Goal: Task Accomplishment & Management: Complete application form

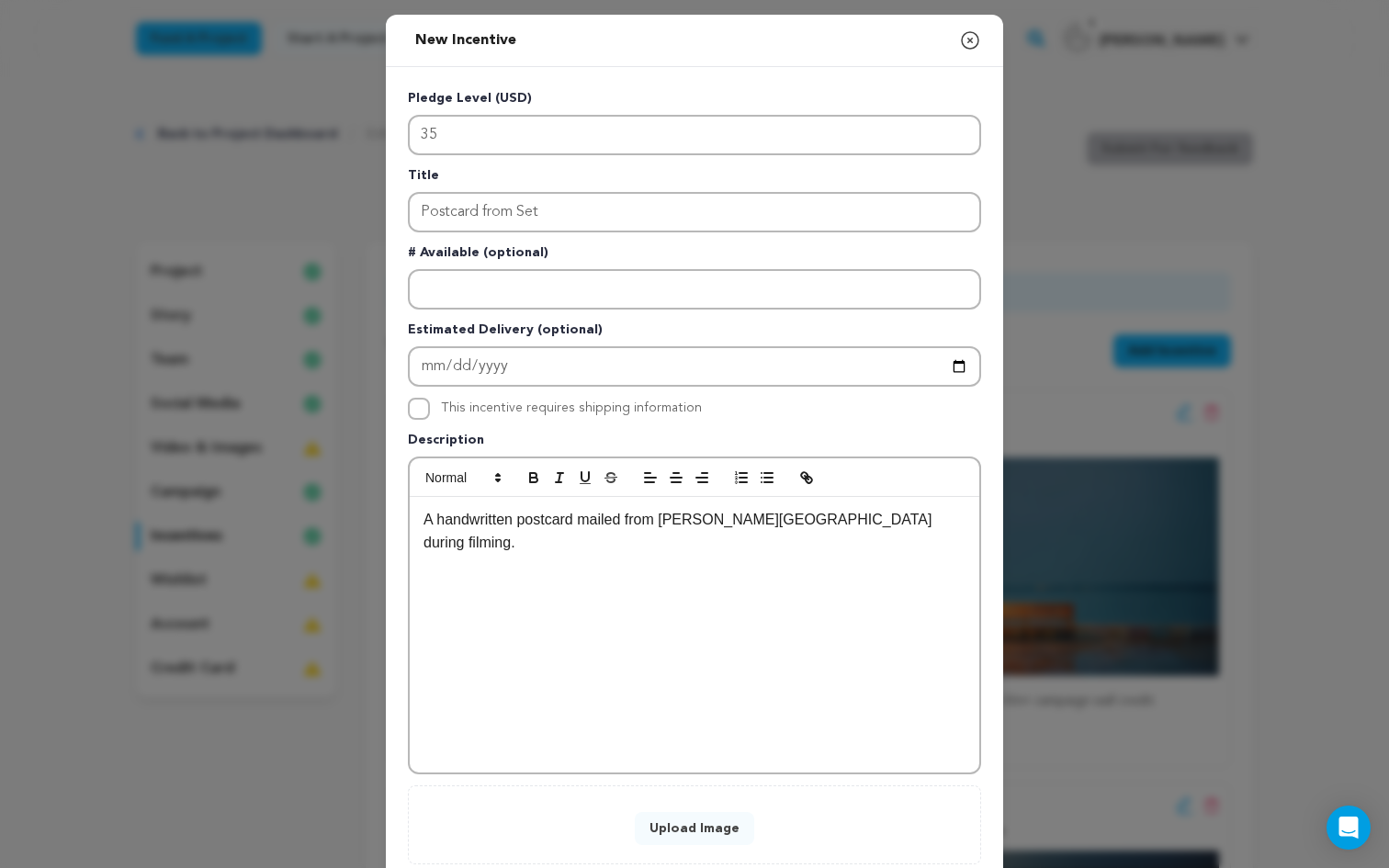
click at [683, 838] on button "Upload Image" at bounding box center [694, 828] width 120 height 33
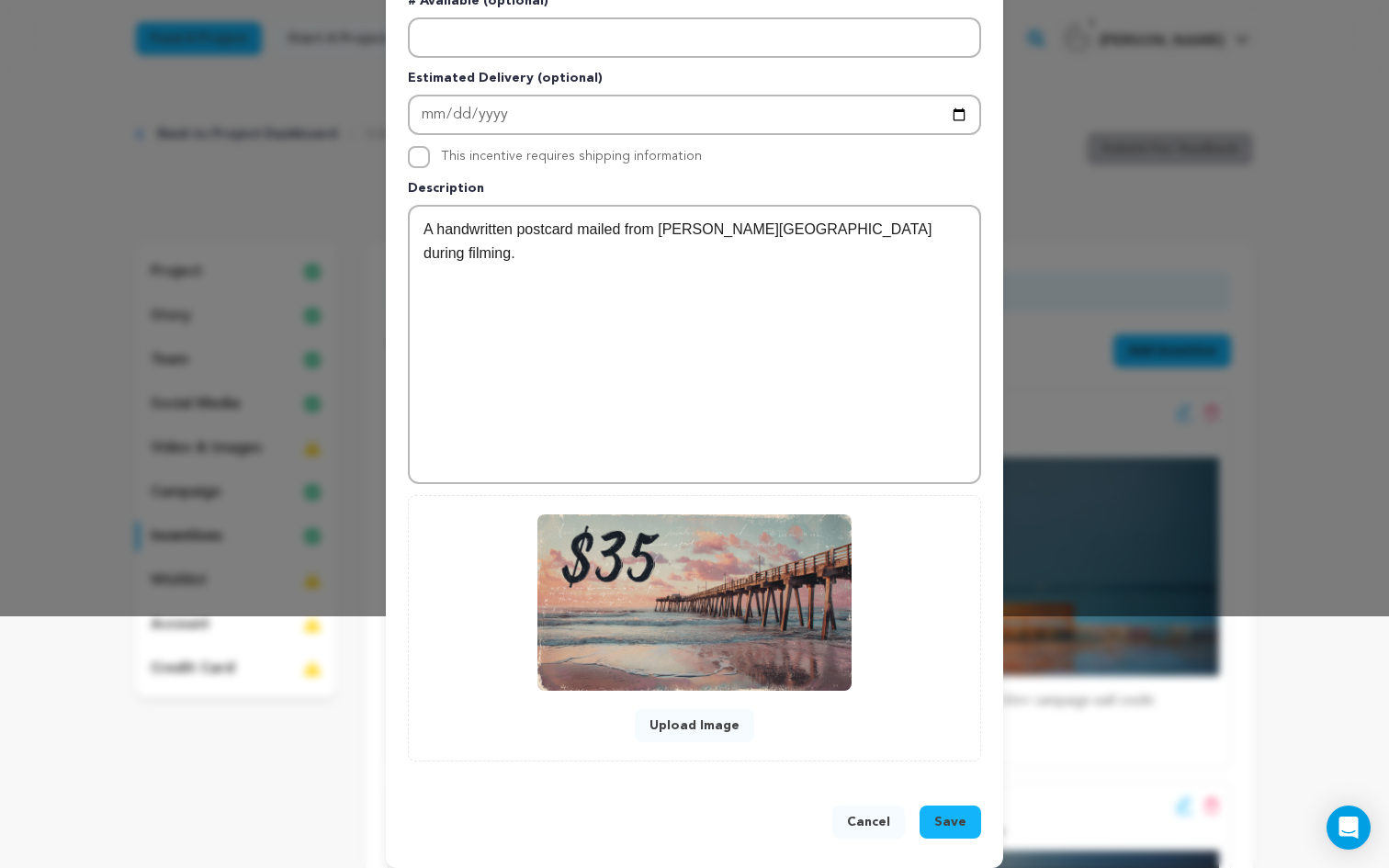
scroll to position [262, 0]
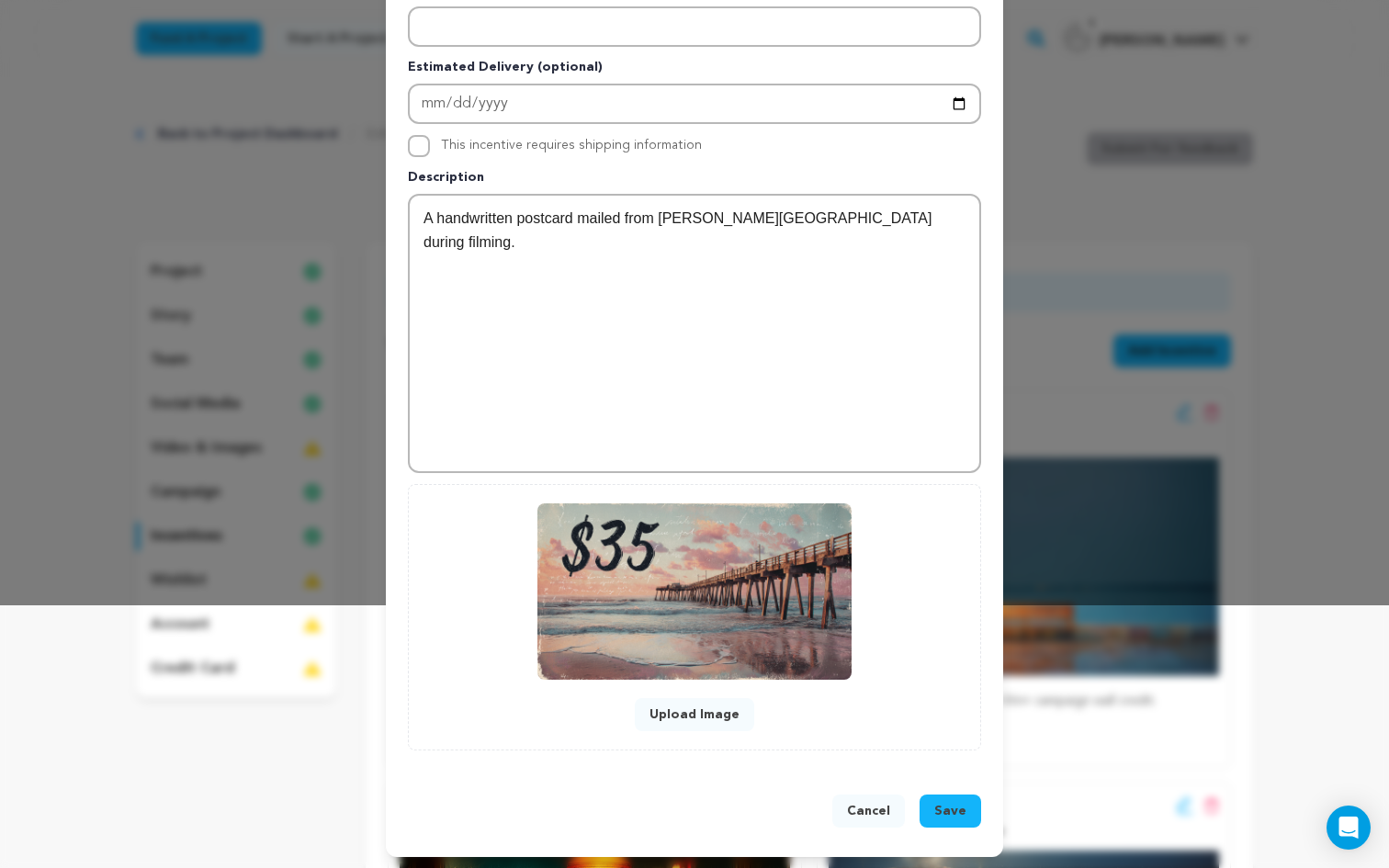
click at [969, 810] on button "Save" at bounding box center [950, 811] width 62 height 33
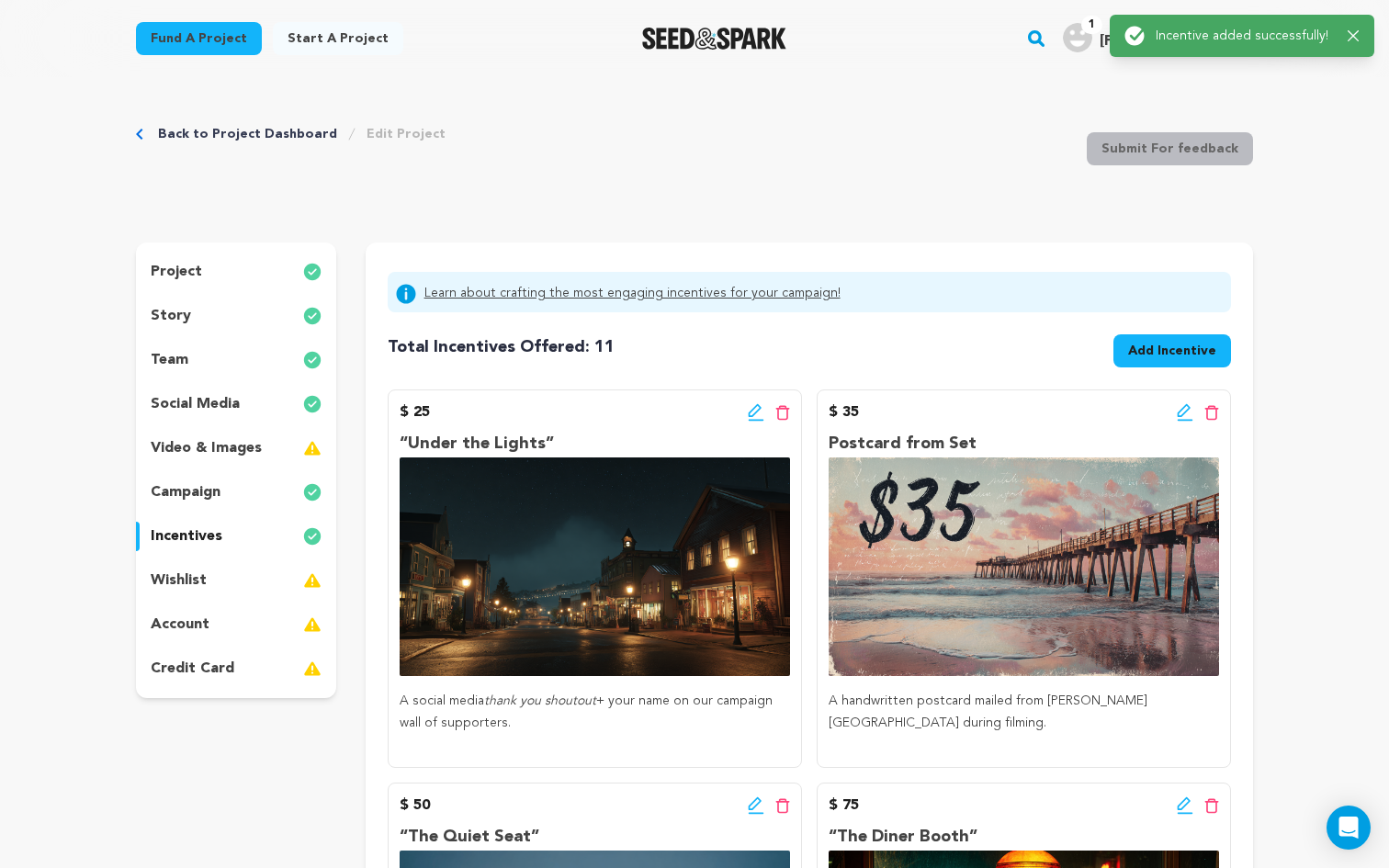
click at [1195, 345] on span "Add Incentive" at bounding box center [1171, 350] width 88 height 18
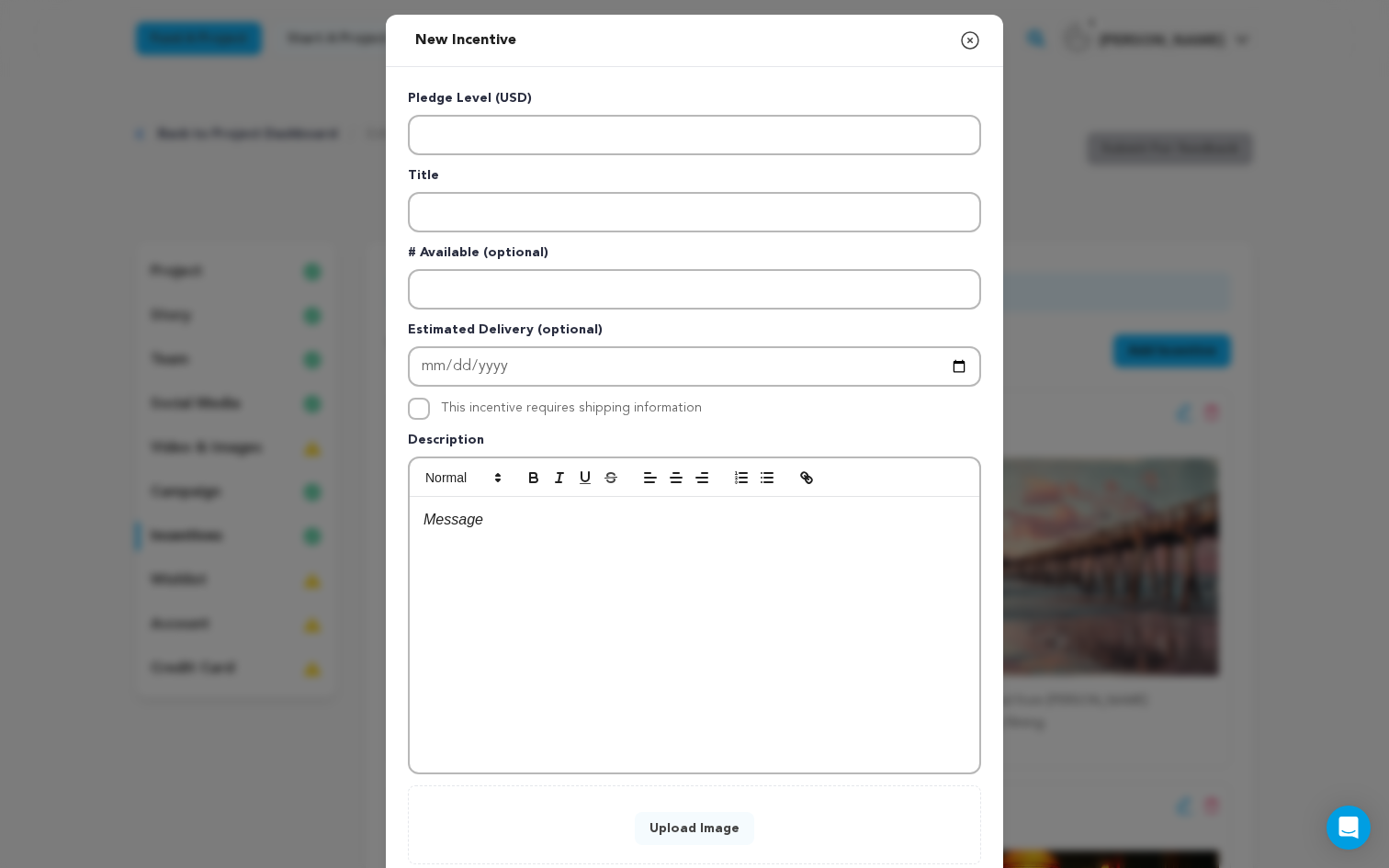
click at [591, 585] on div at bounding box center [694, 635] width 569 height 276
drag, startPoint x: 463, startPoint y: 572, endPoint x: 453, endPoint y: 527, distance: 46.1
click at [453, 527] on div "$75 – Quiet Lights T-Shirt Exclusive vintage-style Under the Quiet Lights tee." at bounding box center [694, 635] width 569 height 276
click at [644, 549] on strong "$75 – Quiet Lights T-Shirt" at bounding box center [557, 542] width 177 height 15
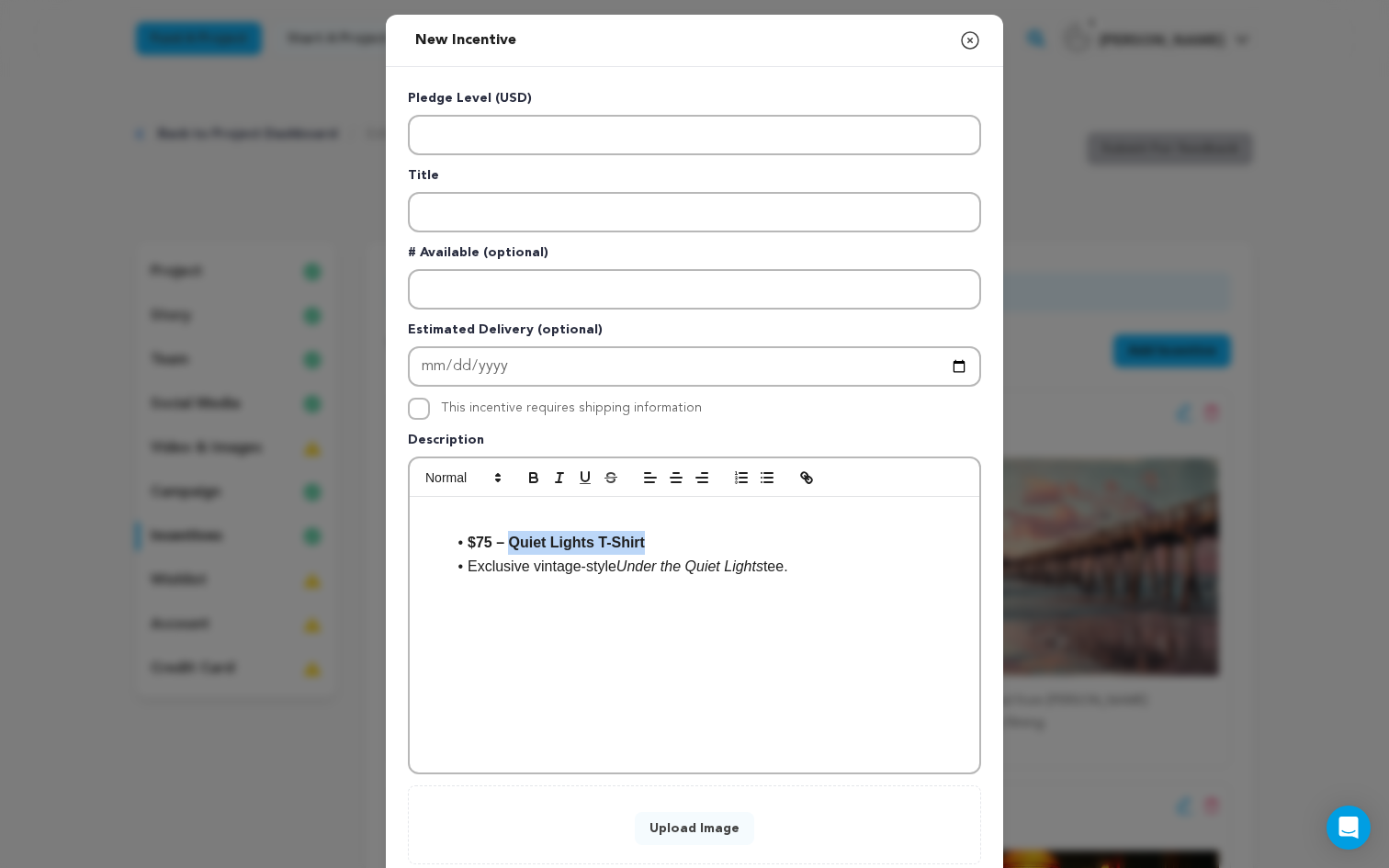
drag, startPoint x: 657, startPoint y: 549, endPoint x: 510, endPoint y: 552, distance: 147.0
click at [510, 552] on li "$75 – Quiet Lights T-Shirt" at bounding box center [705, 542] width 520 height 24
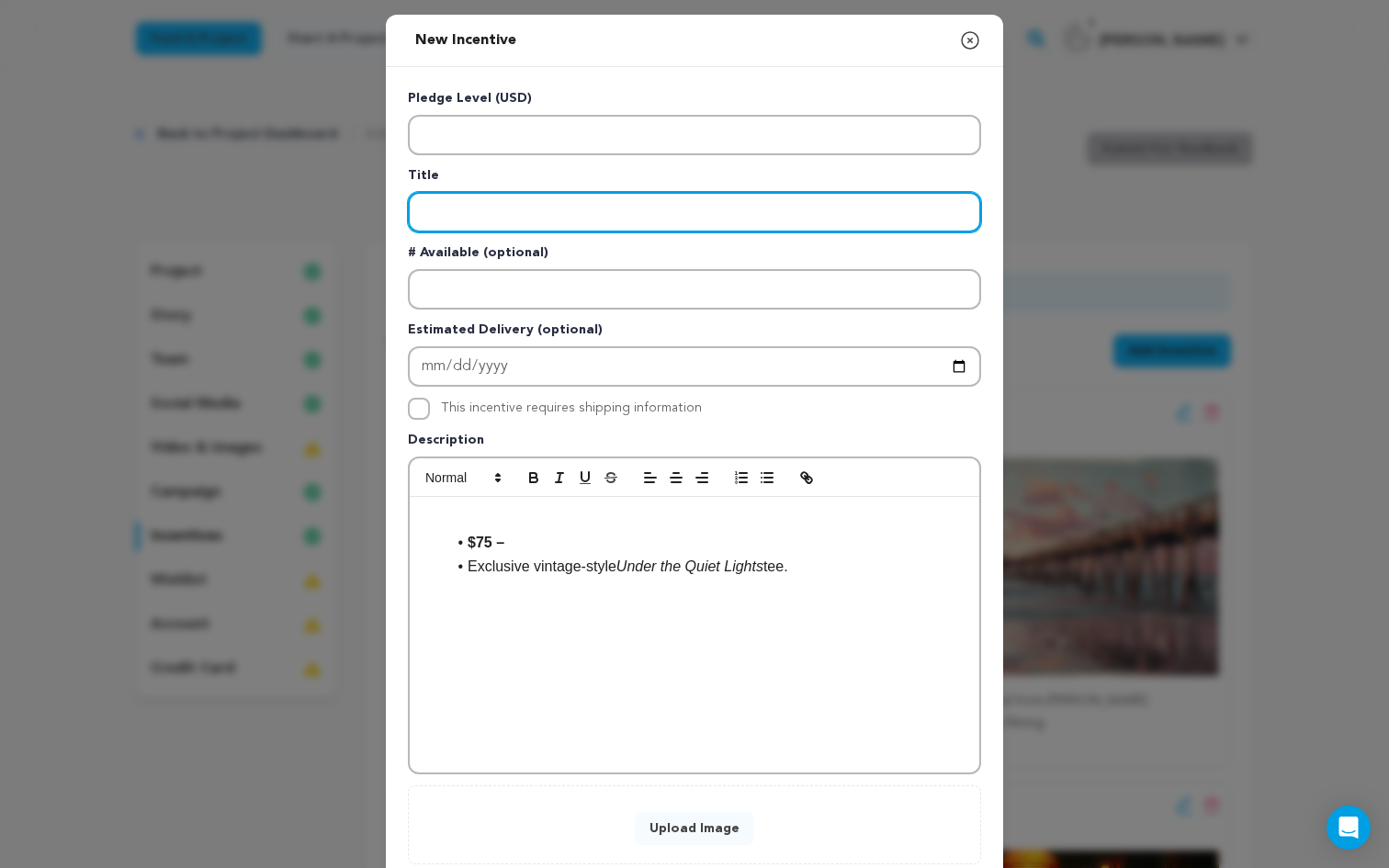
click at [470, 219] on input "Enter title" at bounding box center [694, 212] width 573 height 41
paste input "Quiet Lights T-Shirt"
type input "Quiet Lights T-Shirt"
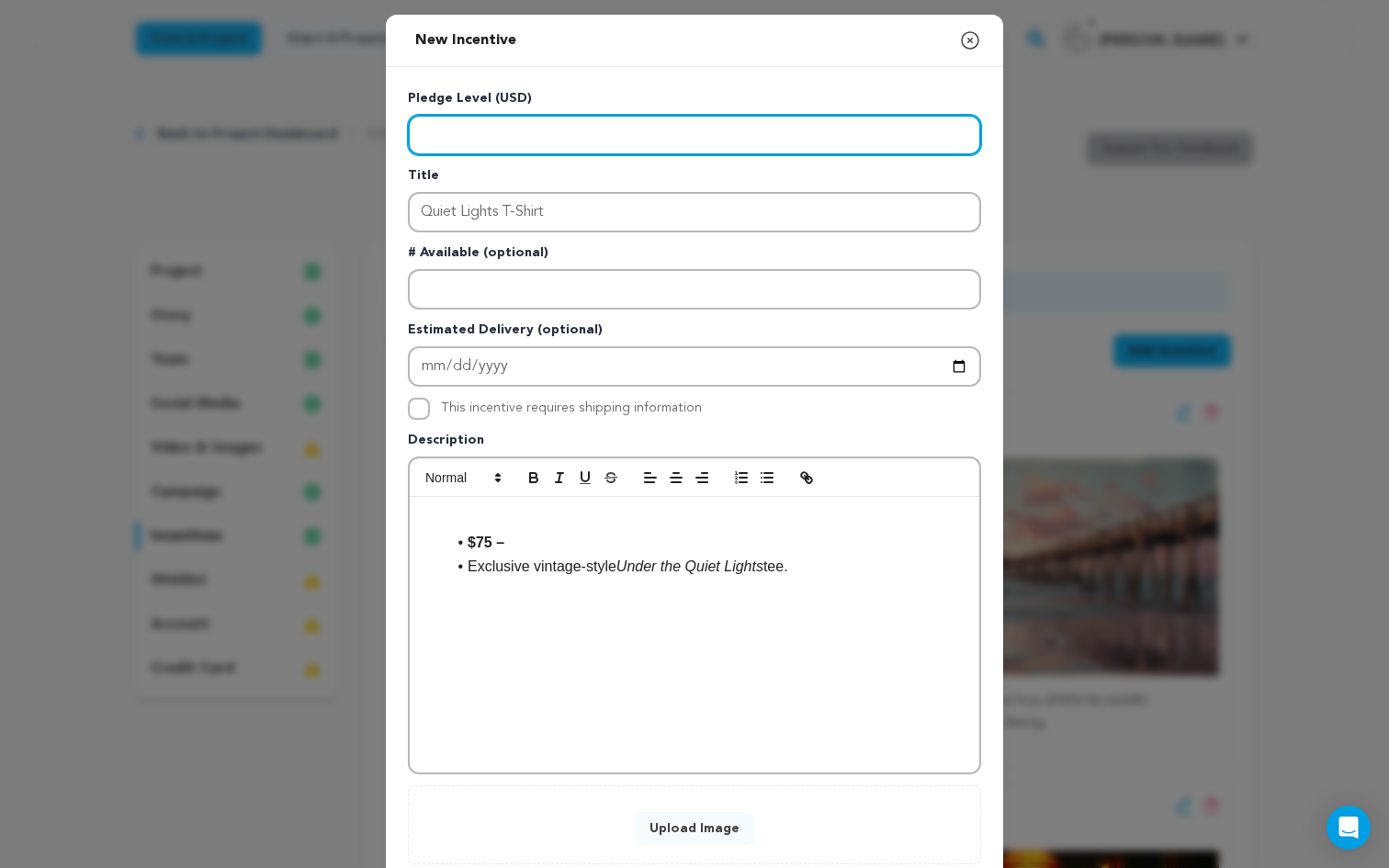
click at [464, 118] on input "Enter level" at bounding box center [694, 135] width 573 height 41
type input "75"
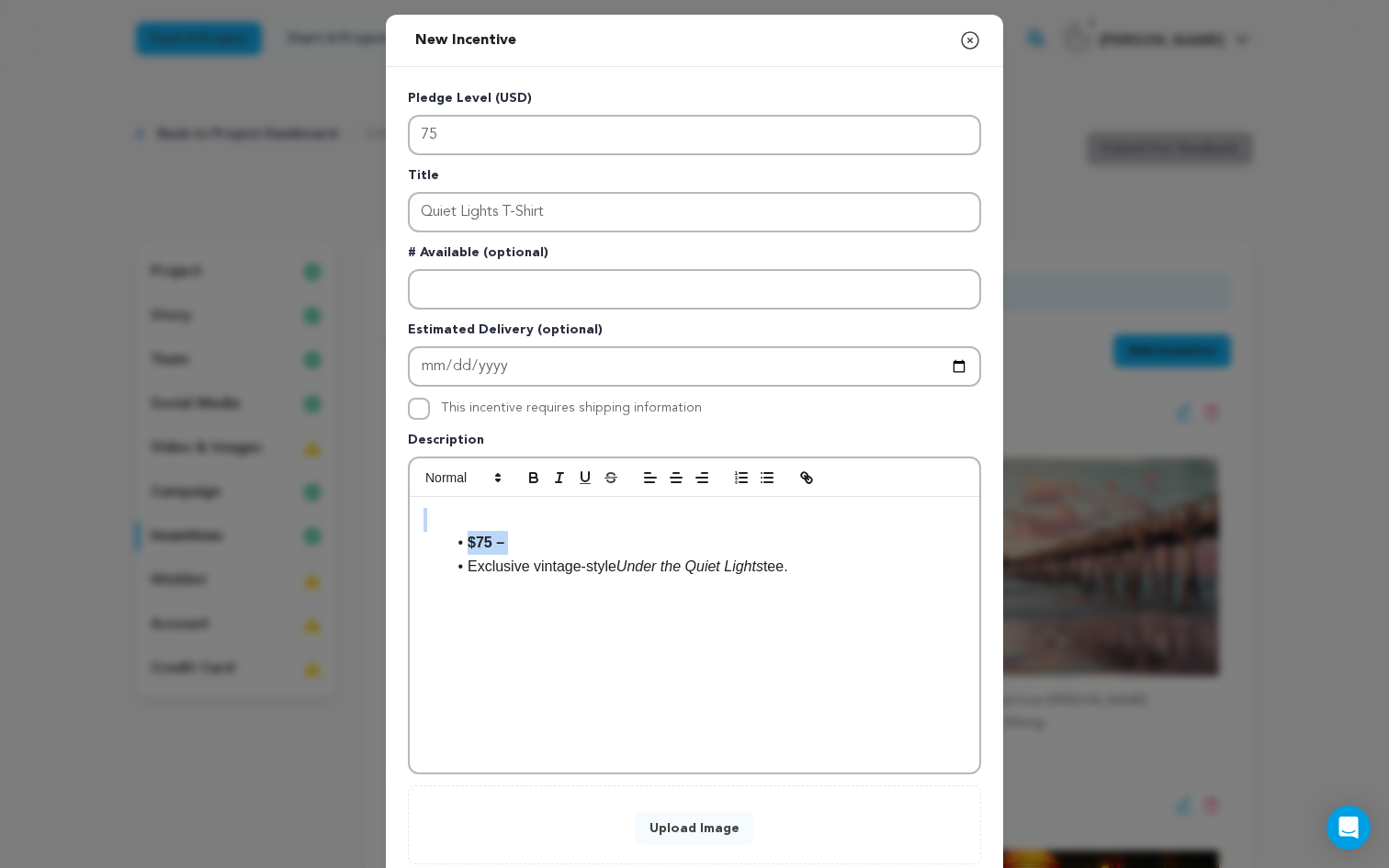
drag, startPoint x: 468, startPoint y: 568, endPoint x: 309, endPoint y: 439, distance: 204.7
click at [309, 439] on div "New Incentive Close modal Pledge Level (USD) 75 Title Quiet Lights T-Shirt # Av…" at bounding box center [694, 493] width 1389 height 986
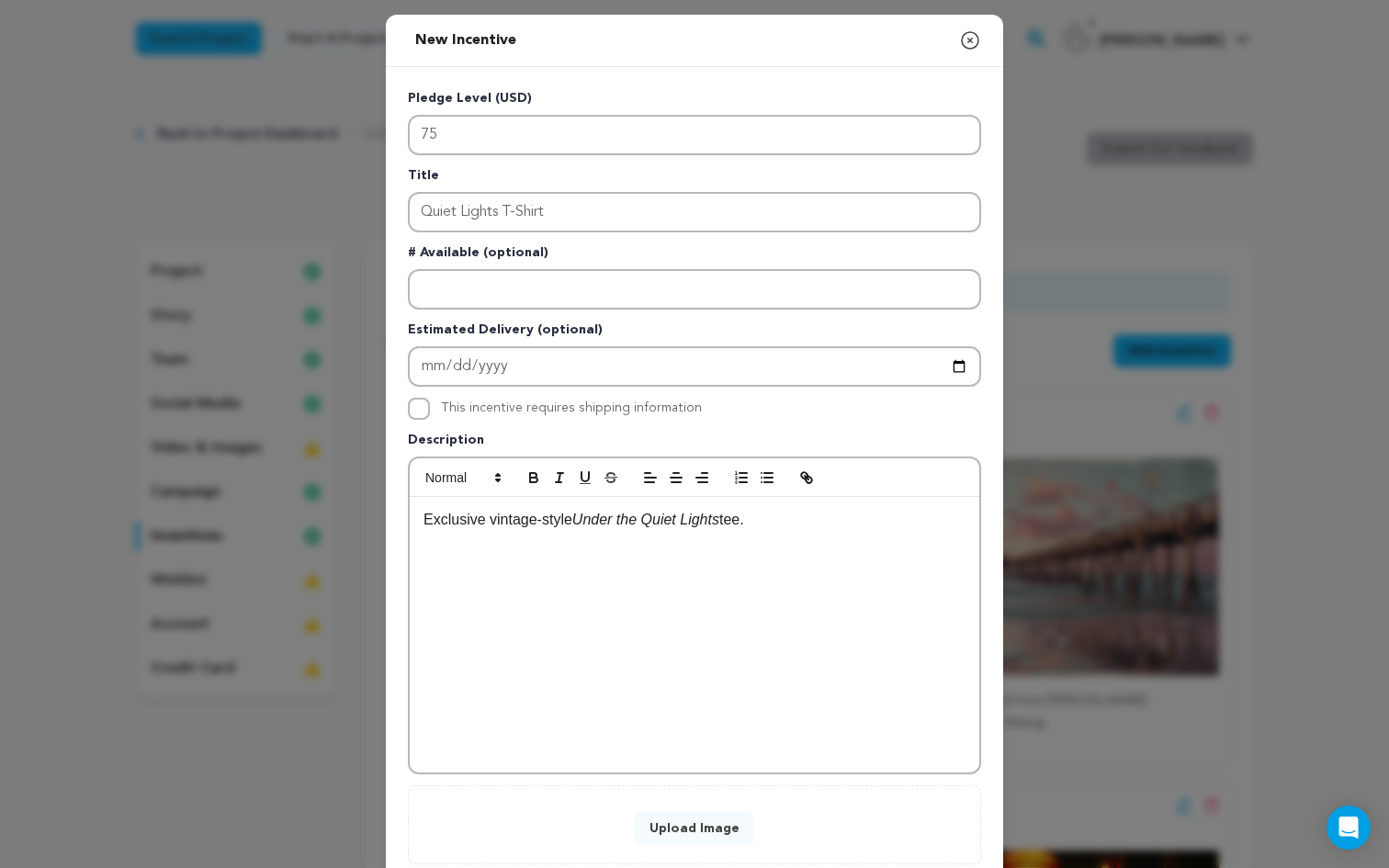
click at [703, 831] on button "Upload Image" at bounding box center [694, 828] width 120 height 33
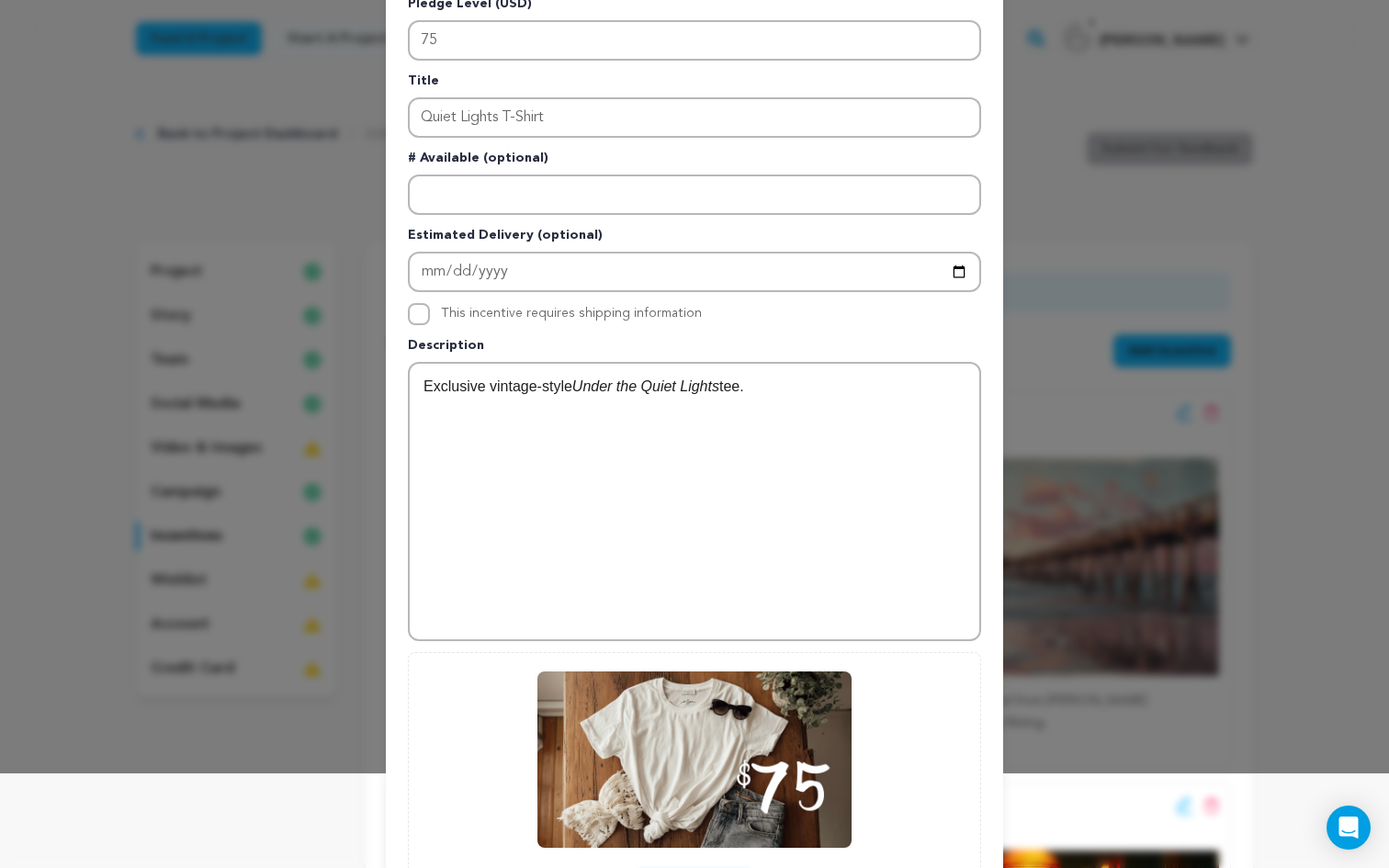
scroll to position [266, 0]
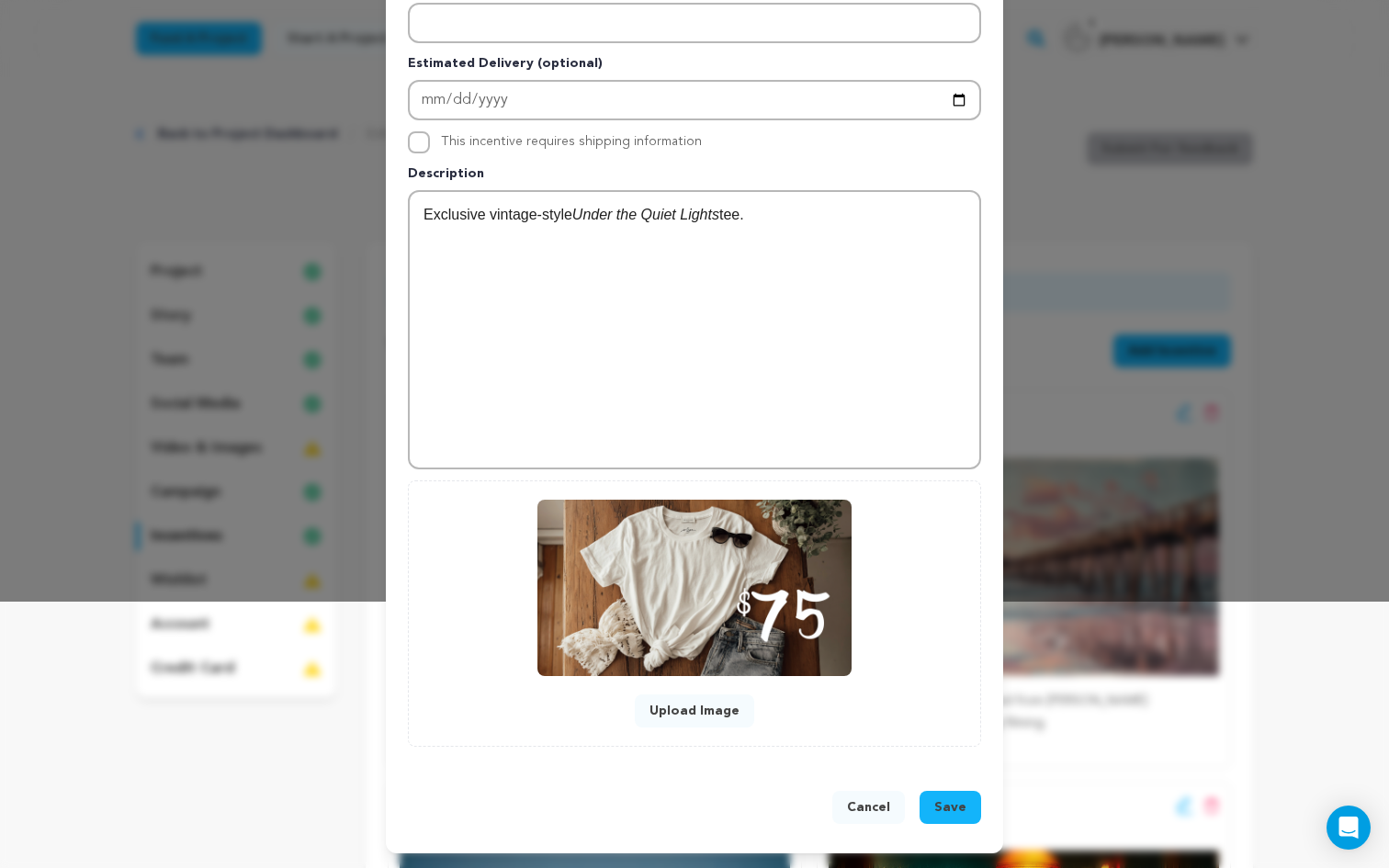
click at [949, 800] on span "Save" at bounding box center [950, 807] width 32 height 18
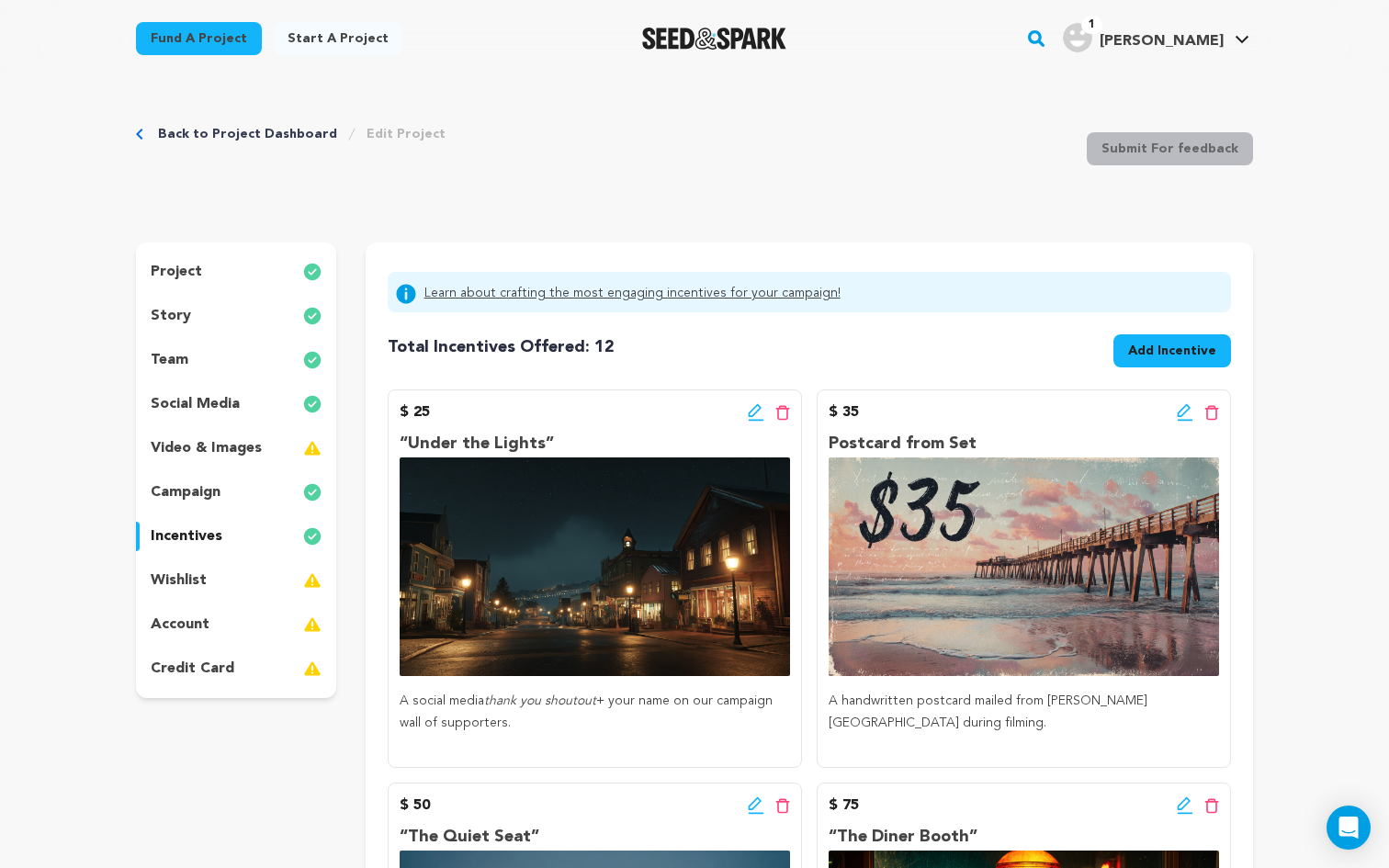
click at [1172, 358] on span "Add Incentive" at bounding box center [1171, 350] width 88 height 18
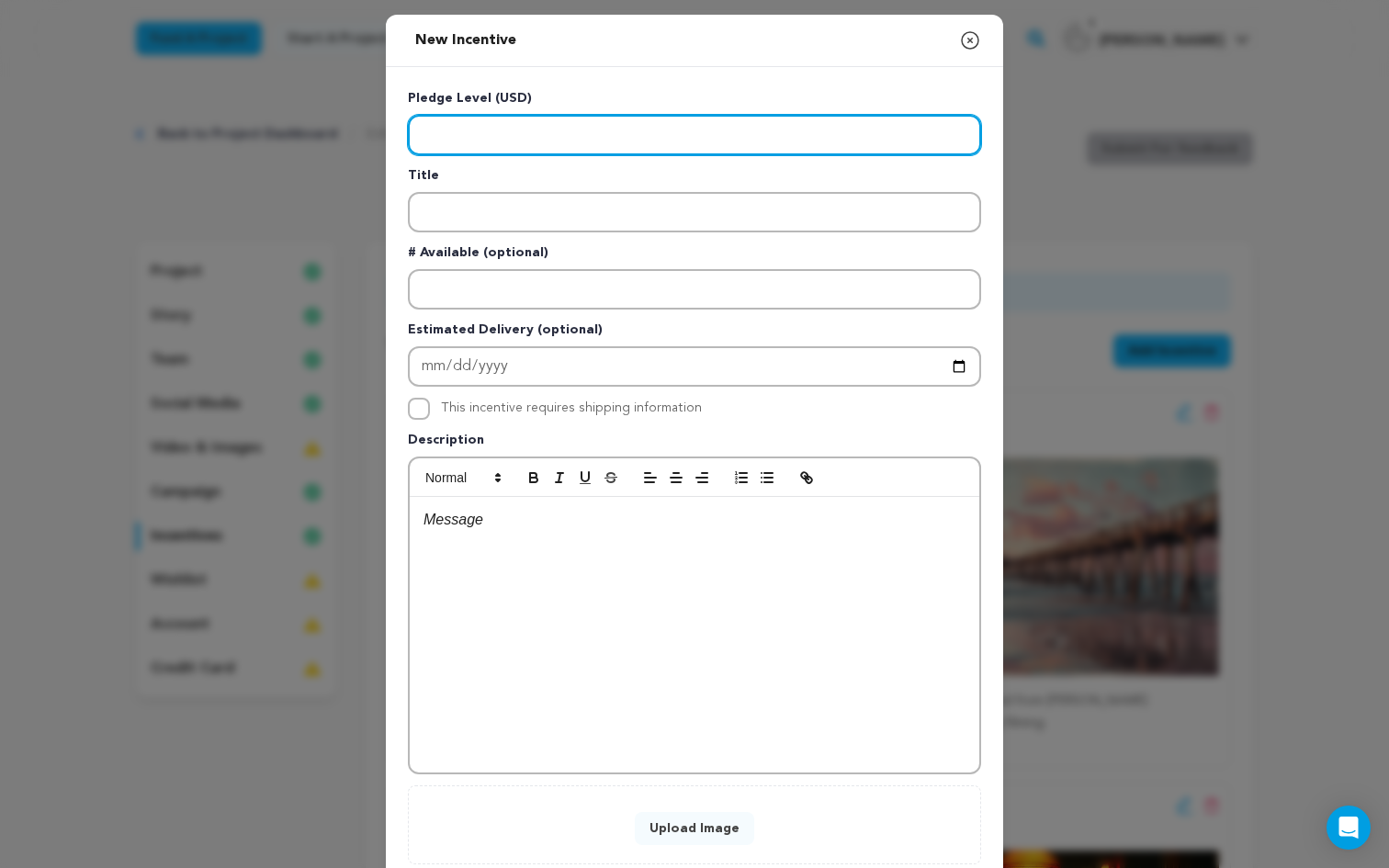
click at [460, 144] on input "Enter level" at bounding box center [694, 135] width 573 height 41
type input "150"
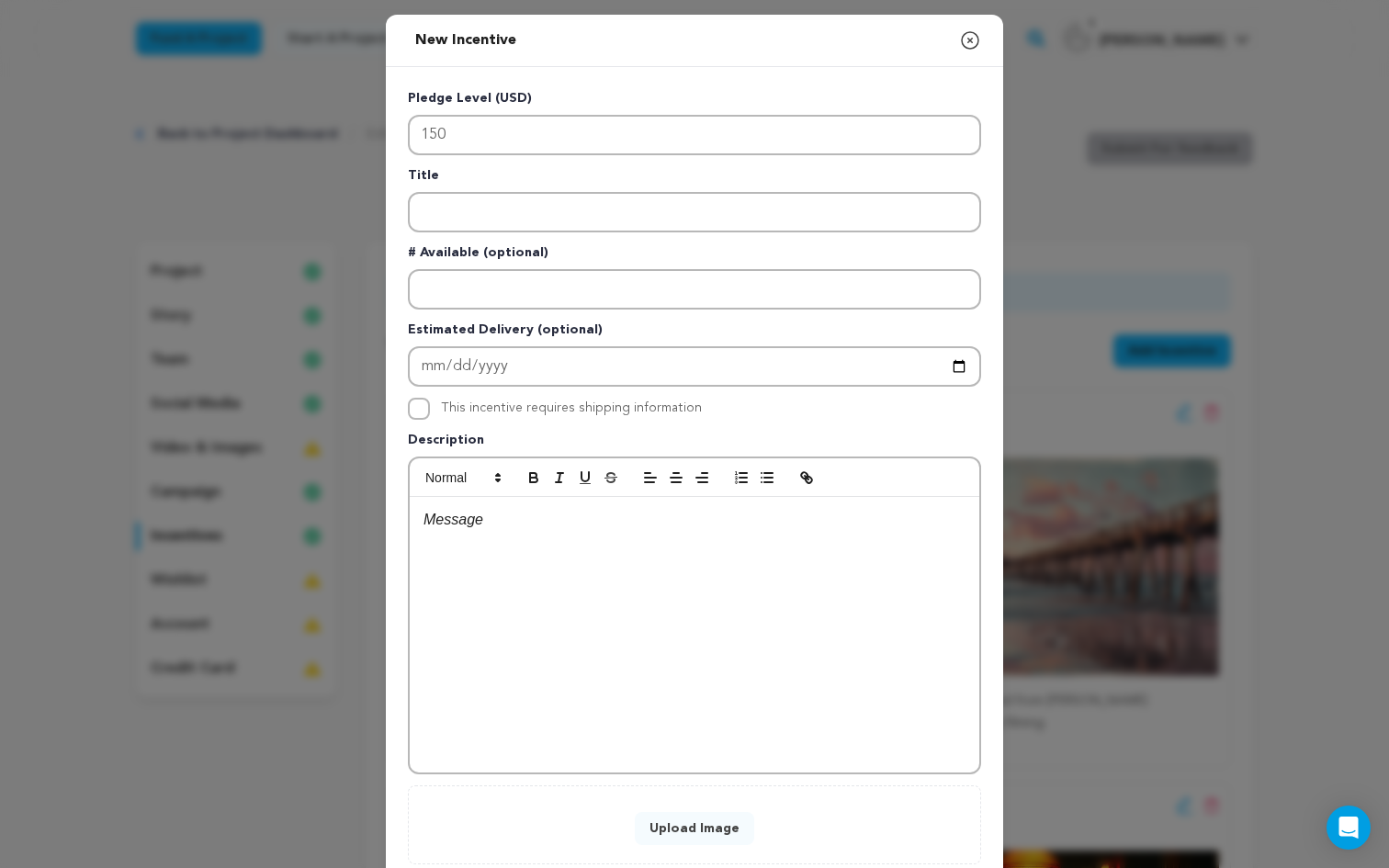
click at [526, 519] on p at bounding box center [694, 520] width 542 height 24
drag, startPoint x: 677, startPoint y: 538, endPoint x: 528, endPoint y: 543, distance: 149.1
click at [527, 543] on li "$150 – Polaroid Memory" at bounding box center [705, 542] width 520 height 24
click at [528, 543] on strong "$150 – Polaroid Memory" at bounding box center [552, 542] width 168 height 15
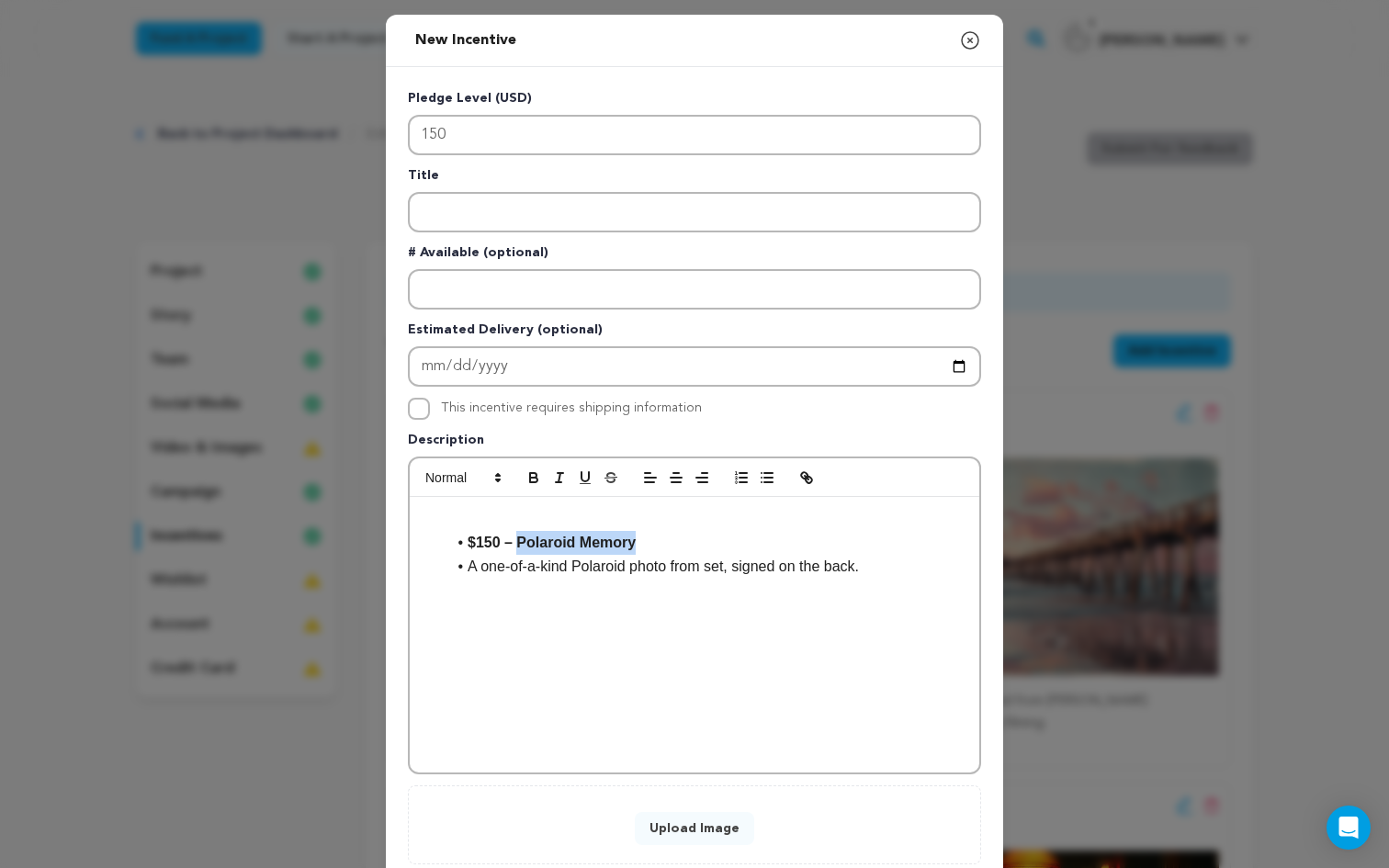
drag, startPoint x: 518, startPoint y: 543, endPoint x: 715, endPoint y: 543, distance: 197.0
click at [715, 543] on li "$150 – Polaroid Memory" at bounding box center [705, 542] width 520 height 24
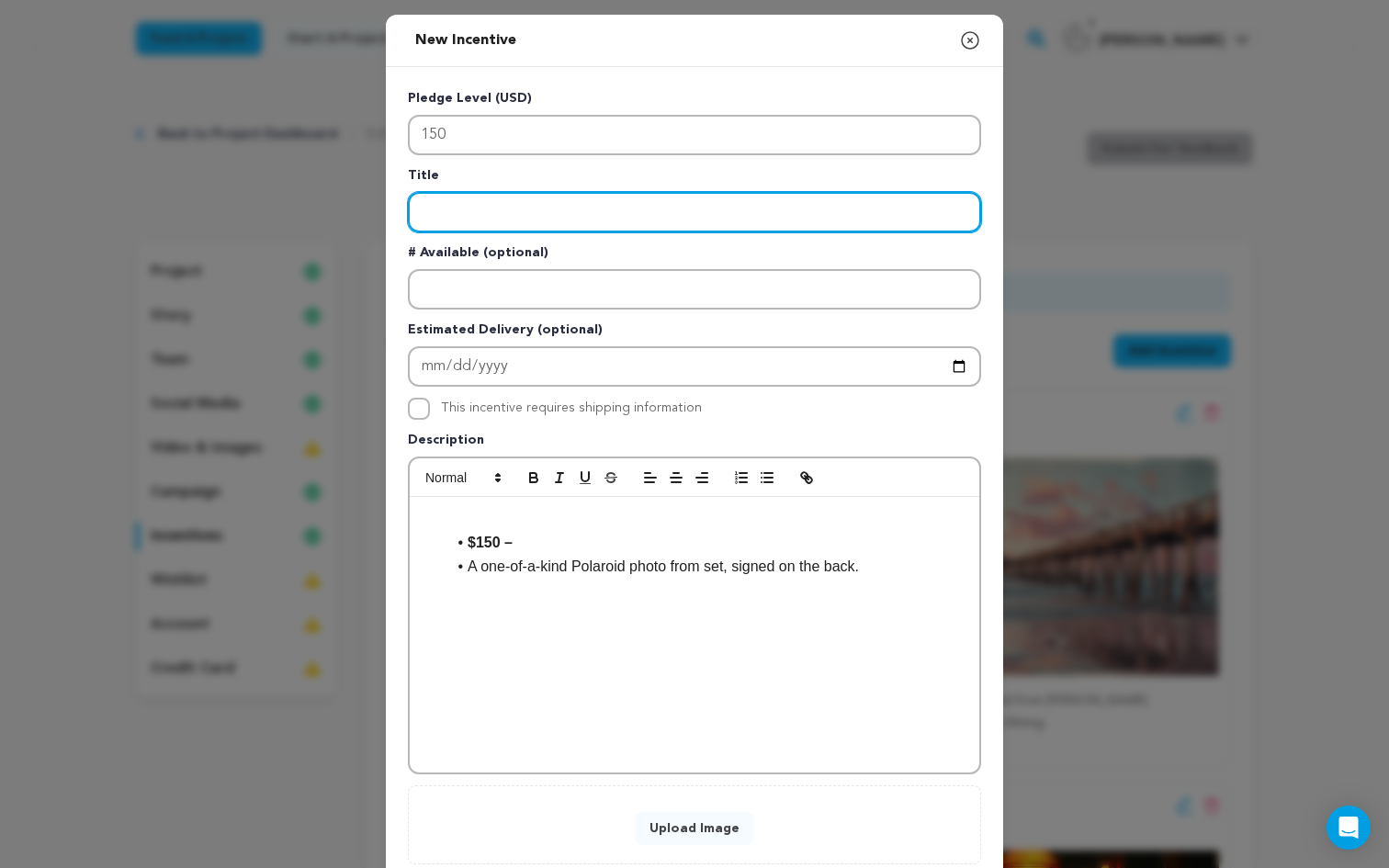
click at [478, 217] on input "Enter title" at bounding box center [694, 212] width 573 height 41
paste input "Polaroid Memory"
type input "Polaroid Memory"
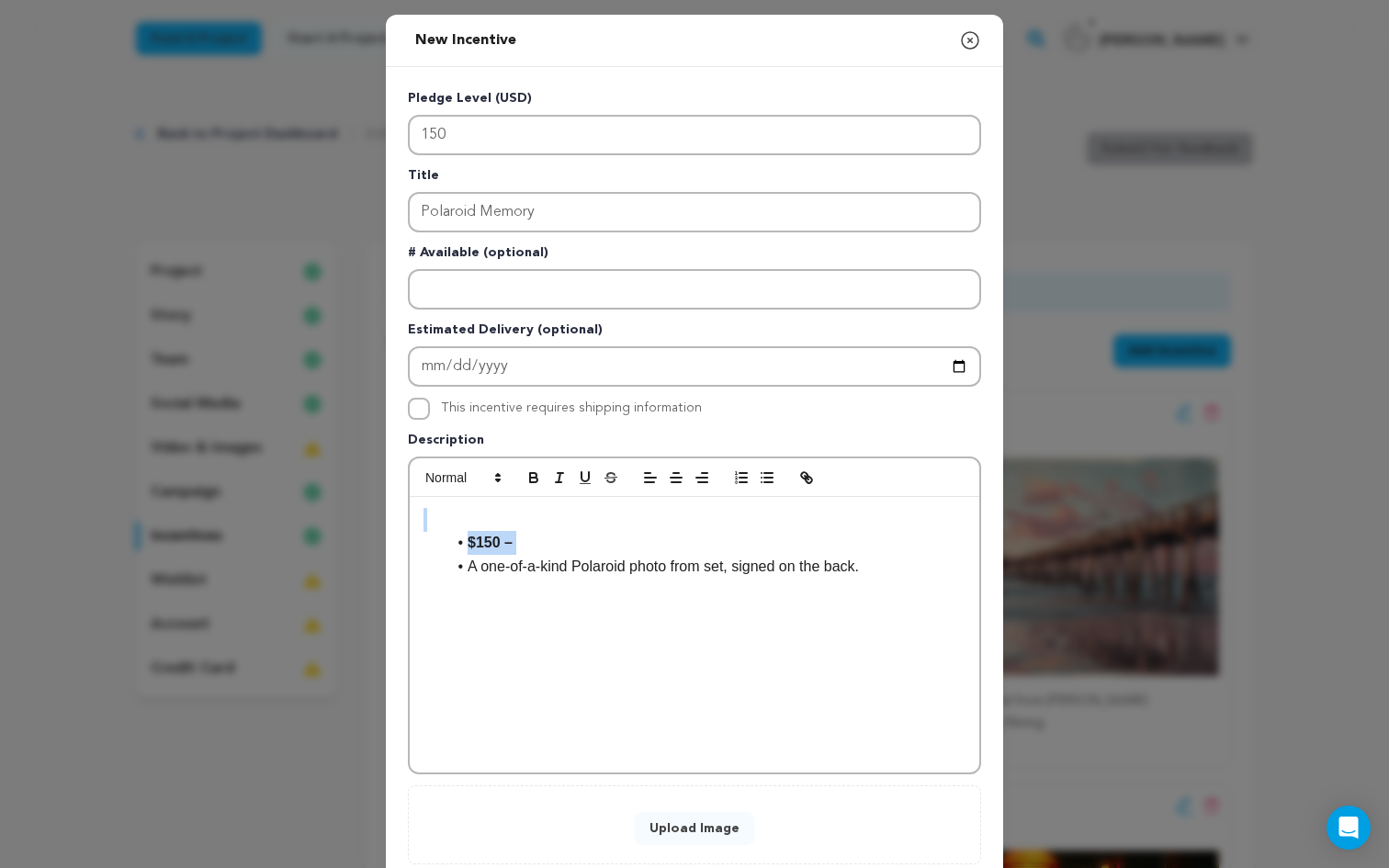
drag, startPoint x: 467, startPoint y: 568, endPoint x: 299, endPoint y: 419, distance: 224.6
click at [299, 420] on div "New Incentive Close modal Pledge Level (USD) 150 Title Polaroid Memory # Availa…" at bounding box center [694, 493] width 1389 height 986
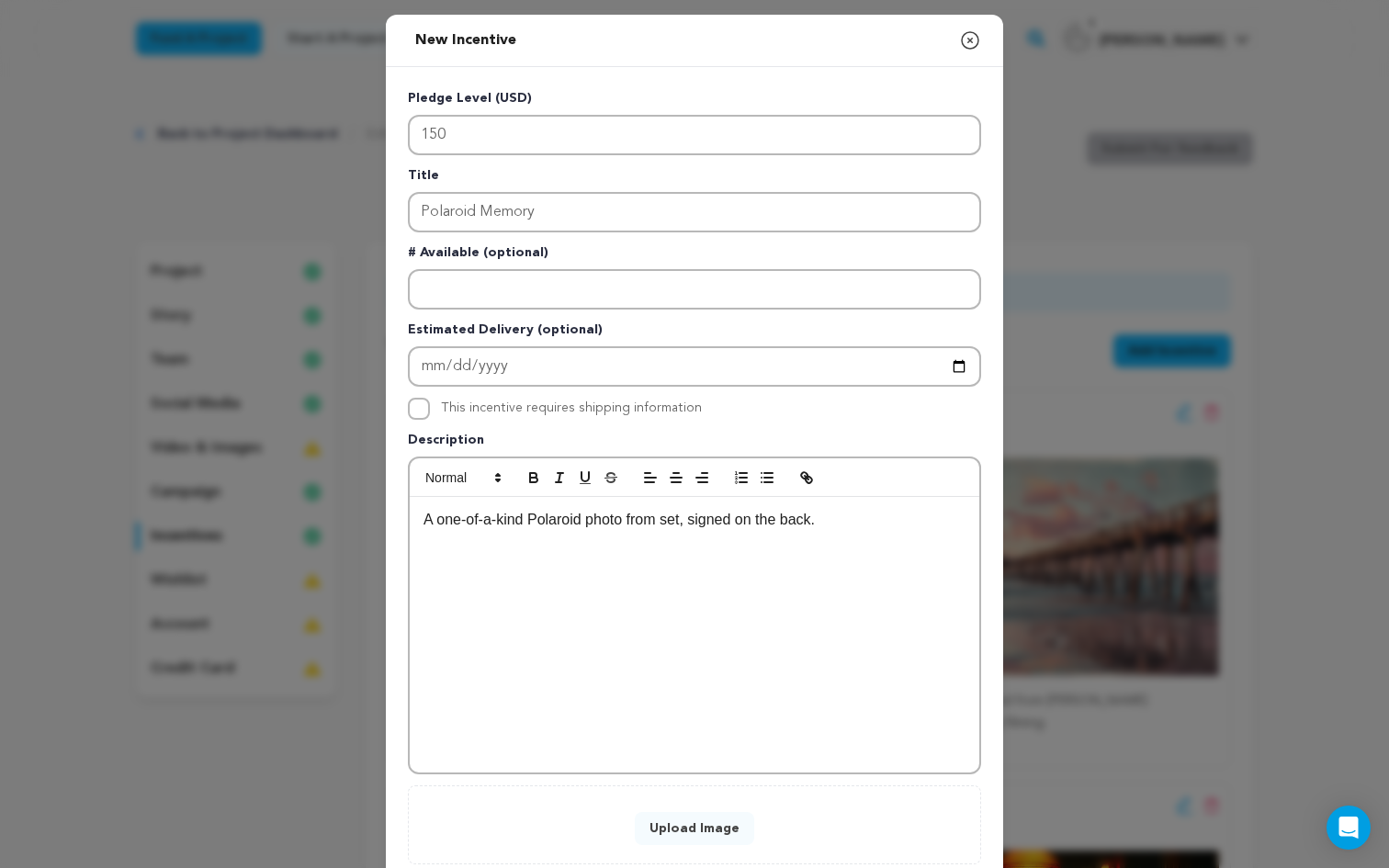
click at [697, 839] on button "Upload Image" at bounding box center [694, 828] width 120 height 33
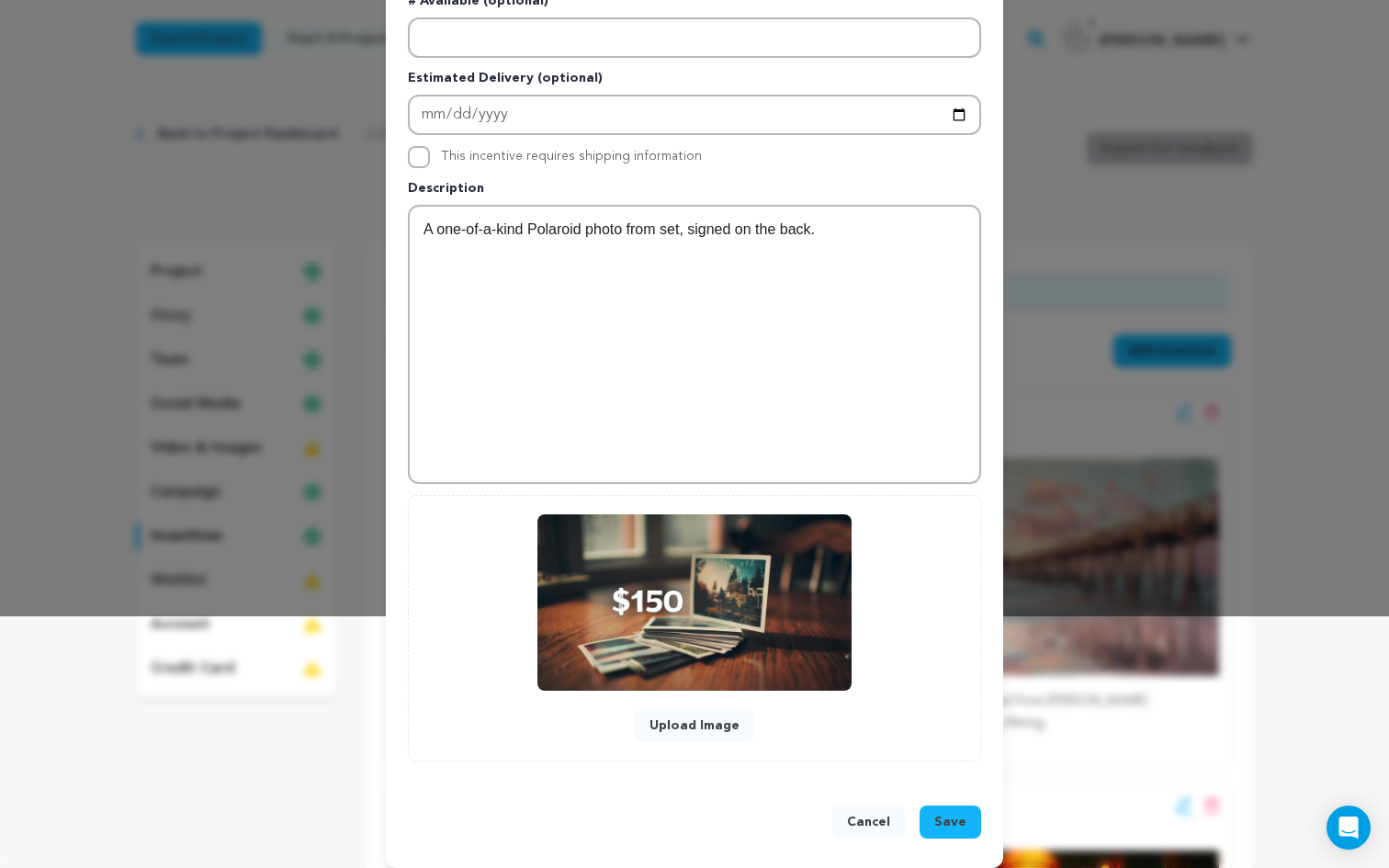
scroll to position [265, 0]
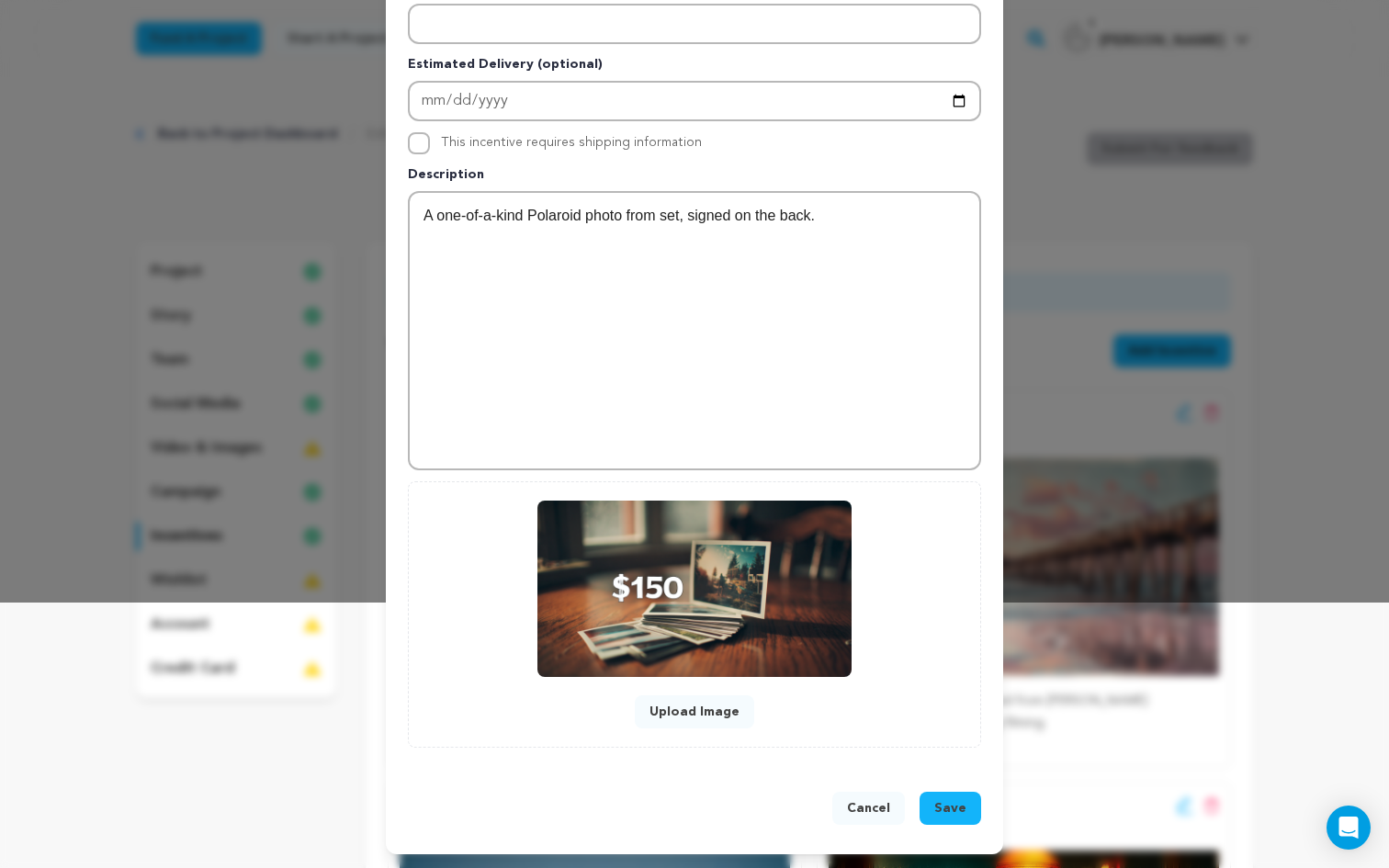
click at [945, 802] on span "Save" at bounding box center [950, 808] width 32 height 18
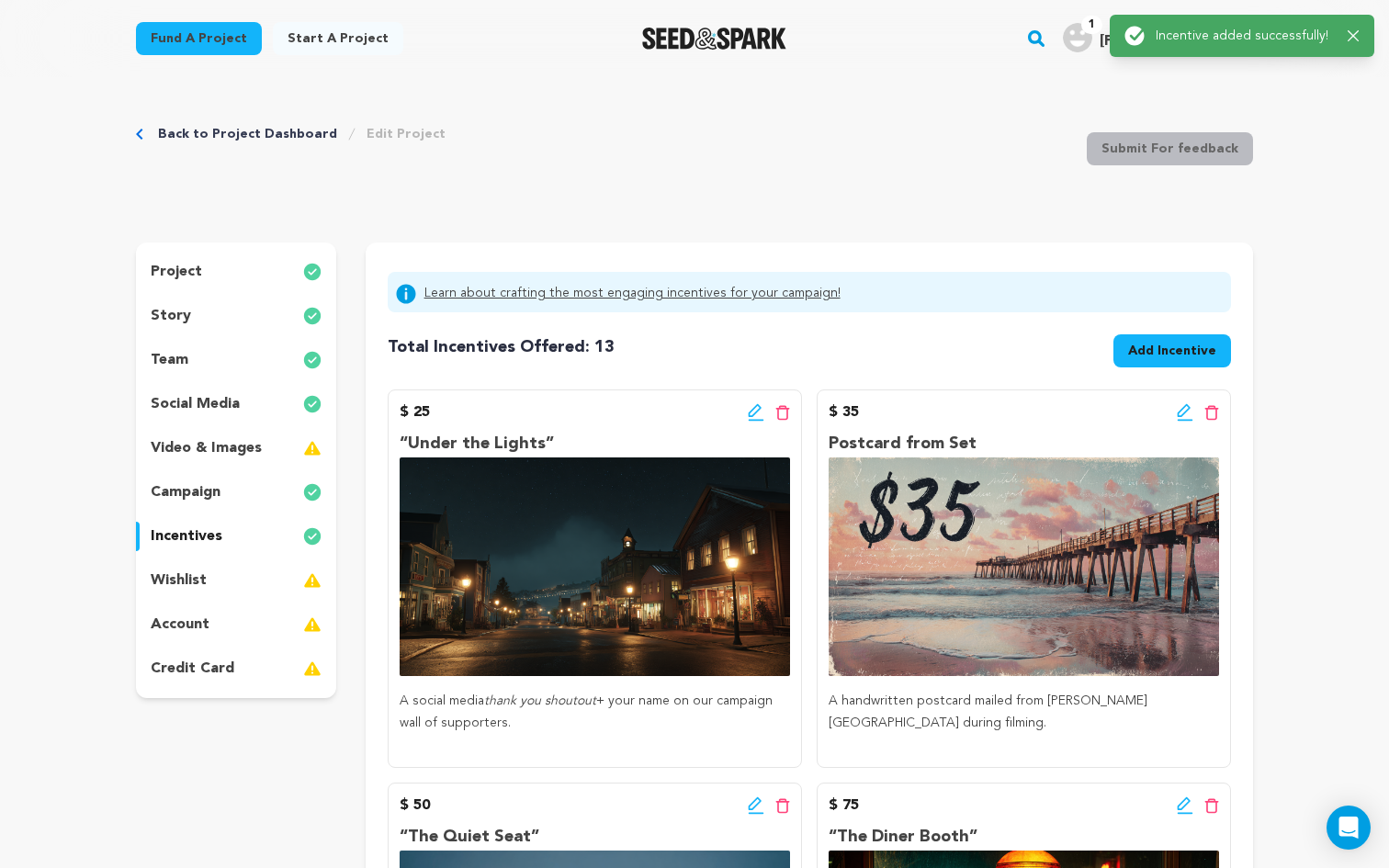
click at [1153, 354] on span "Add Incentive" at bounding box center [1171, 350] width 88 height 18
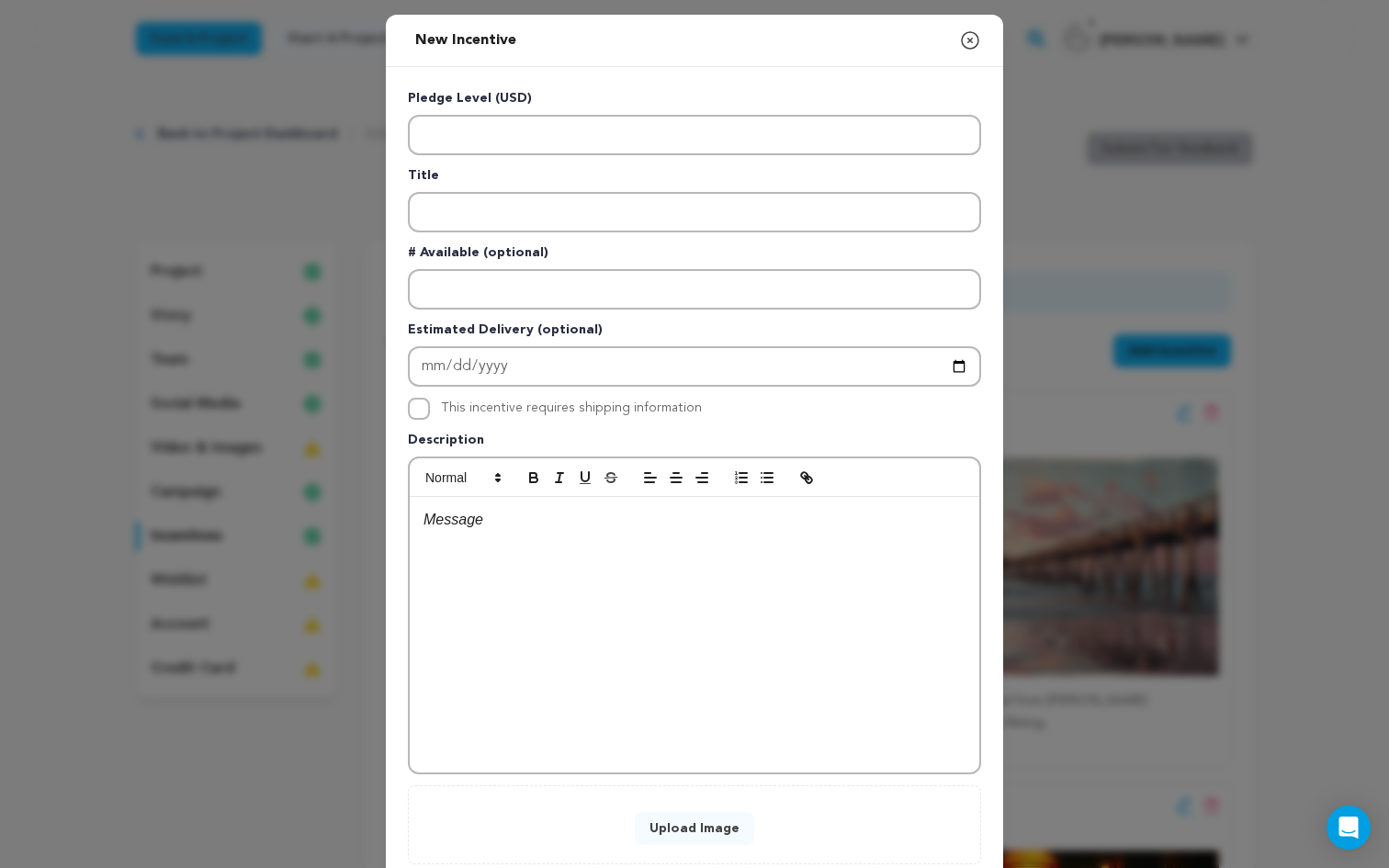
click at [483, 535] on div at bounding box center [694, 635] width 569 height 276
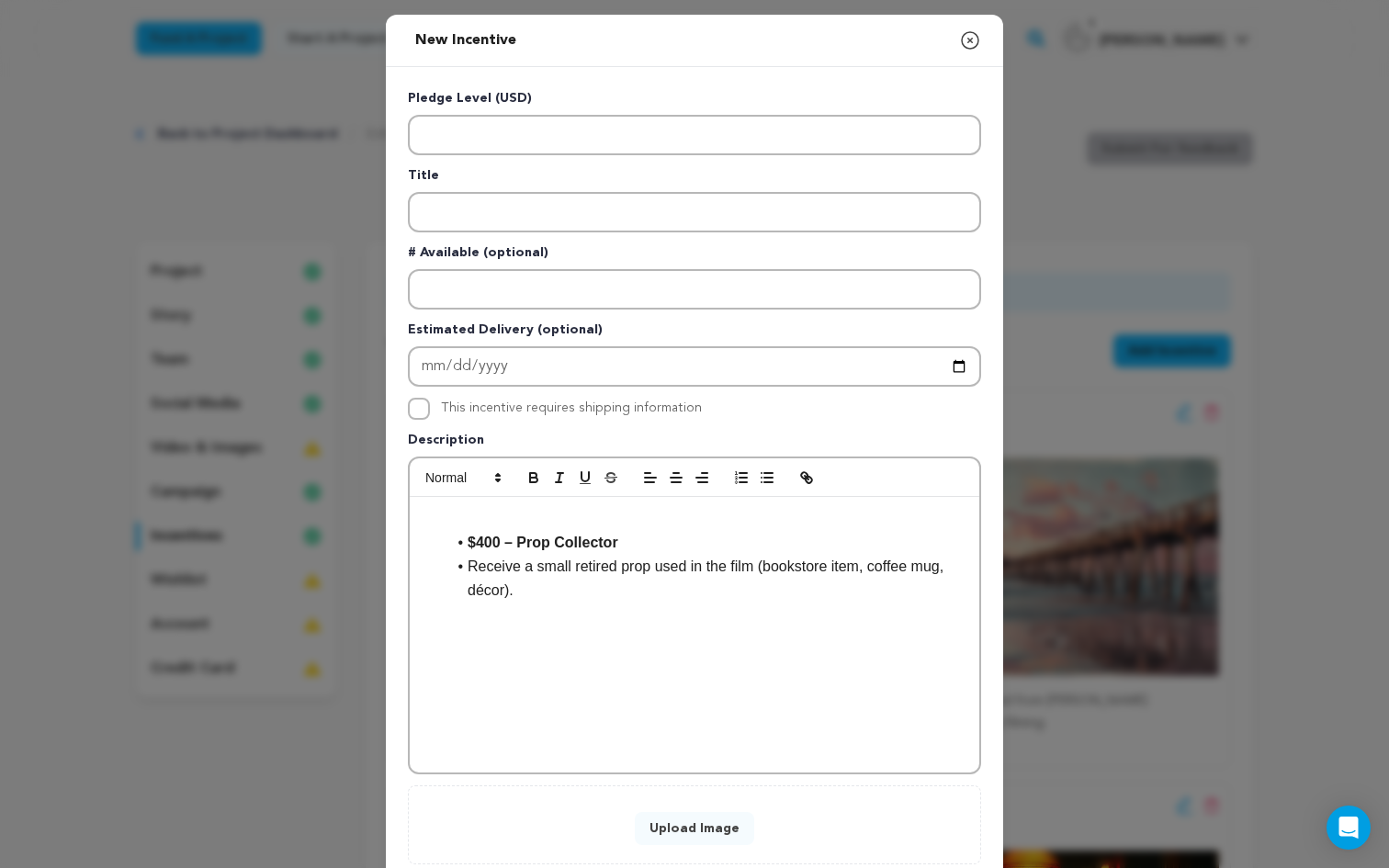
scroll to position [0, 0]
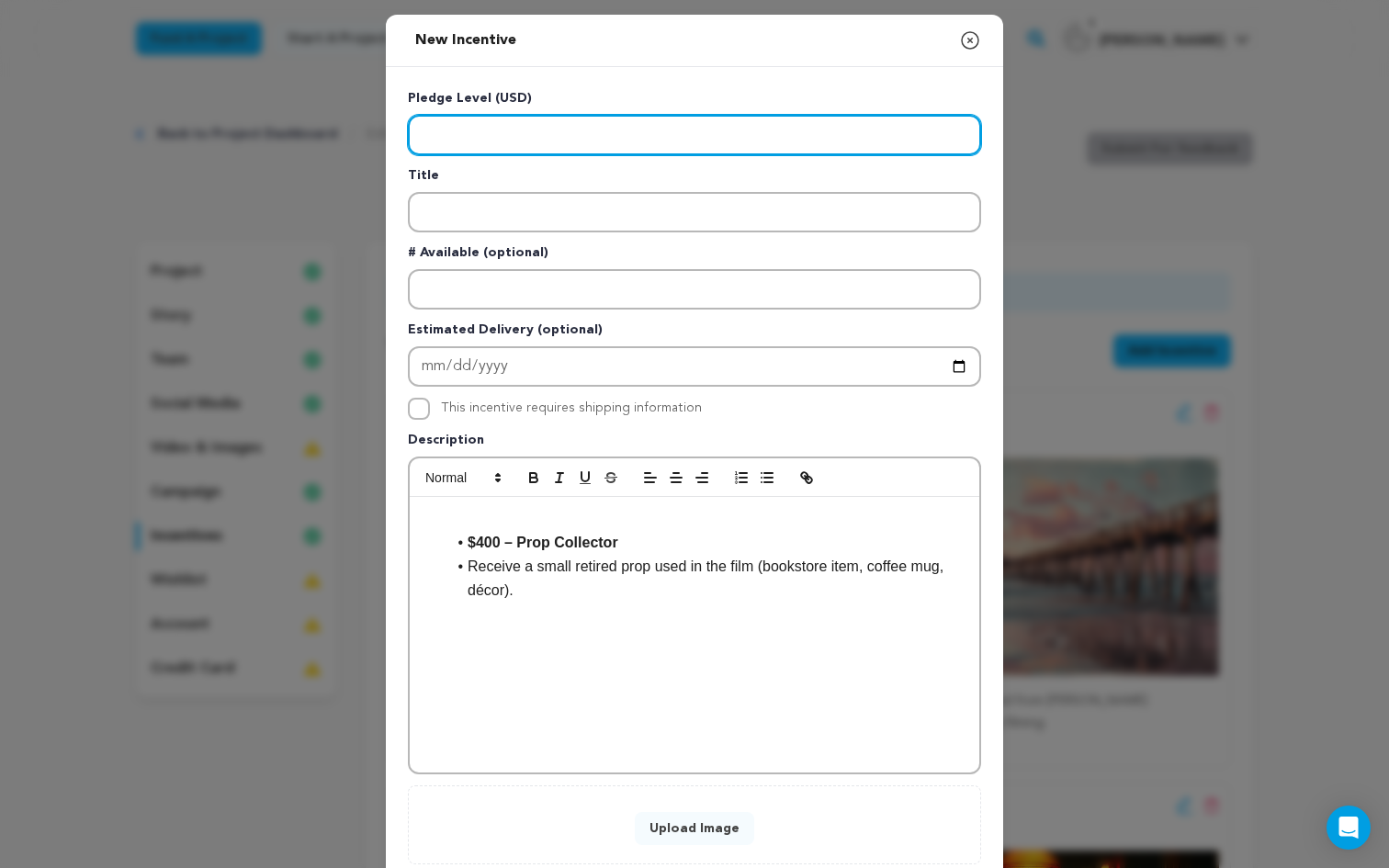
click at [458, 127] on input "Enter level" at bounding box center [694, 135] width 573 height 41
type input "400"
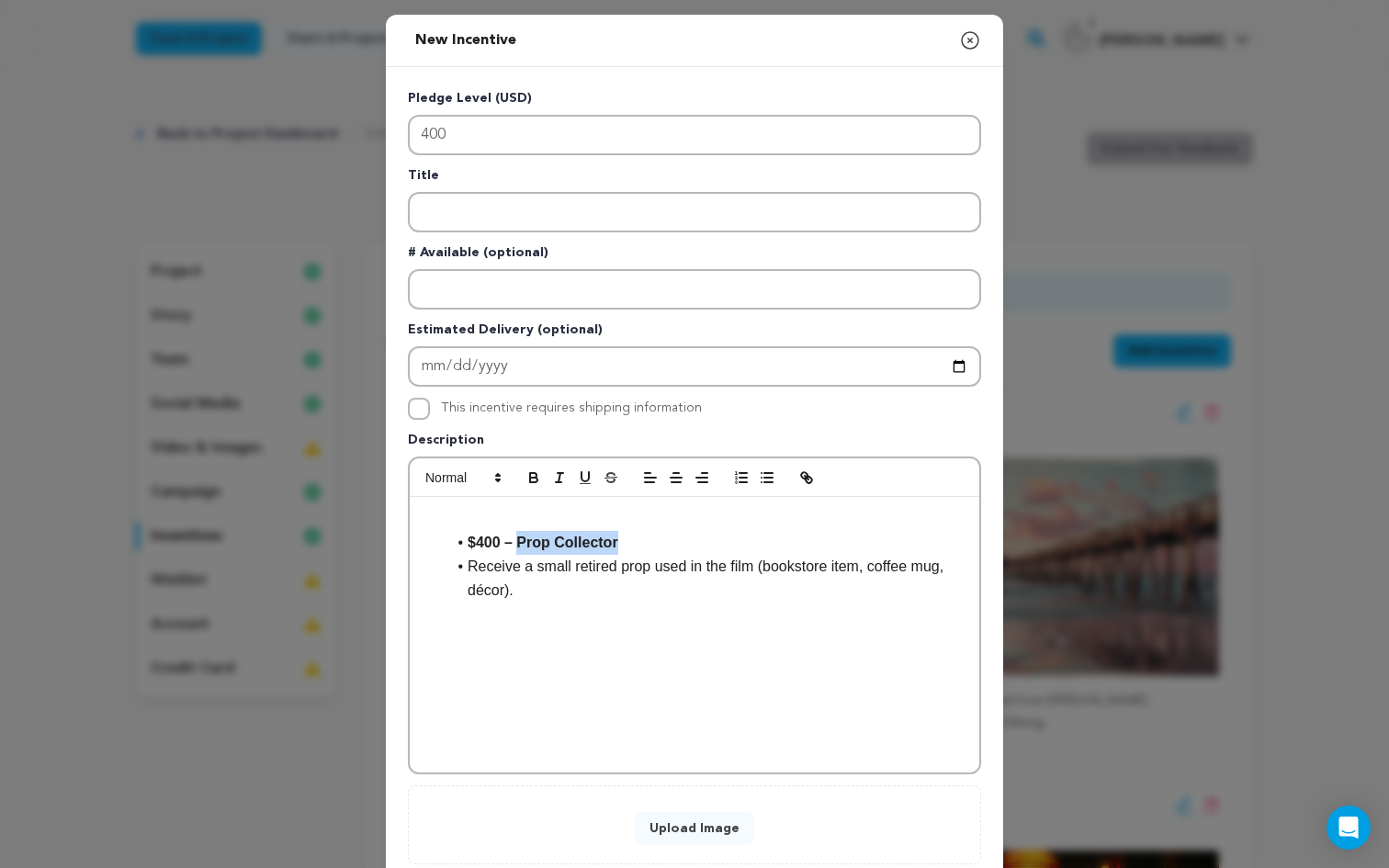
drag, startPoint x: 632, startPoint y: 544, endPoint x: 526, endPoint y: 542, distance: 106.0
click at [526, 542] on li "$400 – Prop Collector" at bounding box center [705, 542] width 520 height 24
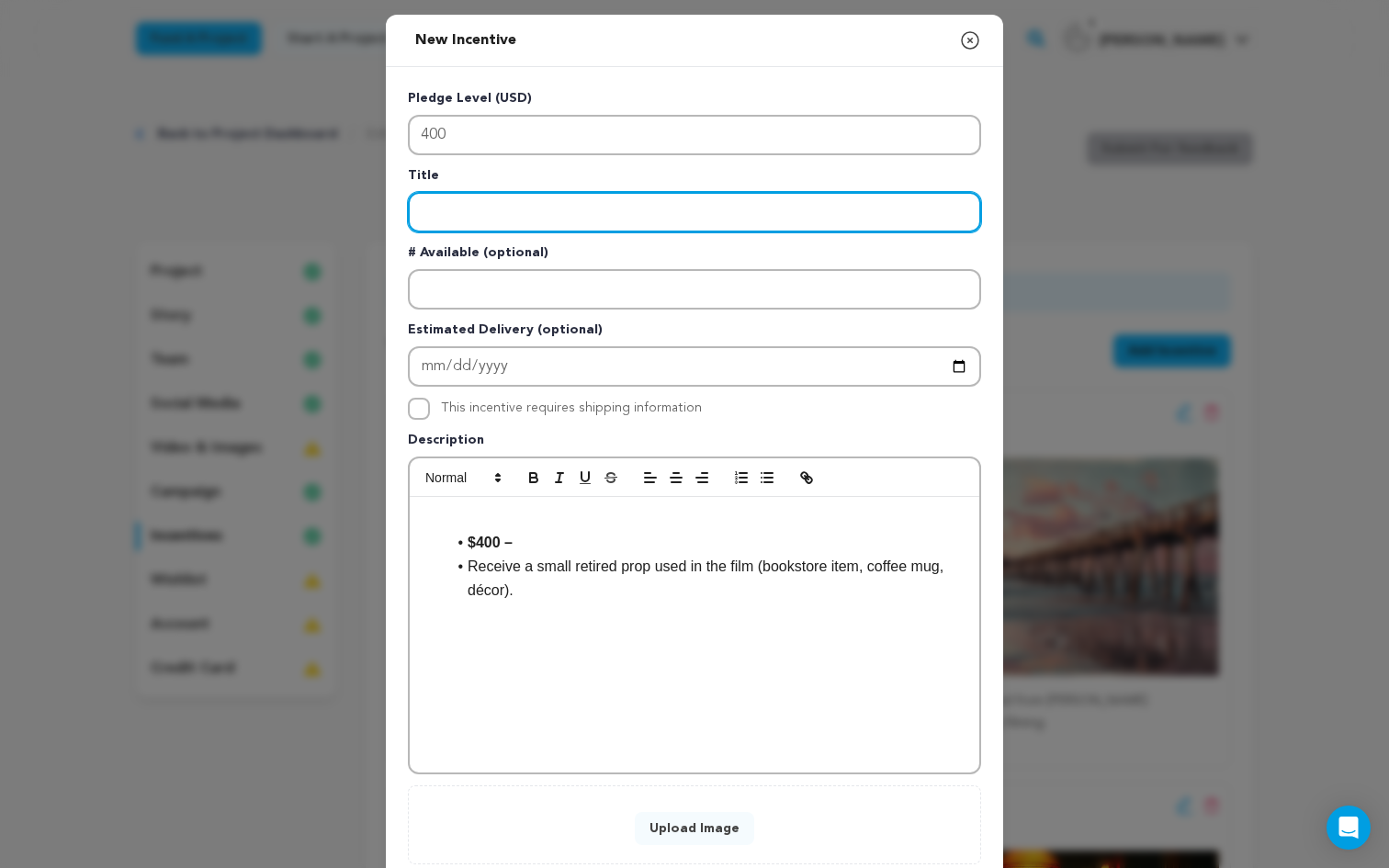
click at [457, 225] on input "Enter title" at bounding box center [694, 212] width 573 height 41
paste input "Prop Collector"
type input "Prop Collector"
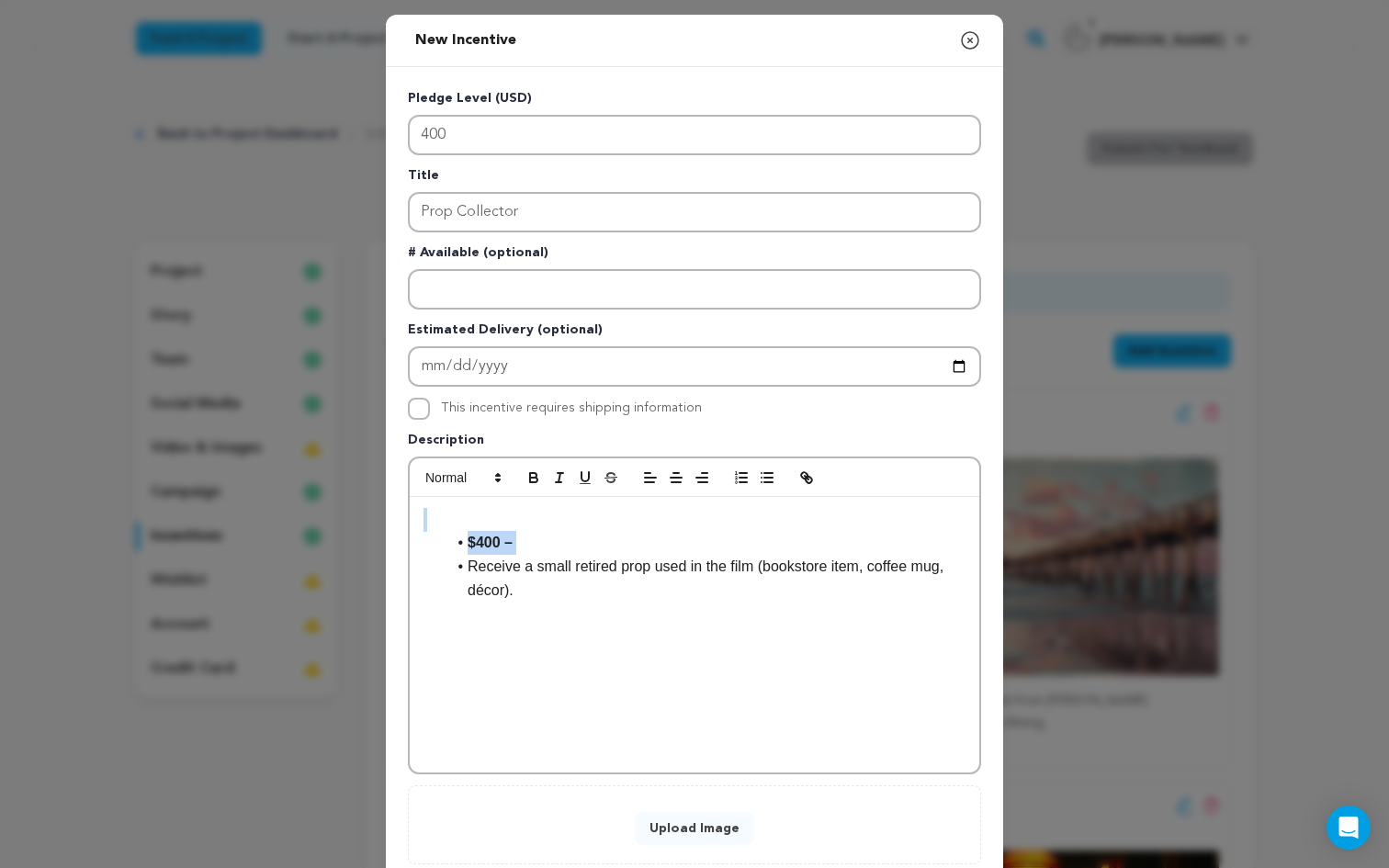
drag, startPoint x: 469, startPoint y: 569, endPoint x: 232, endPoint y: 458, distance: 261.7
click at [232, 458] on div "New Incentive Close modal Pledge Level (USD) 400 Title Prop Collector # Availab…" at bounding box center [694, 493] width 1389 height 986
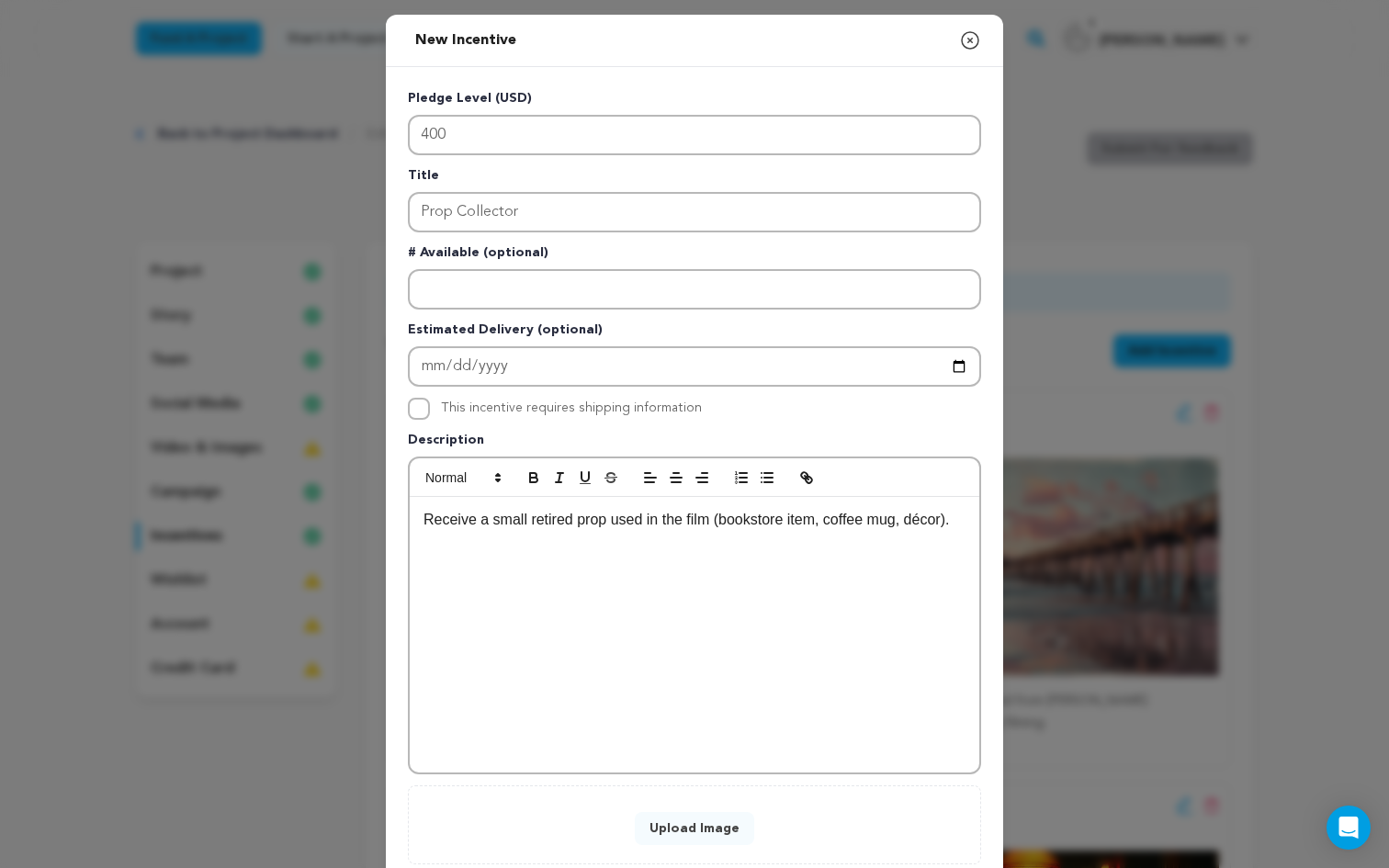
click at [640, 824] on button "Upload Image" at bounding box center [694, 828] width 120 height 33
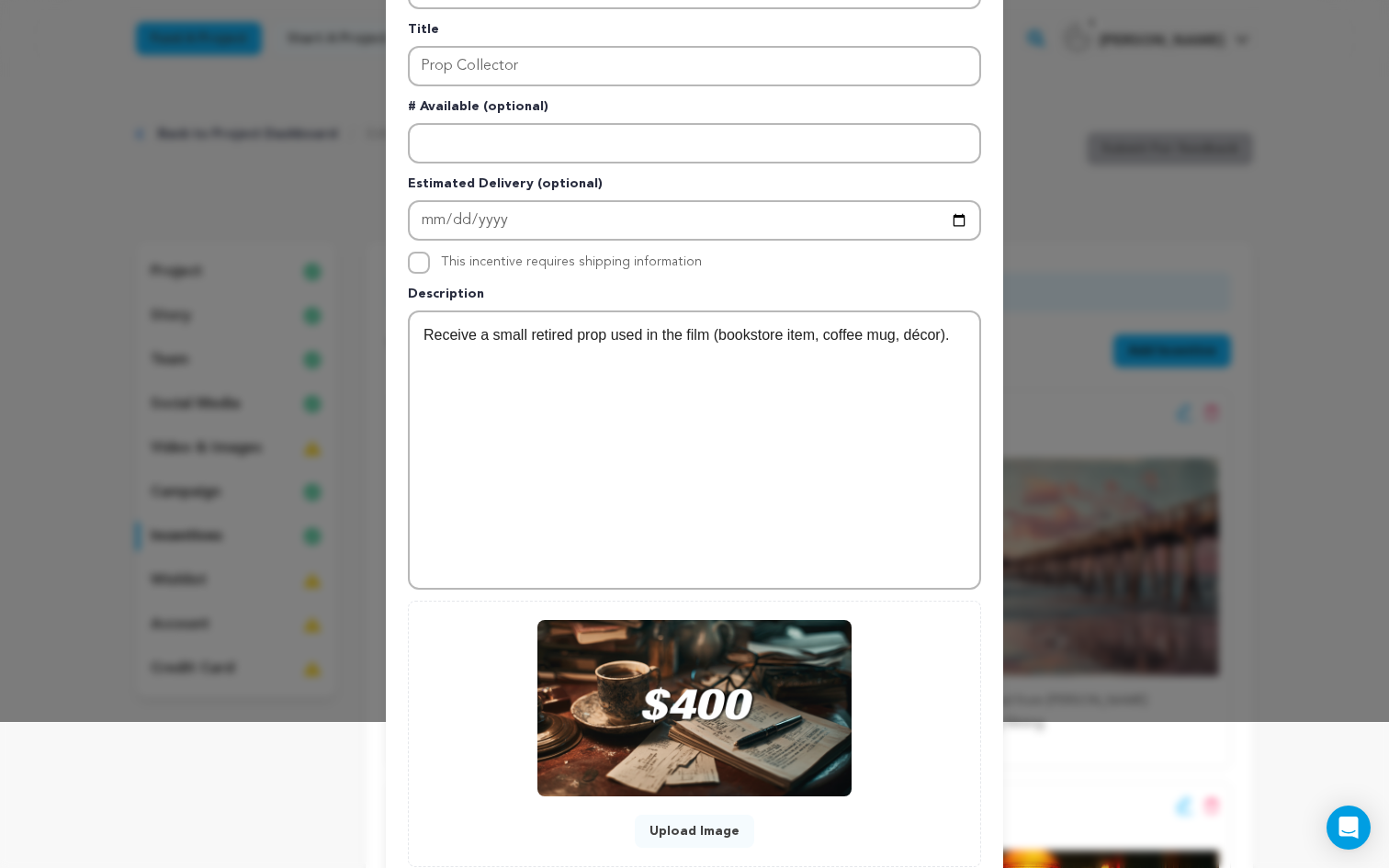
scroll to position [266, 0]
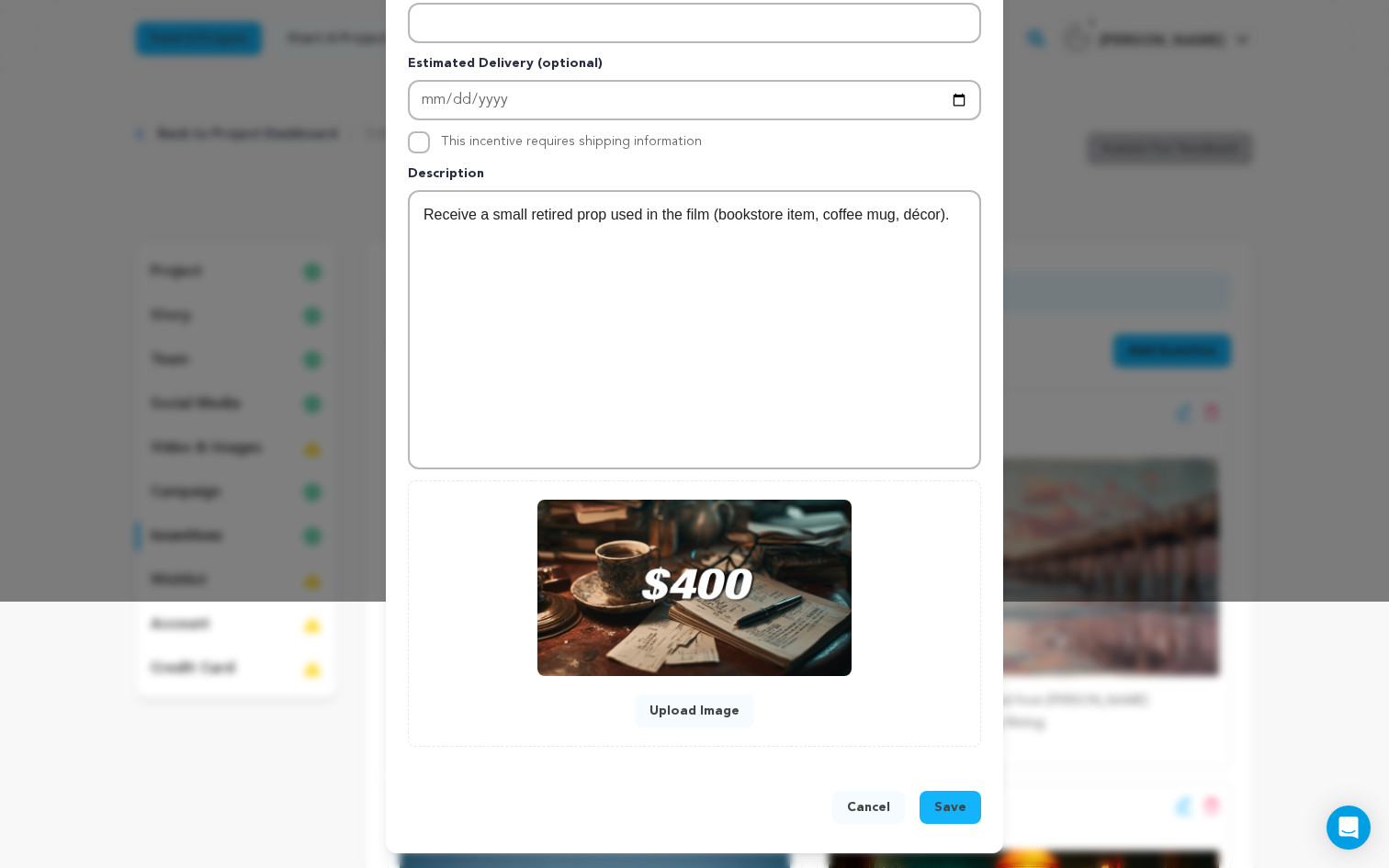
click at [954, 810] on span "Save" at bounding box center [950, 807] width 32 height 18
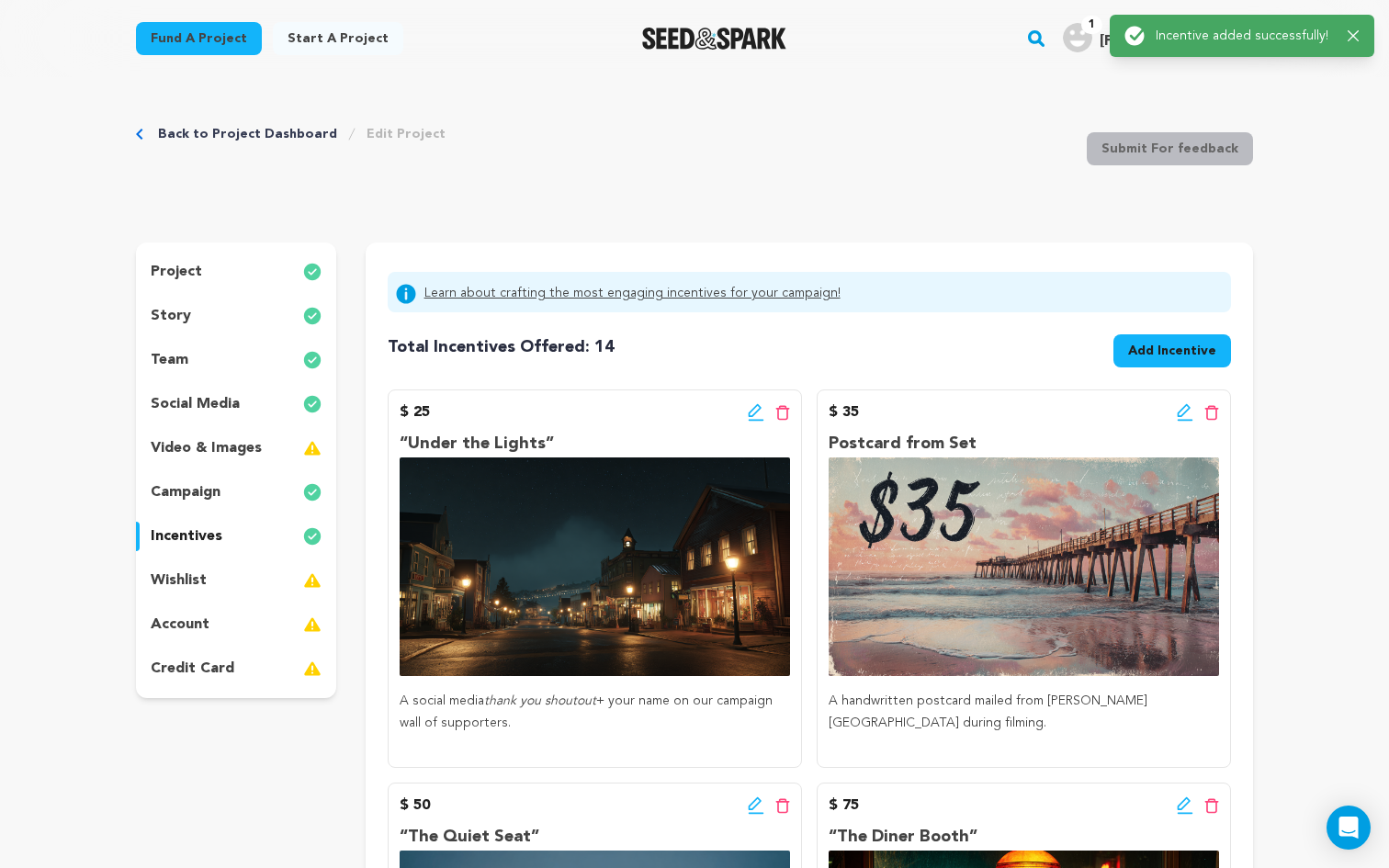
click at [1163, 357] on span "Add Incentive" at bounding box center [1171, 350] width 88 height 18
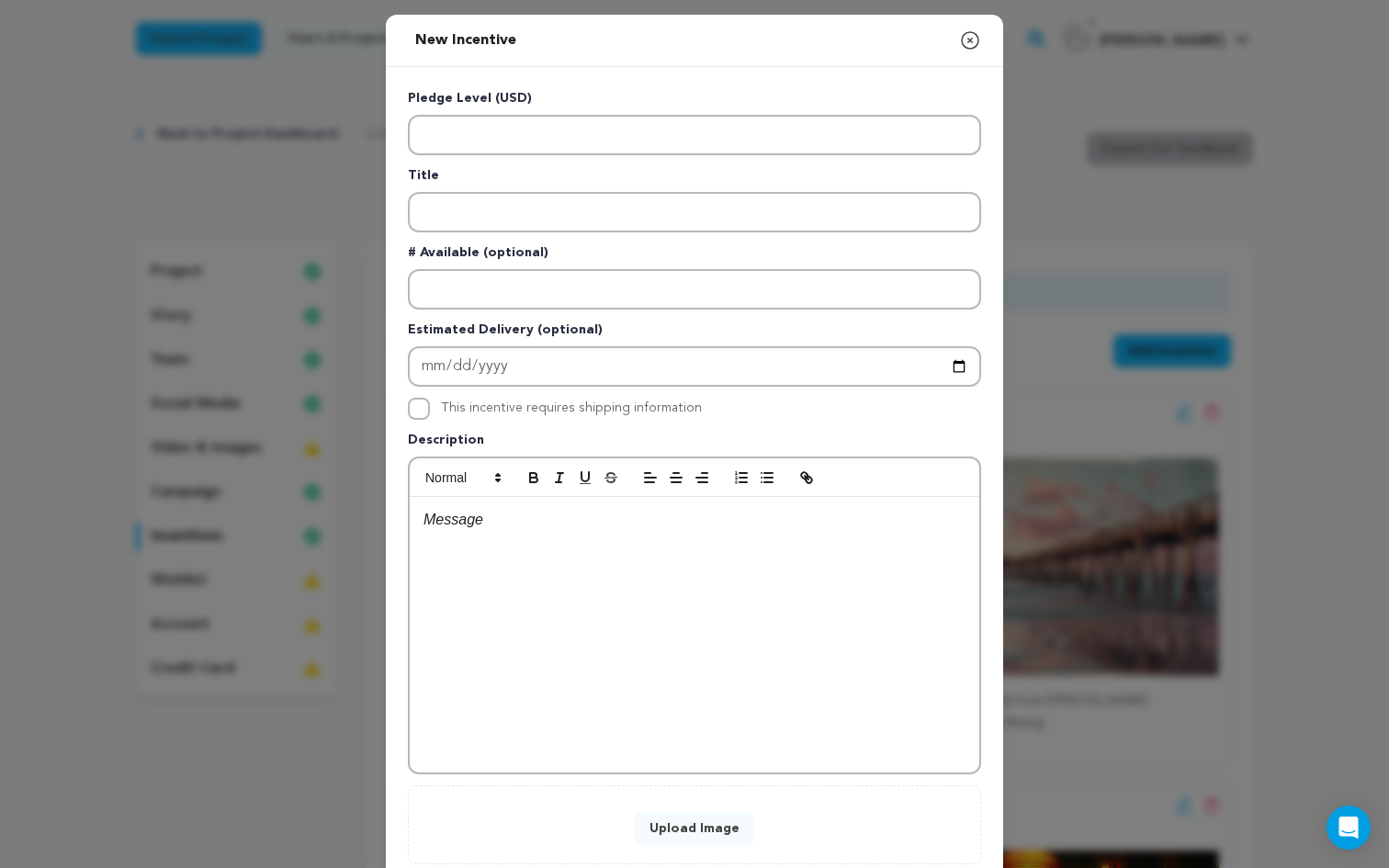
click at [500, 552] on div at bounding box center [694, 635] width 569 height 276
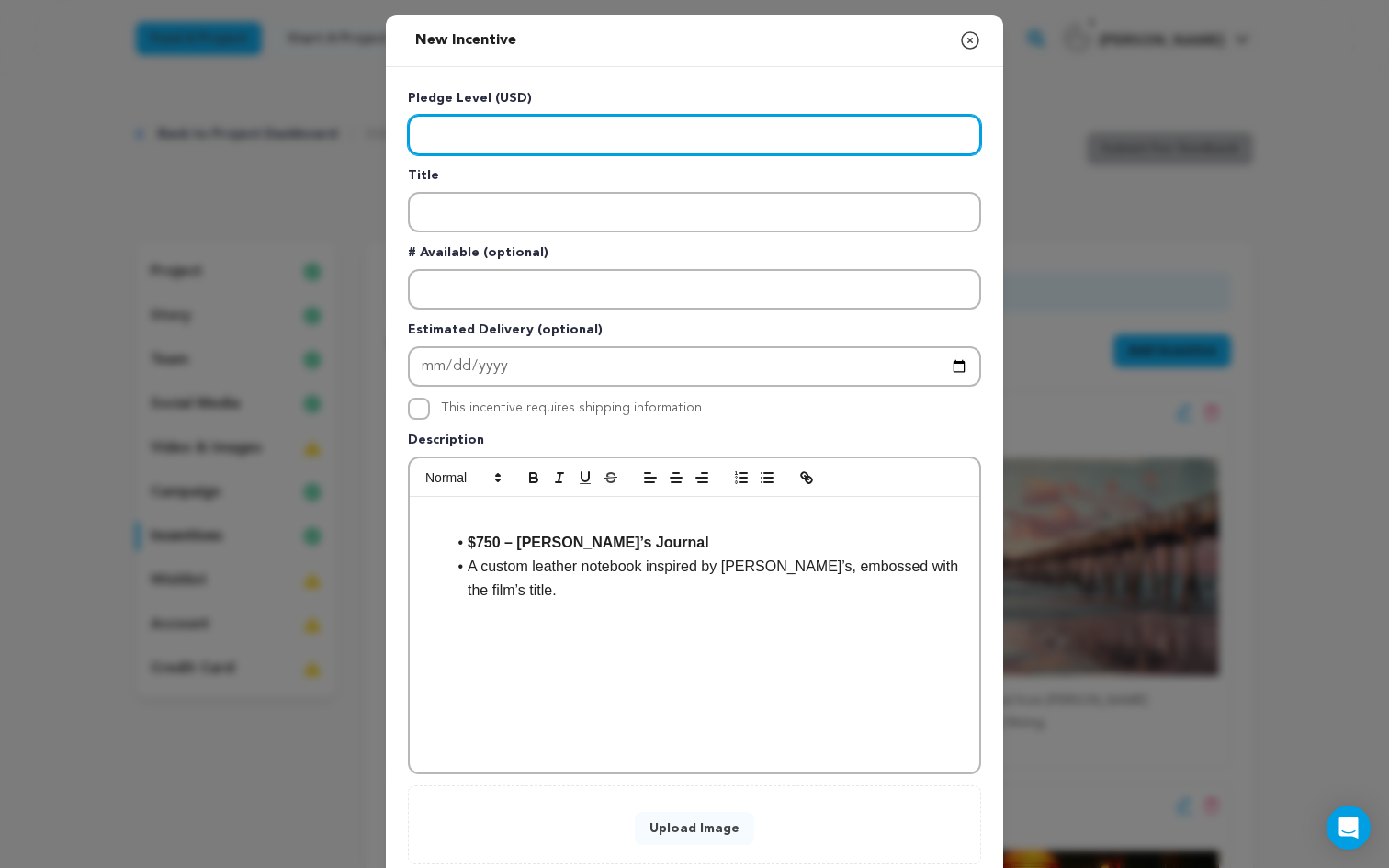
click at [496, 145] on input "Enter level" at bounding box center [694, 135] width 573 height 41
type input "750"
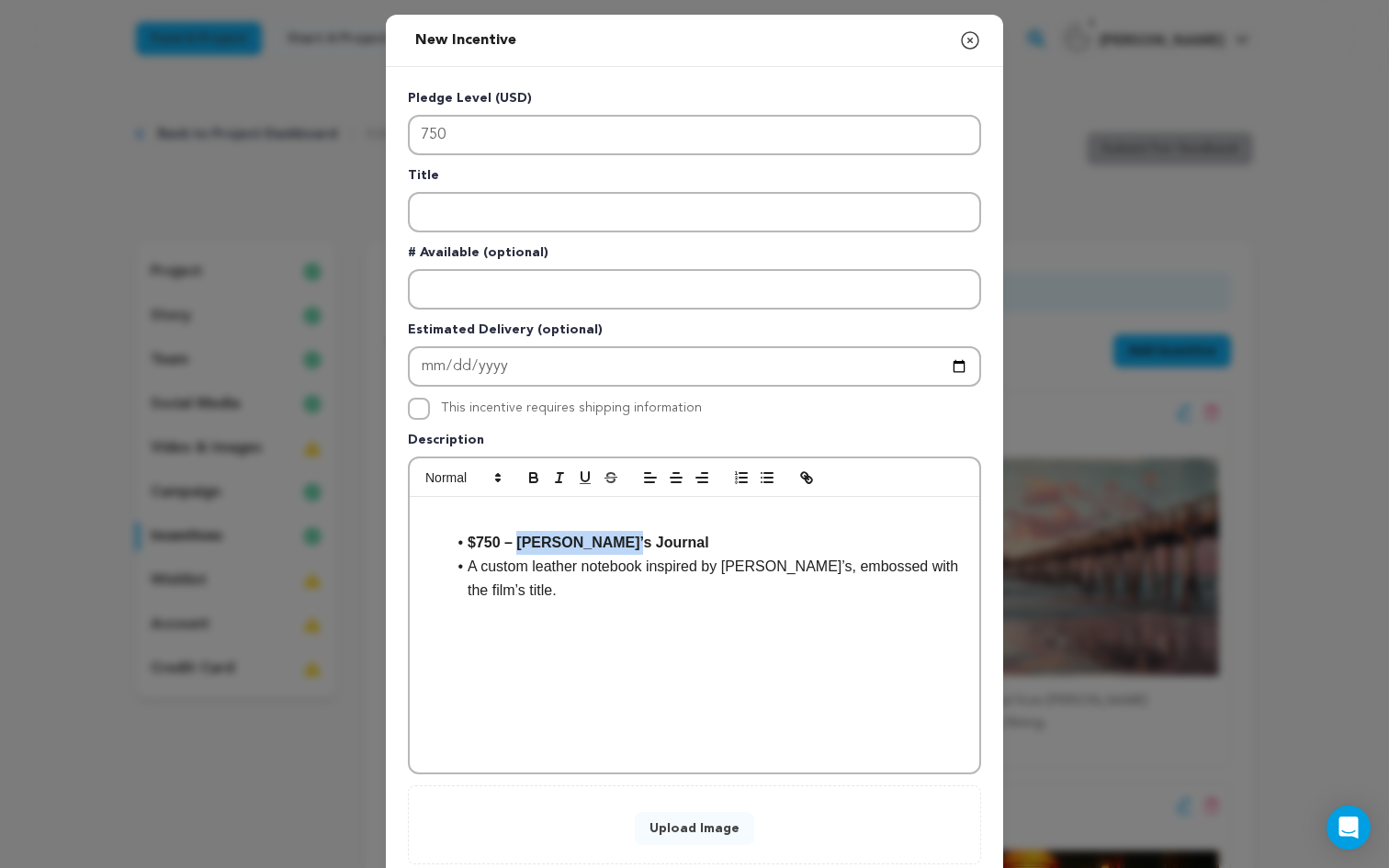
drag, startPoint x: 631, startPoint y: 542, endPoint x: 523, endPoint y: 545, distance: 108.0
click at [523, 545] on li "$750 – [PERSON_NAME]’s Journal" at bounding box center [705, 542] width 520 height 24
copy strong "[PERSON_NAME]’s Journal"
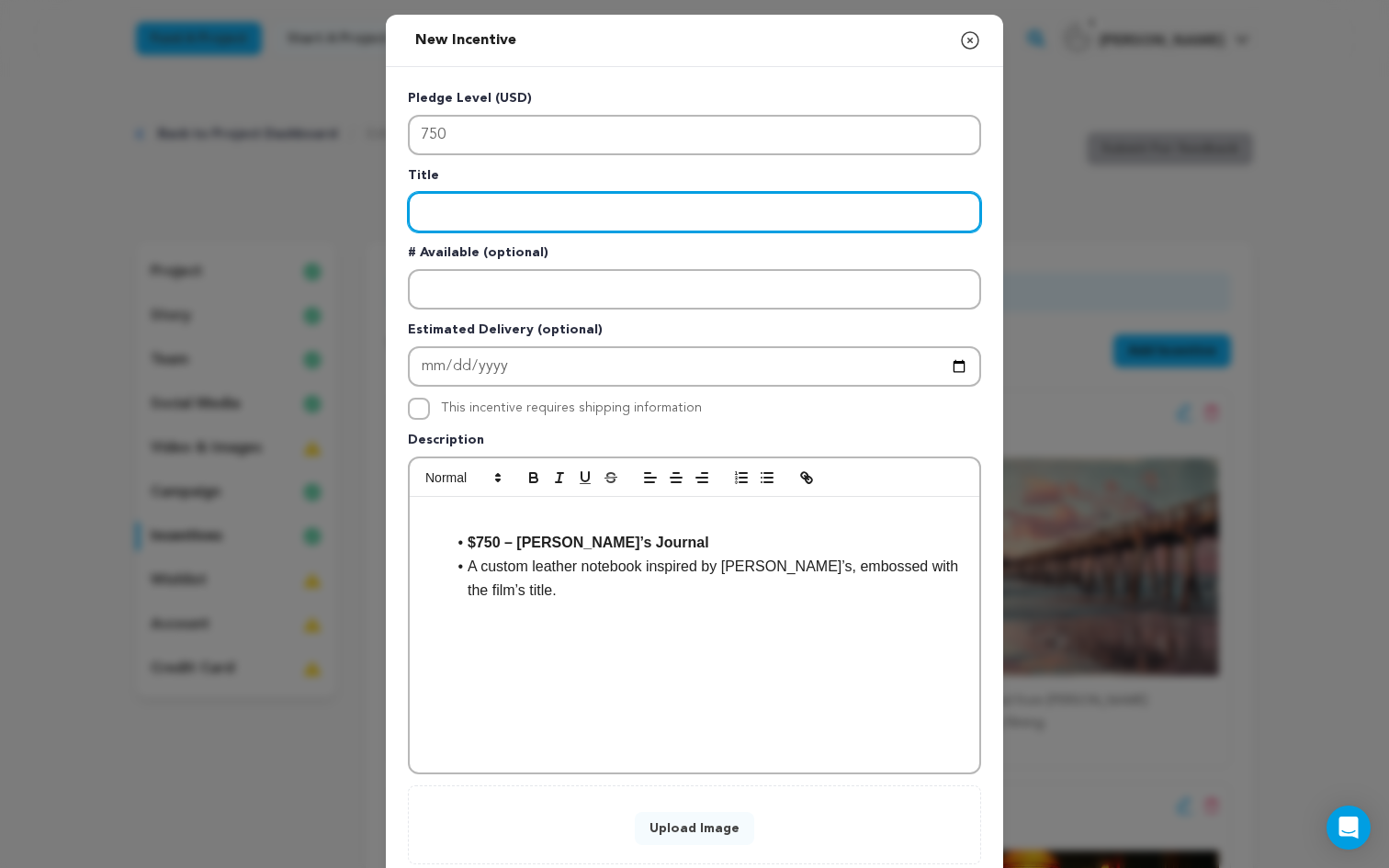
click at [457, 218] on input "Enter title" at bounding box center [694, 212] width 573 height 41
paste input "[PERSON_NAME]’s Journal"
type input "[PERSON_NAME]’s Journal"
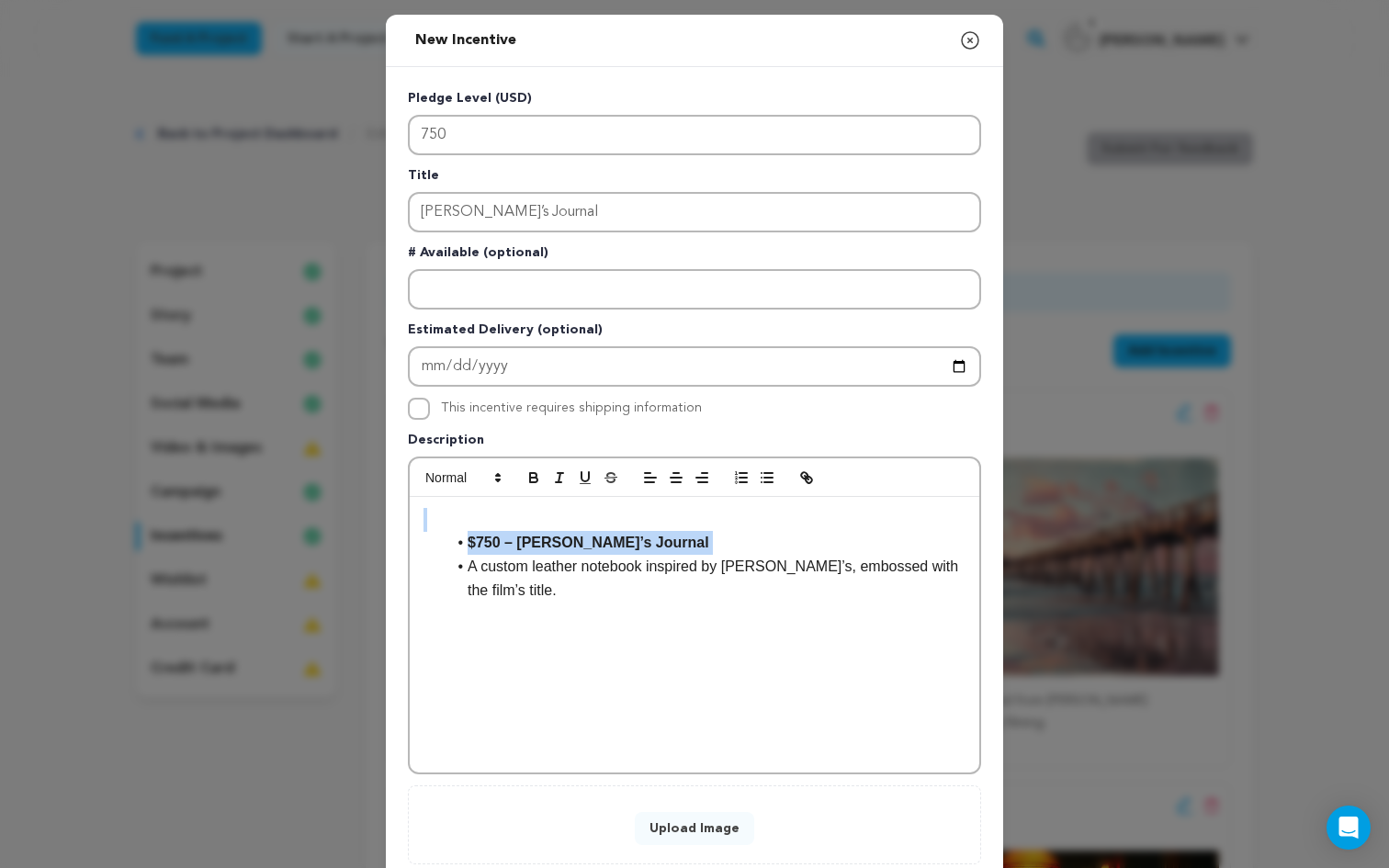
drag, startPoint x: 470, startPoint y: 568, endPoint x: 214, endPoint y: 395, distance: 309.0
click at [214, 395] on div "New Incentive Close modal Pledge Level (USD) 750 Title Jack’s Journal # Availab…" at bounding box center [694, 493] width 1389 height 986
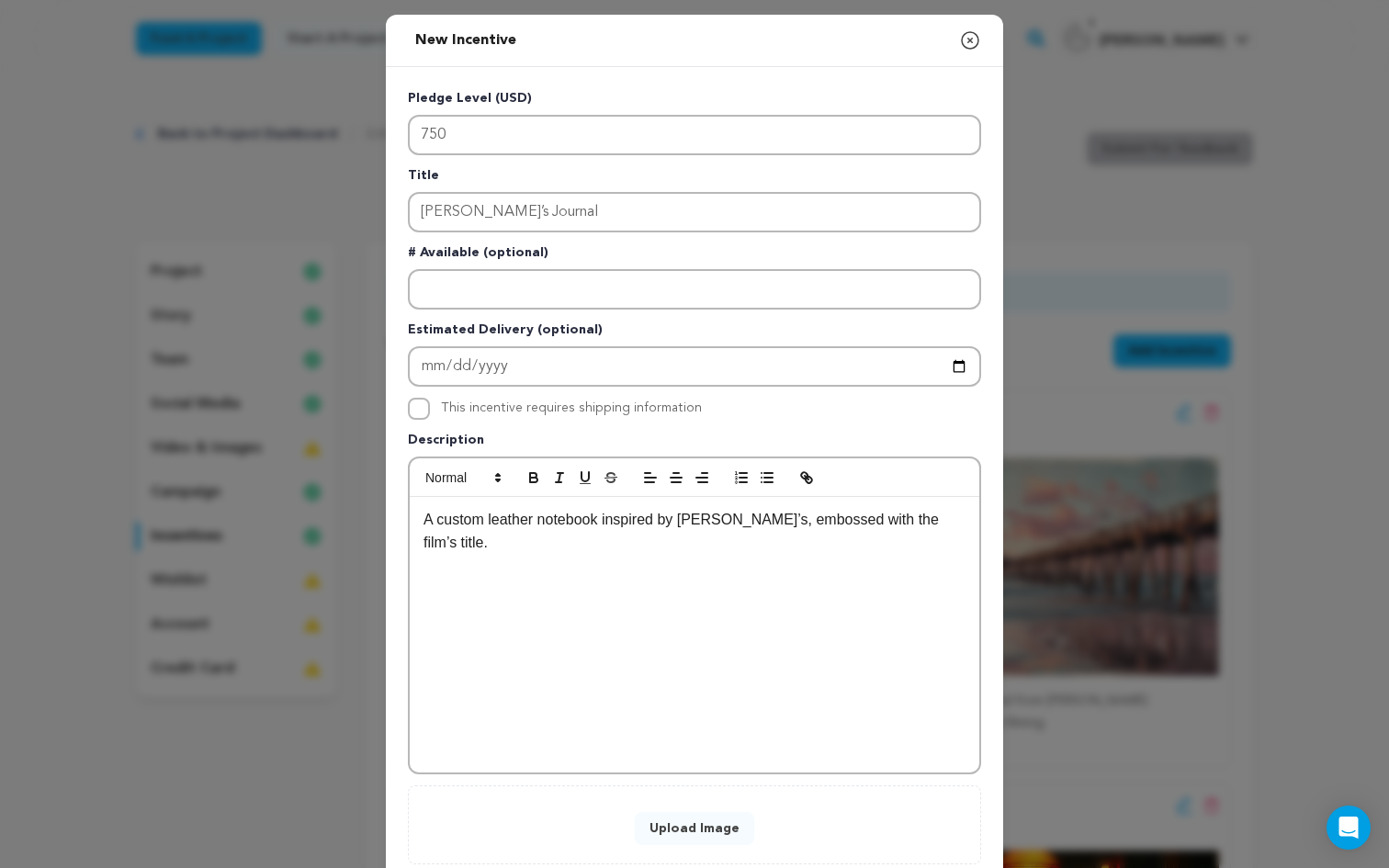
click at [677, 833] on button "Upload Image" at bounding box center [694, 828] width 120 height 33
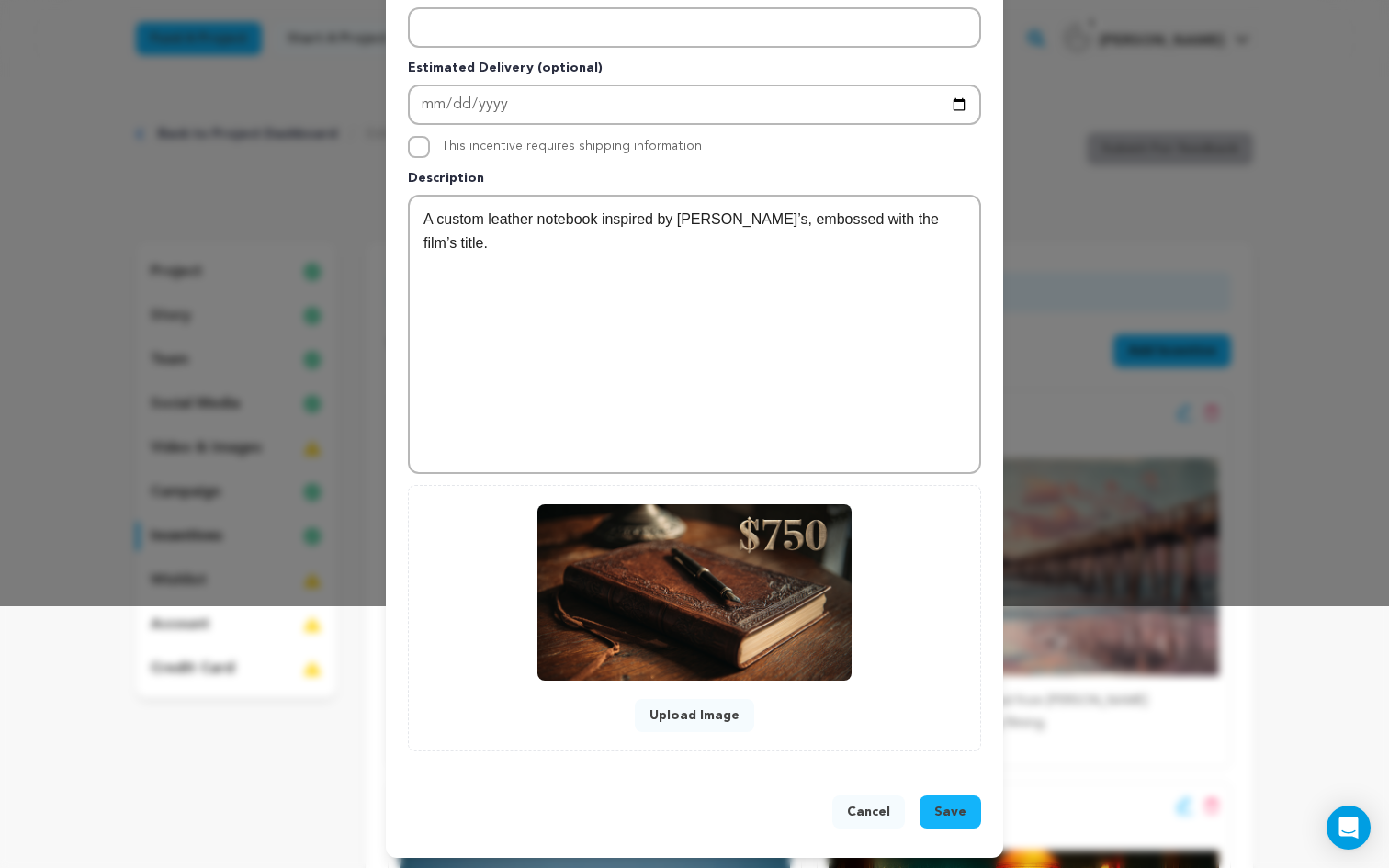
scroll to position [266, 0]
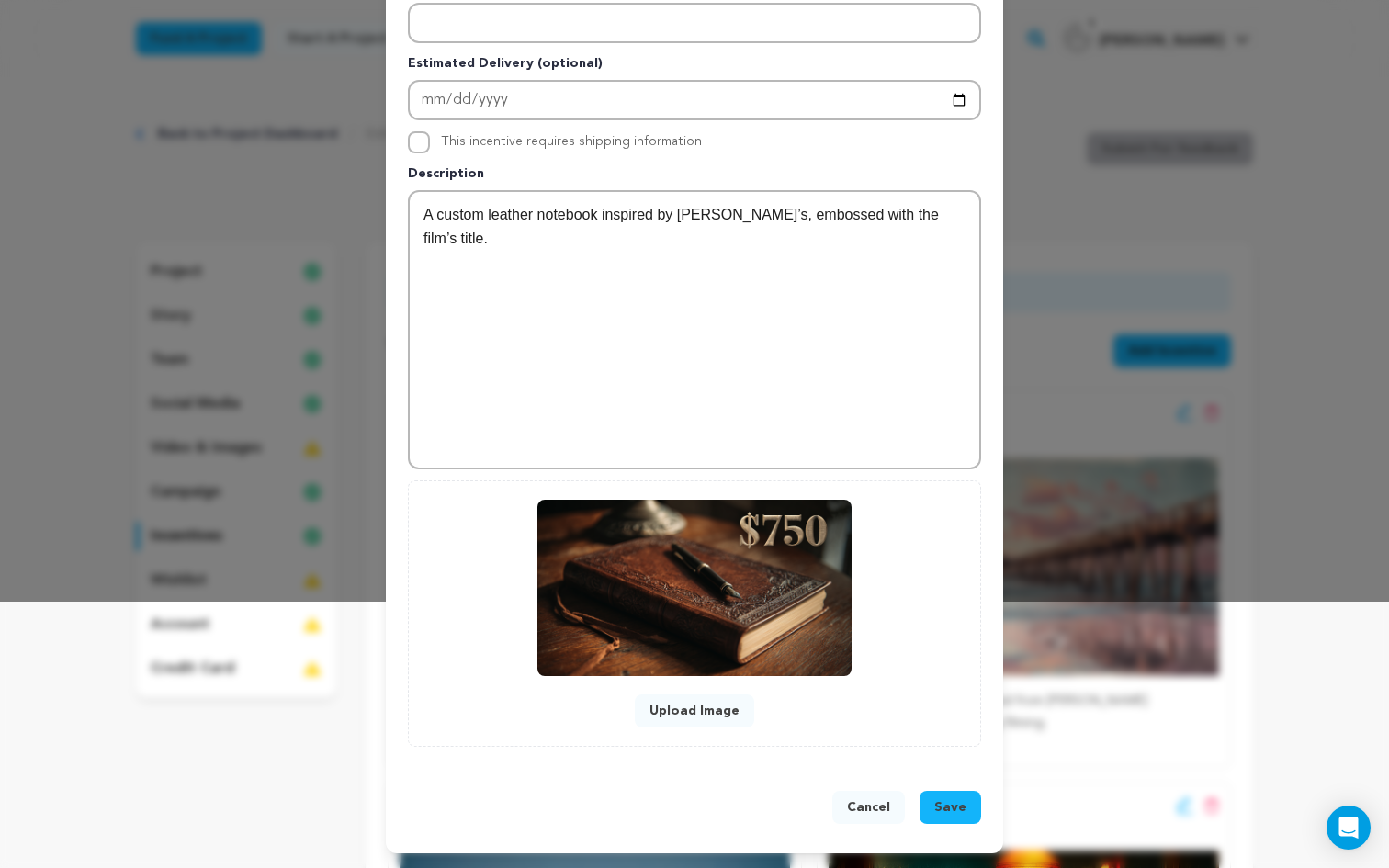
click at [954, 806] on span "Save" at bounding box center [950, 807] width 32 height 18
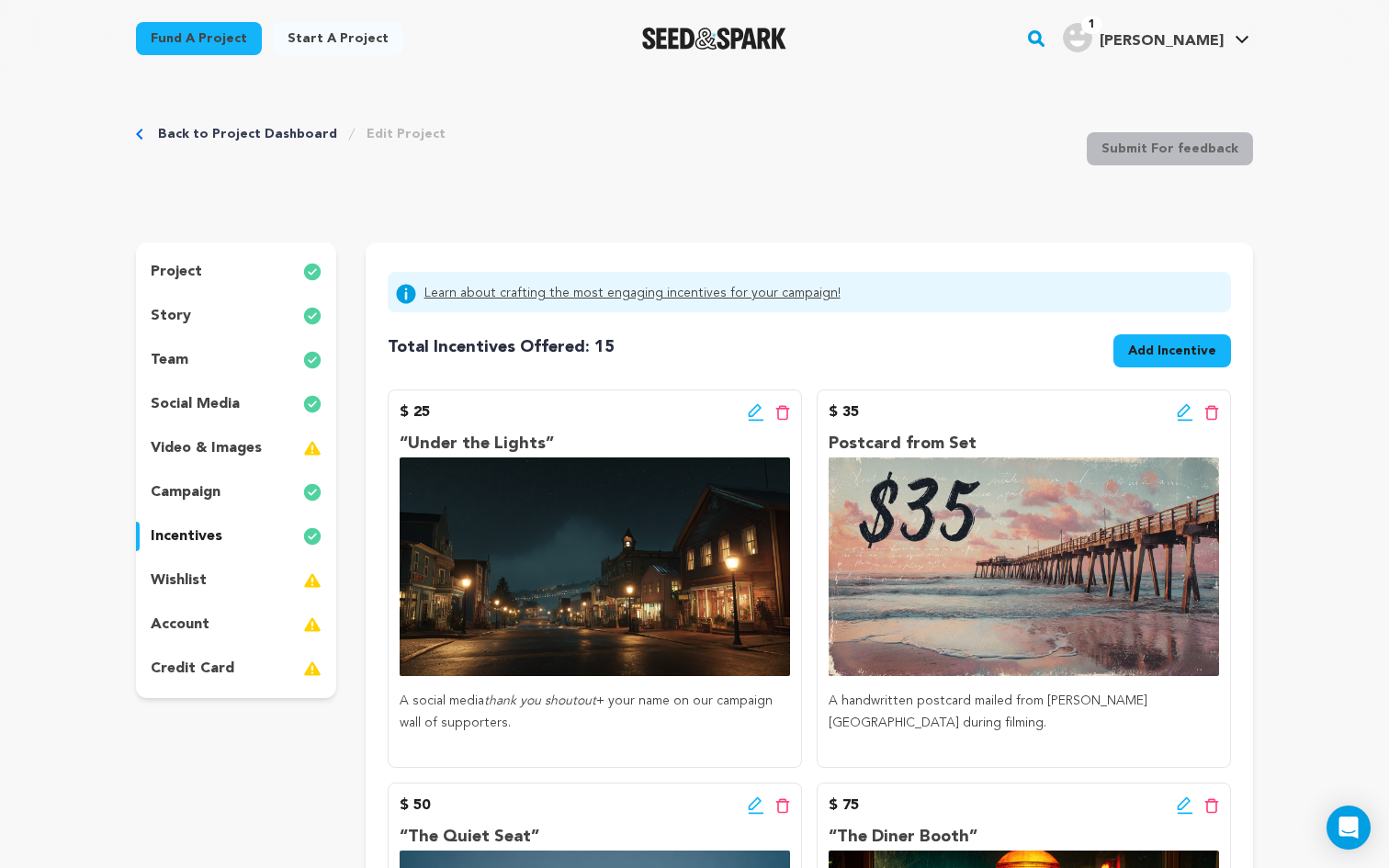
click at [1196, 355] on span "Add Incentive" at bounding box center [1171, 350] width 88 height 18
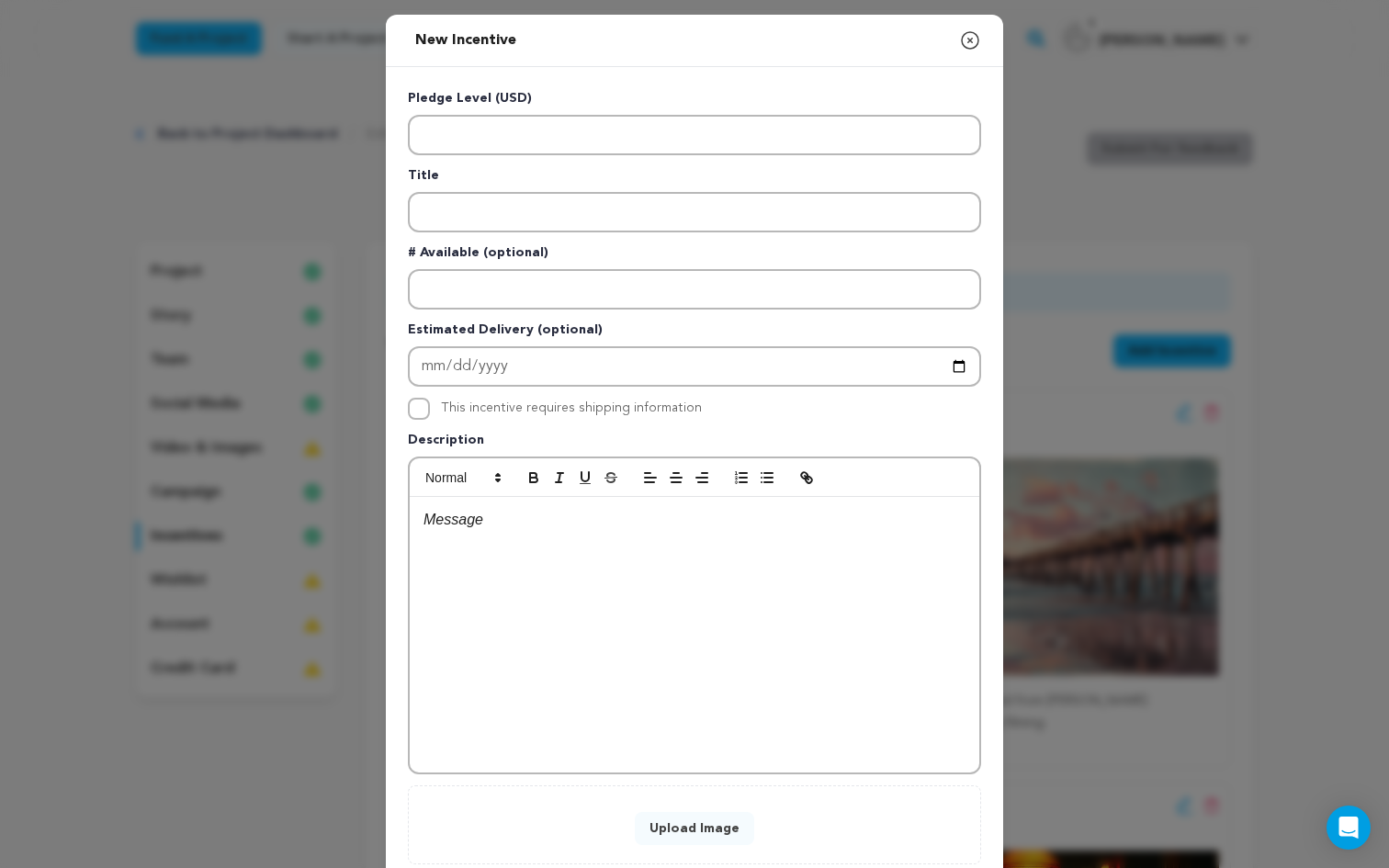
click at [557, 569] on div at bounding box center [694, 635] width 569 height 276
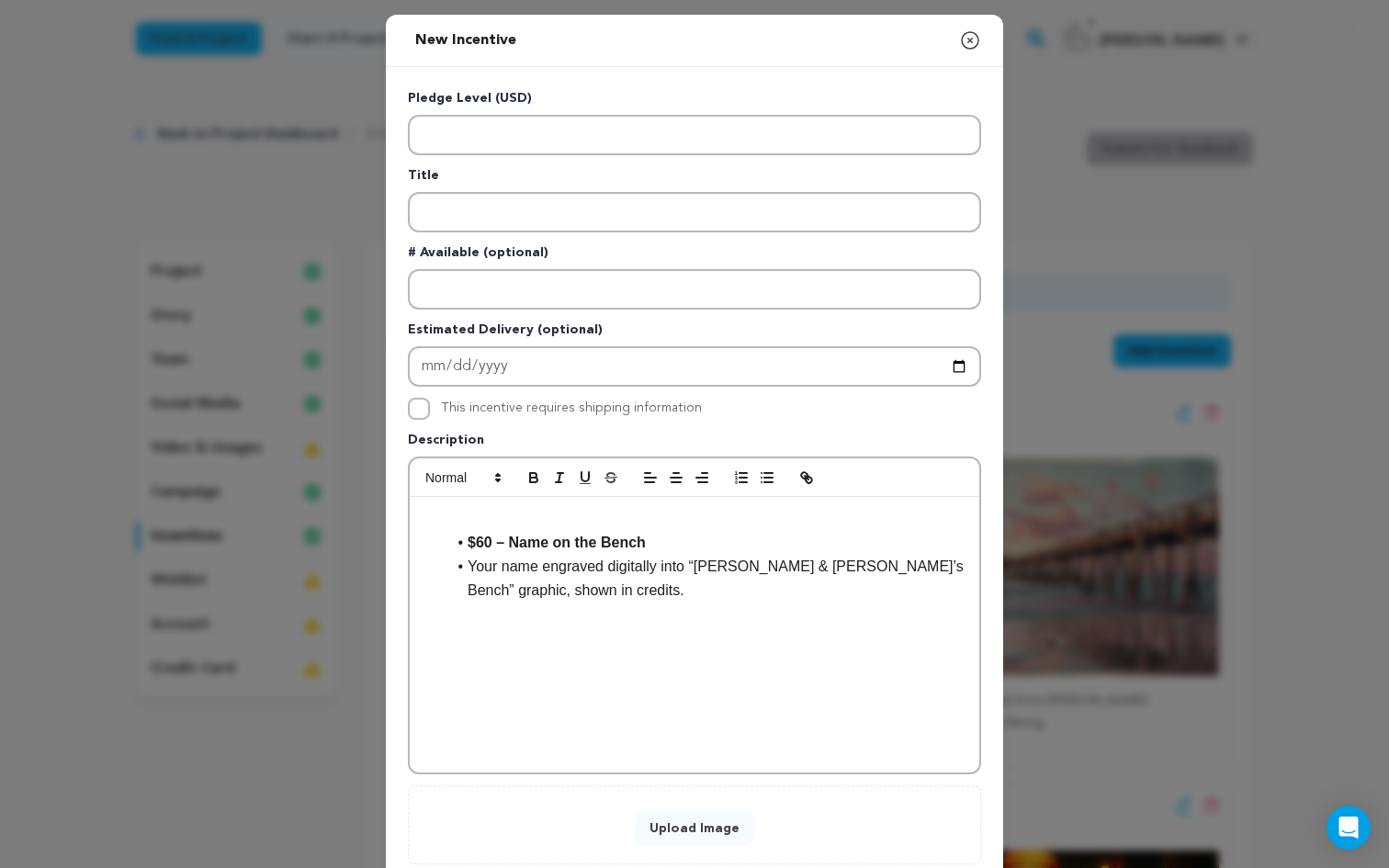
scroll to position [0, 0]
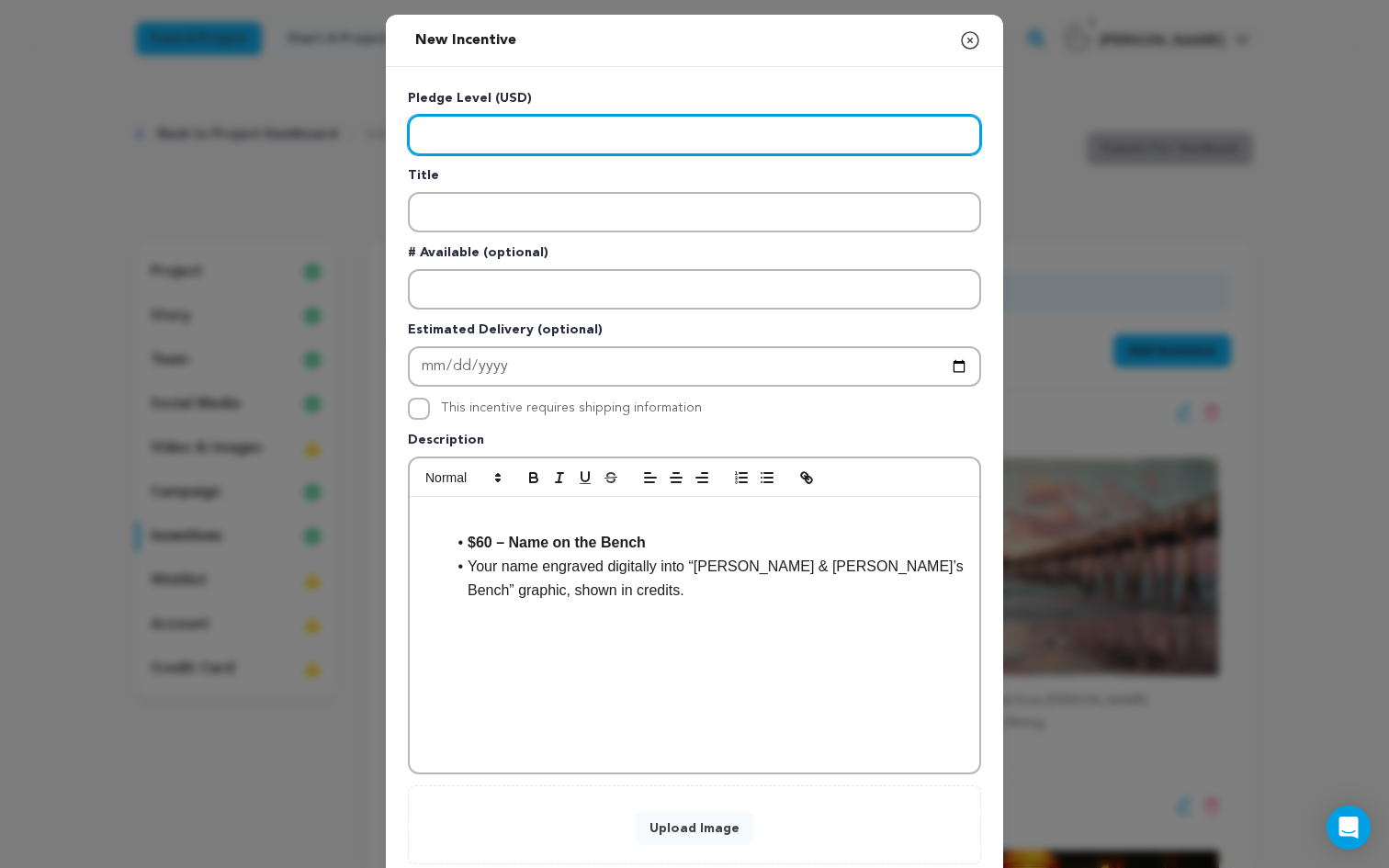
click at [483, 131] on input "Enter level" at bounding box center [694, 135] width 573 height 41
type input "60"
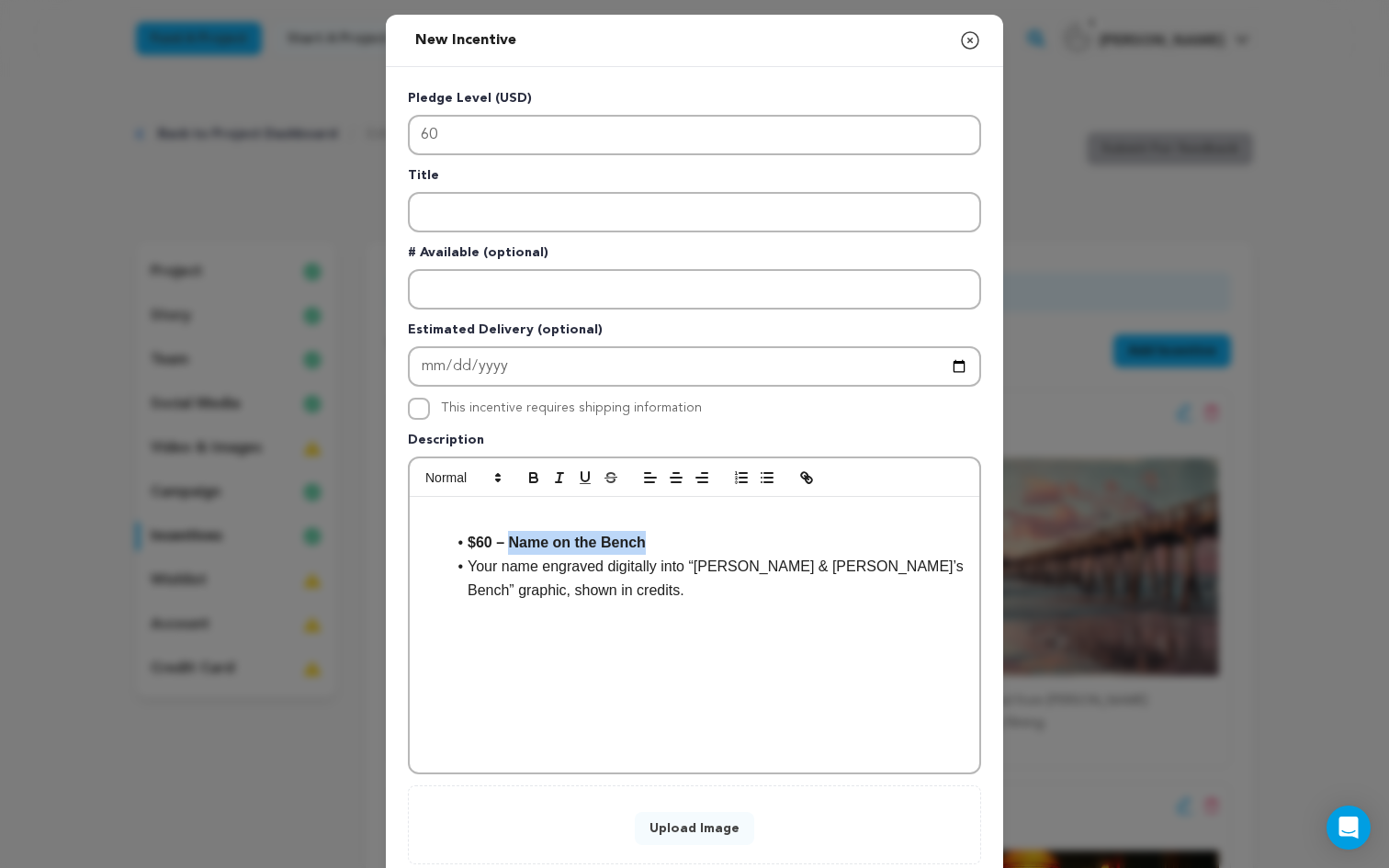
drag, startPoint x: 654, startPoint y: 545, endPoint x: 515, endPoint y: 547, distance: 139.0
click at [515, 547] on li "$60 – Name on the Bench" at bounding box center [705, 542] width 520 height 24
copy strong "Name on the Bench"
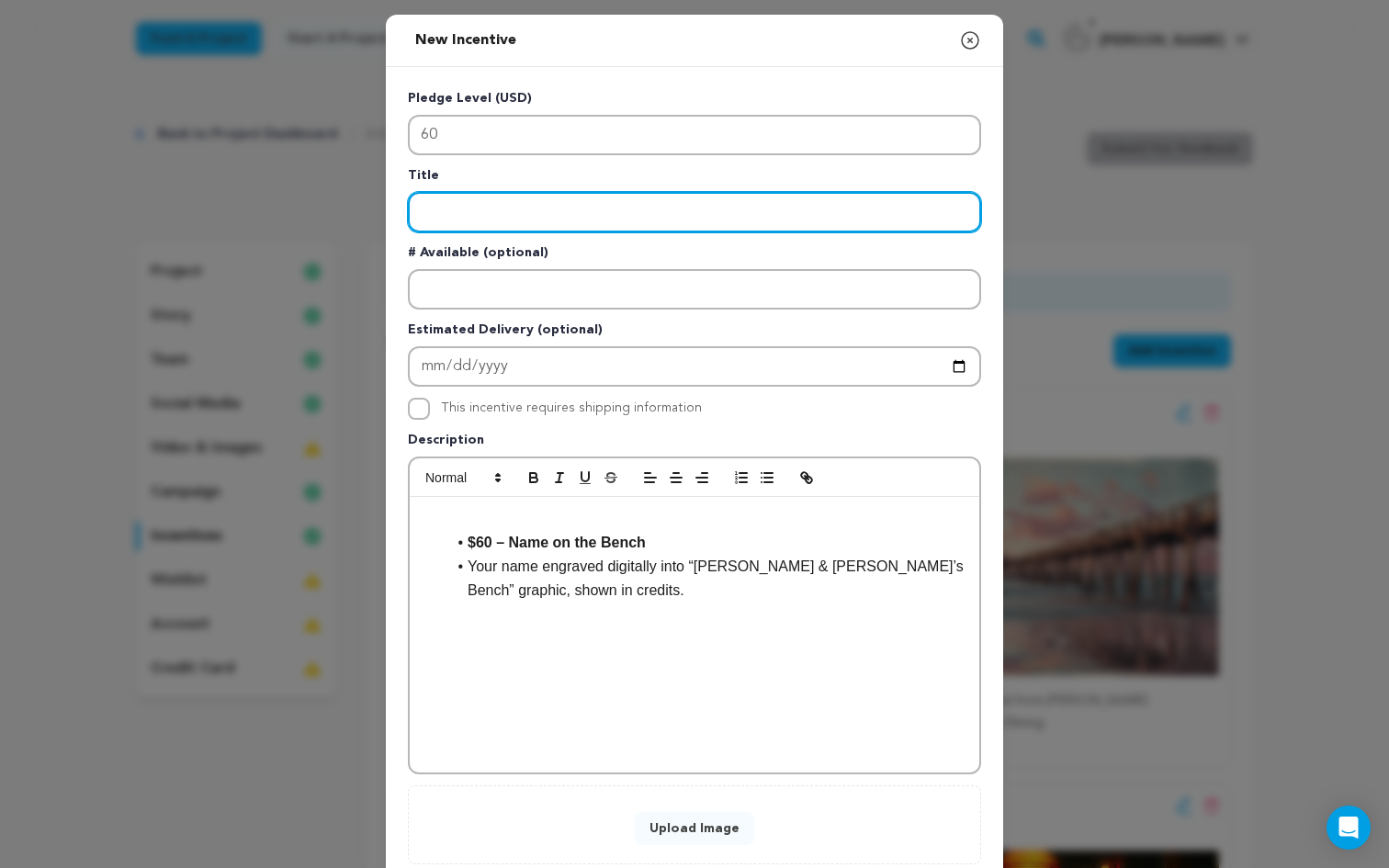
click at [435, 220] on input "Enter title" at bounding box center [694, 212] width 573 height 41
paste input "Name on the Bench"
type input "Name on the Bench"
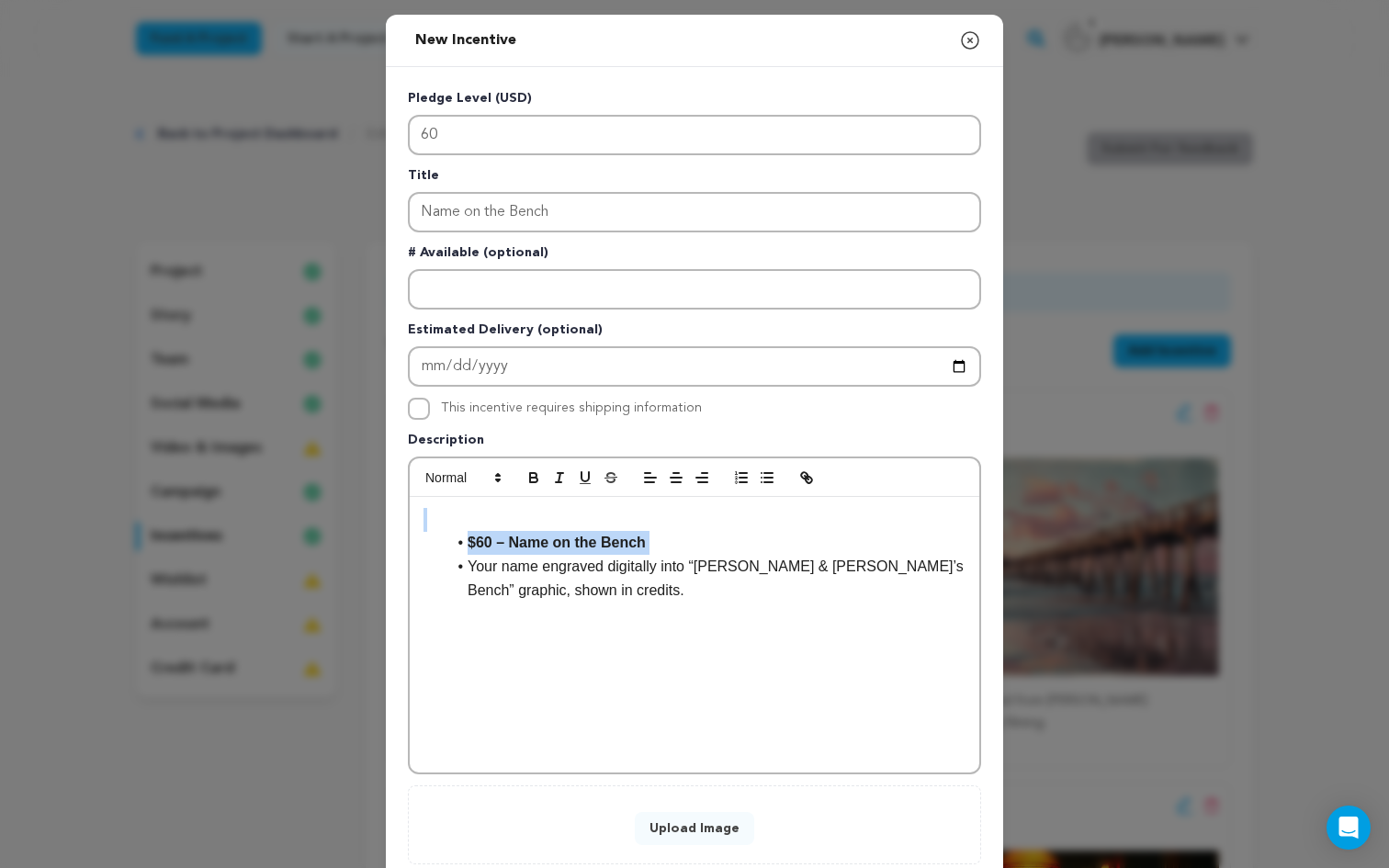
drag, startPoint x: 470, startPoint y: 572, endPoint x: 295, endPoint y: 462, distance: 206.7
click at [295, 462] on div "New Incentive Close modal Pledge Level (USD) 60 Title Name on the Bench # Avail…" at bounding box center [694, 493] width 1389 height 986
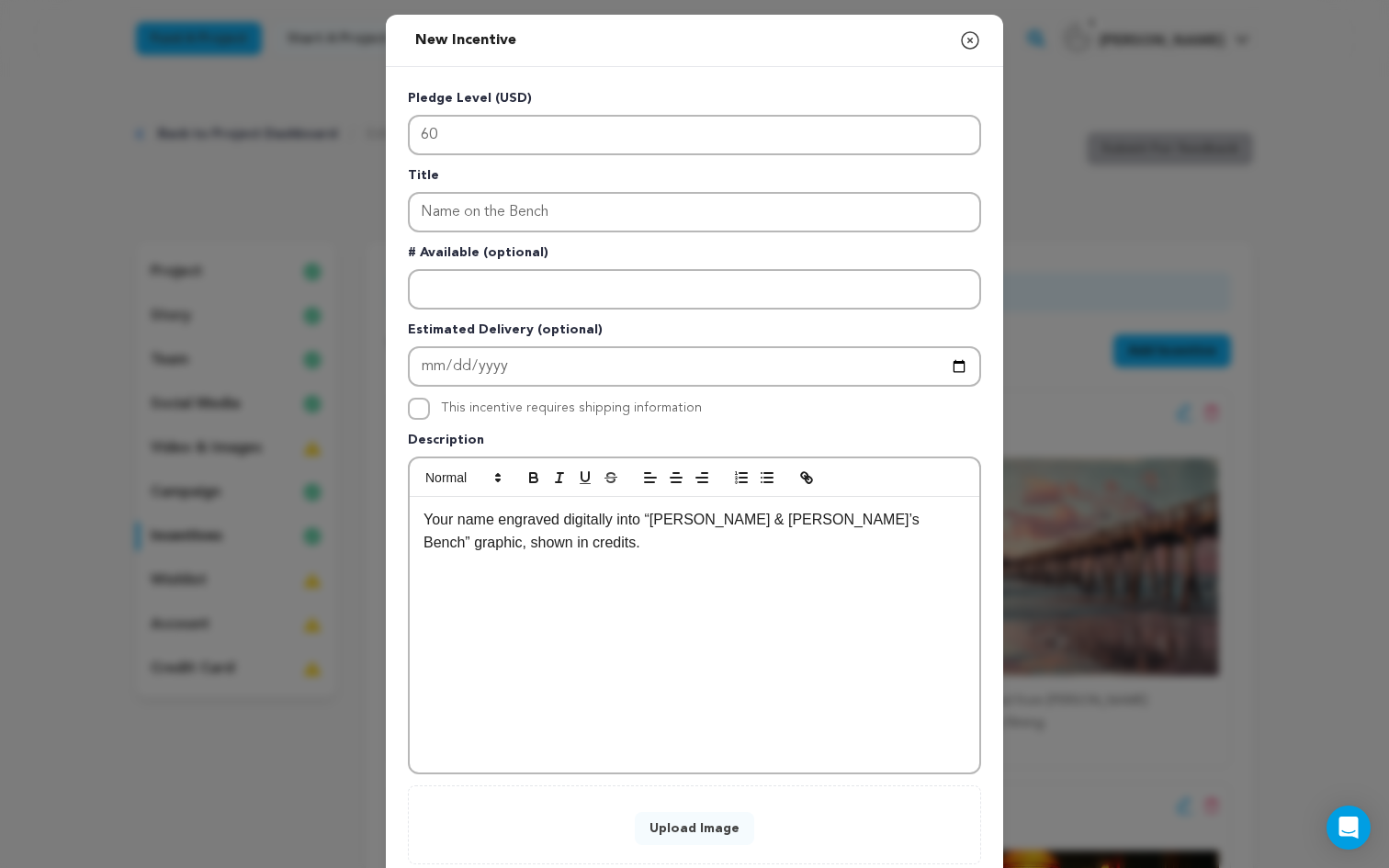
click at [728, 833] on button "Upload Image" at bounding box center [694, 828] width 120 height 33
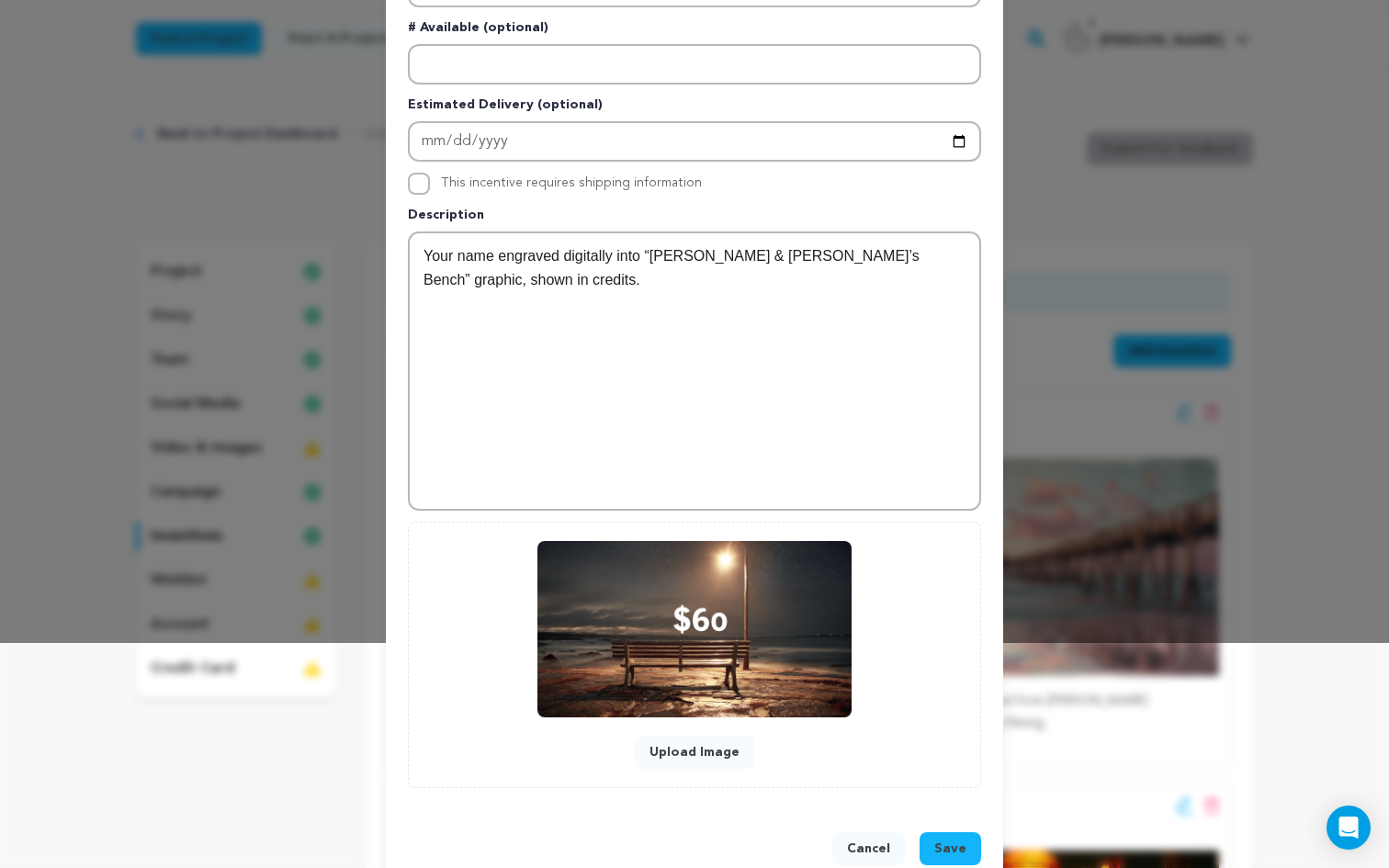
scroll to position [266, 0]
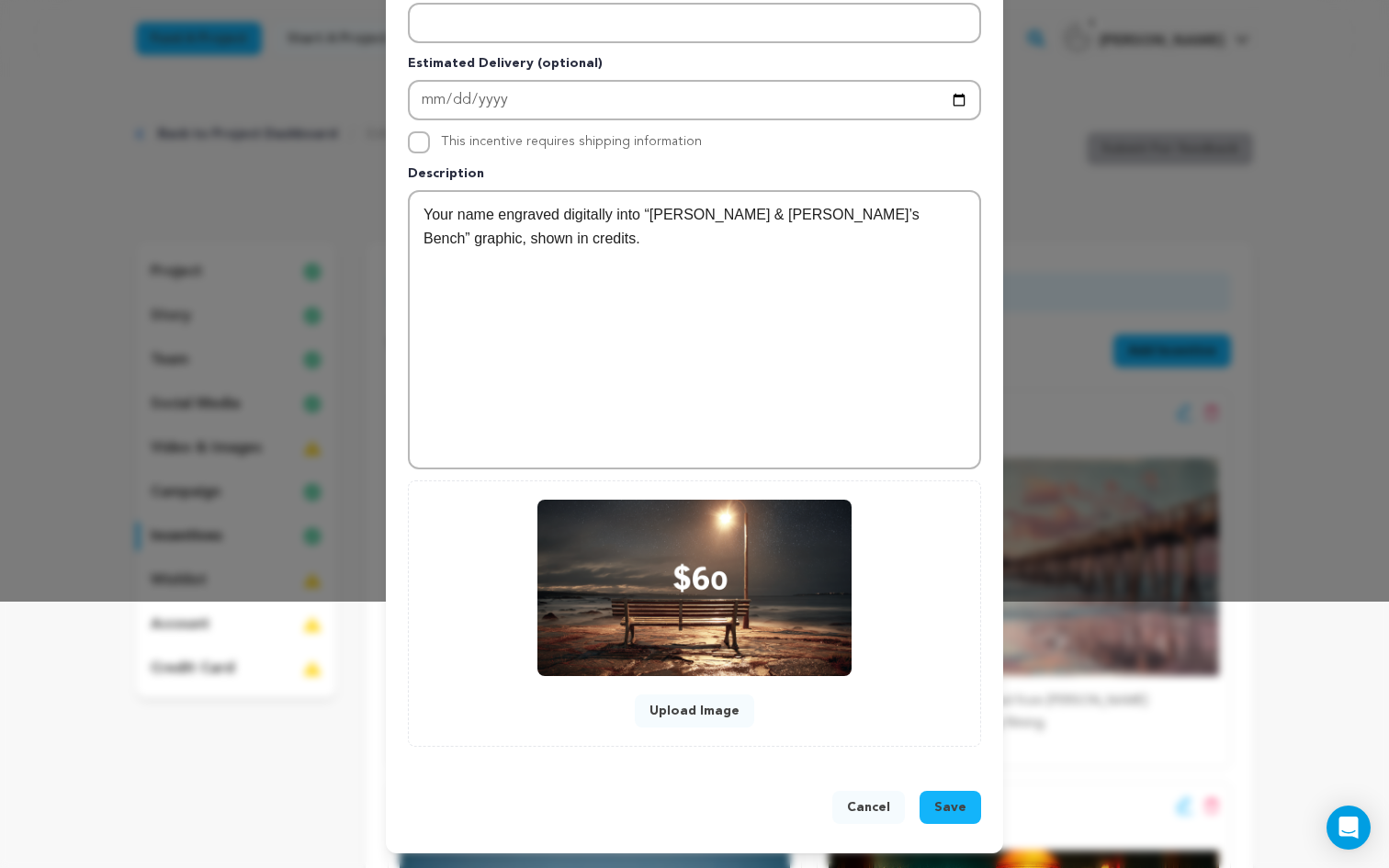
click at [952, 816] on span "Save" at bounding box center [950, 807] width 32 height 18
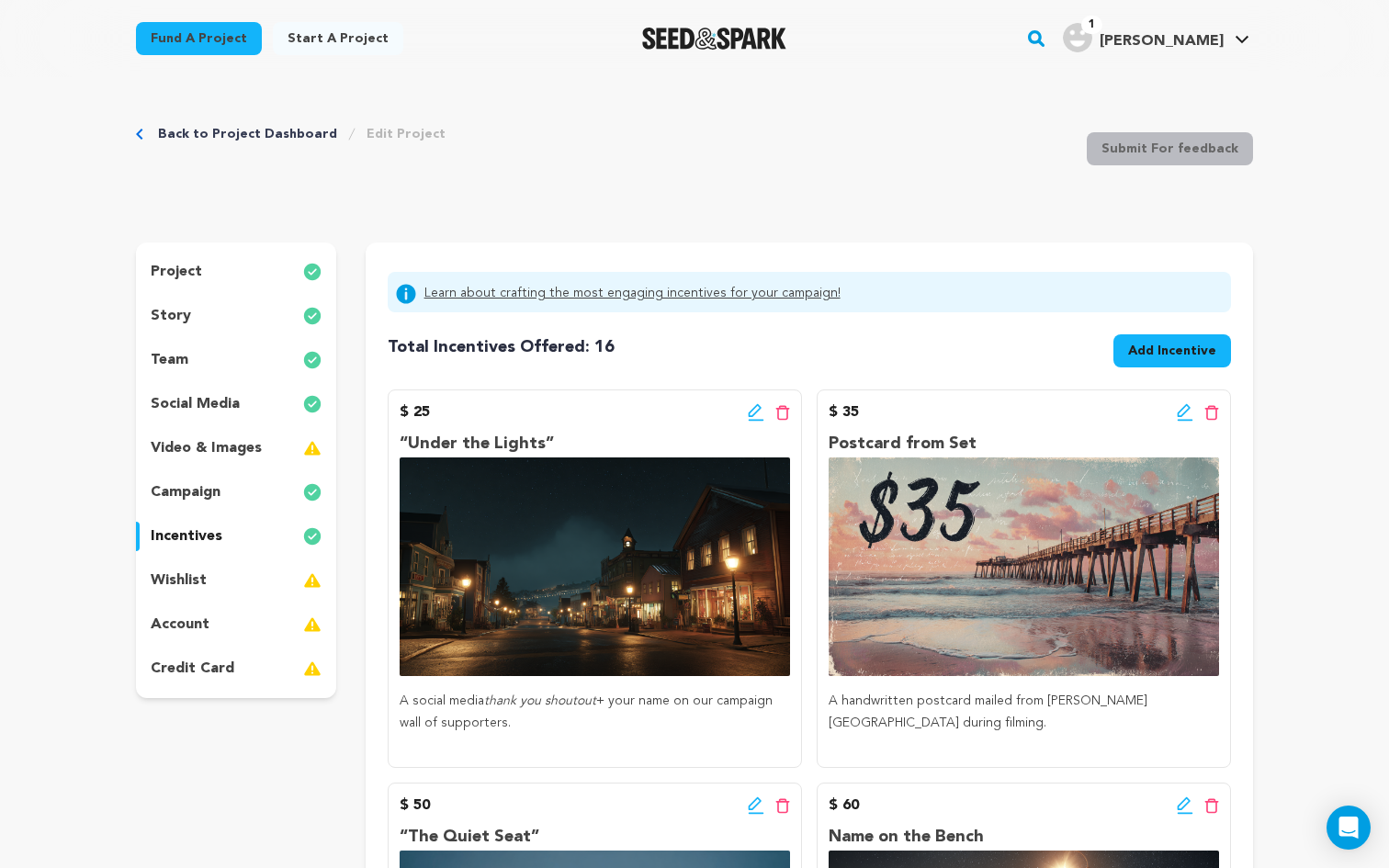
click at [1198, 361] on button "Add Incentive" at bounding box center [1172, 351] width 118 height 33
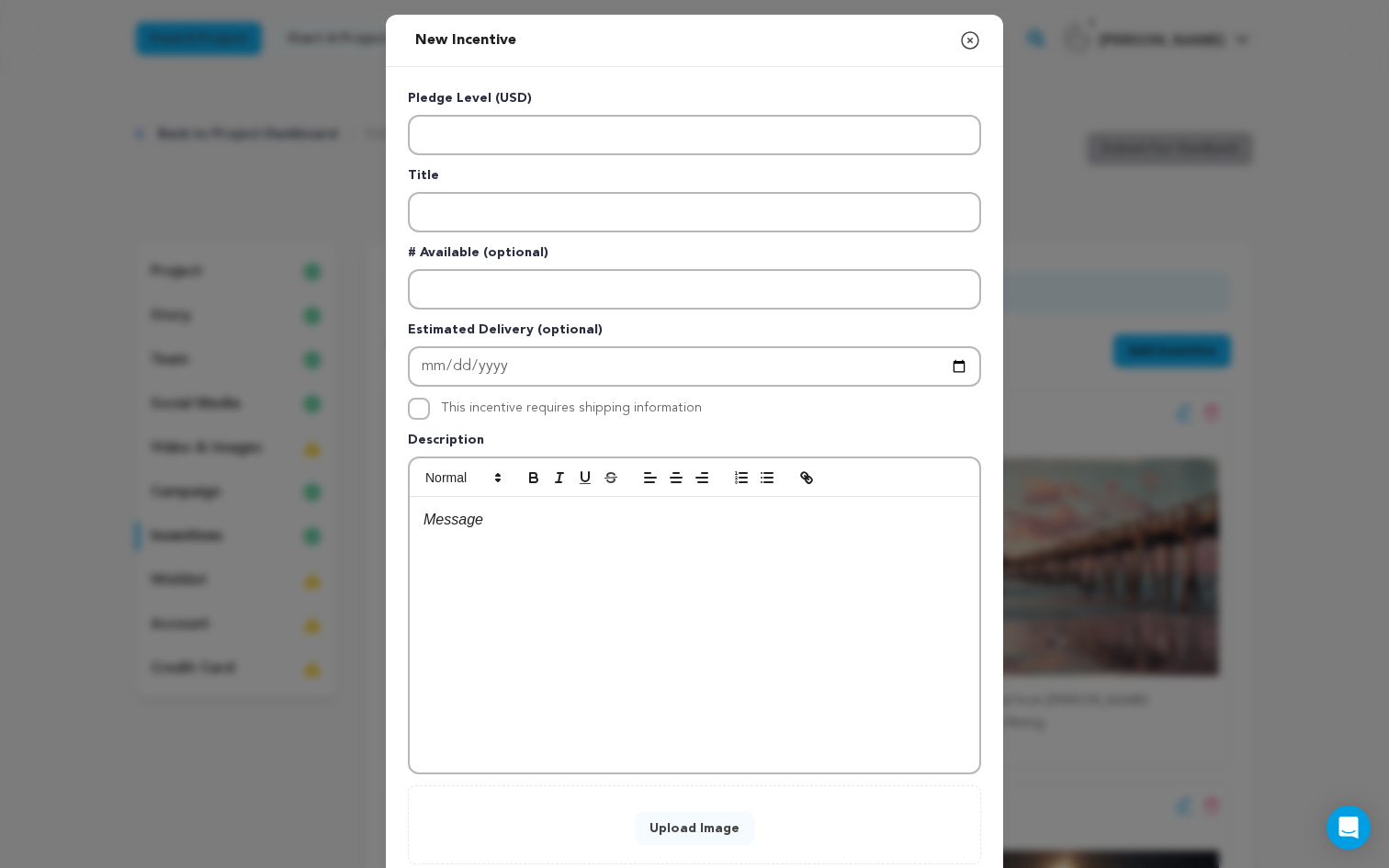
click at [532, 589] on div at bounding box center [694, 635] width 569 height 276
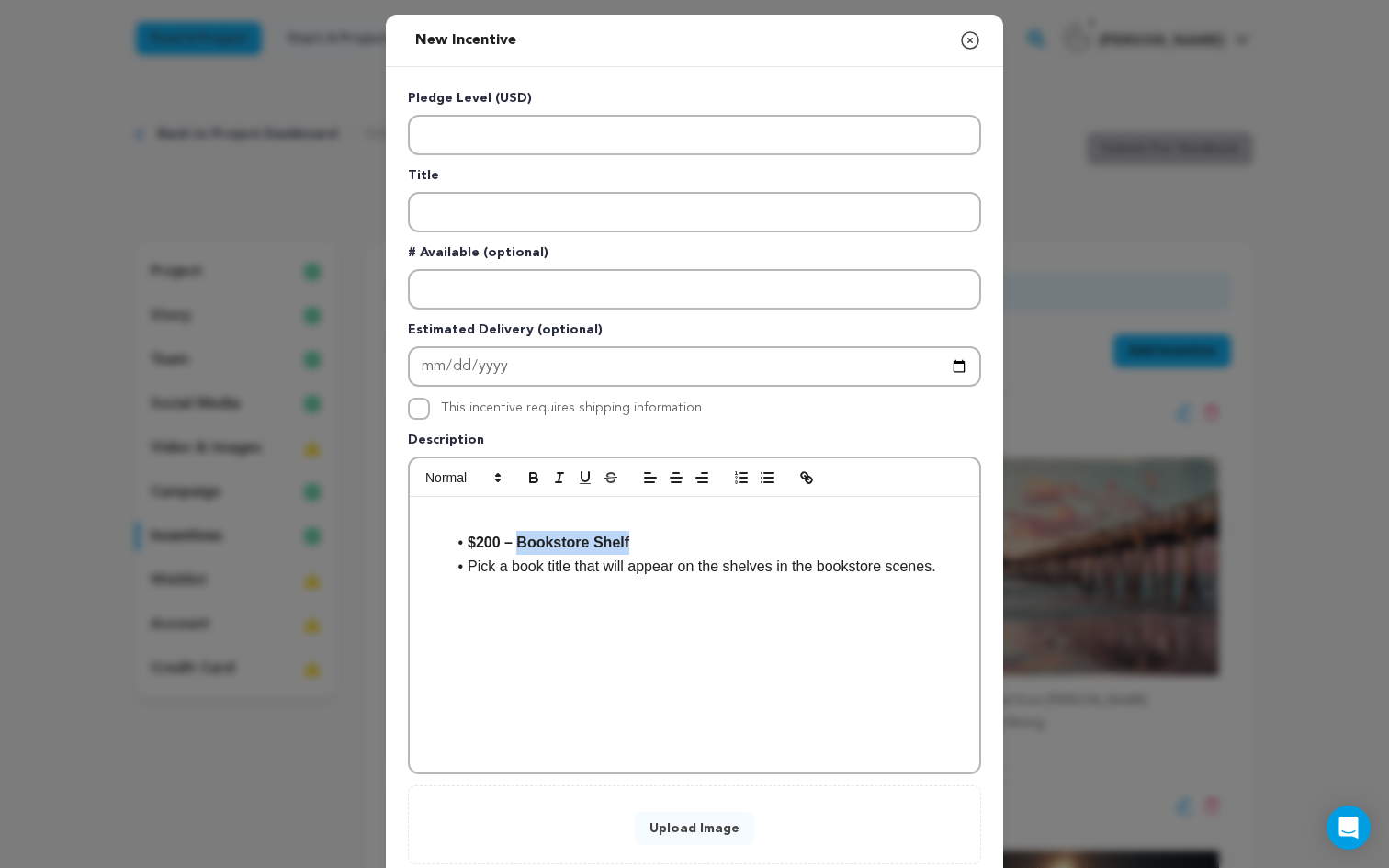
drag, startPoint x: 639, startPoint y: 551, endPoint x: 522, endPoint y: 550, distance: 117.0
click at [522, 550] on li "$200 – Bookstore Shelf" at bounding box center [705, 542] width 520 height 24
copy strong "Bookstore Shelf"
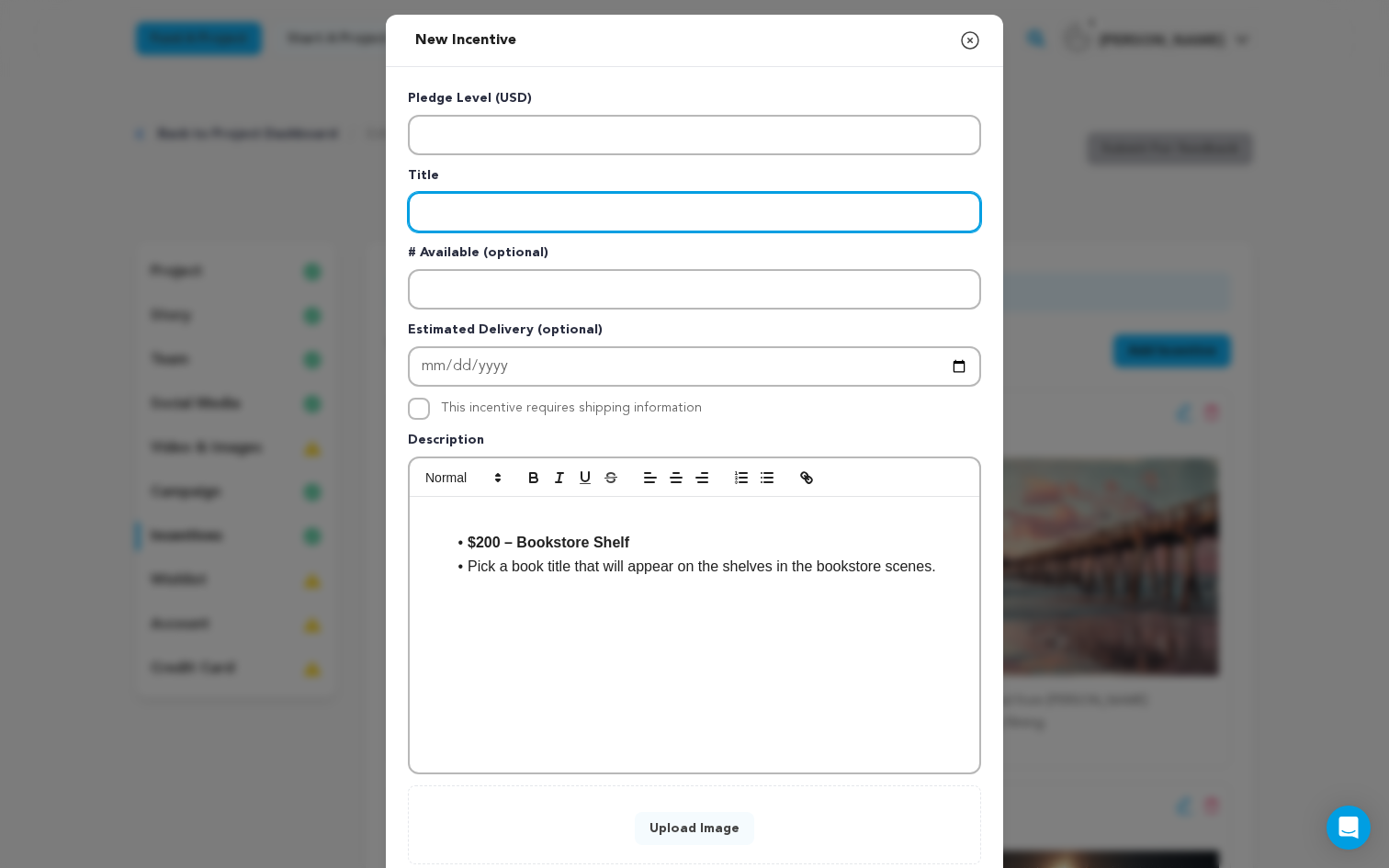
click at [433, 197] on input "Enter title" at bounding box center [694, 212] width 573 height 41
paste input "Bookstore Shelf"
type input "Bookstore Shelf"
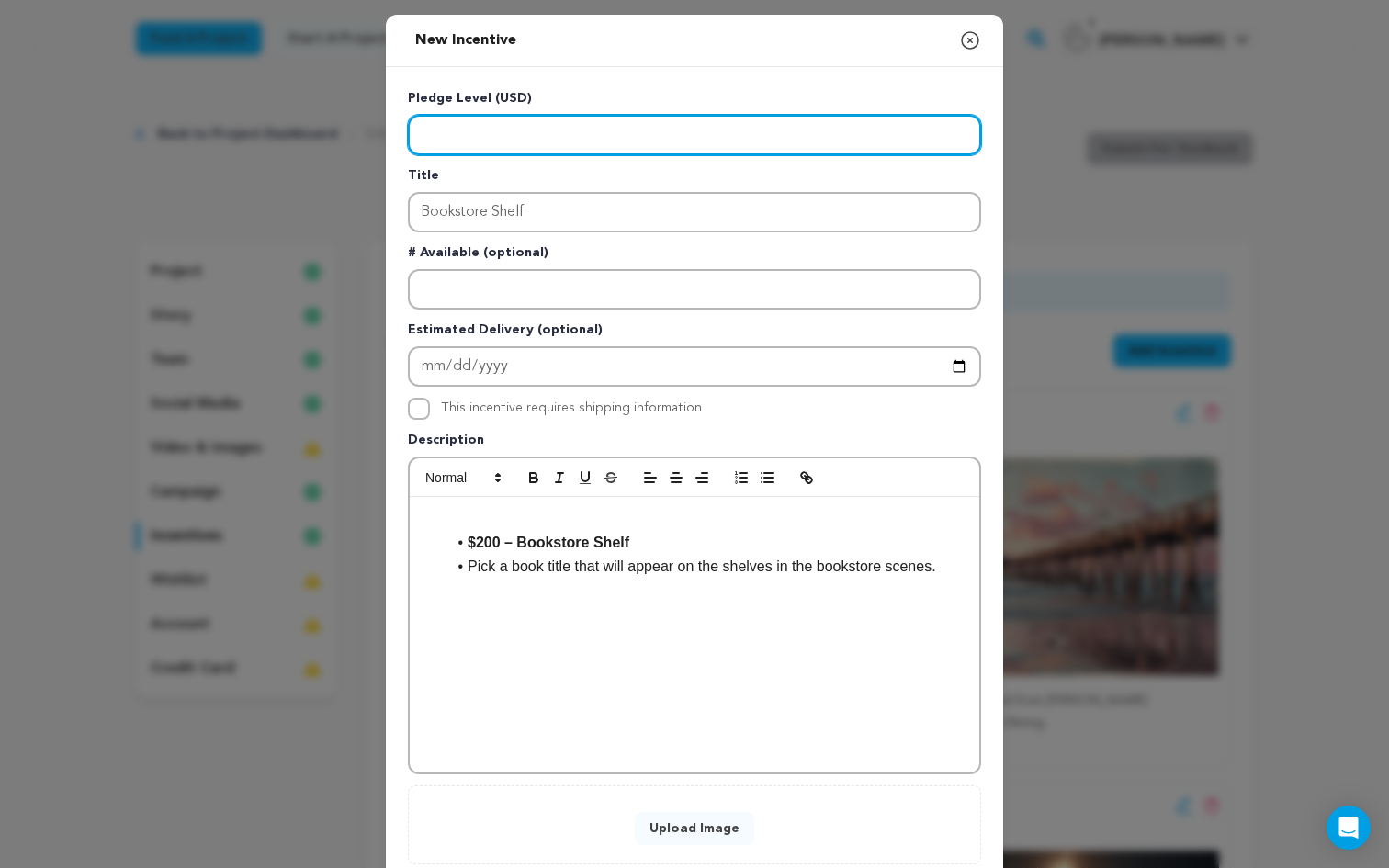
click at [454, 121] on input "Enter level" at bounding box center [694, 135] width 573 height 41
type input "200"
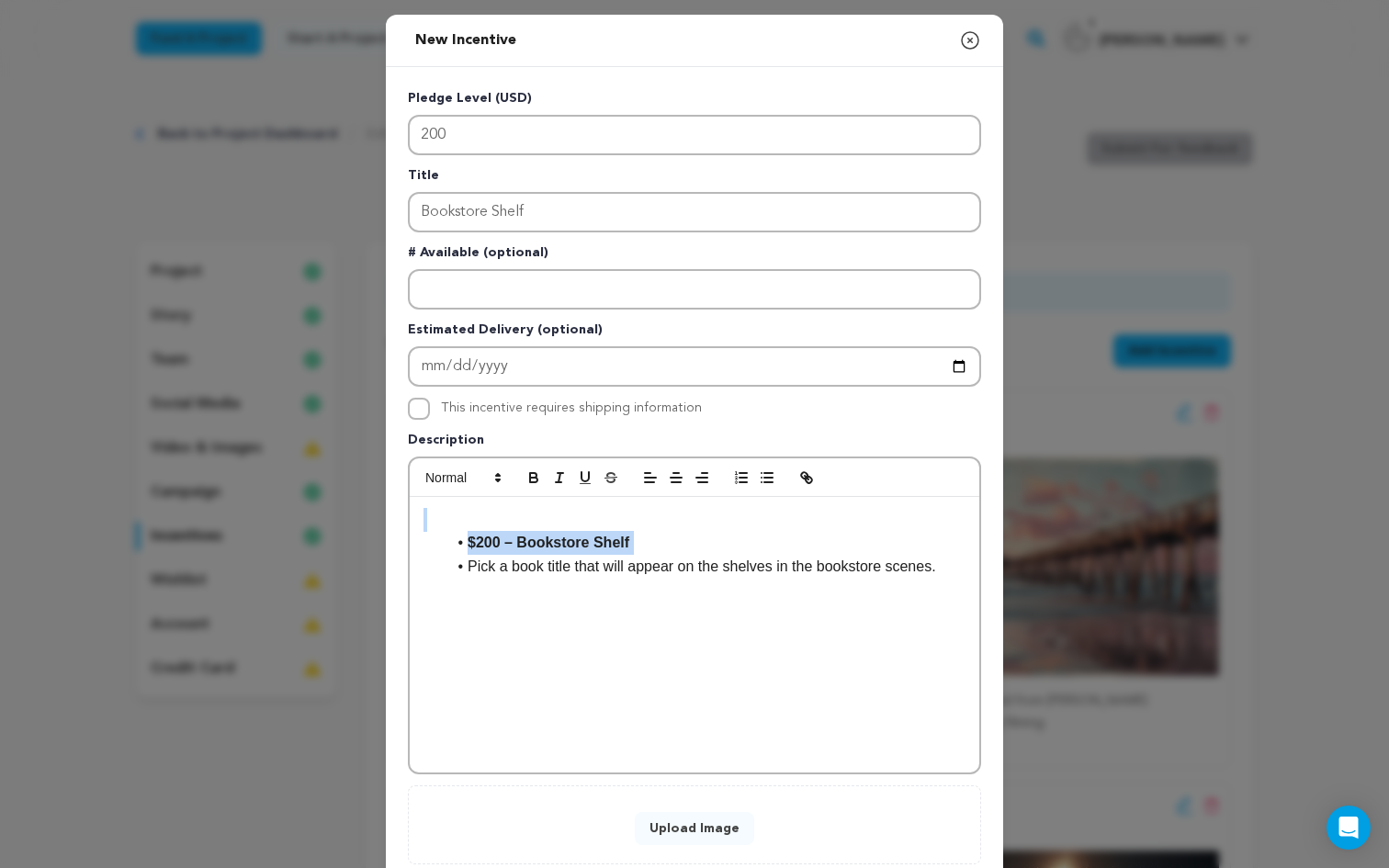
drag, startPoint x: 469, startPoint y: 573, endPoint x: 285, endPoint y: 420, distance: 239.3
click at [285, 420] on div "New Incentive Close modal Pledge Level (USD) 200 Title Bookstore Shelf # Availa…" at bounding box center [694, 493] width 1389 height 986
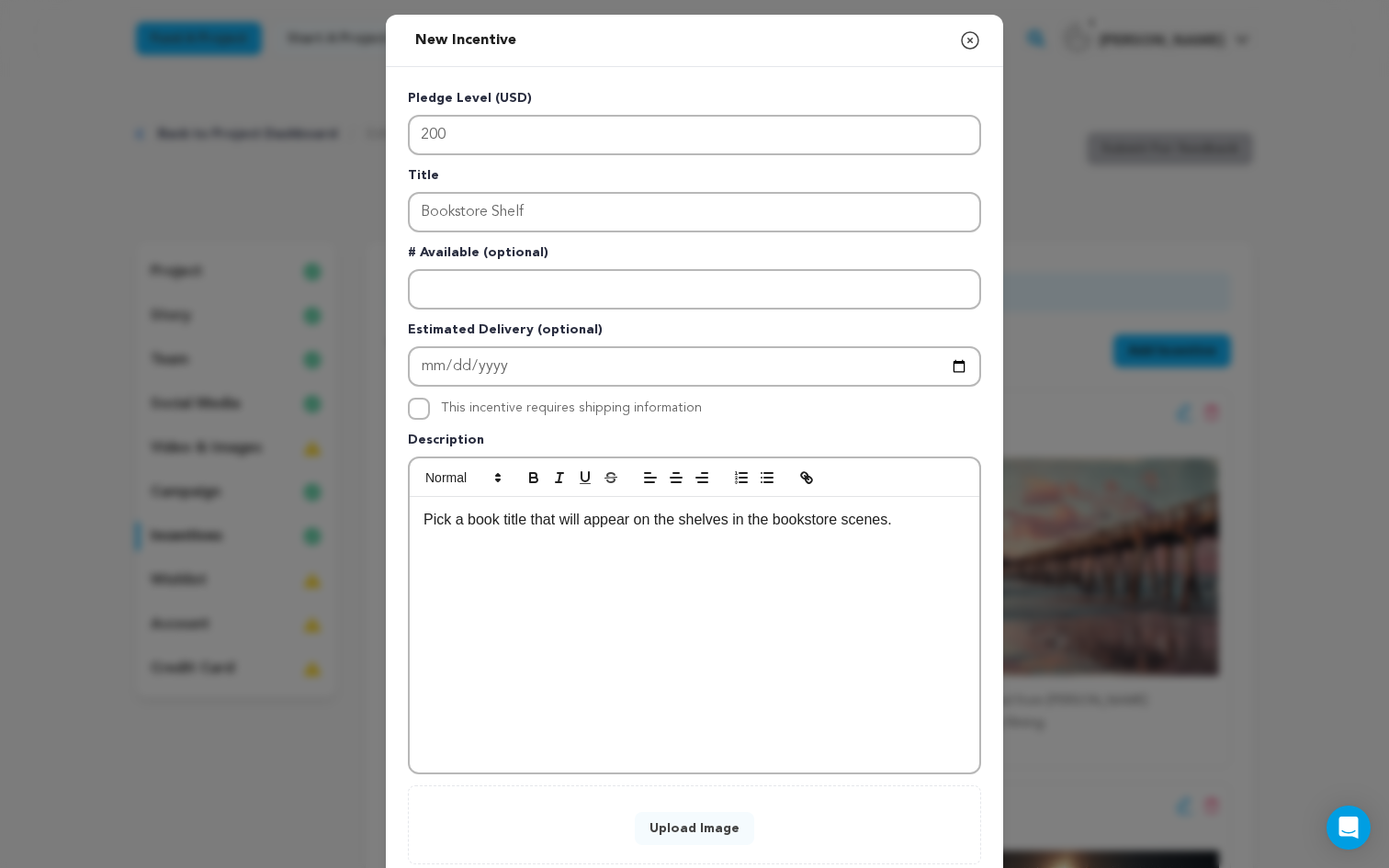
click at [727, 825] on button "Upload Image" at bounding box center [694, 828] width 120 height 33
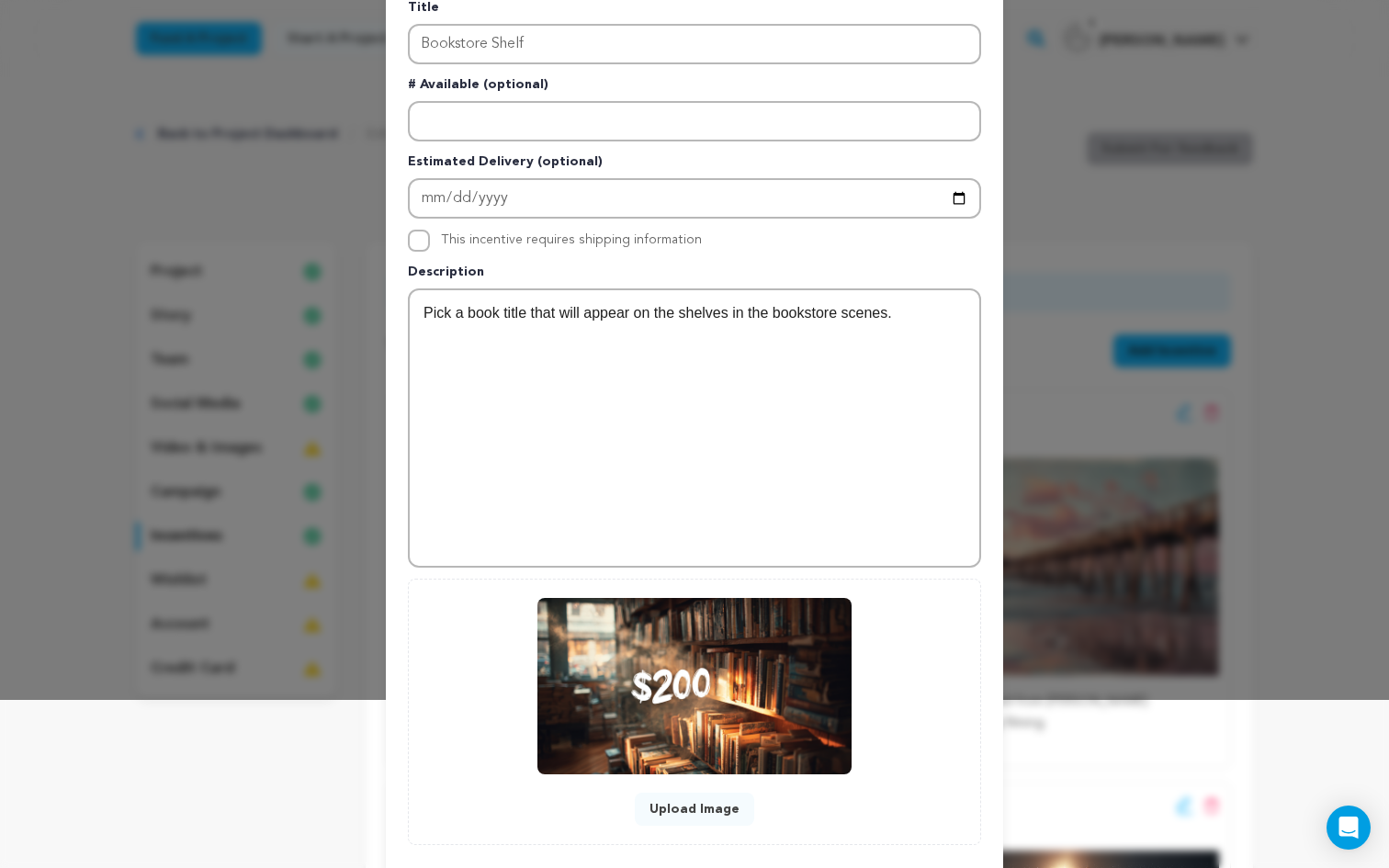
scroll to position [266, 0]
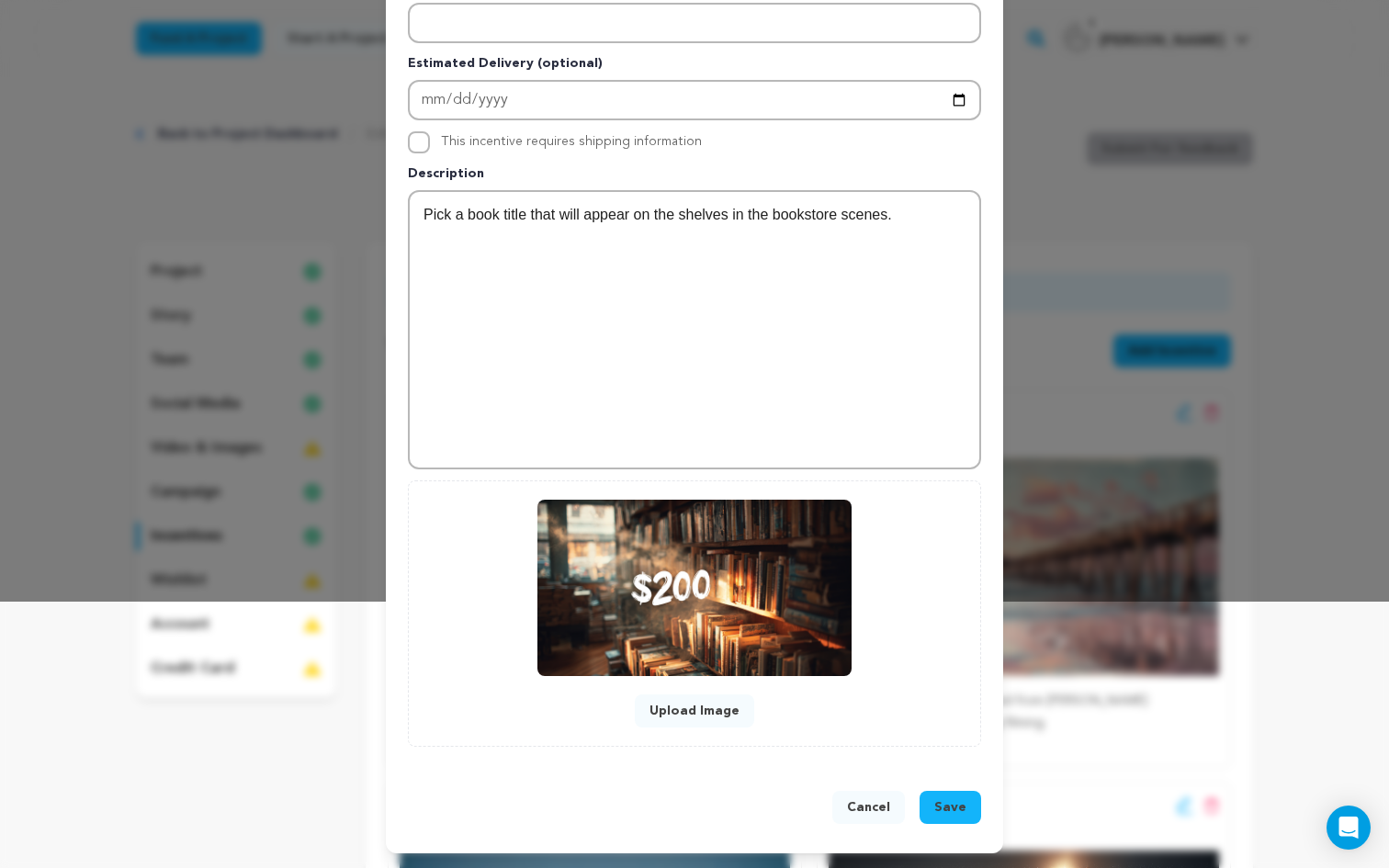
click at [939, 813] on span "Save" at bounding box center [950, 807] width 32 height 18
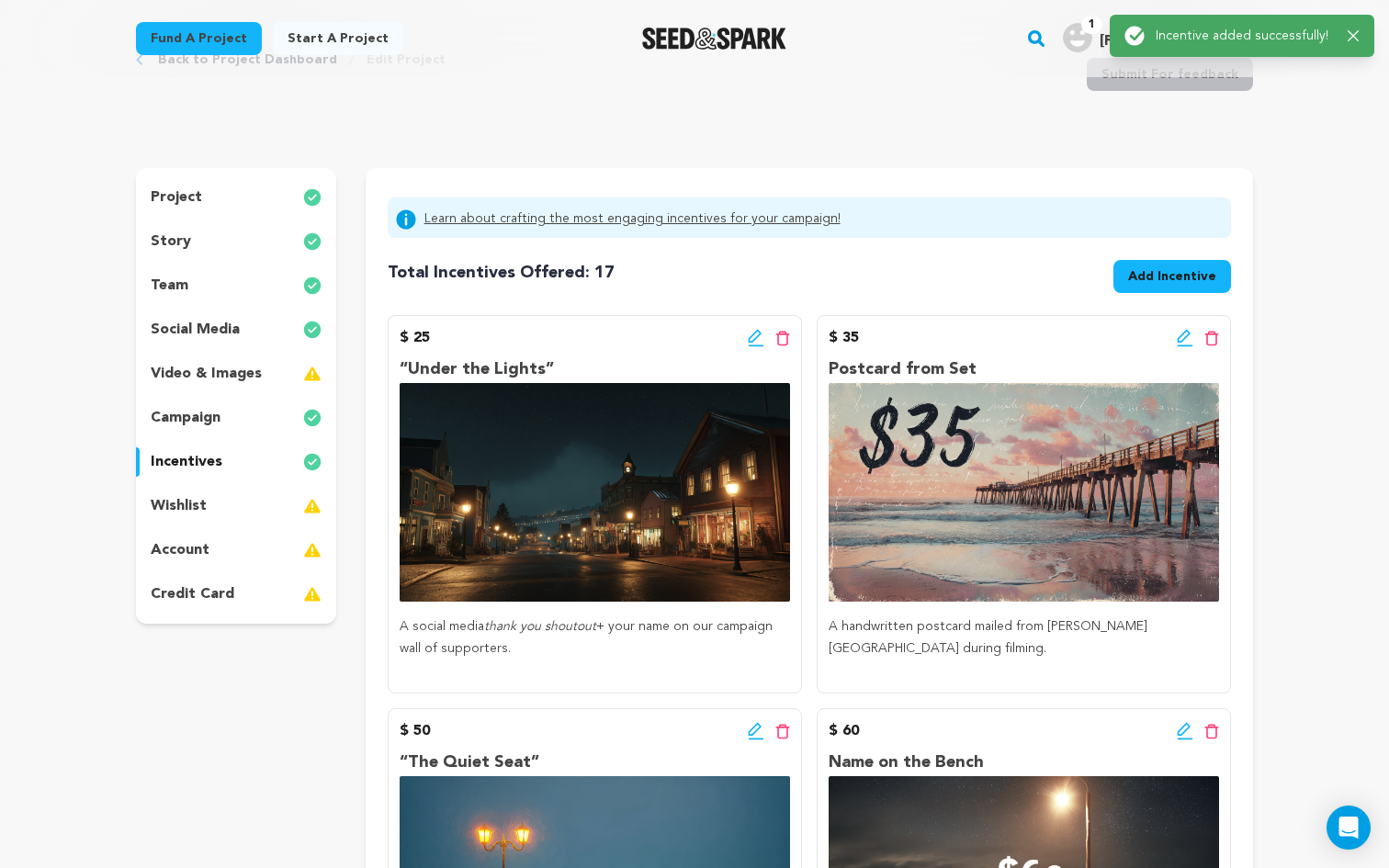
scroll to position [54, 0]
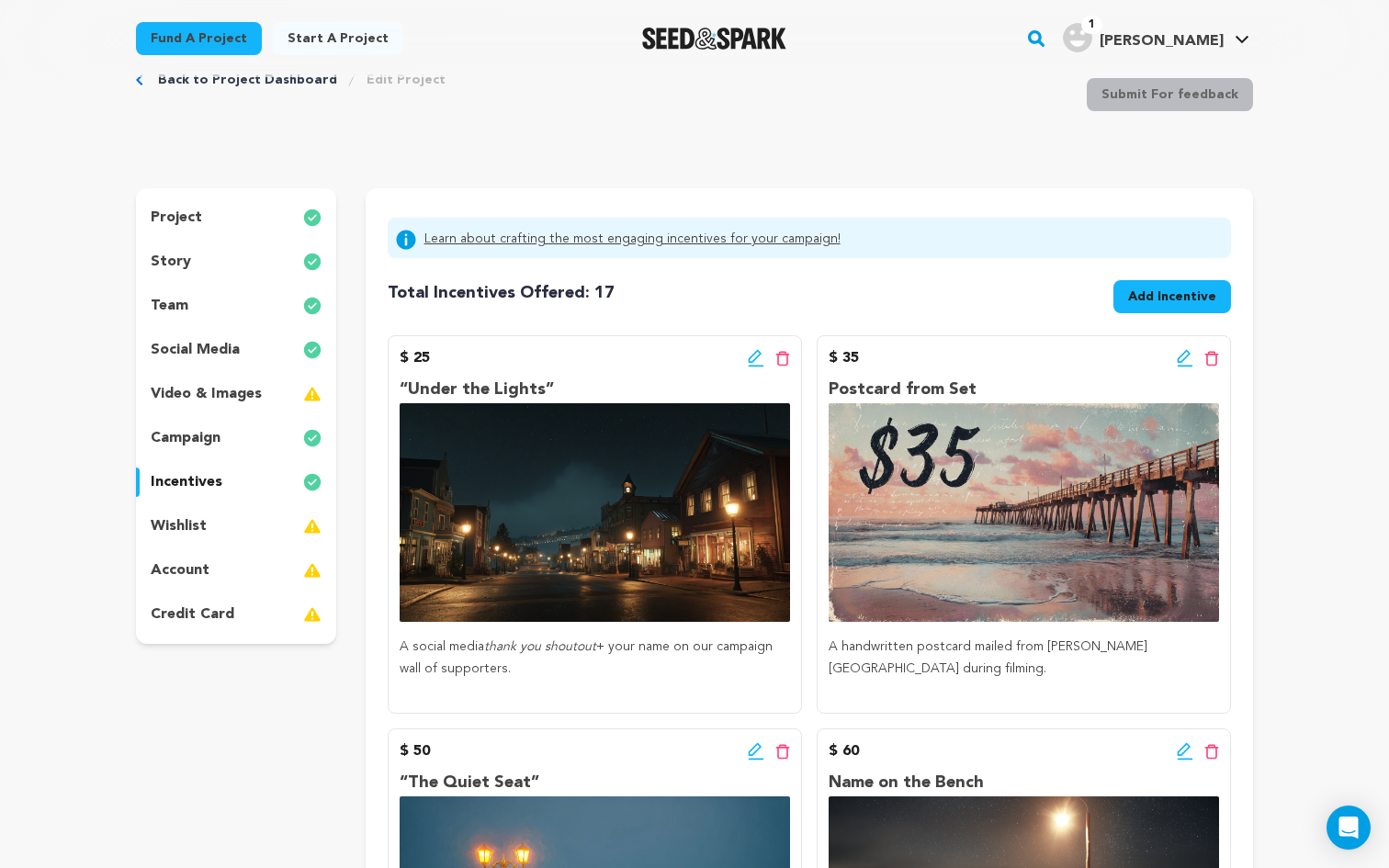
click at [1207, 299] on span "Add Incentive" at bounding box center [1171, 296] width 88 height 18
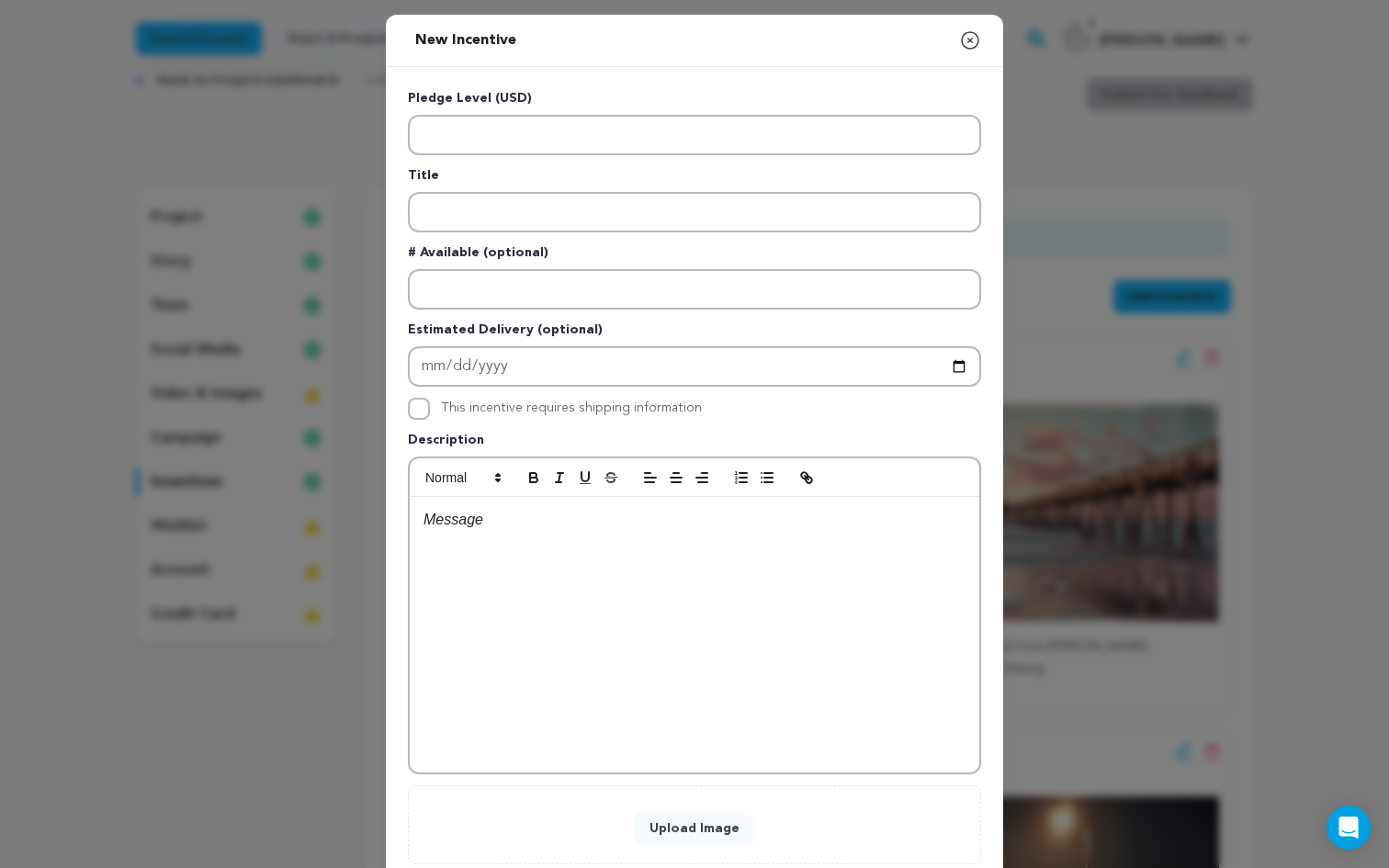
click at [725, 607] on div at bounding box center [694, 635] width 569 height 276
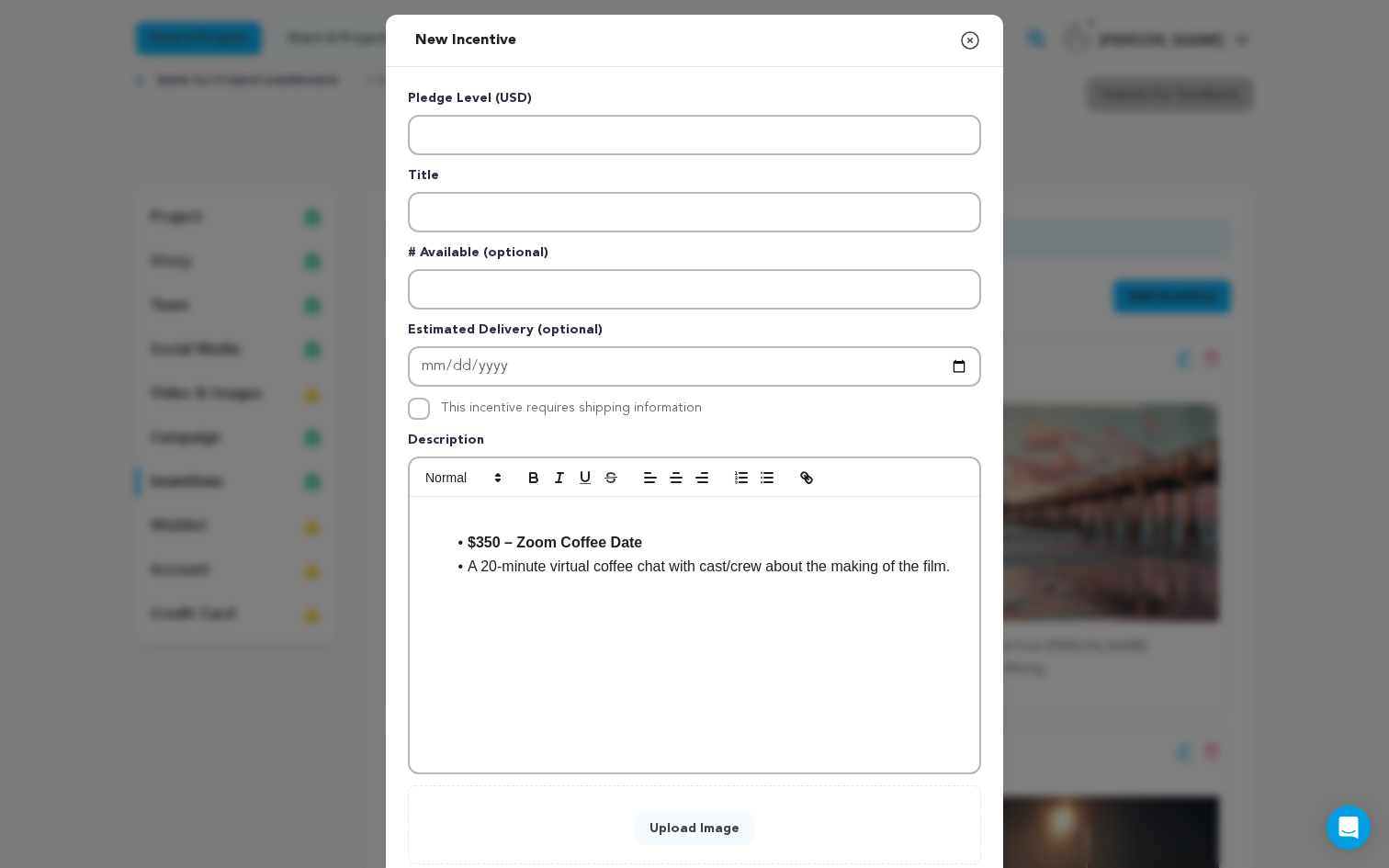
drag, startPoint x: 465, startPoint y: 570, endPoint x: 387, endPoint y: 556, distance: 79.2
click at [387, 556] on div "Pledge Level (USD) Title # Available (optional) Estimated Delivery (optional) T…" at bounding box center [694, 476] width 617 height 819
drag, startPoint x: 672, startPoint y: 543, endPoint x: 525, endPoint y: 546, distance: 147.0
click at [525, 546] on li "$350 – Zoom Coffee Date" at bounding box center [705, 542] width 520 height 24
copy strong "Zoom Coffee Date"
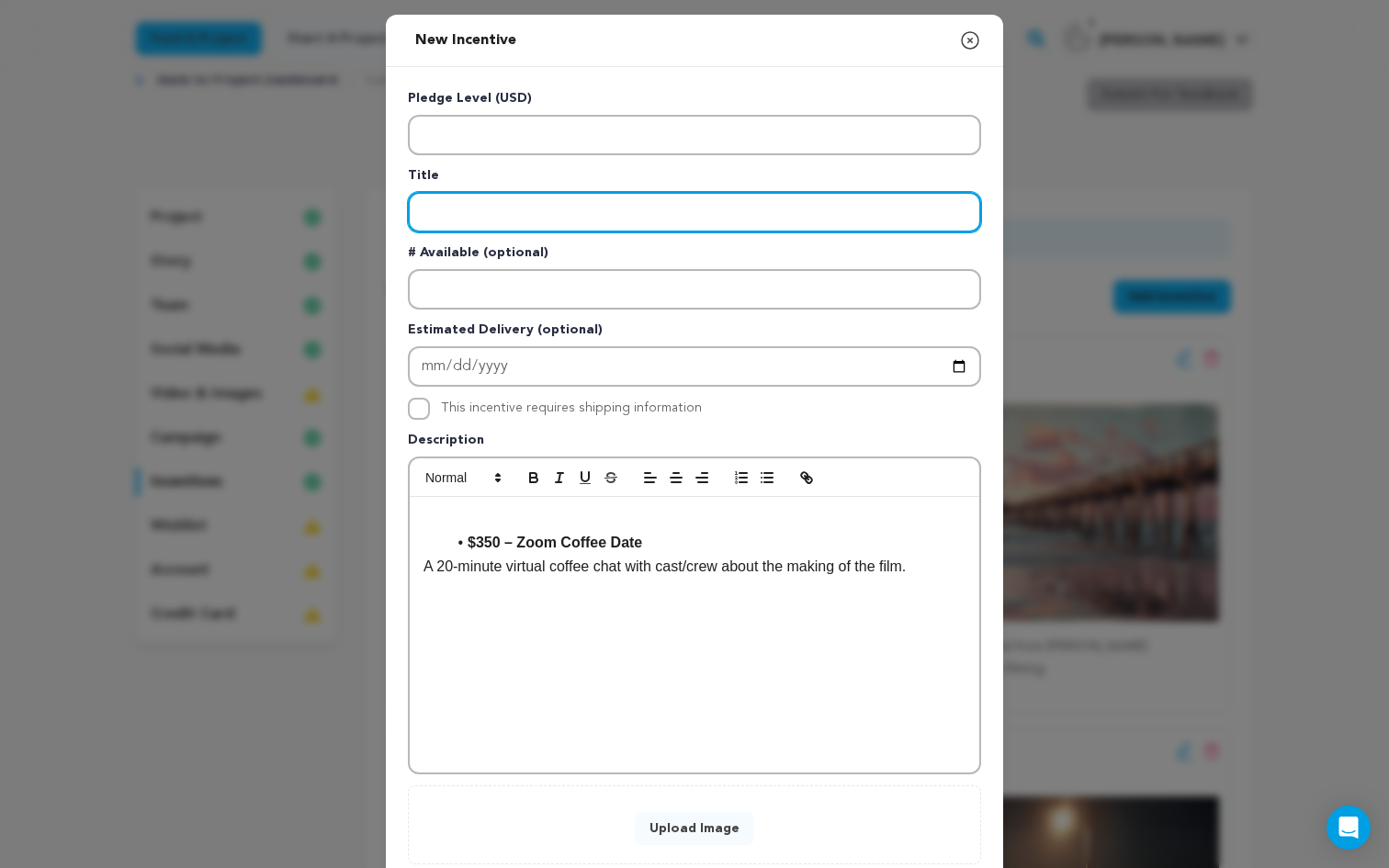
click at [473, 203] on input "Enter title" at bounding box center [694, 212] width 573 height 41
paste input "Zoom Coffee Date"
type input "Zoom Coffee Date"
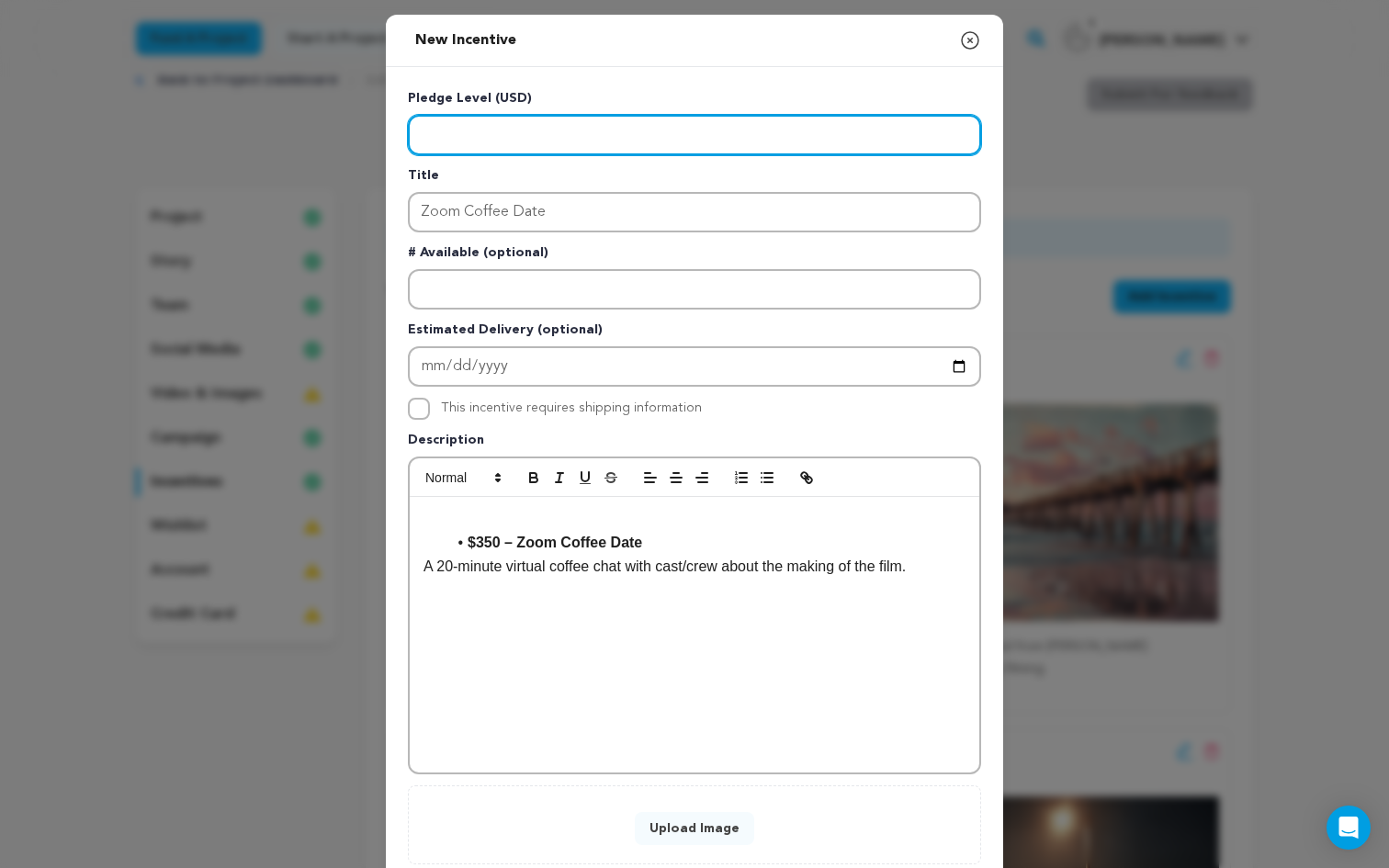
click at [461, 125] on input "Enter level" at bounding box center [694, 135] width 573 height 41
type input "350"
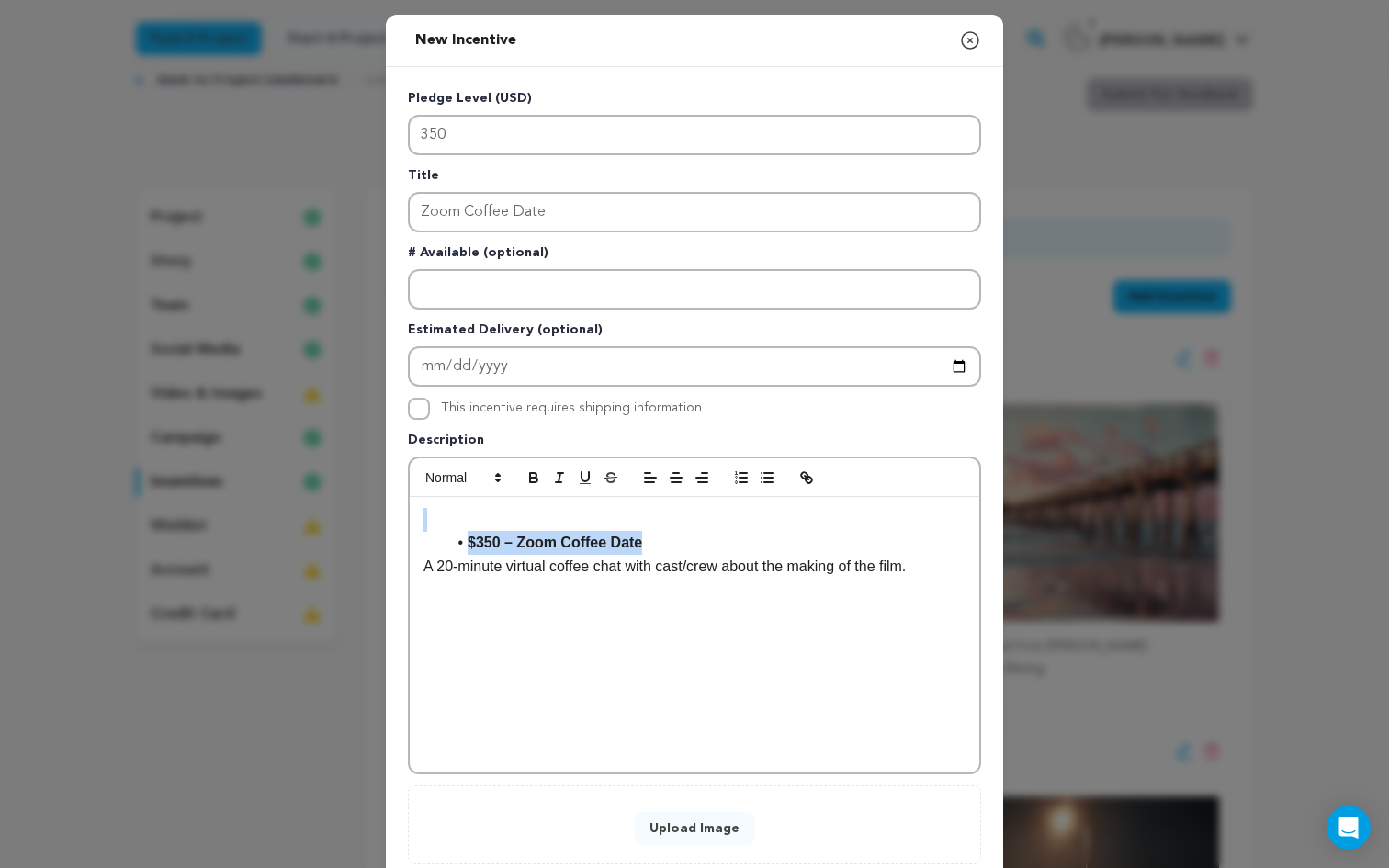
drag, startPoint x: 676, startPoint y: 552, endPoint x: 283, endPoint y: 491, distance: 397.7
click at [283, 491] on div "New Incentive Close modal Pledge Level (USD) 350 Title Zoom Coffee Date # Avail…" at bounding box center [694, 493] width 1389 height 986
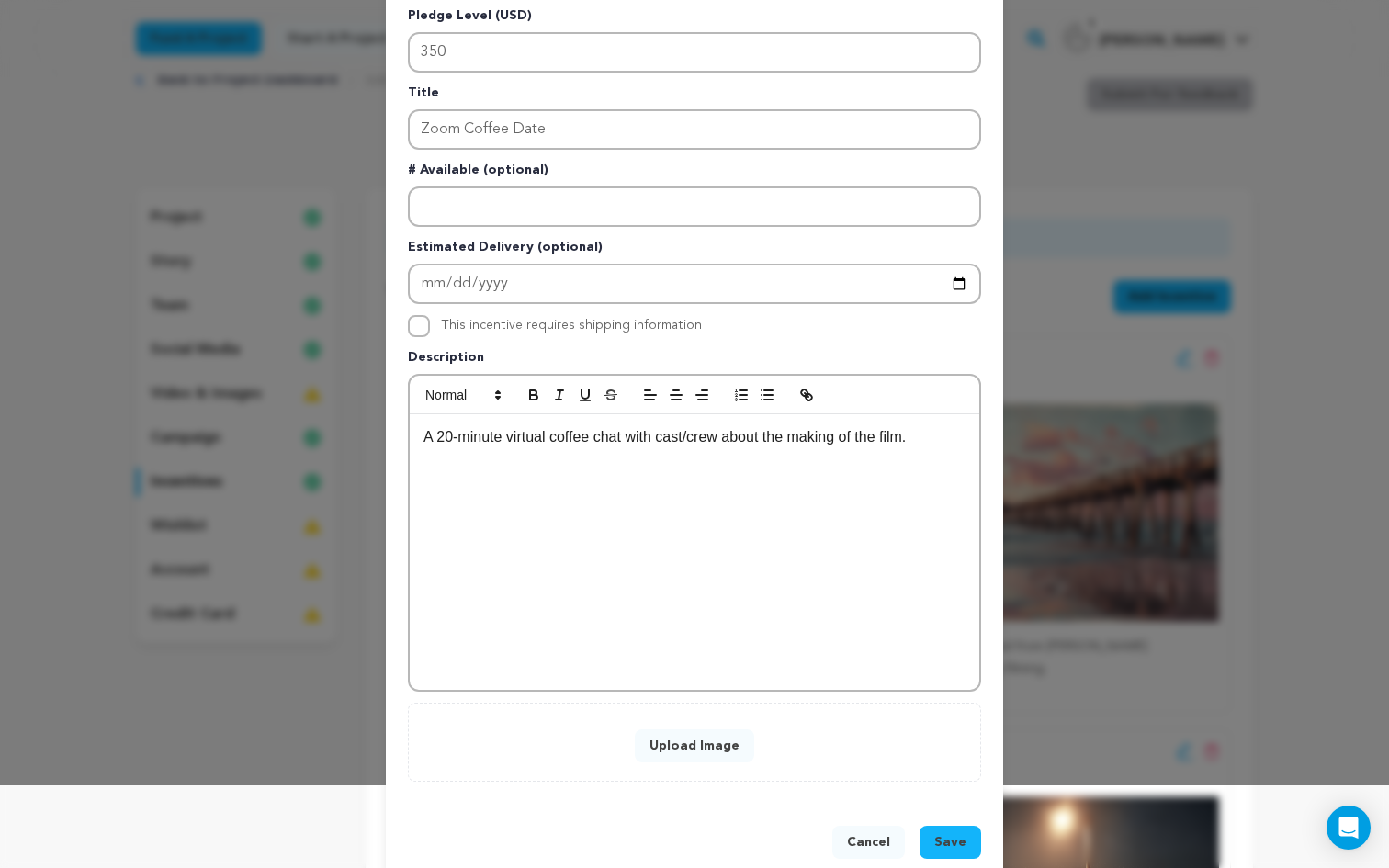
scroll to position [118, 0]
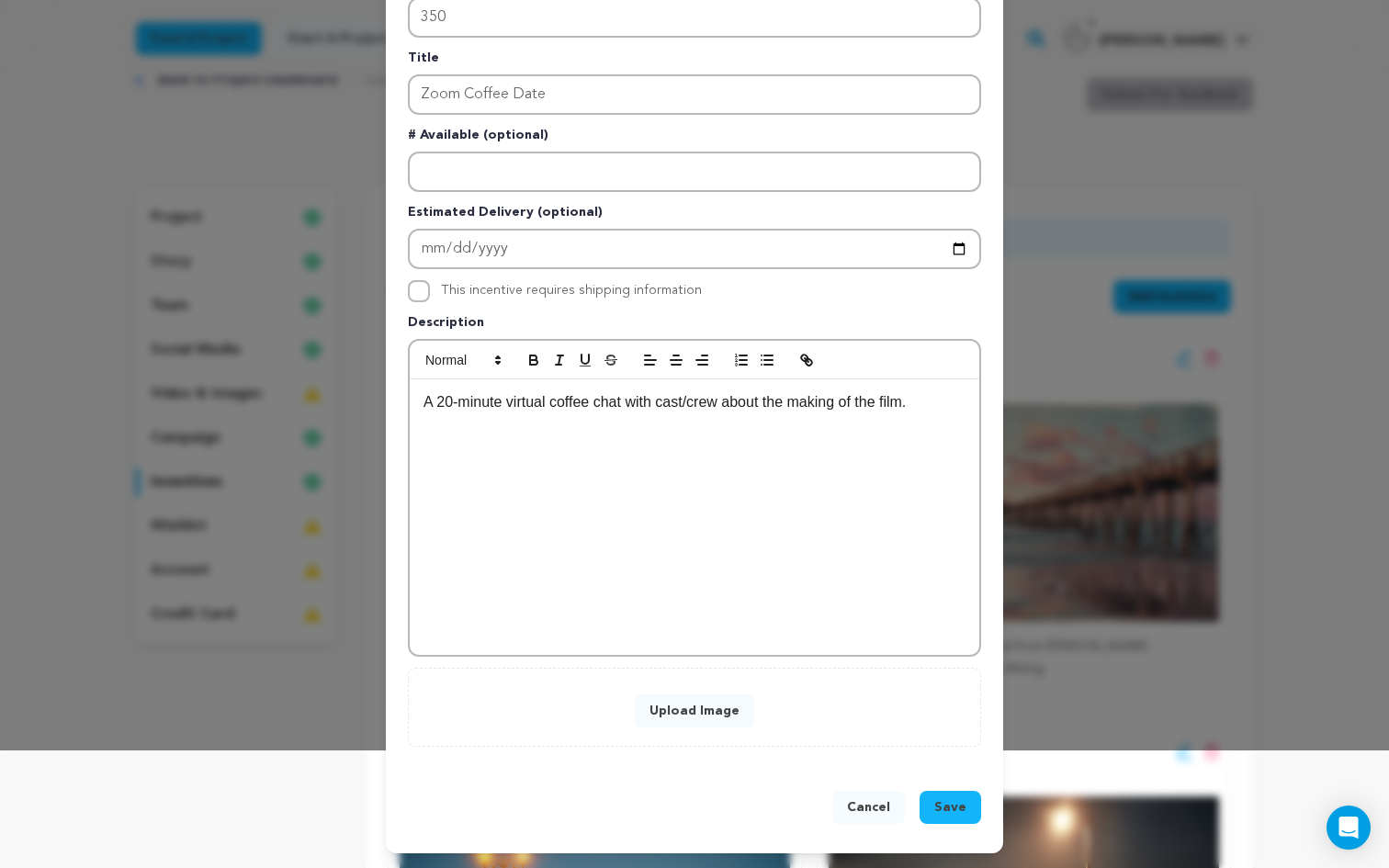
click at [955, 796] on button "Save" at bounding box center [950, 807] width 62 height 33
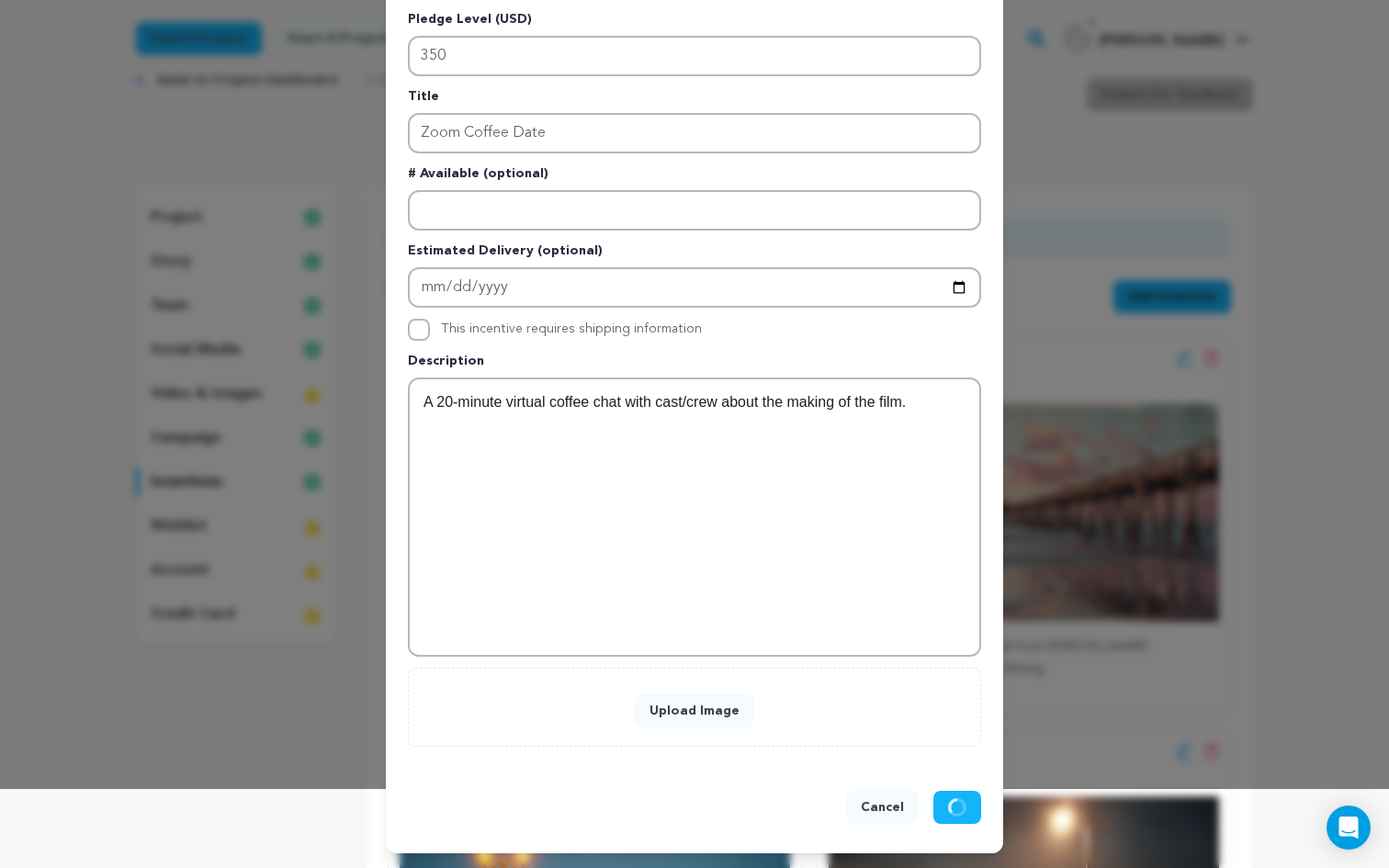
scroll to position [79, 0]
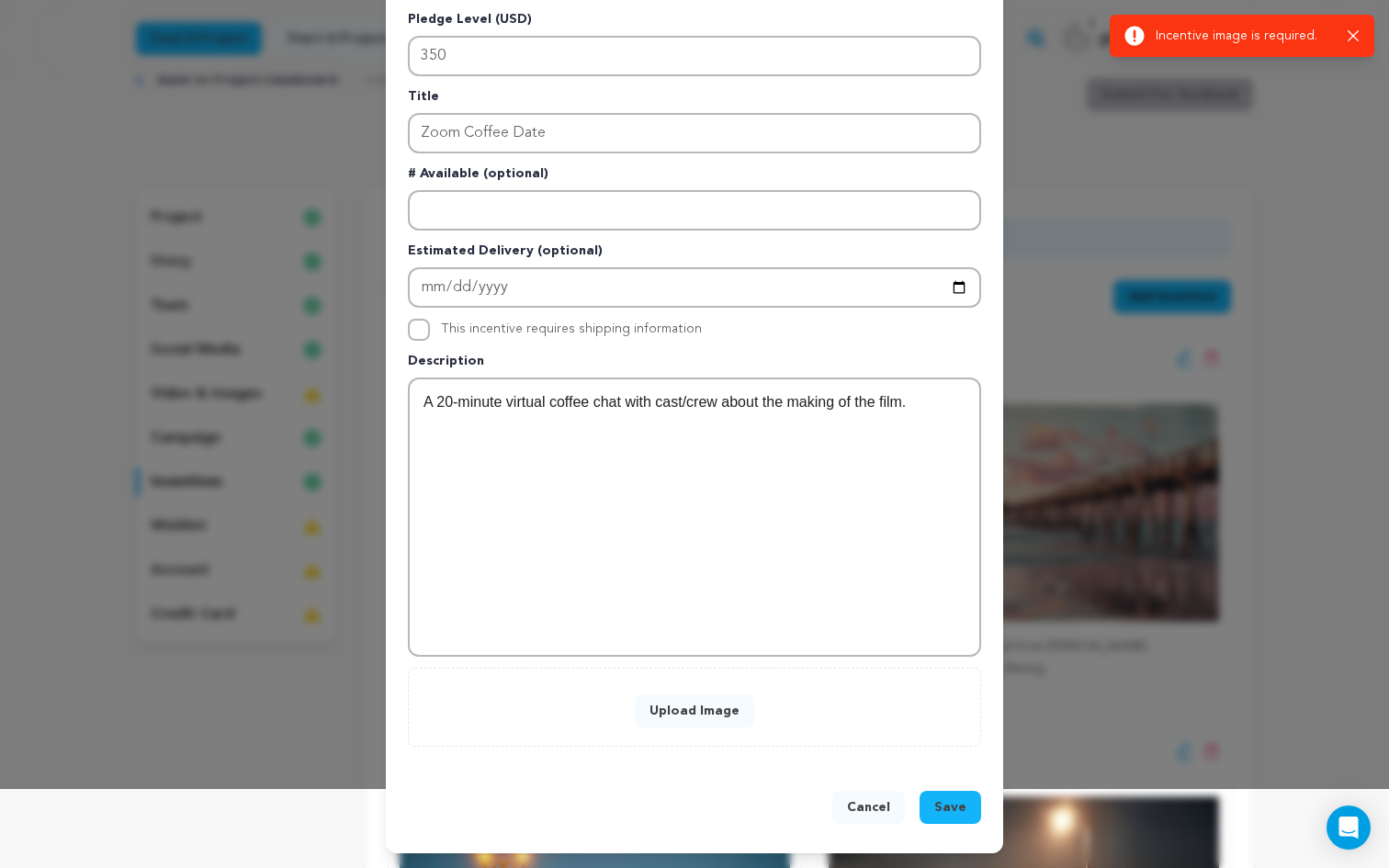
click at [704, 719] on button "Upload Image" at bounding box center [694, 711] width 120 height 33
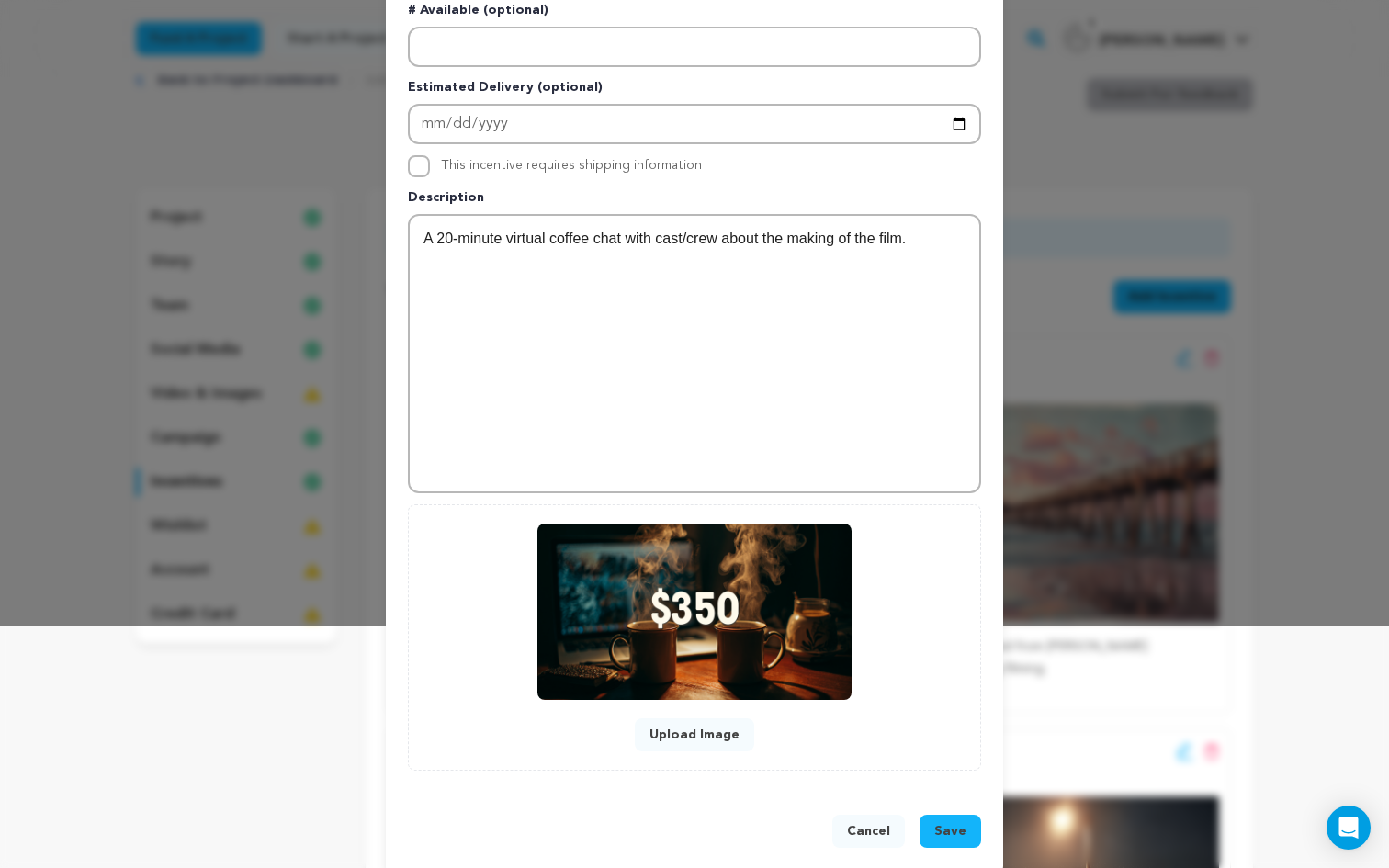
scroll to position [266, 0]
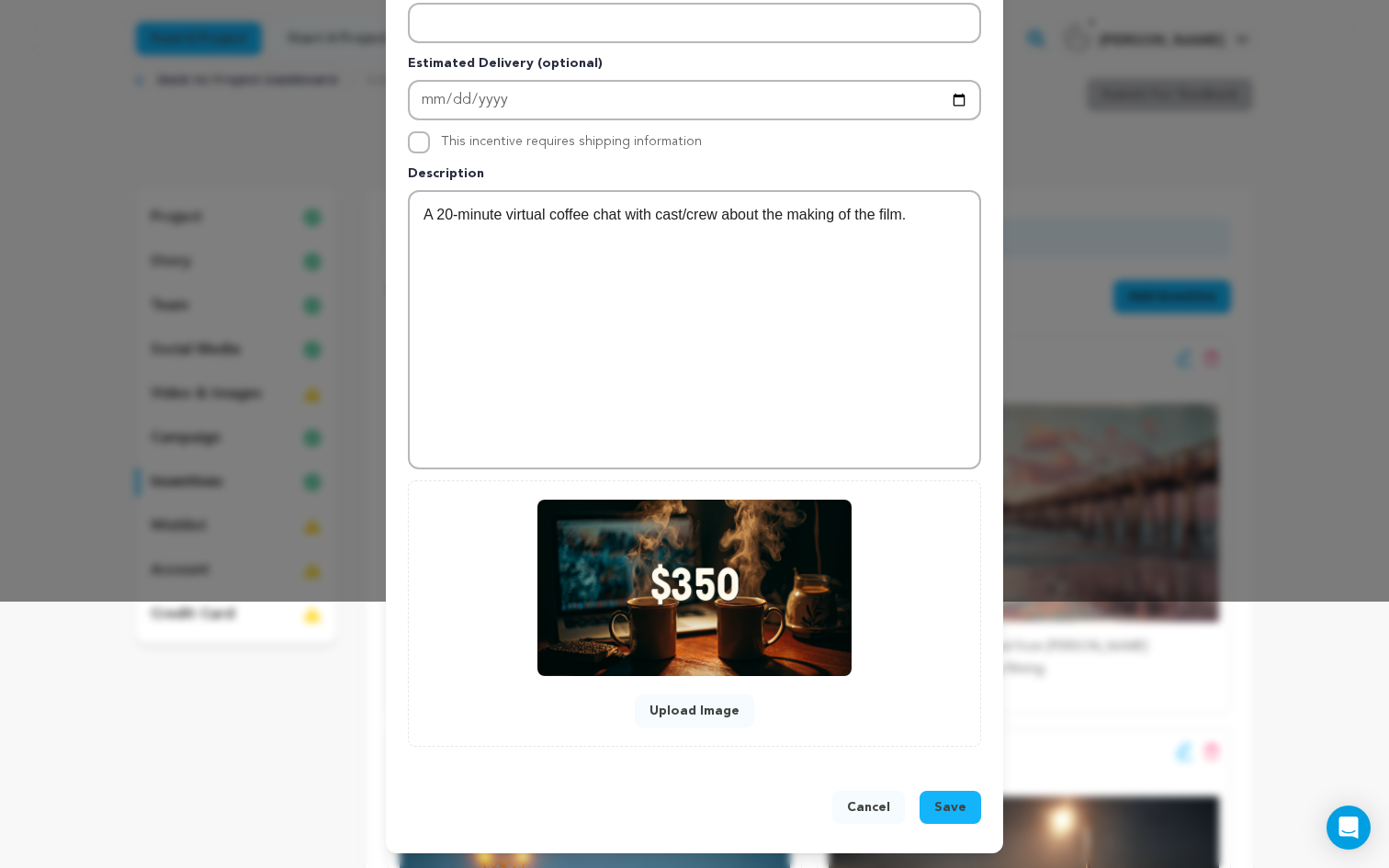
click at [967, 817] on button "Save" at bounding box center [950, 807] width 62 height 33
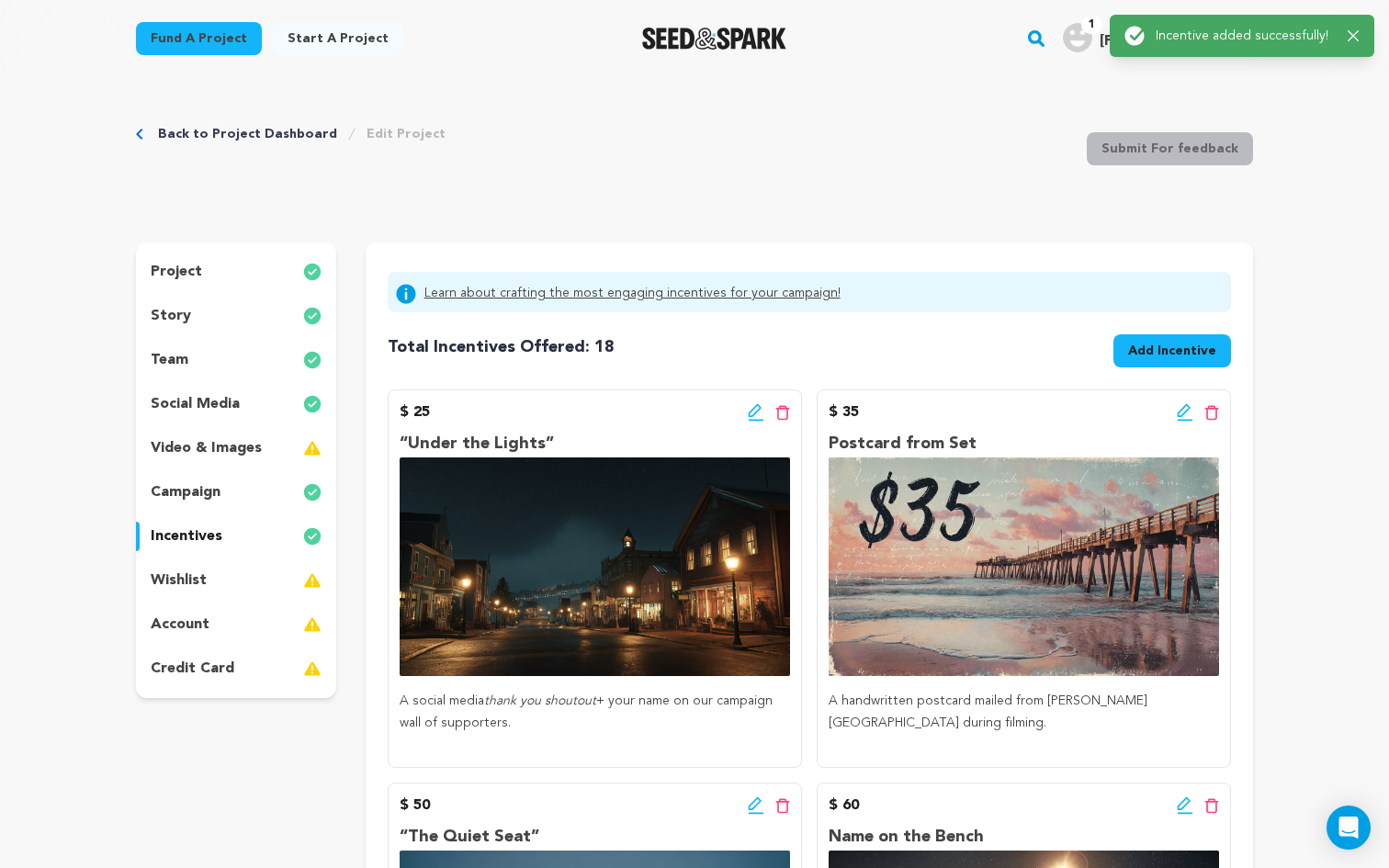
scroll to position [0, 0]
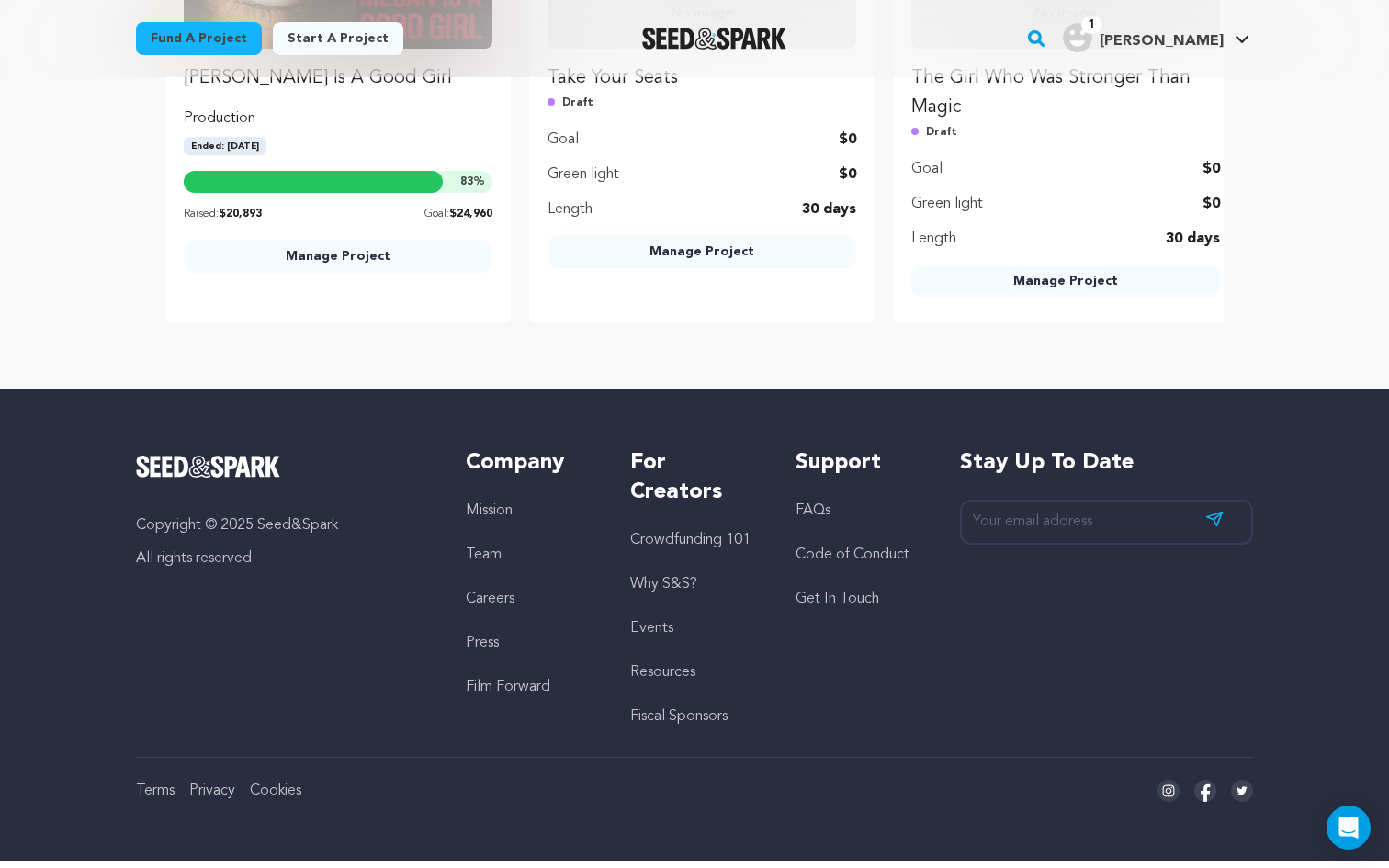
scroll to position [28, 0]
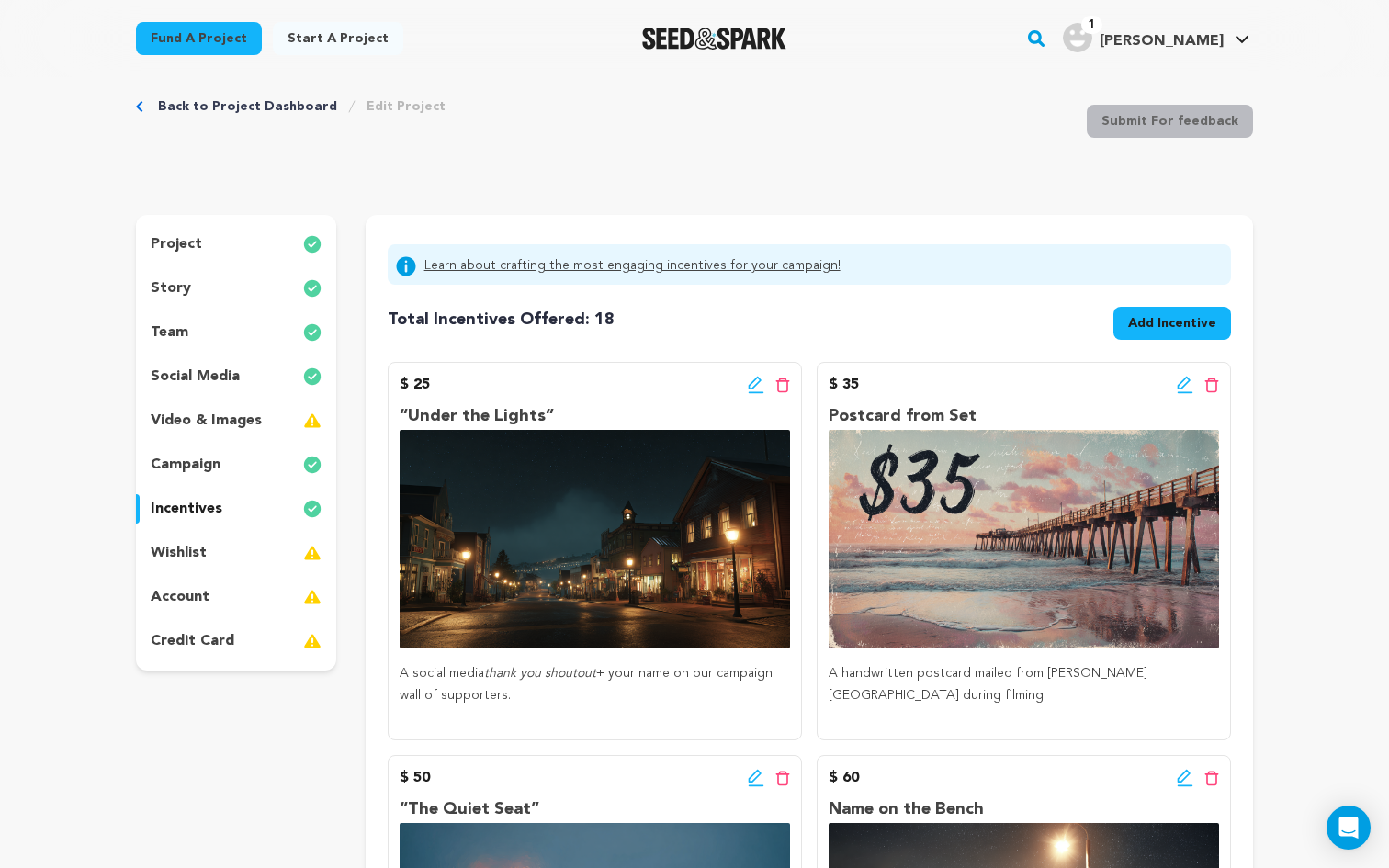
click at [230, 553] on div "wishlist" at bounding box center [236, 553] width 201 height 29
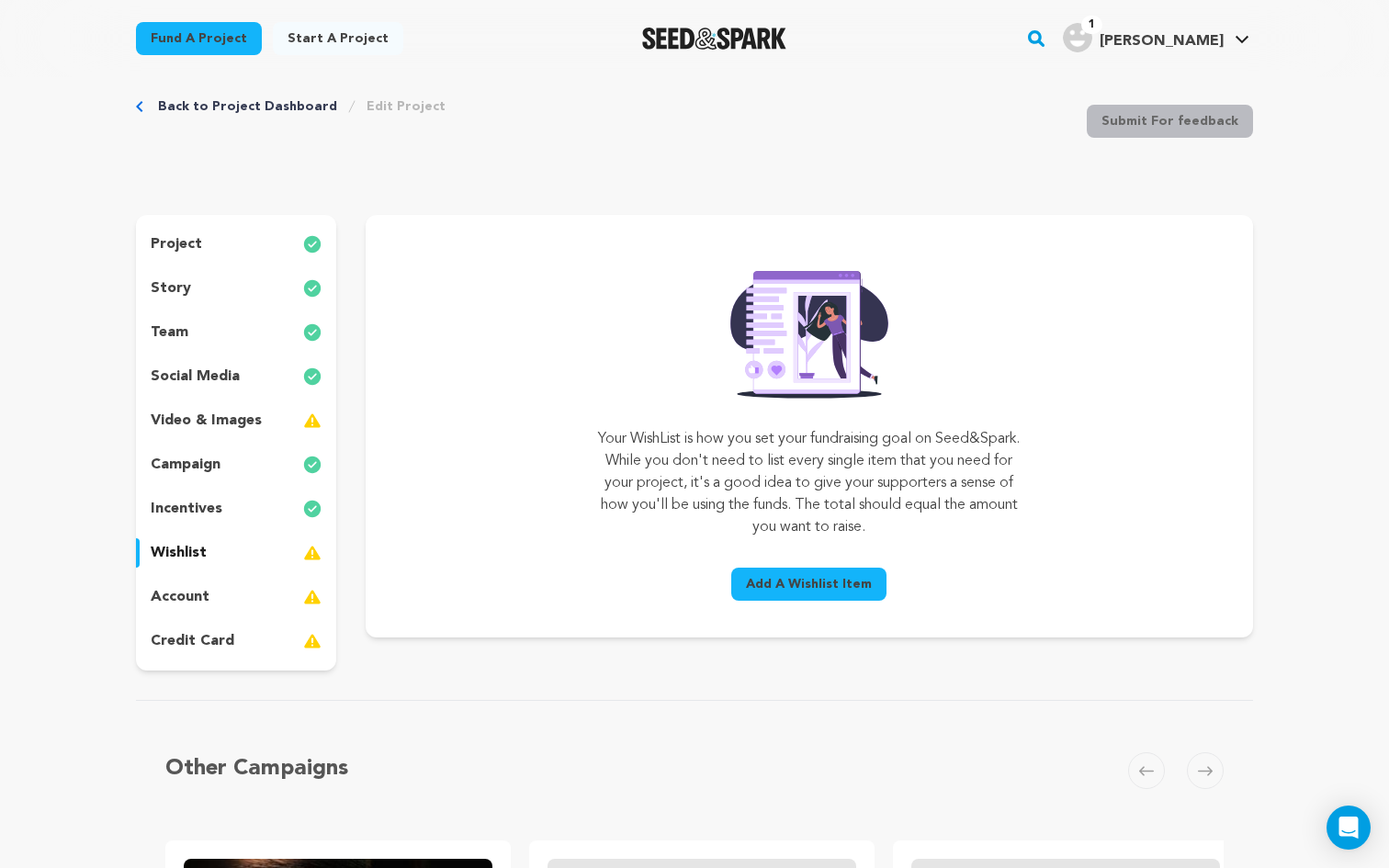
drag, startPoint x: 978, startPoint y: 525, endPoint x: 620, endPoint y: 432, distance: 369.9
click at [620, 432] on p "Your WishList is how you set your fundraising goal on Seed&Spark. While you don…" at bounding box center [808, 483] width 422 height 110
copy p "Your WishList is how you set your fundraising goal on Seed&Spark. While you don…"
click at [799, 592] on span "Add A Wishlist Item" at bounding box center [808, 583] width 125 height 18
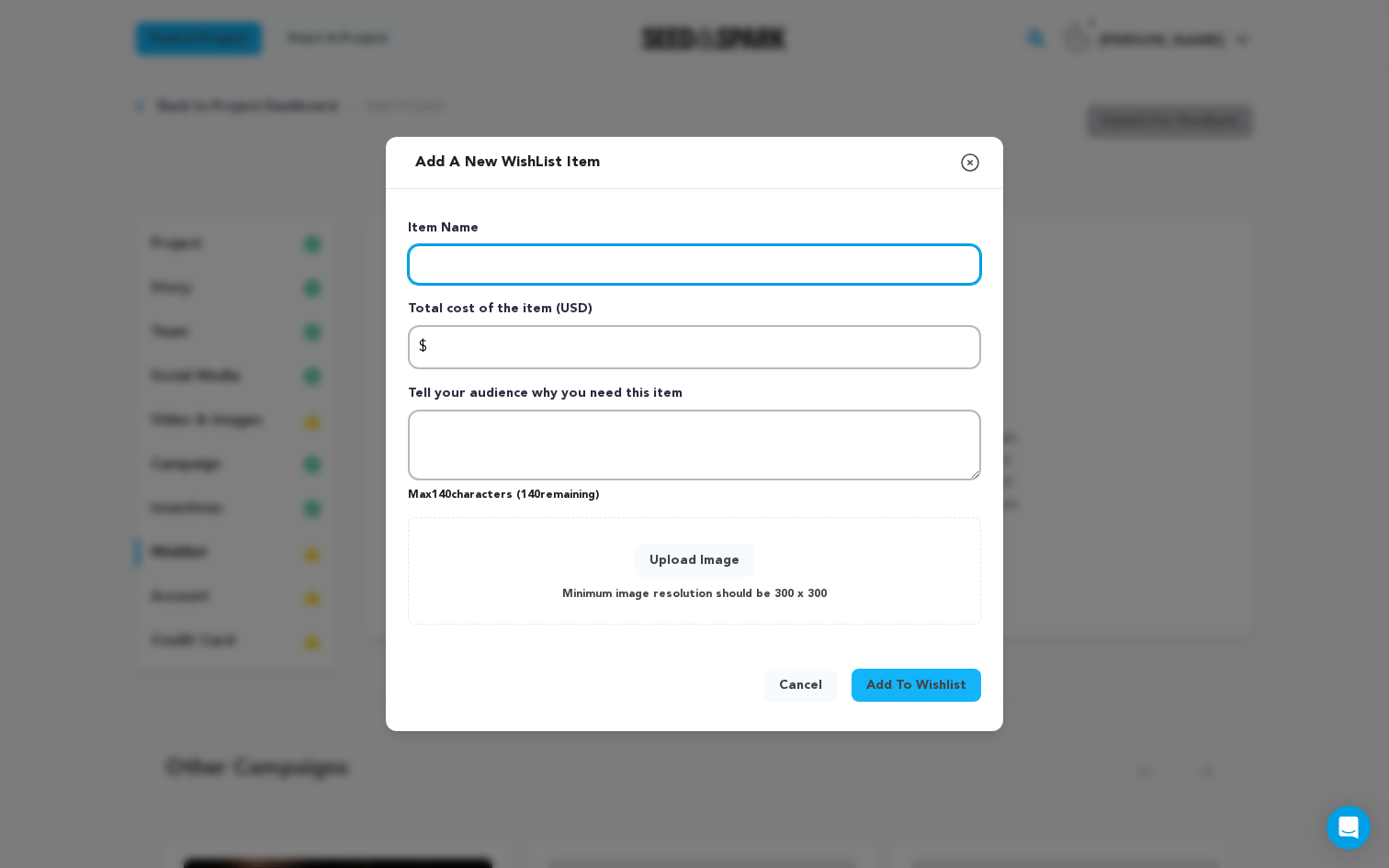
click at [457, 272] on input "Enter item name" at bounding box center [694, 264] width 573 height 41
type input "w"
paste input "Local Actors & Extras"
drag, startPoint x: 456, startPoint y: 261, endPoint x: 365, endPoint y: 258, distance: 91.0
click at [365, 258] on div "Add a new WishList item Close modal Item Name Local Actors & Extras Total cost …" at bounding box center [694, 434] width 1389 height 868
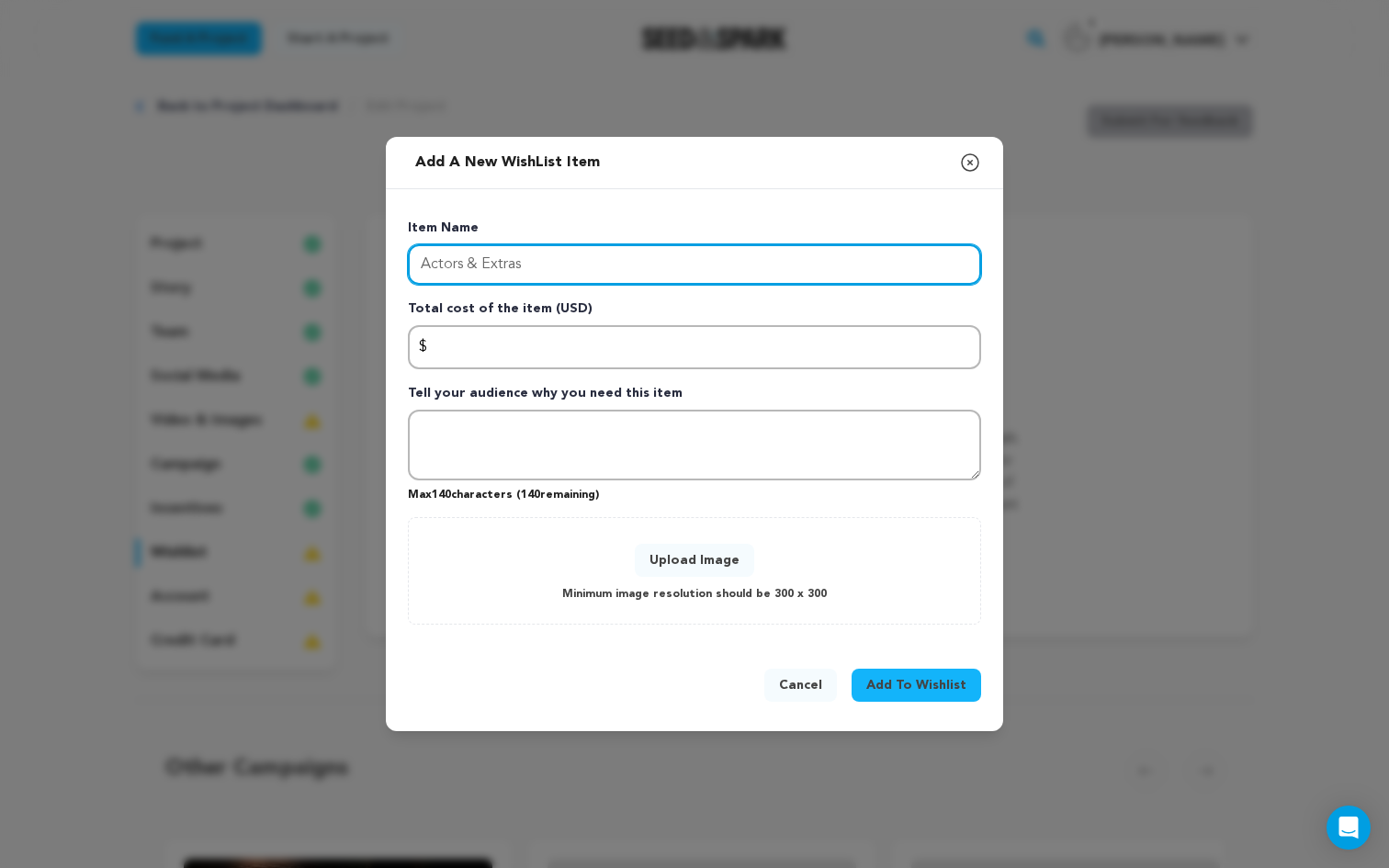
type input "Actors & Extras"
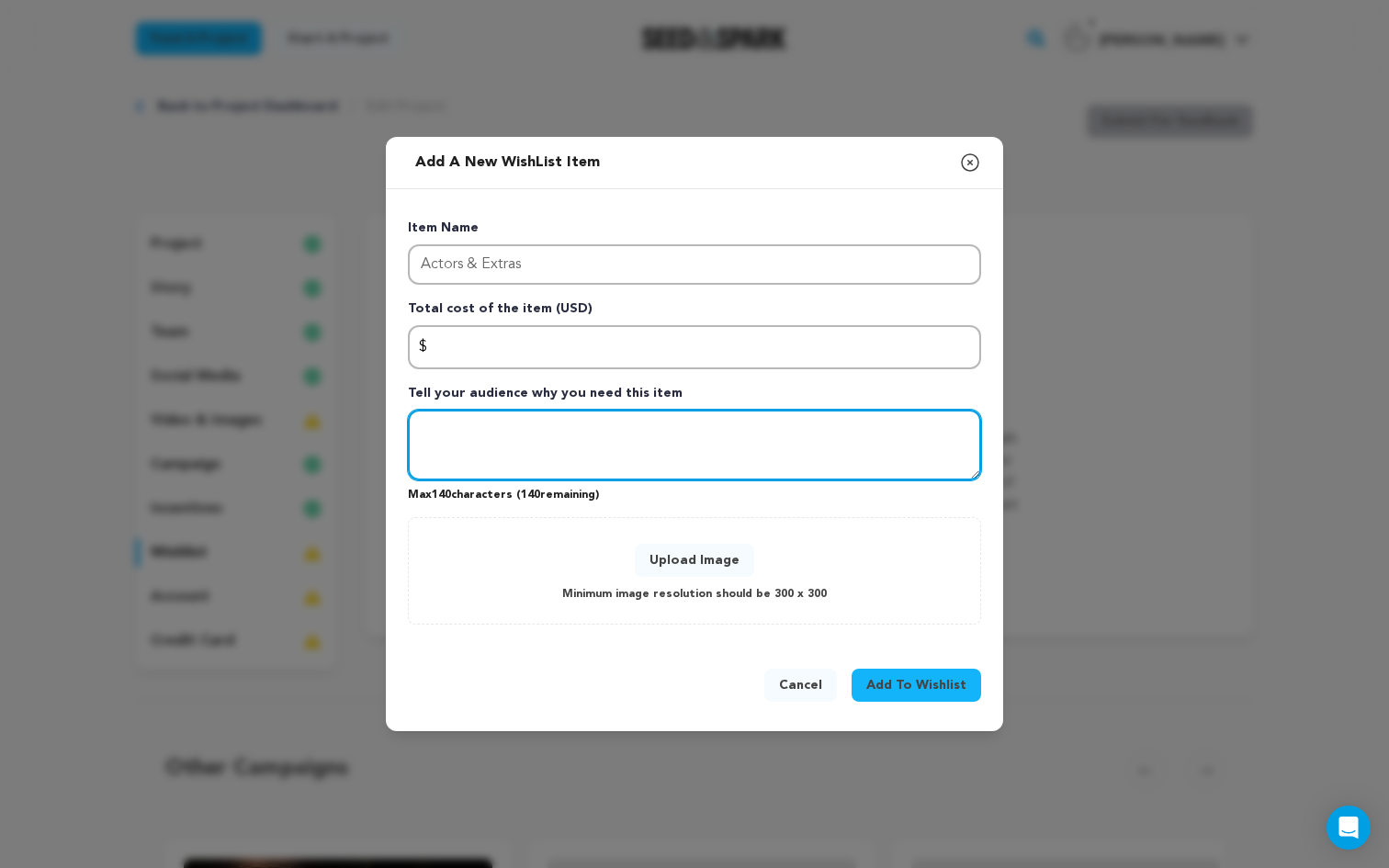
click at [456, 462] on textarea "Tell your audience why you need this item" at bounding box center [694, 446] width 573 height 71
paste textarea "This is a story about [PERSON_NAME], so we want the faces of [PERSON_NAME] on s…"
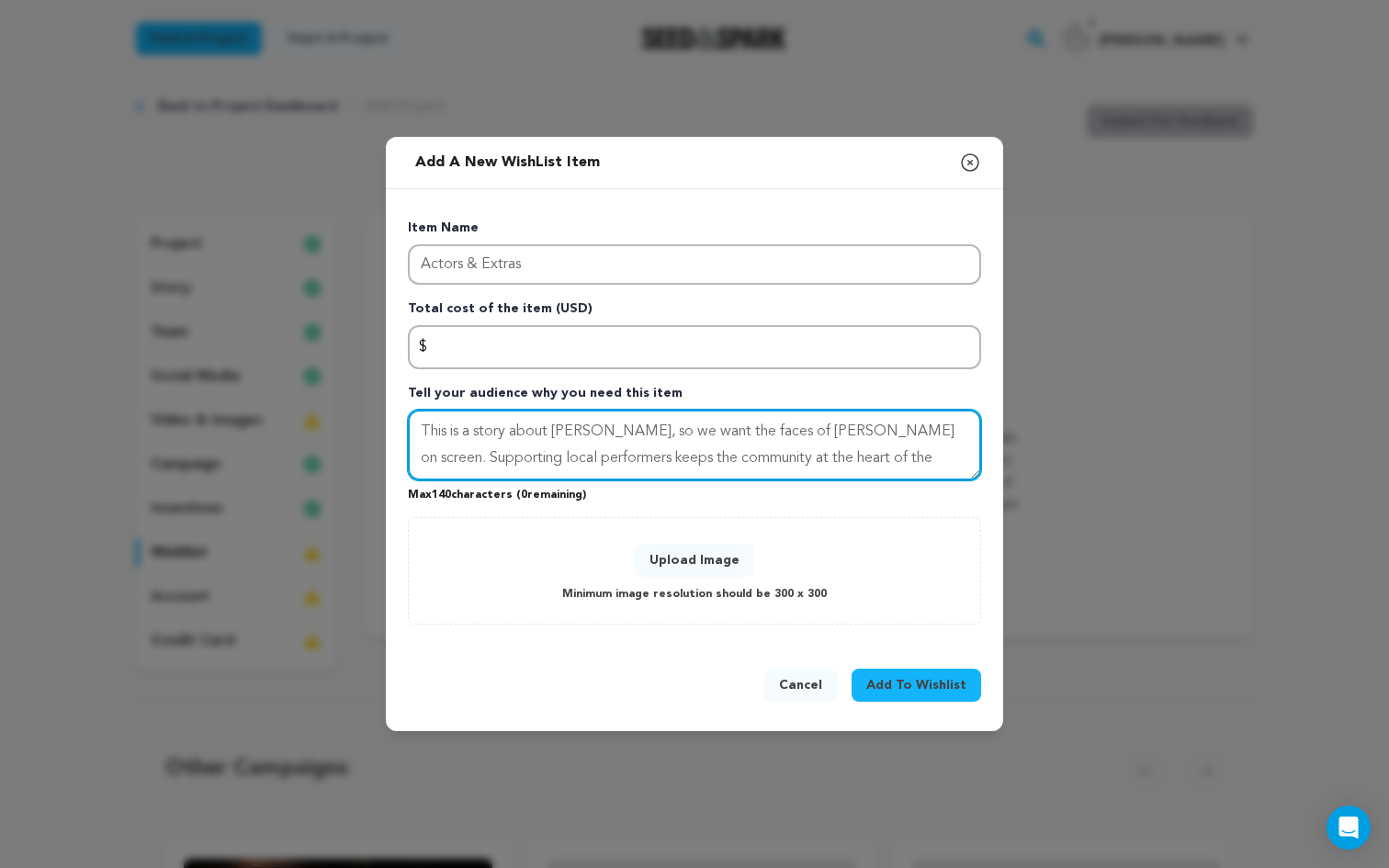
click at [587, 435] on textarea "This is a story about [PERSON_NAME], so we want the faces of [PERSON_NAME] on s…" at bounding box center [694, 446] width 573 height 71
type textarea "This is a story about connec, so we want the faces of [PERSON_NAME] on screen. …"
drag, startPoint x: 806, startPoint y: 453, endPoint x: 249, endPoint y: 373, distance: 562.7
click at [249, 373] on div "Add a new WishList item Close modal Item Name Actors & Extras Total cost of the…" at bounding box center [694, 434] width 1389 height 868
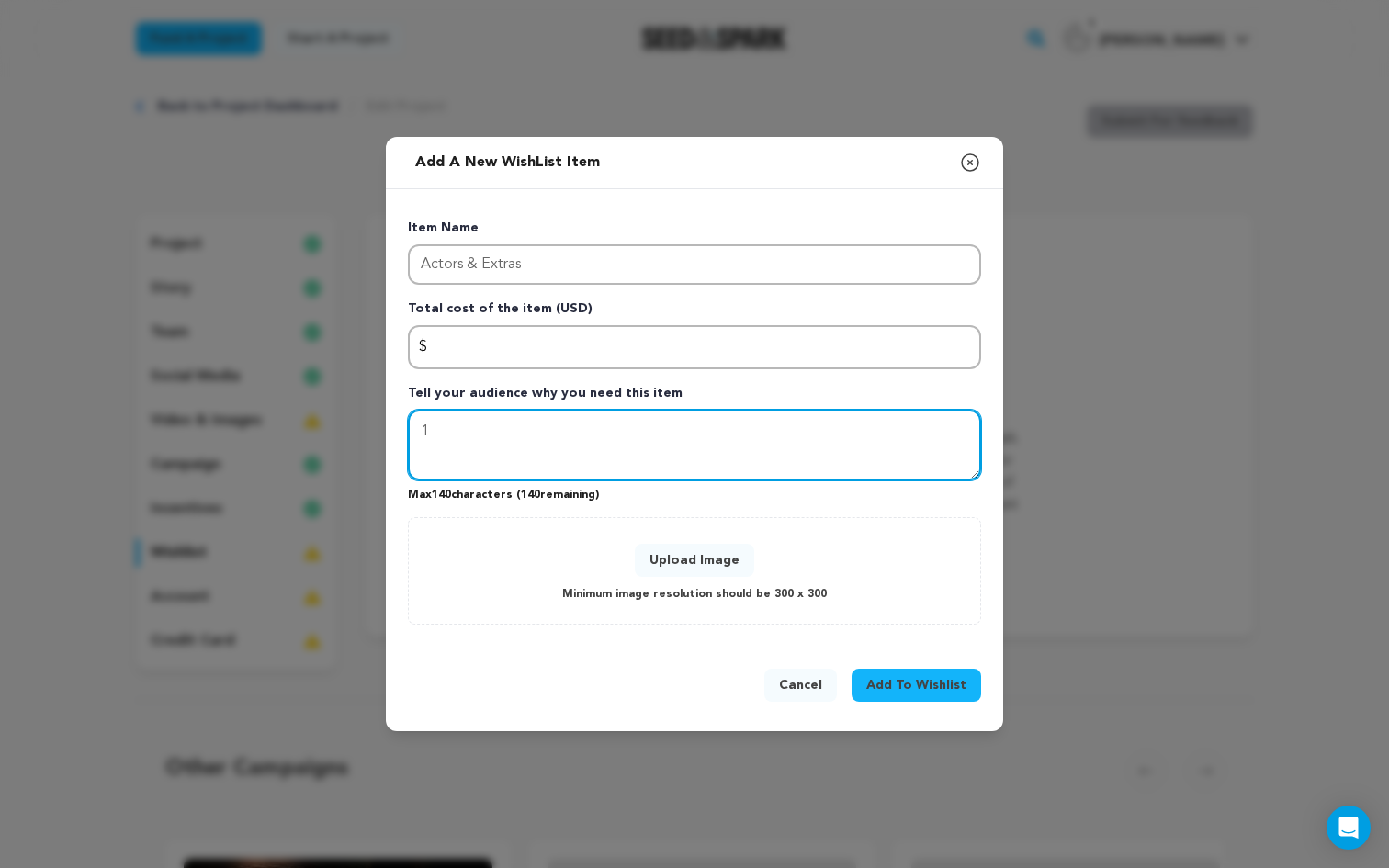
type textarea "1"
paste textarea "Authentic [PERSON_NAME] faces bring the community to screen and ground the stor…"
click at [522, 424] on textarea "Authentic [PERSON_NAME] faces bring the community to screen and ground the stor…" at bounding box center [694, 446] width 573 height 71
type textarea "Authentic faces bring the community to screen and ground the story in real life."
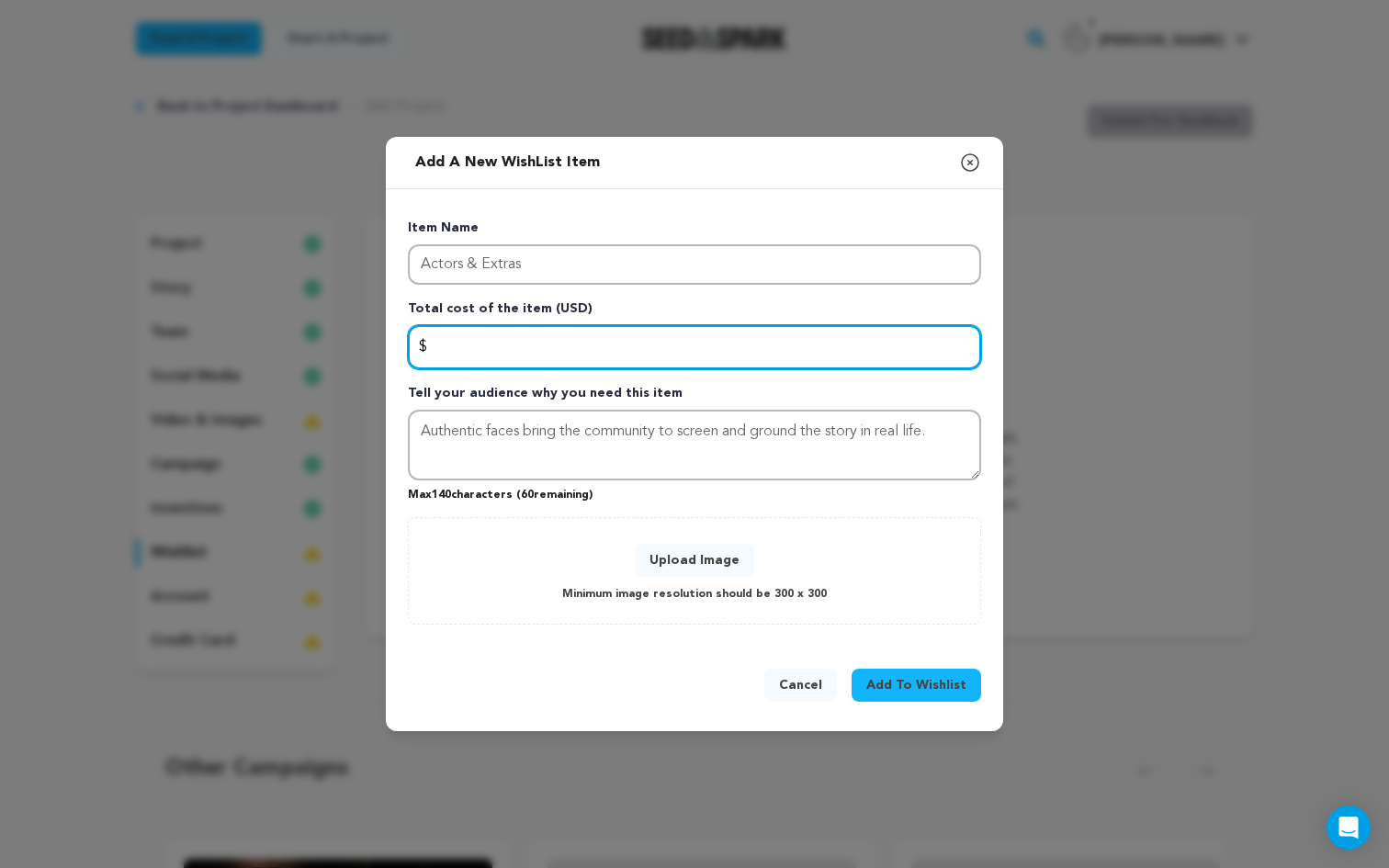
click at [517, 345] on input "Enter total cost of the item" at bounding box center [694, 347] width 573 height 44
type input "6"
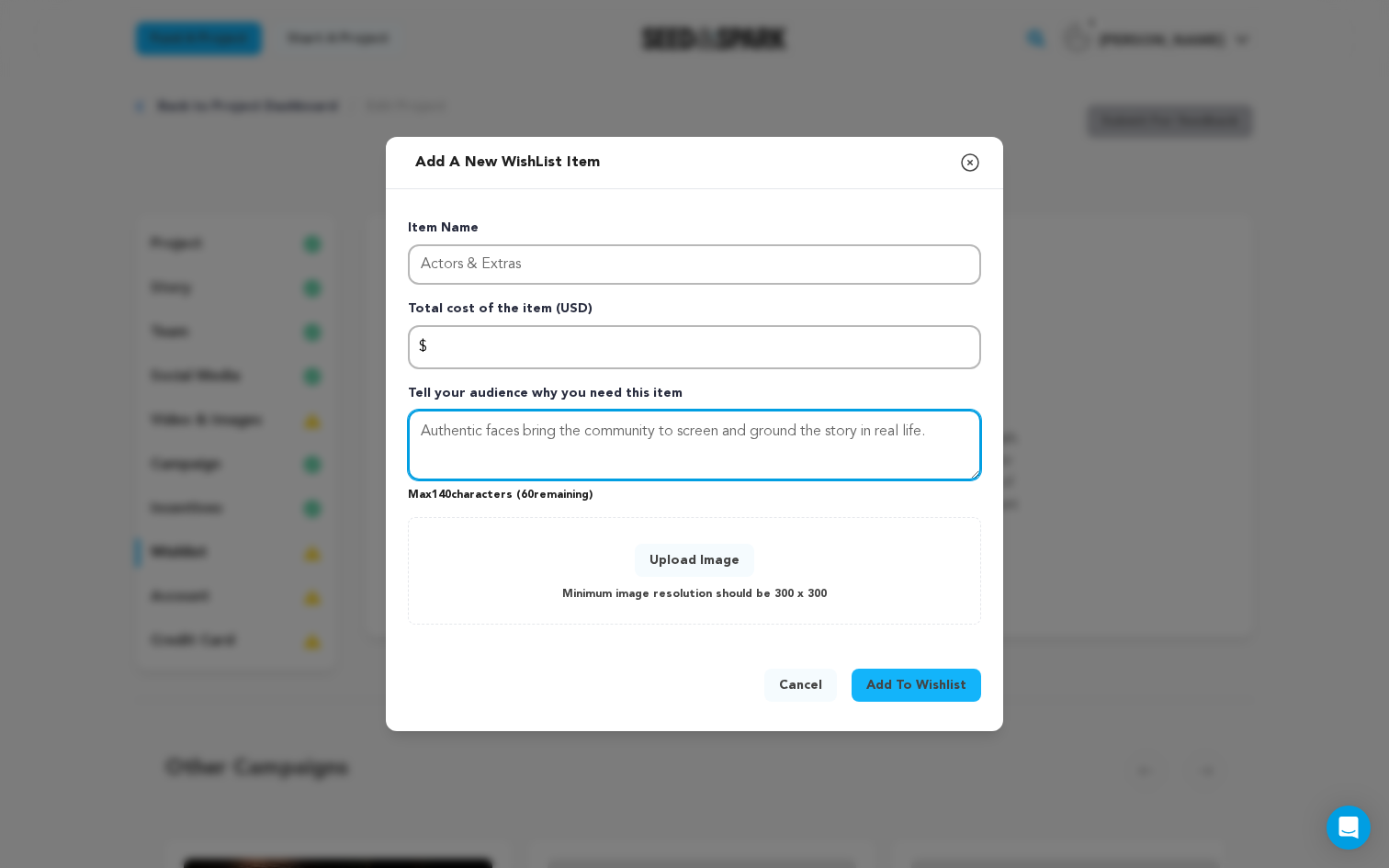
drag, startPoint x: 975, startPoint y: 438, endPoint x: 280, endPoint y: 353, distance: 700.2
click at [280, 353] on div "Add a new WishList item Close modal Item Name Actors & Extras Total cost of the…" at bounding box center [694, 434] width 1389 height 868
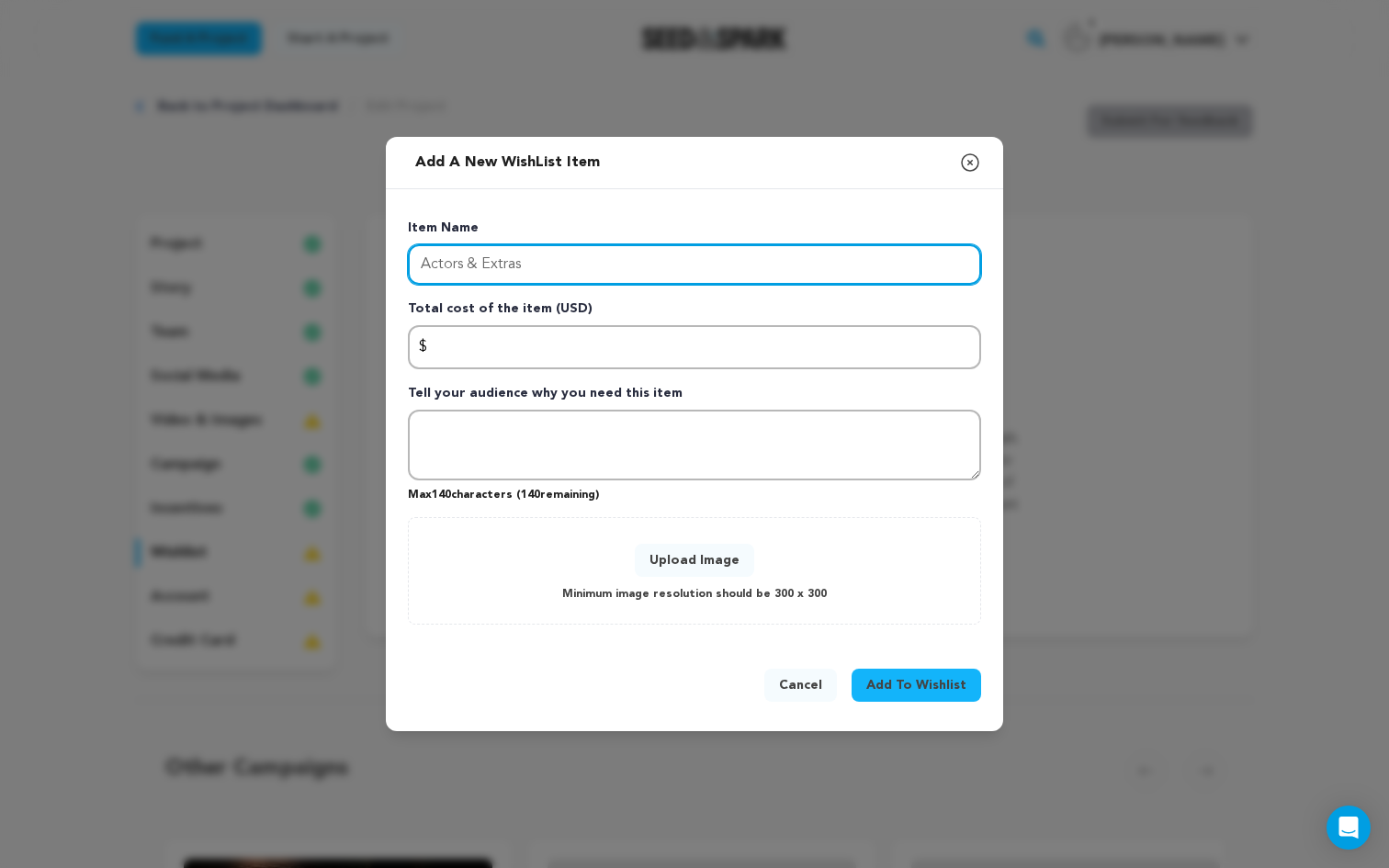
drag, startPoint x: 546, startPoint y: 272, endPoint x: 197, endPoint y: 214, distance: 353.8
click at [197, 214] on div "Add a new WishList item Close modal Item Name Actors & Extras Total cost of the…" at bounding box center [694, 434] width 1389 height 868
paste input "Student Intern Stipends"
type input "Student Intern Stipends"
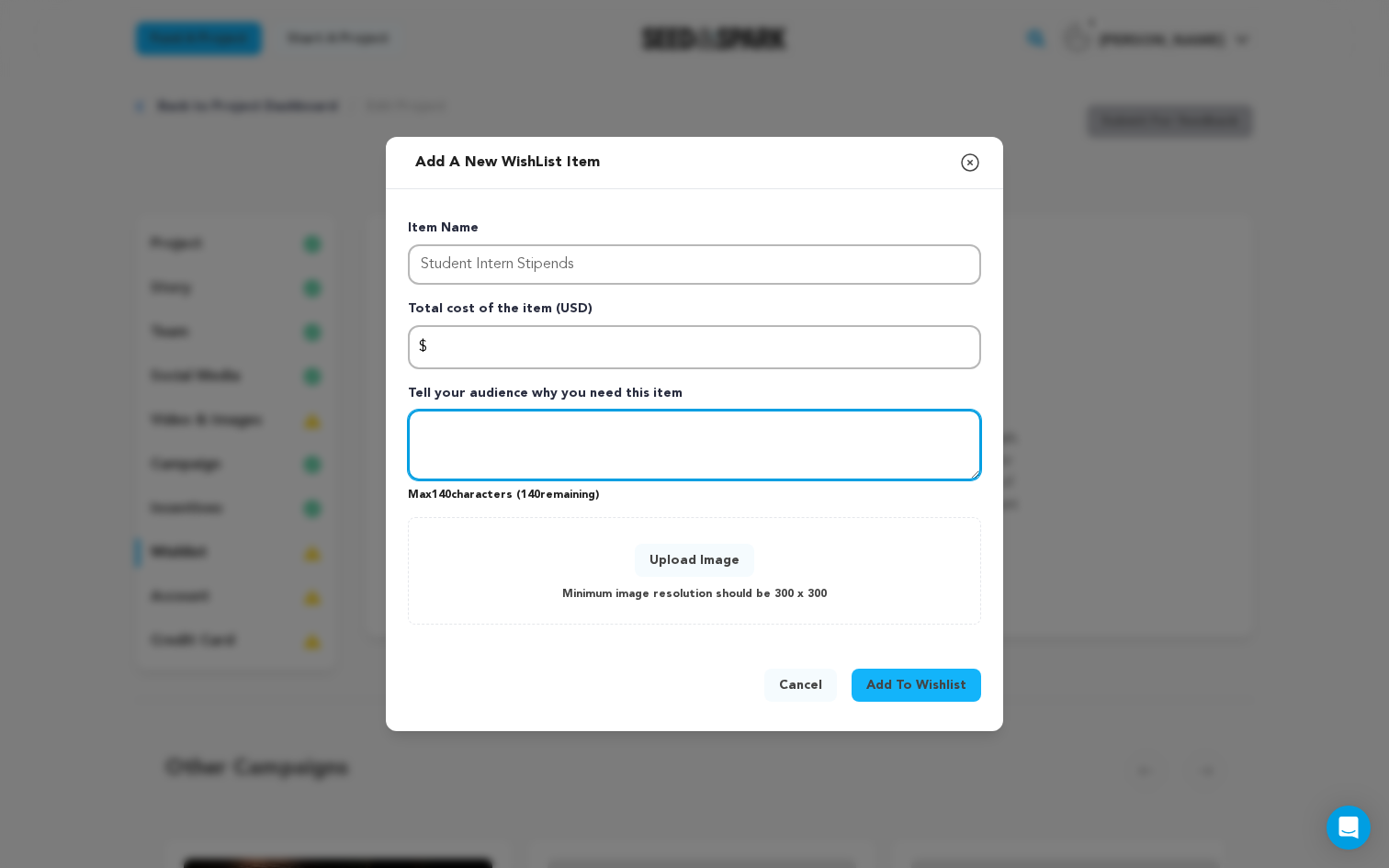
click at [477, 453] on textarea "Tell your audience why you need this item" at bounding box center [694, 446] width 573 height 71
paste textarea "Support young locals learning filmmaking, turning the set into a training groun…"
type textarea "Support young locals learning filmmaking, turning the set into a training groun…"
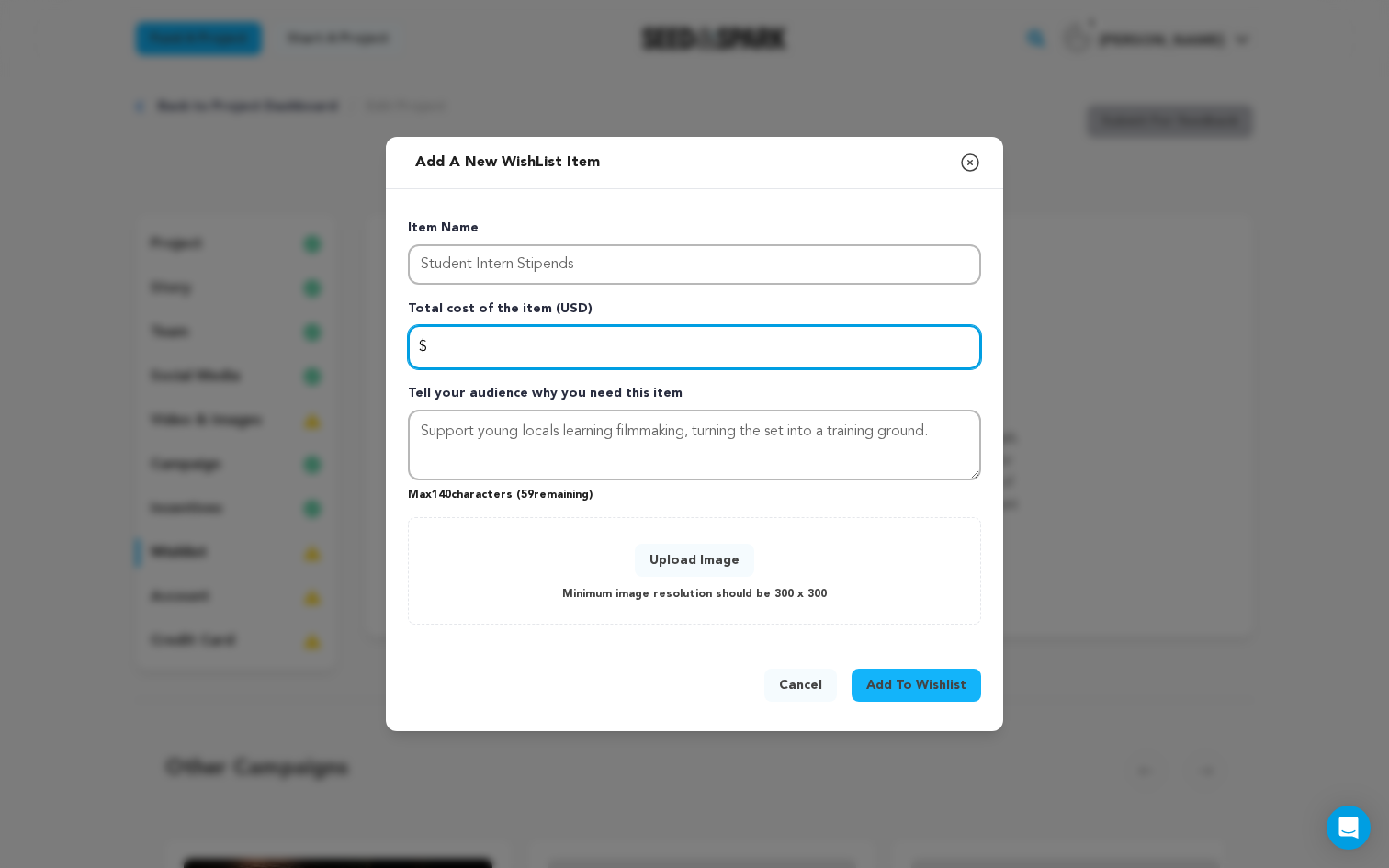
click at [468, 344] on input "Enter total cost of the item" at bounding box center [694, 347] width 573 height 44
type input "150"
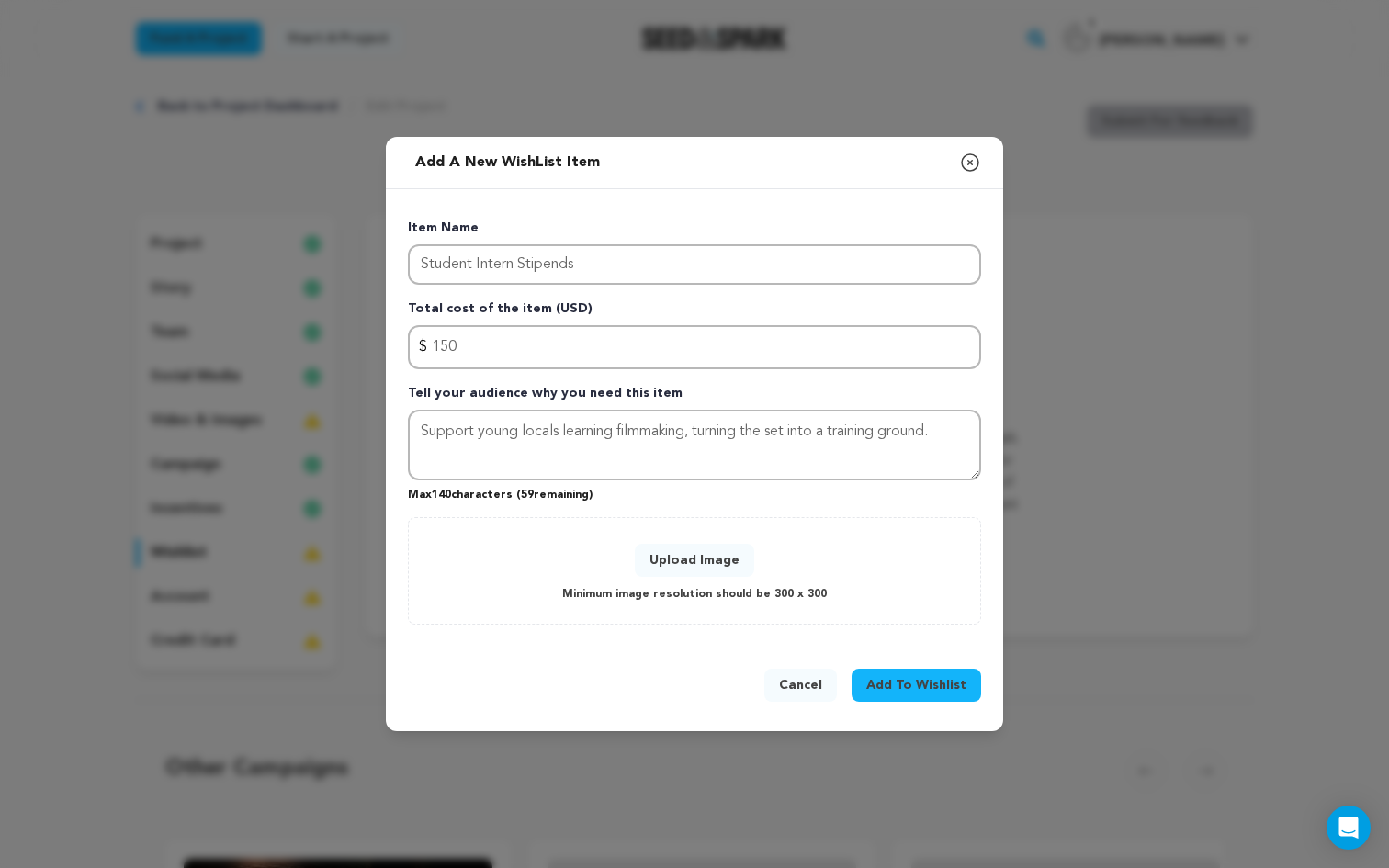
click at [714, 568] on button "Upload Image" at bounding box center [694, 560] width 120 height 33
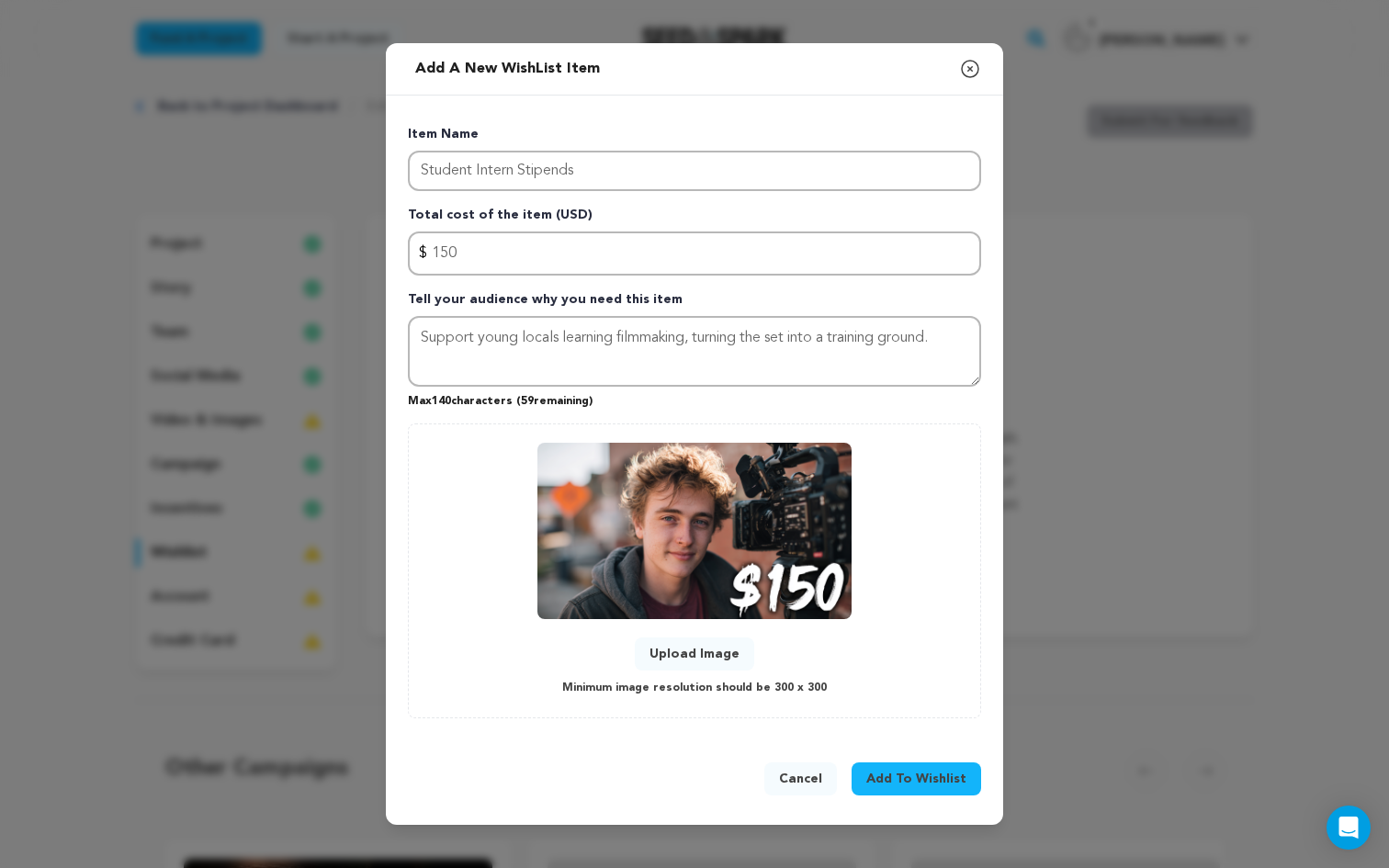
click at [926, 785] on span "Add To Wishlist" at bounding box center [916, 778] width 100 height 18
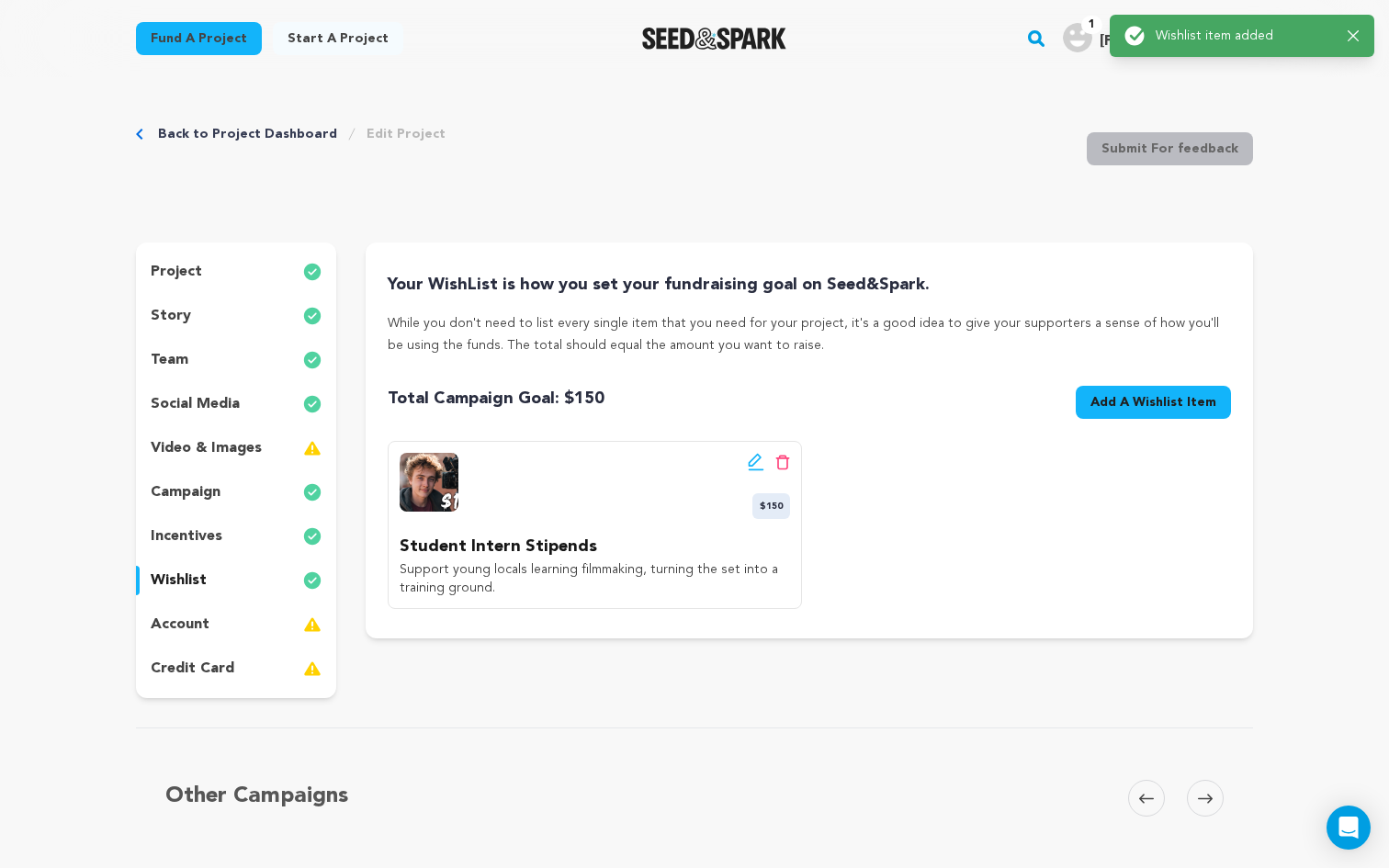
click at [1154, 400] on span "Add A Wishlist Item" at bounding box center [1153, 402] width 125 height 18
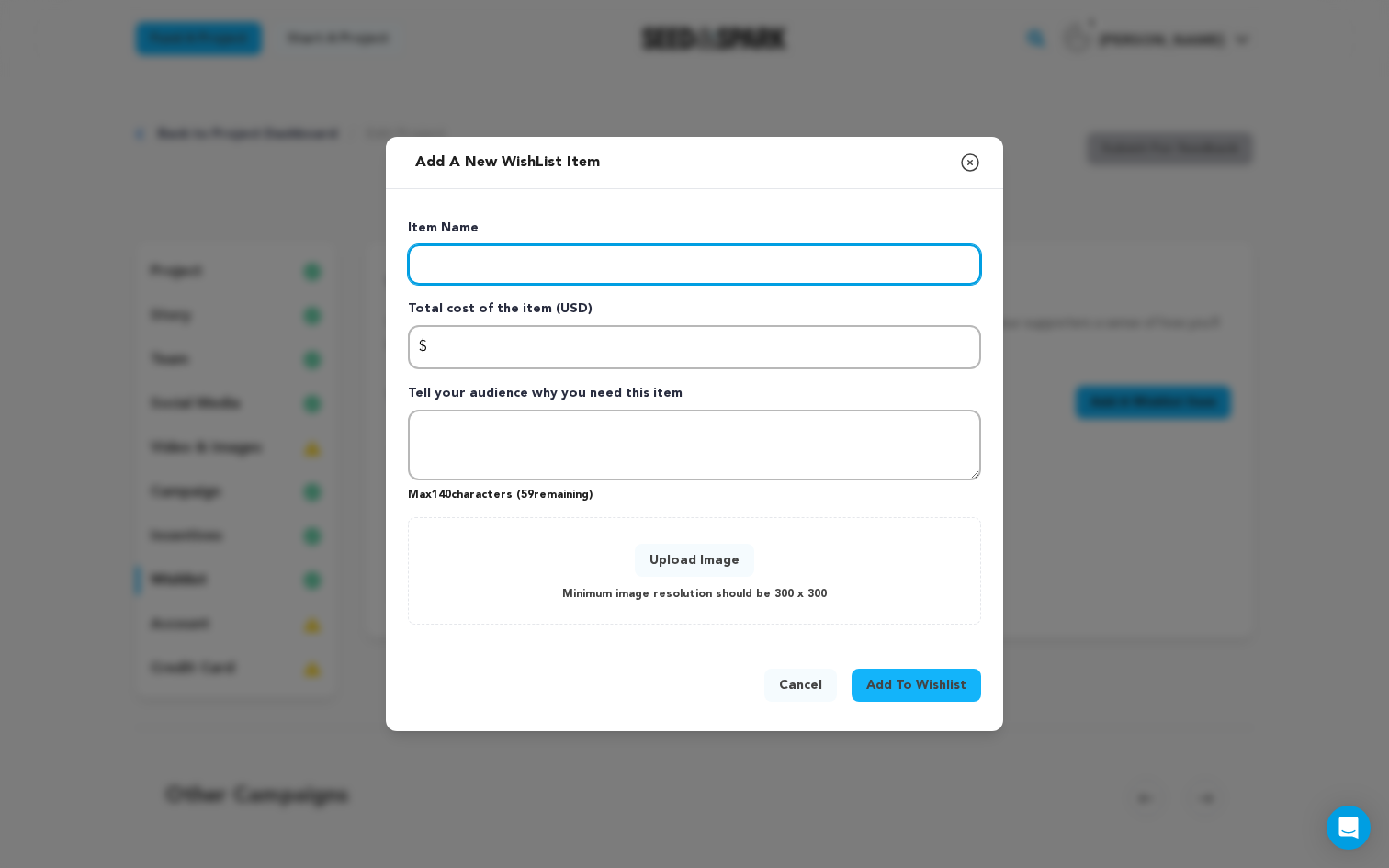
click at [555, 267] on input "Enter item name" at bounding box center [694, 264] width 573 height 41
paste input "Bookstore Location"
type input "Bookstore Location per day"
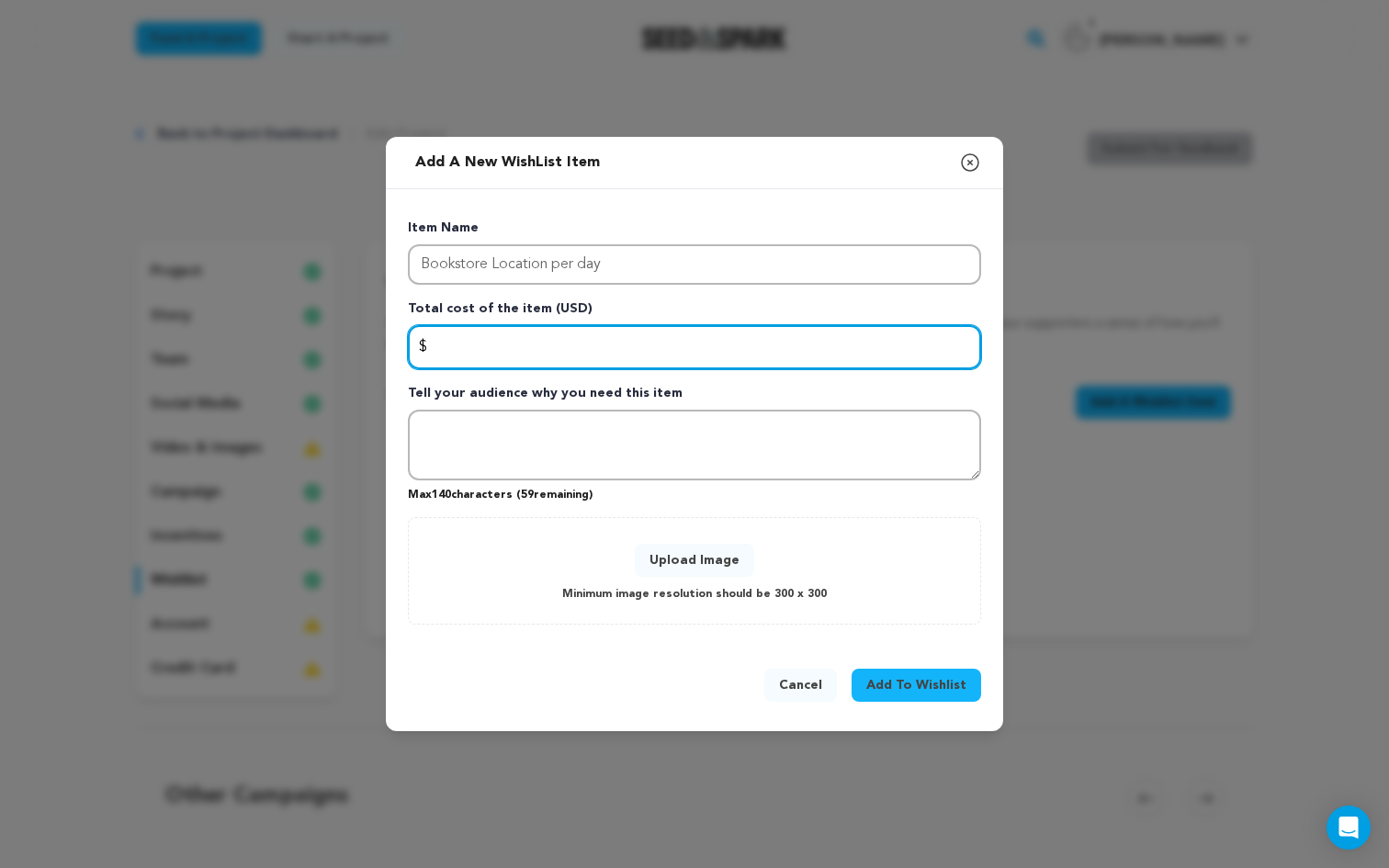
click at [550, 337] on input "Enter total cost of the item" at bounding box center [694, 347] width 573 height 44
type input "500"
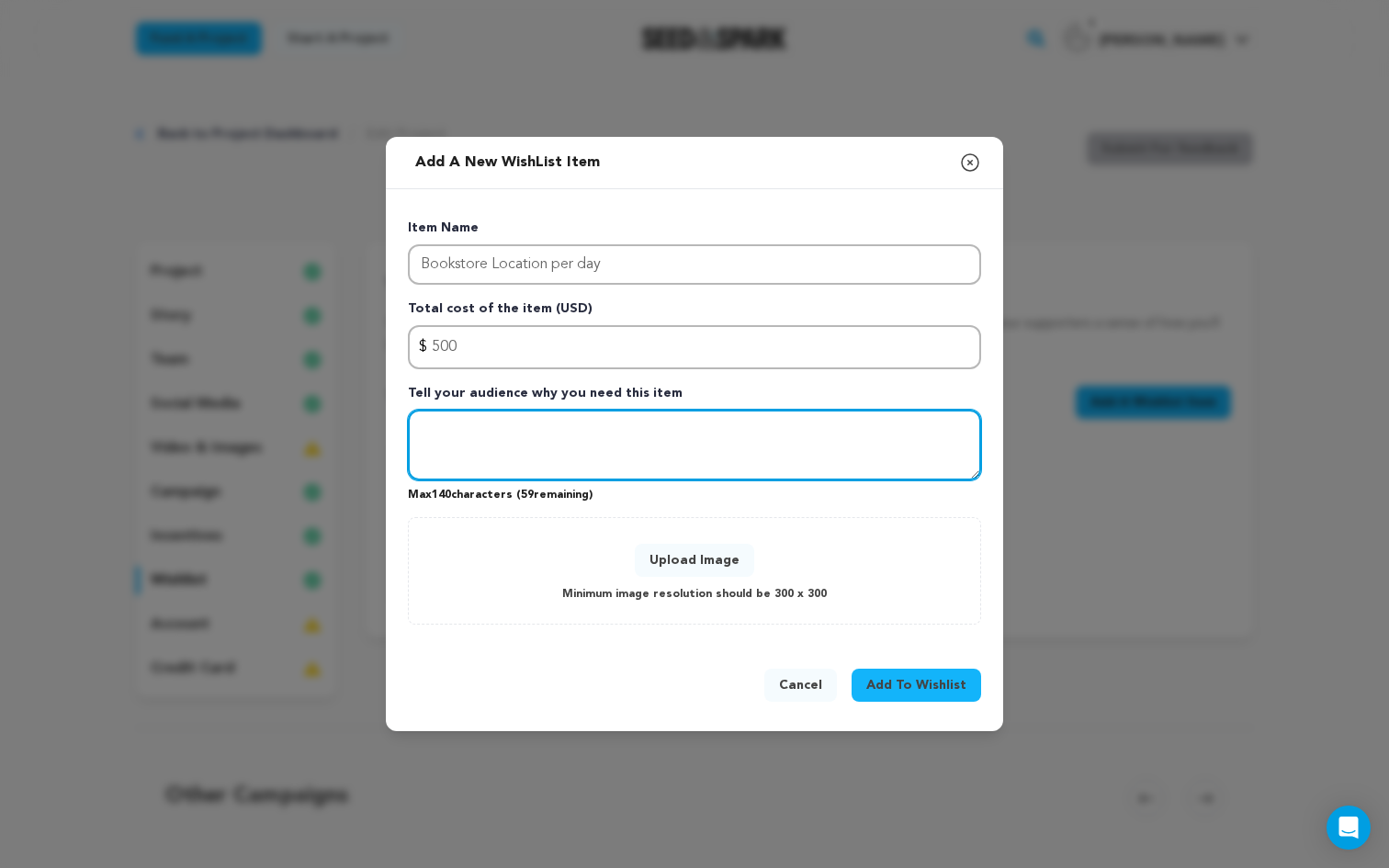
click at [611, 445] on textarea "Tell your audience why you need this item" at bounding box center [694, 446] width 573 height 71
paste textarea "The story’s heart. Securing this cozy shop lets us film the film’s most intimat…"
type textarea "The story’s heart. Securing this cozy shop lets us film the film’s most intimat…"
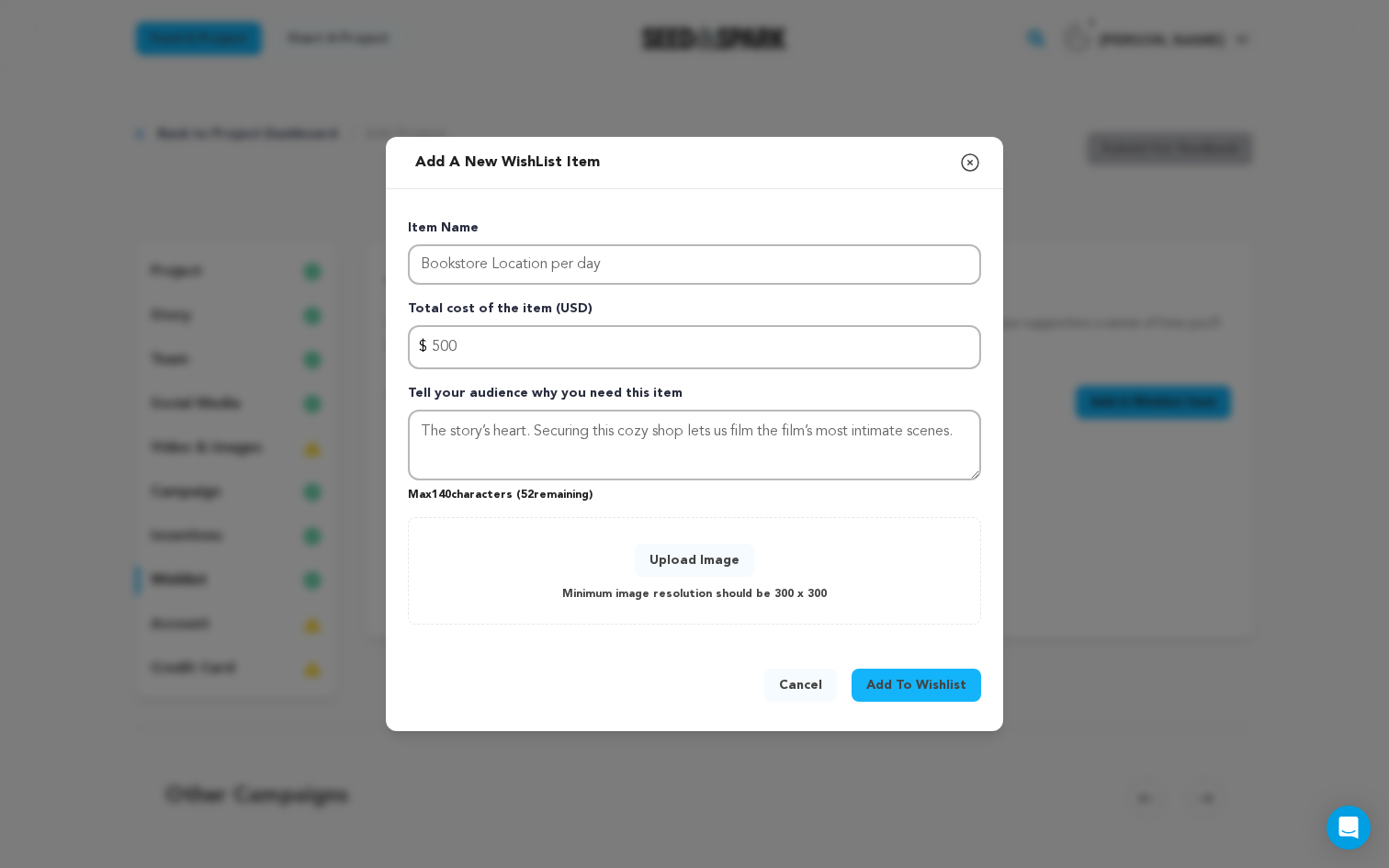
click at [667, 550] on button "Upload Image" at bounding box center [694, 560] width 120 height 33
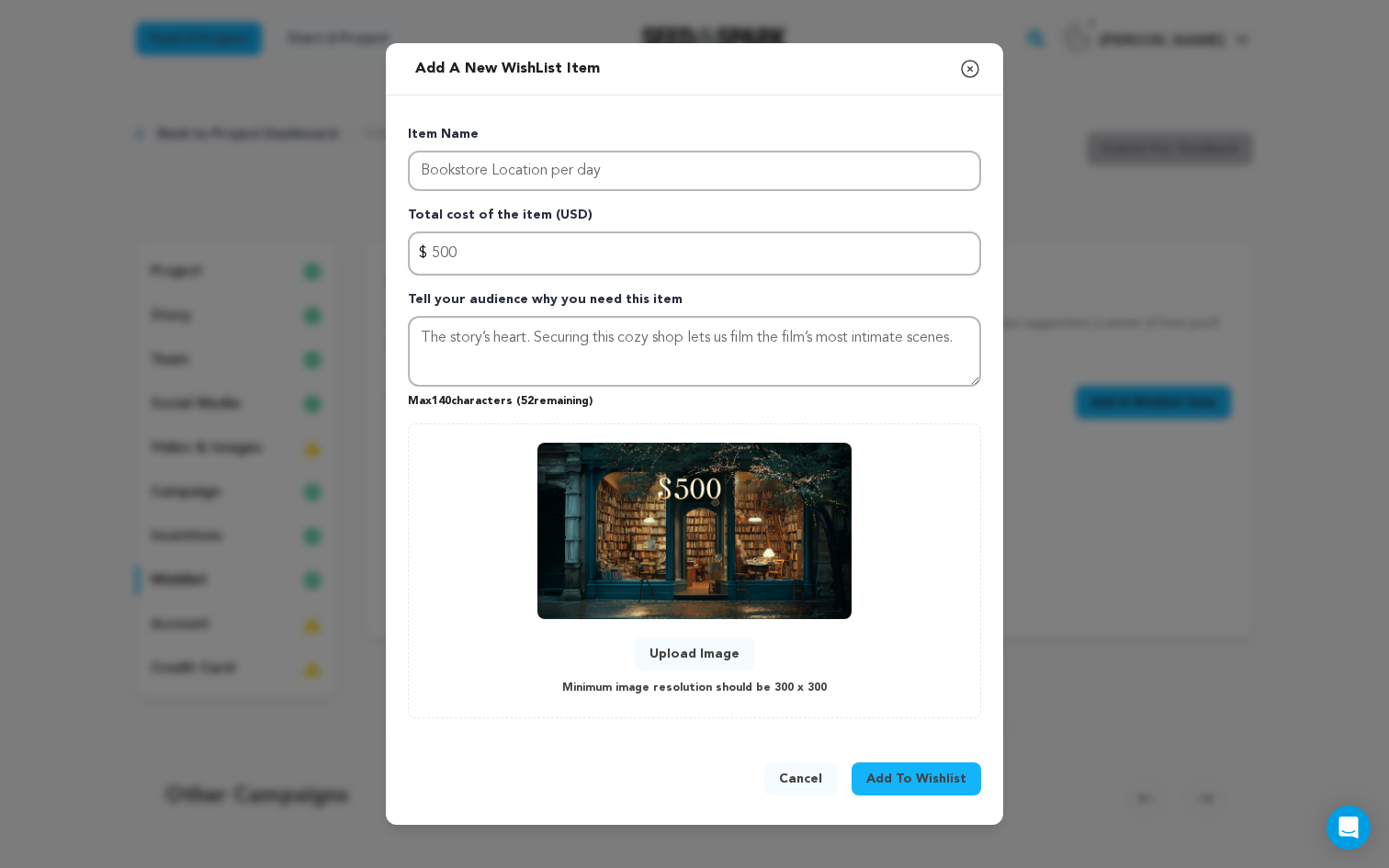
click at [911, 780] on span "Add To Wishlist" at bounding box center [916, 778] width 100 height 18
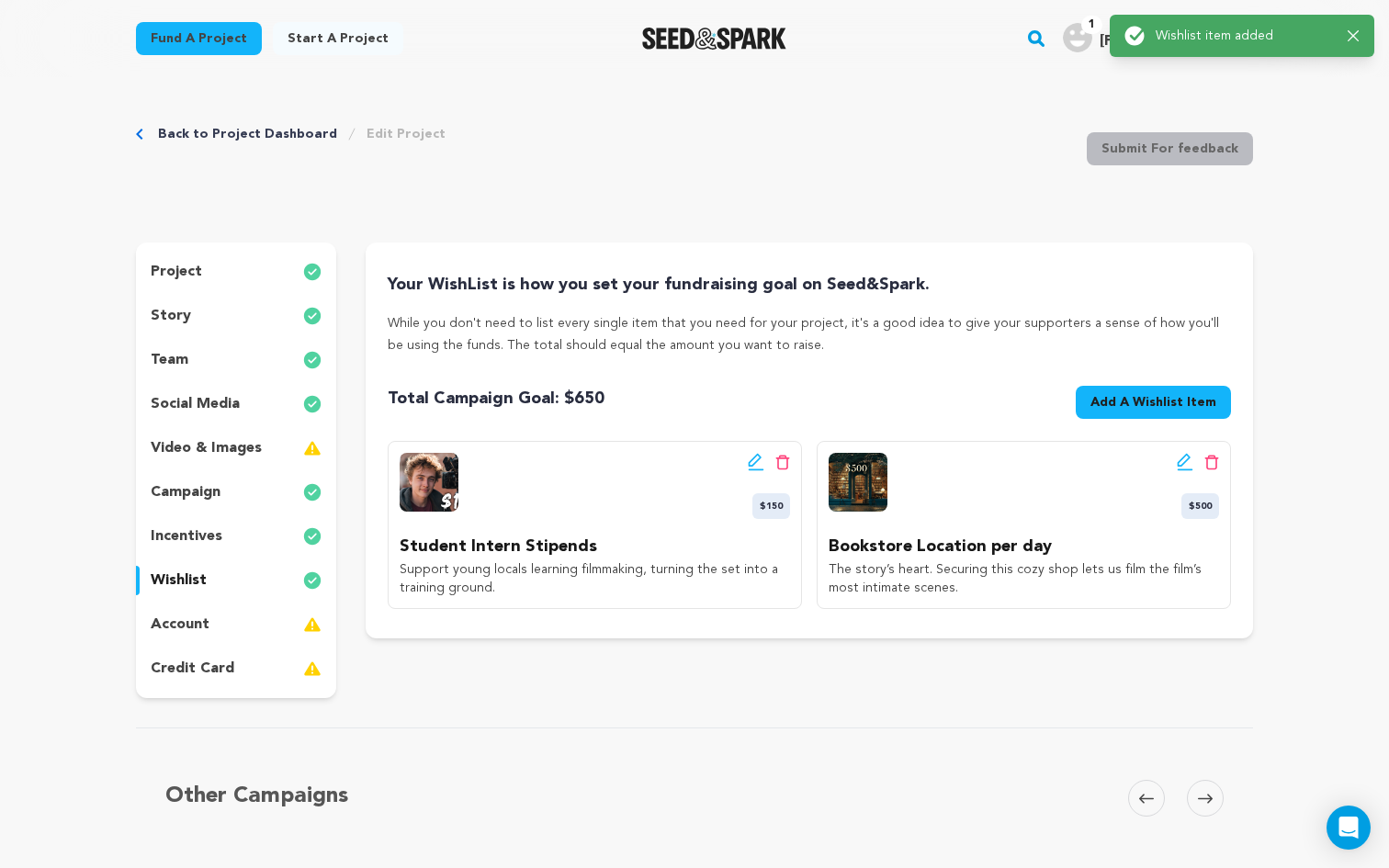
click at [1167, 394] on span "Add A Wishlist Item" at bounding box center [1153, 402] width 125 height 18
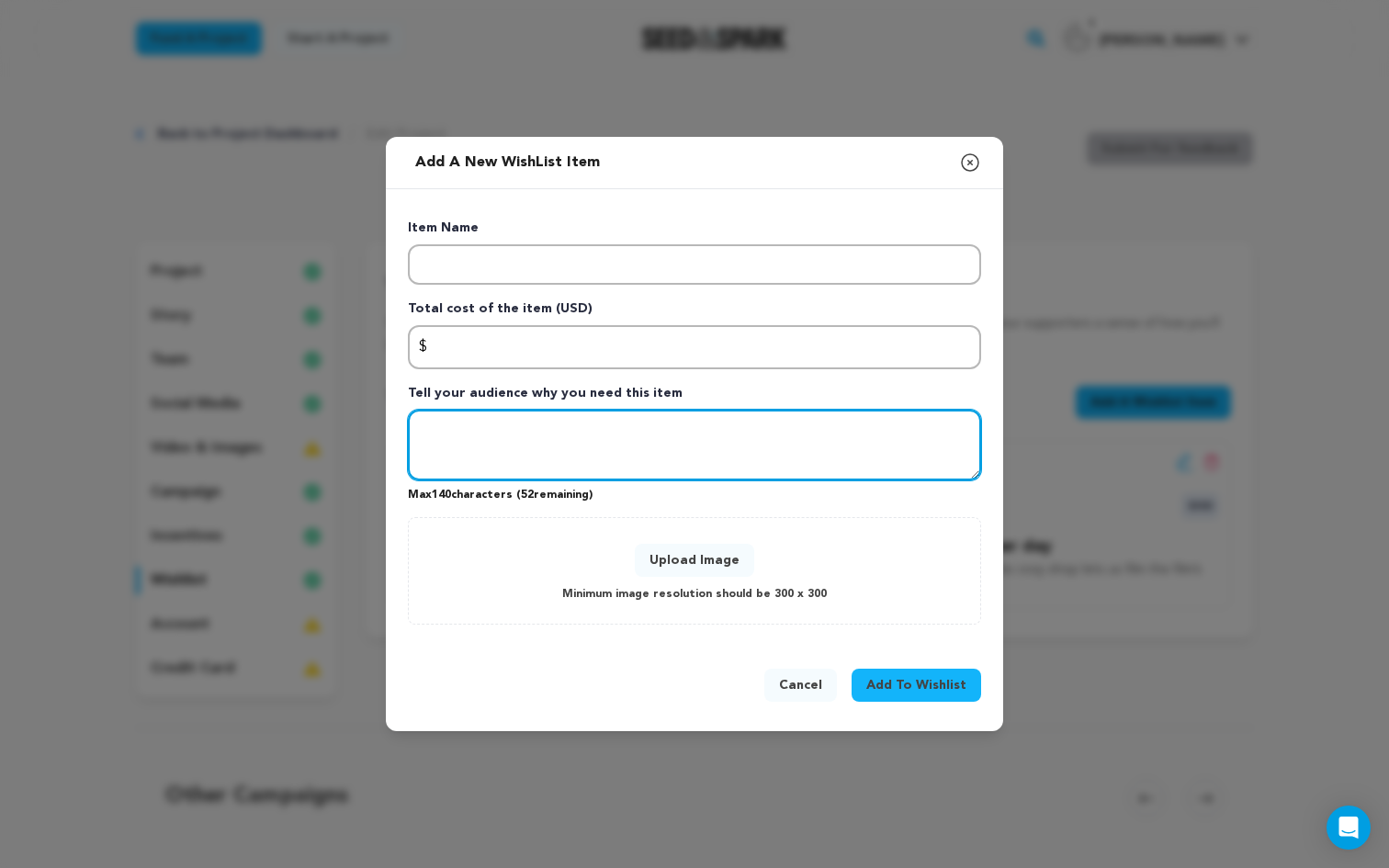
click at [672, 455] on textarea "Tell your audience why you need this item" at bounding box center [694, 446] width 573 height 71
paste textarea "Late-night talks happen here. Controlling the space means timeless, cinematic m…"
type textarea "Late-night talks happen here. Controlling the space means timeless, cinematic m…"
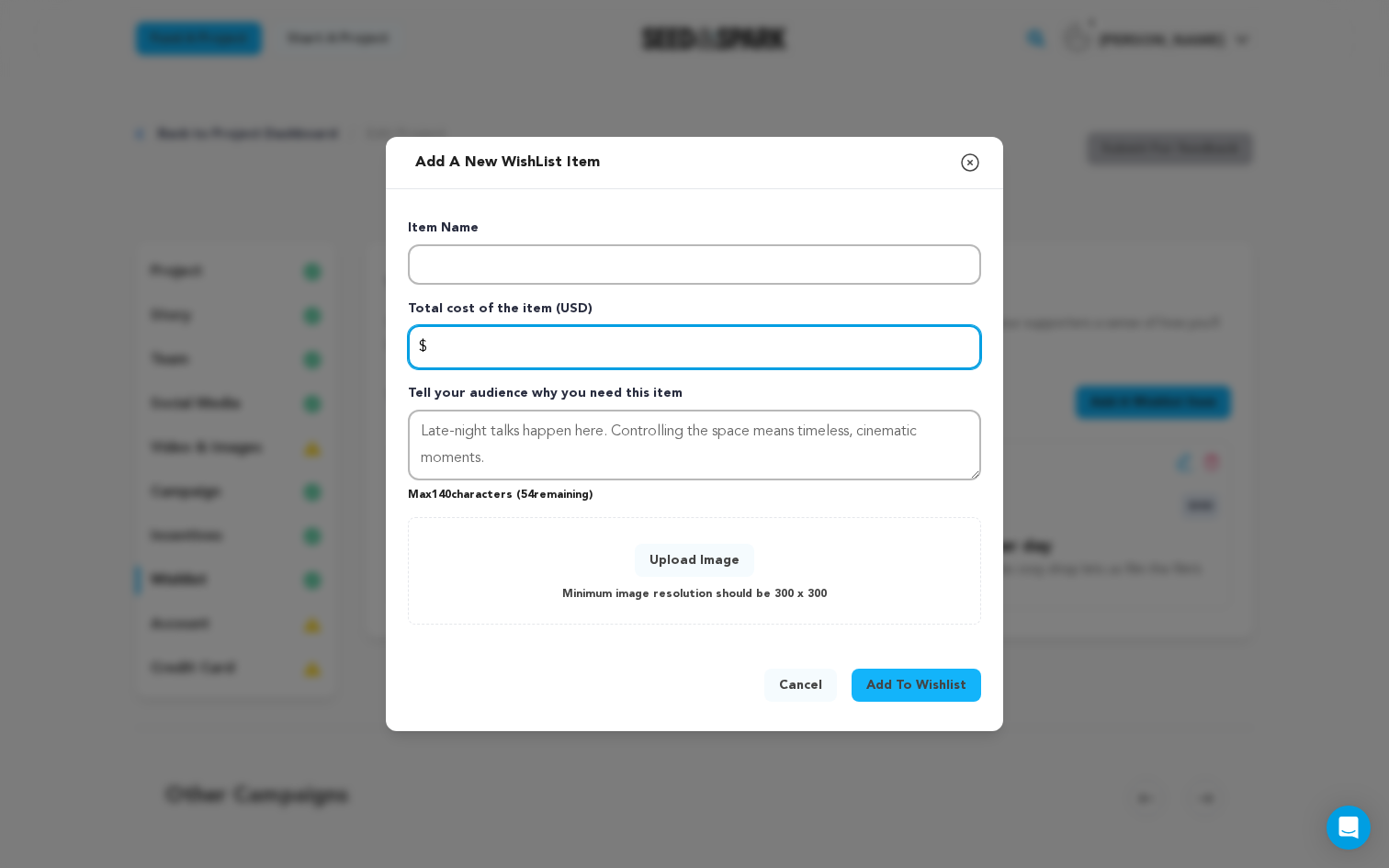
click at [463, 351] on input "Enter total cost of the item" at bounding box center [694, 347] width 573 height 44
type input "400"
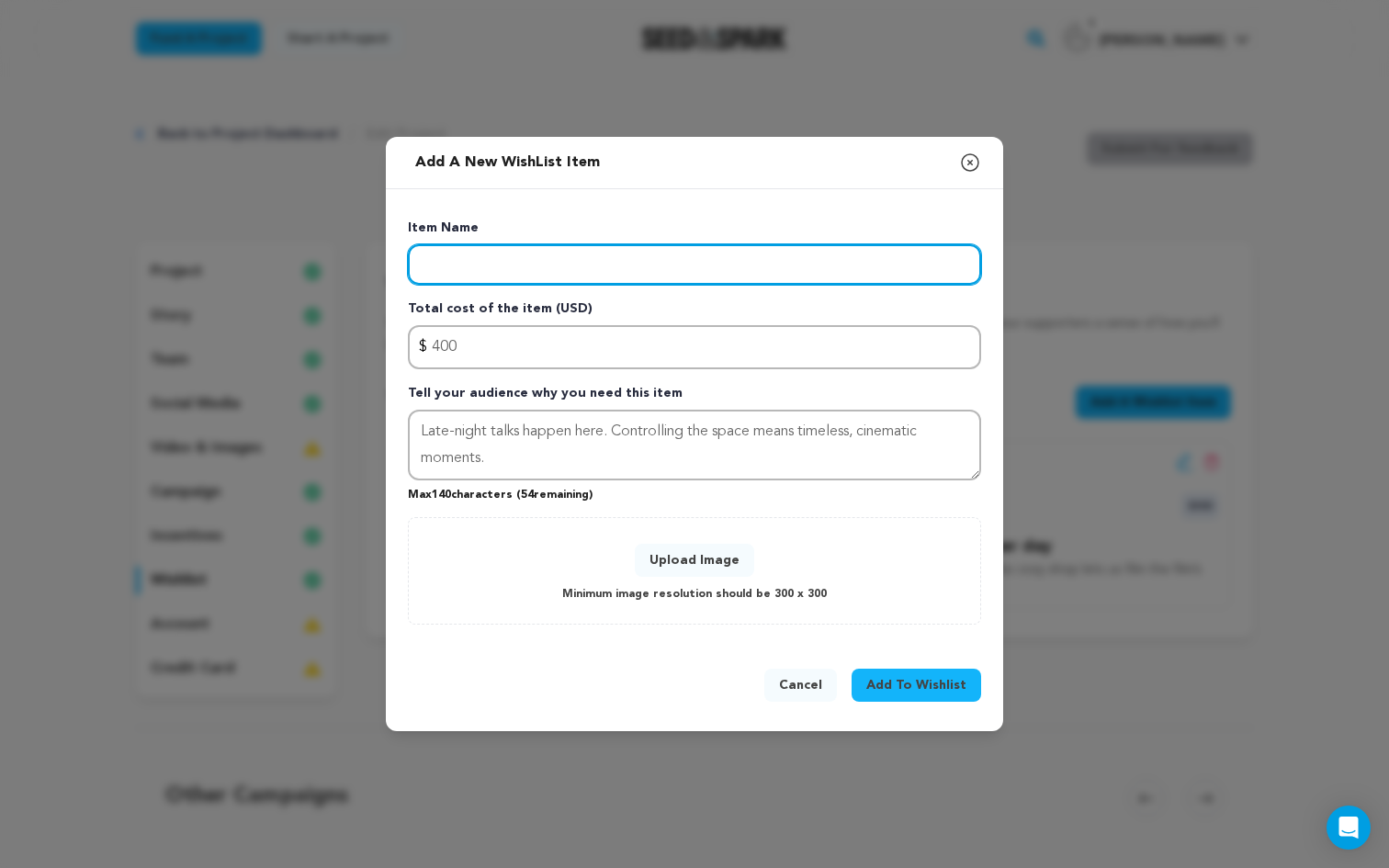
click at [436, 260] on input "Enter item name" at bounding box center [694, 264] width 573 height 41
paste input "Diner Location"
type input "Diner Location per day"
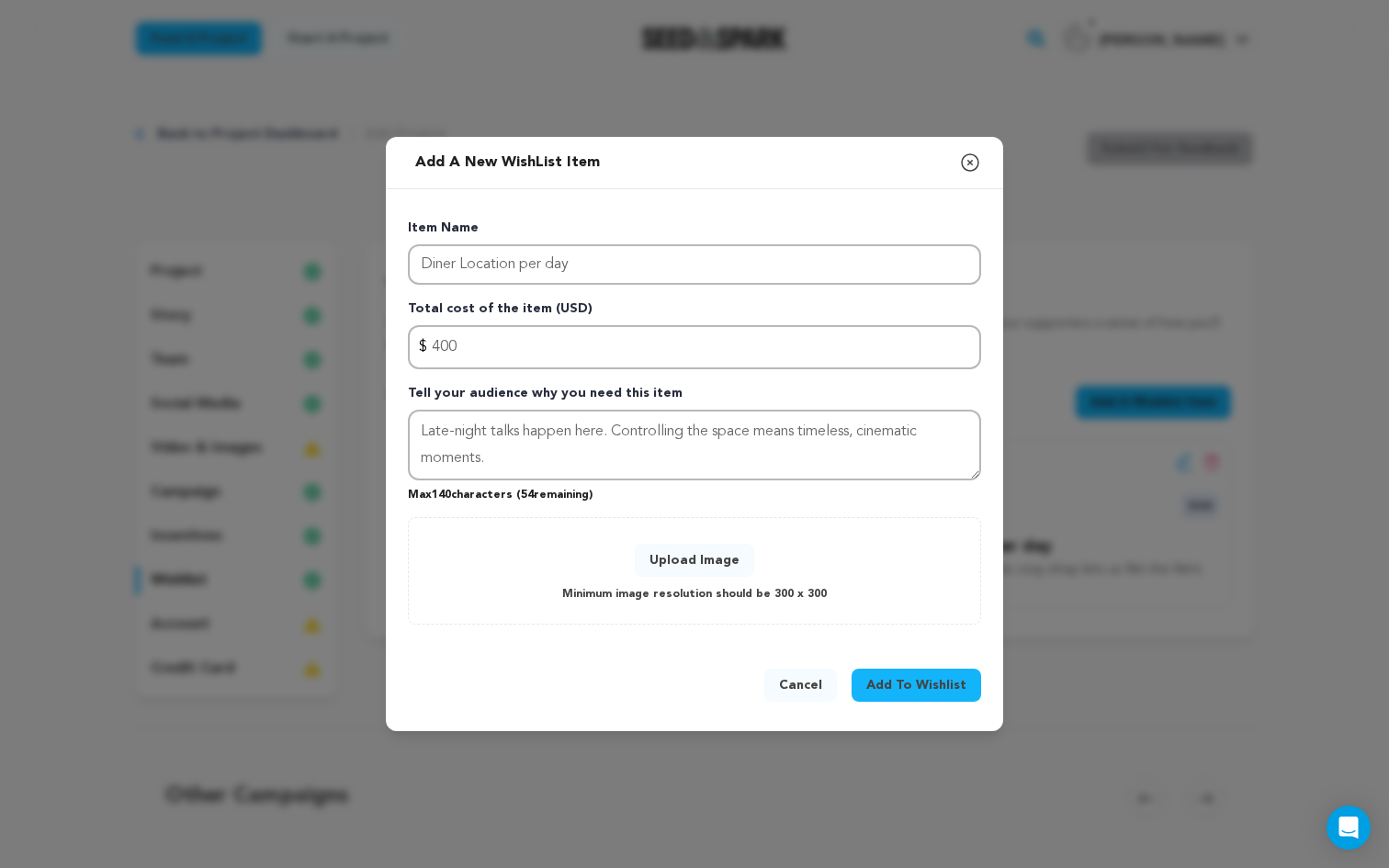
click at [715, 549] on button "Upload Image" at bounding box center [694, 560] width 120 height 33
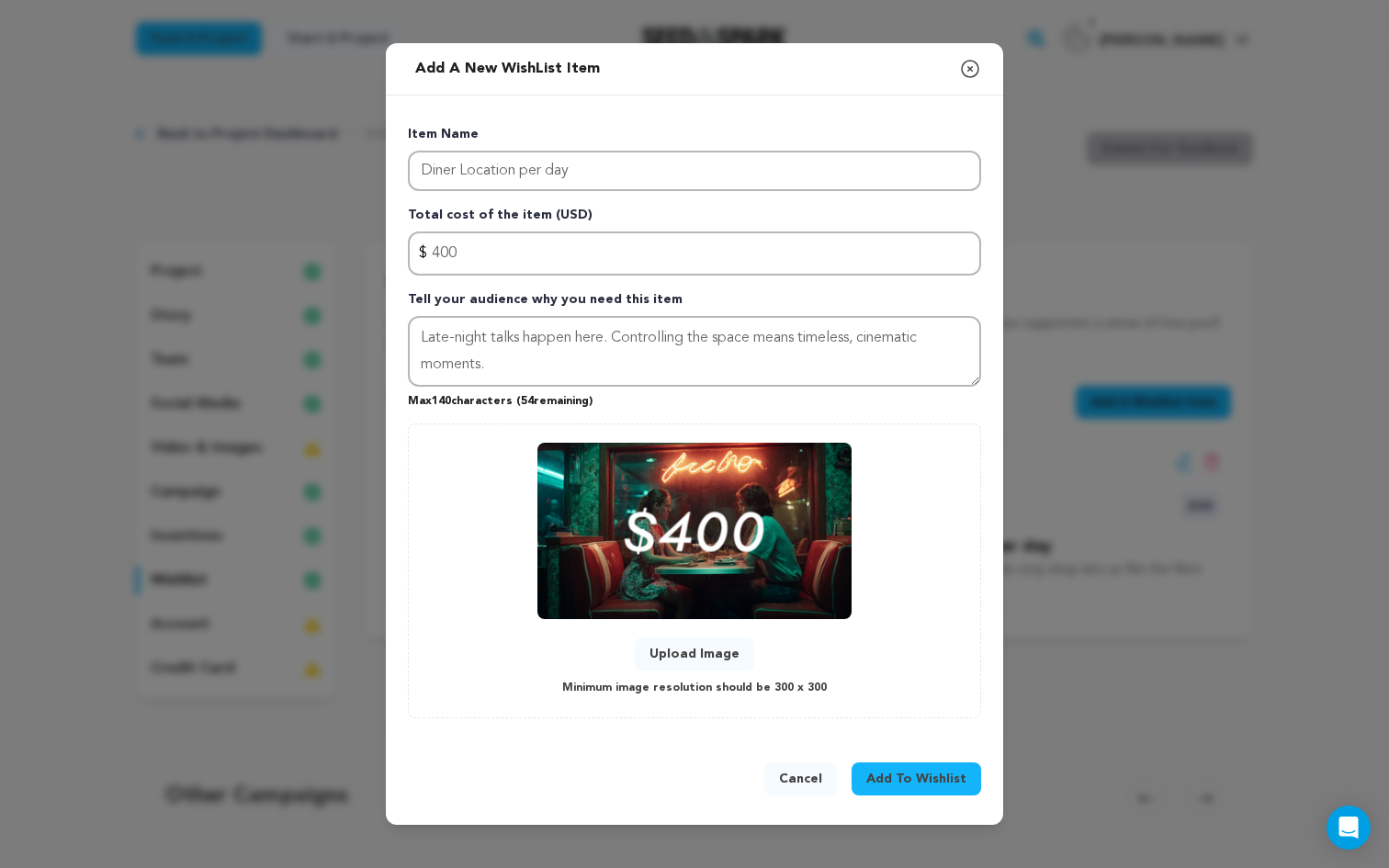
click at [932, 787] on span "Add To Wishlist" at bounding box center [916, 778] width 100 height 18
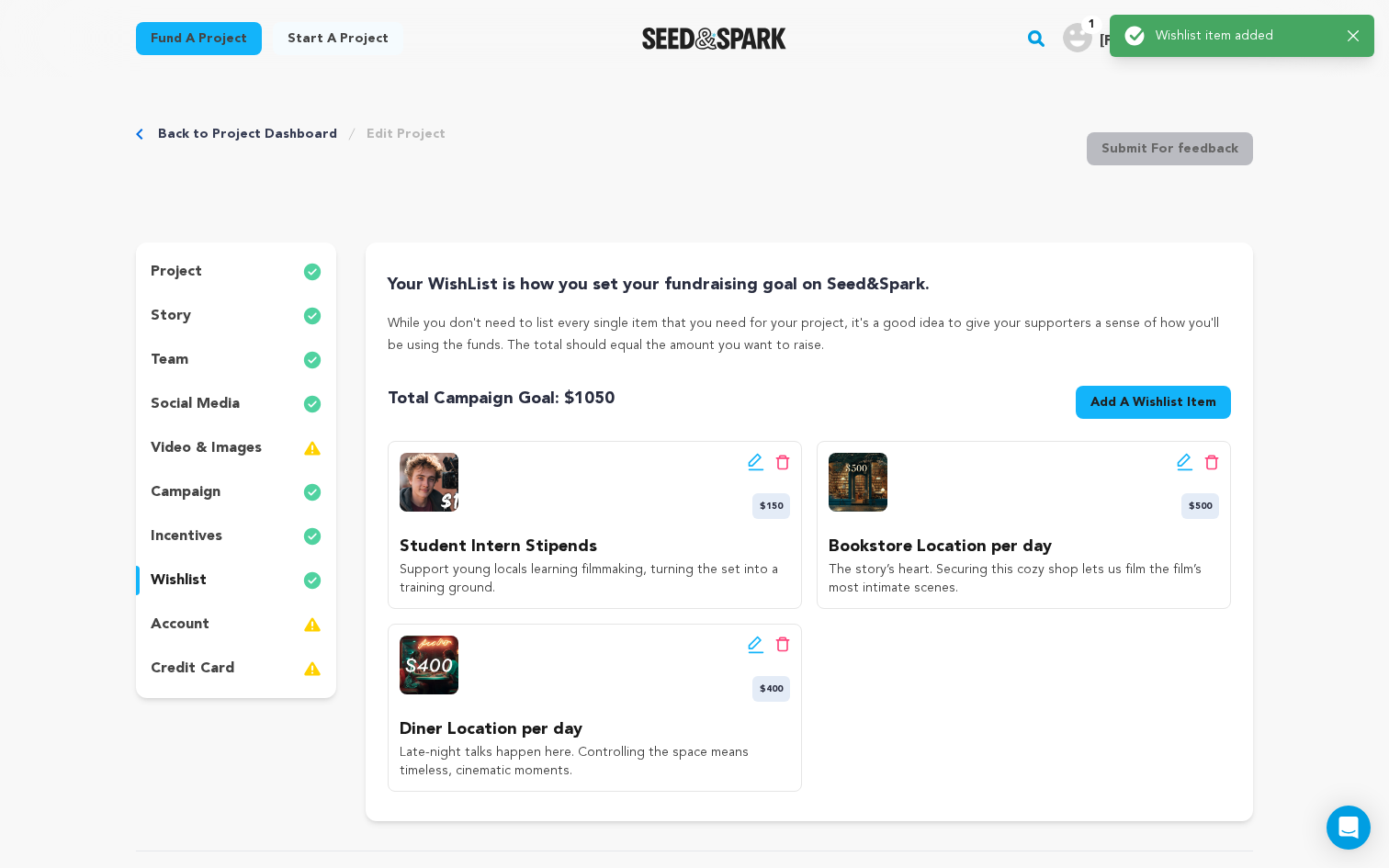
click at [1146, 399] on span "Add A Wishlist Item" at bounding box center [1153, 402] width 125 height 18
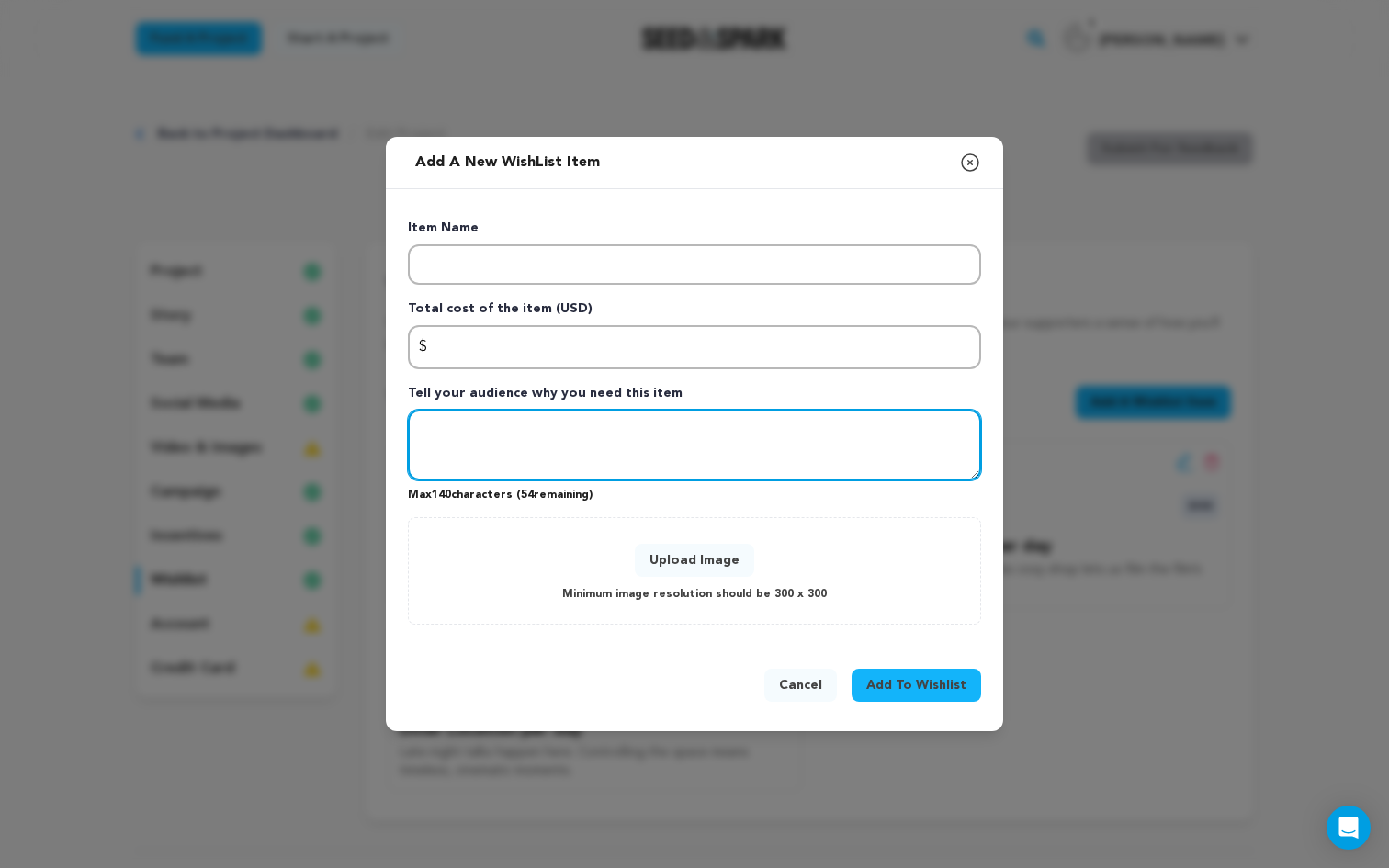
click at [563, 456] on textarea "Tell your audience why you need this item" at bounding box center [694, 446] width 573 height 71
paste textarea "Iconic shots under lamplight and stars need city permits for safety and authent…"
type textarea "Iconic shots under lamplight and stars need city permits for safety and authent…"
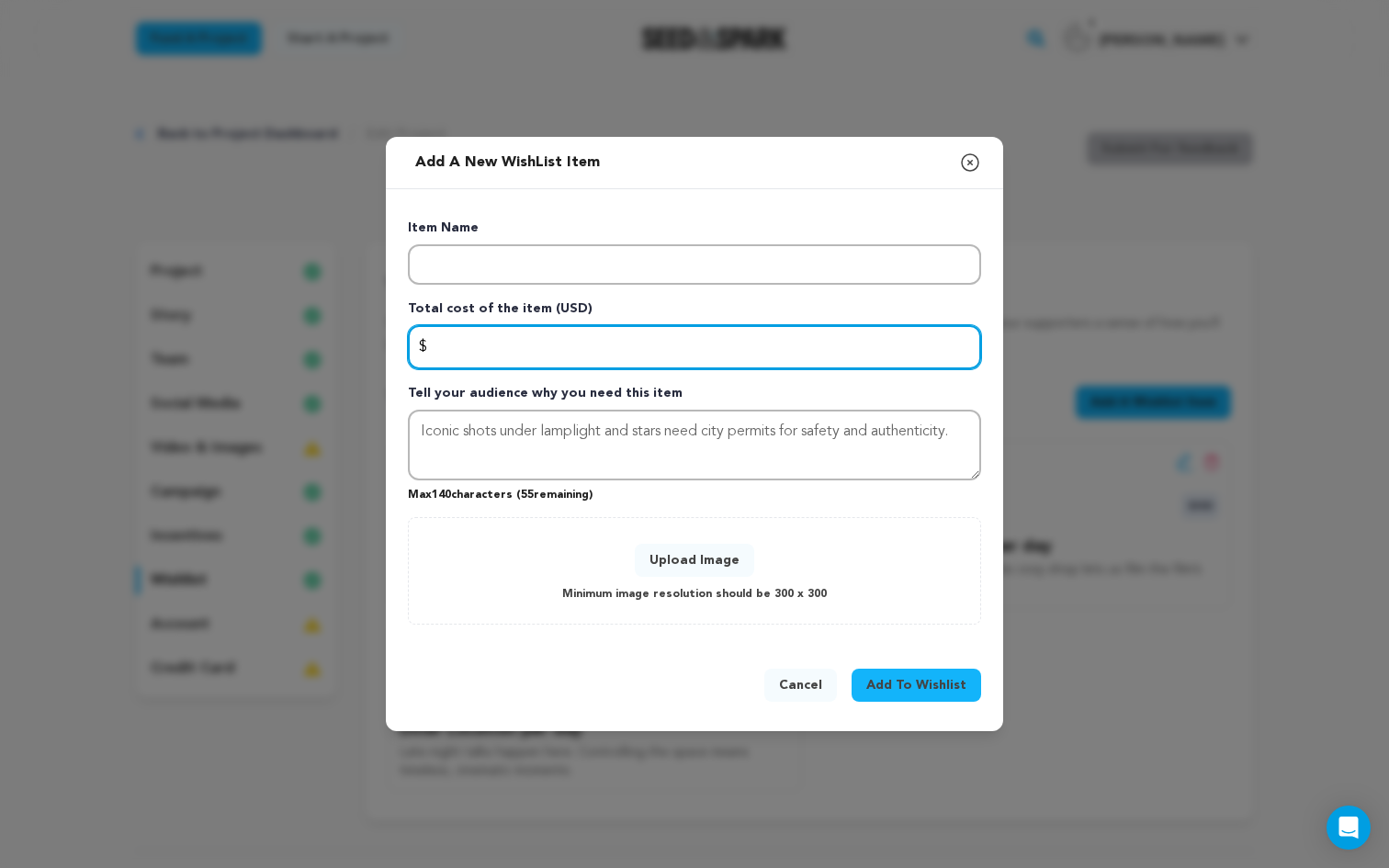
click at [481, 348] on input "Enter total cost of the item" at bounding box center [694, 347] width 573 height 44
type input "250"
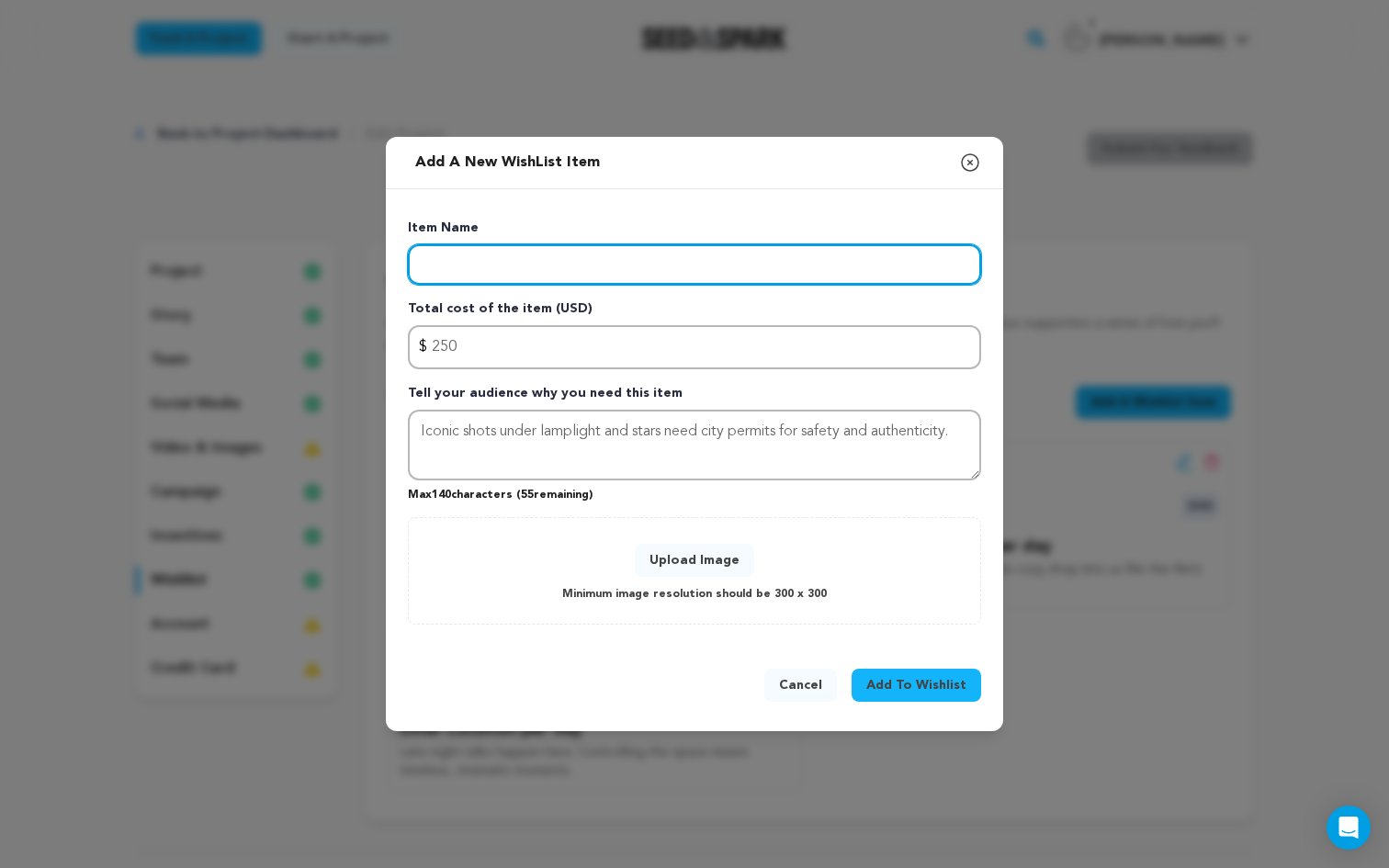
click at [501, 265] on input "Enter item name" at bounding box center [694, 264] width 573 height 41
paste input "Pier & Beach Permits"
type input "Pier & Beach Permits per day"
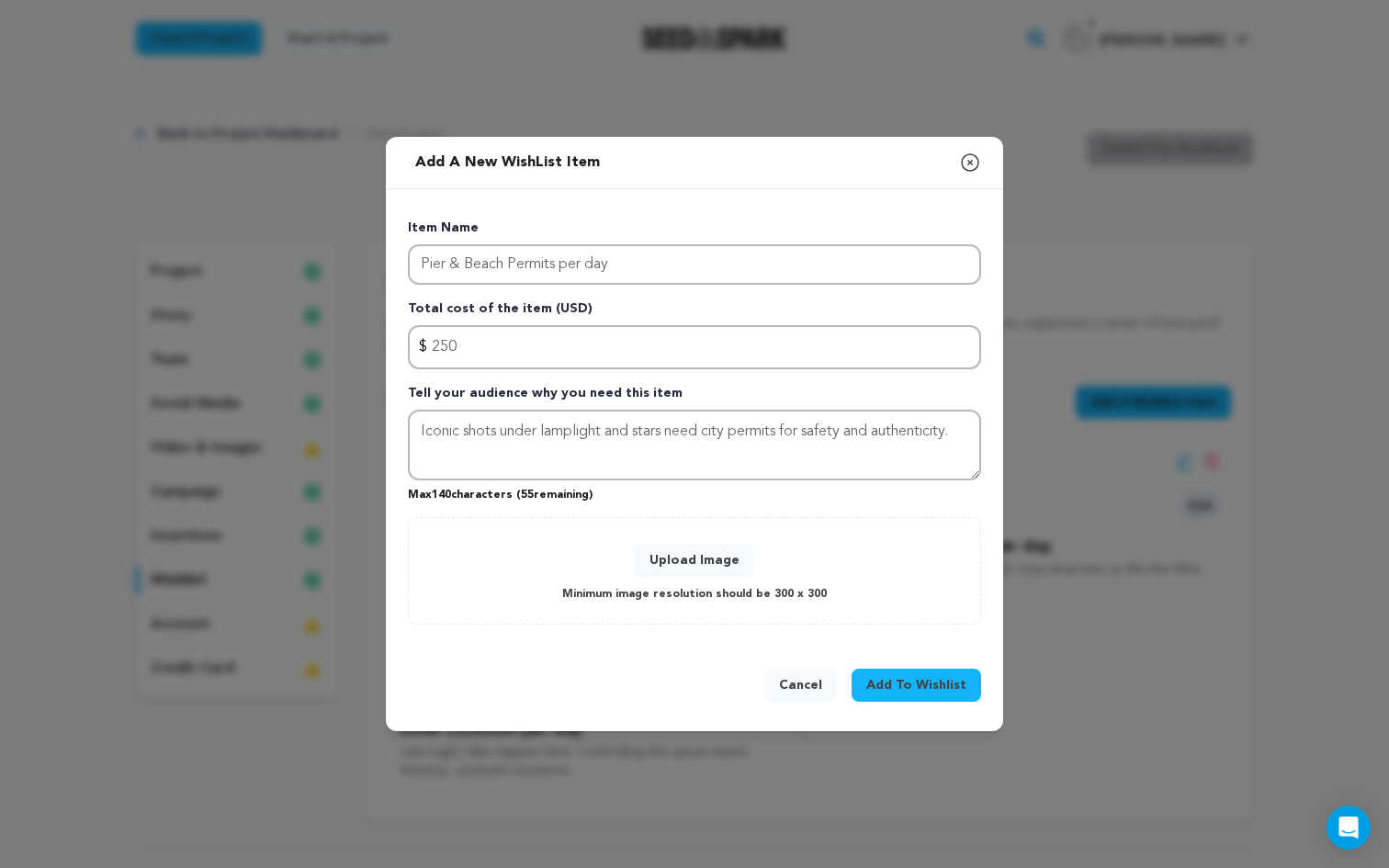
click at [719, 568] on button "Upload Image" at bounding box center [694, 560] width 120 height 33
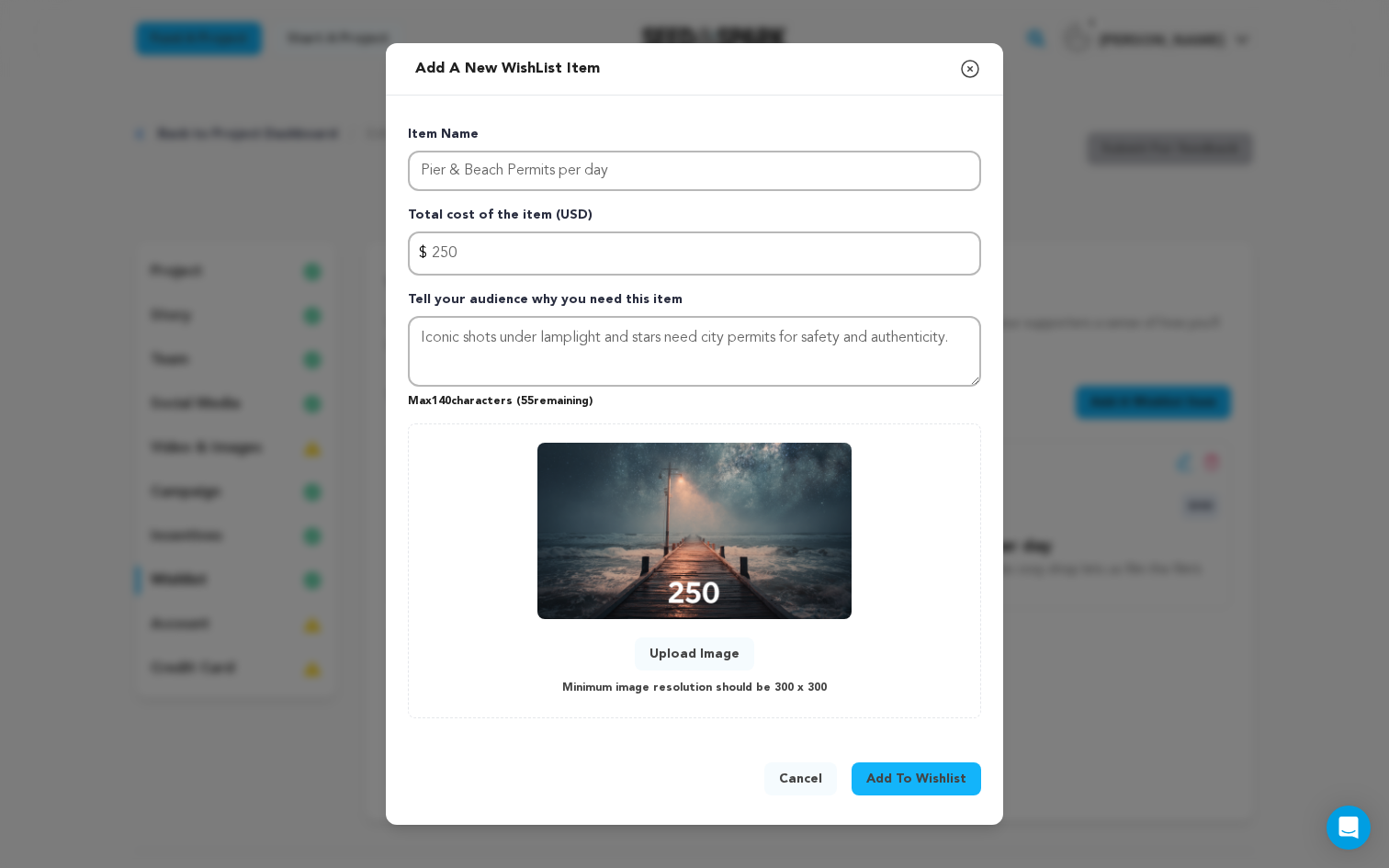
click at [924, 777] on span "Add To Wishlist" at bounding box center [916, 778] width 100 height 18
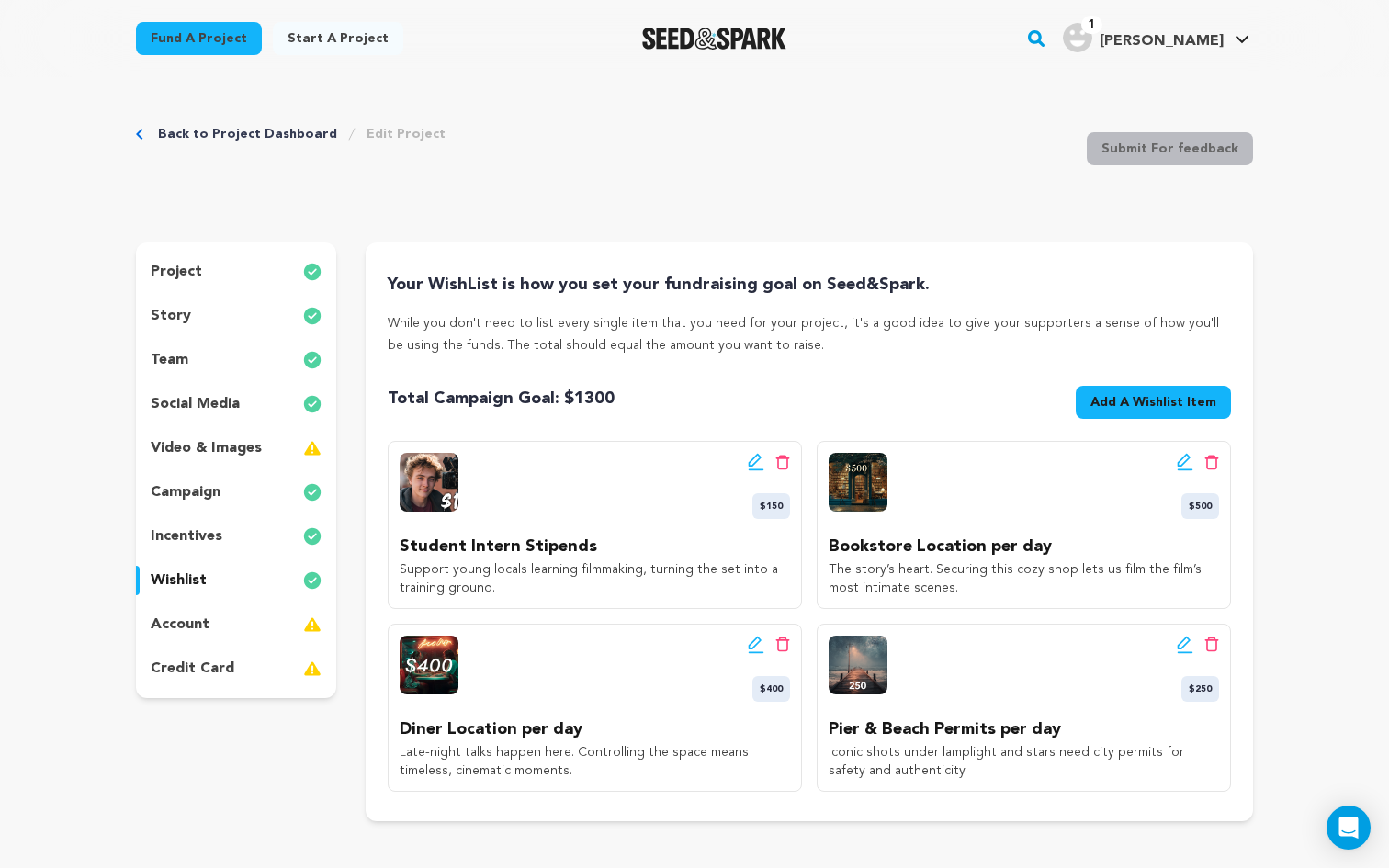
click at [1141, 393] on span "Add A Wishlist Item" at bounding box center [1153, 402] width 125 height 18
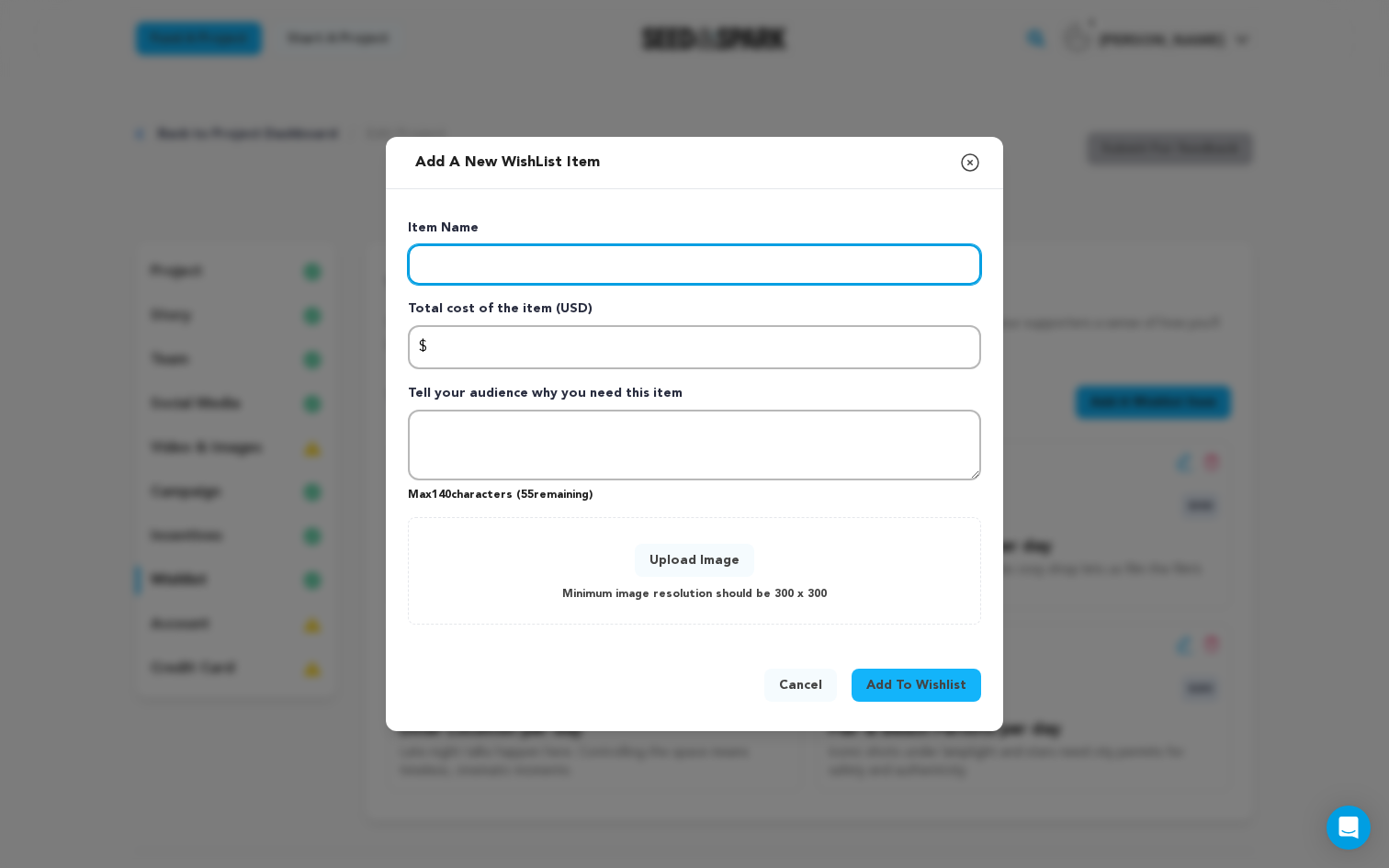
click at [618, 262] on input "Enter item name" at bounding box center [694, 264] width 573 height 41
paste input "Camera Package"
type input "Camera Package"
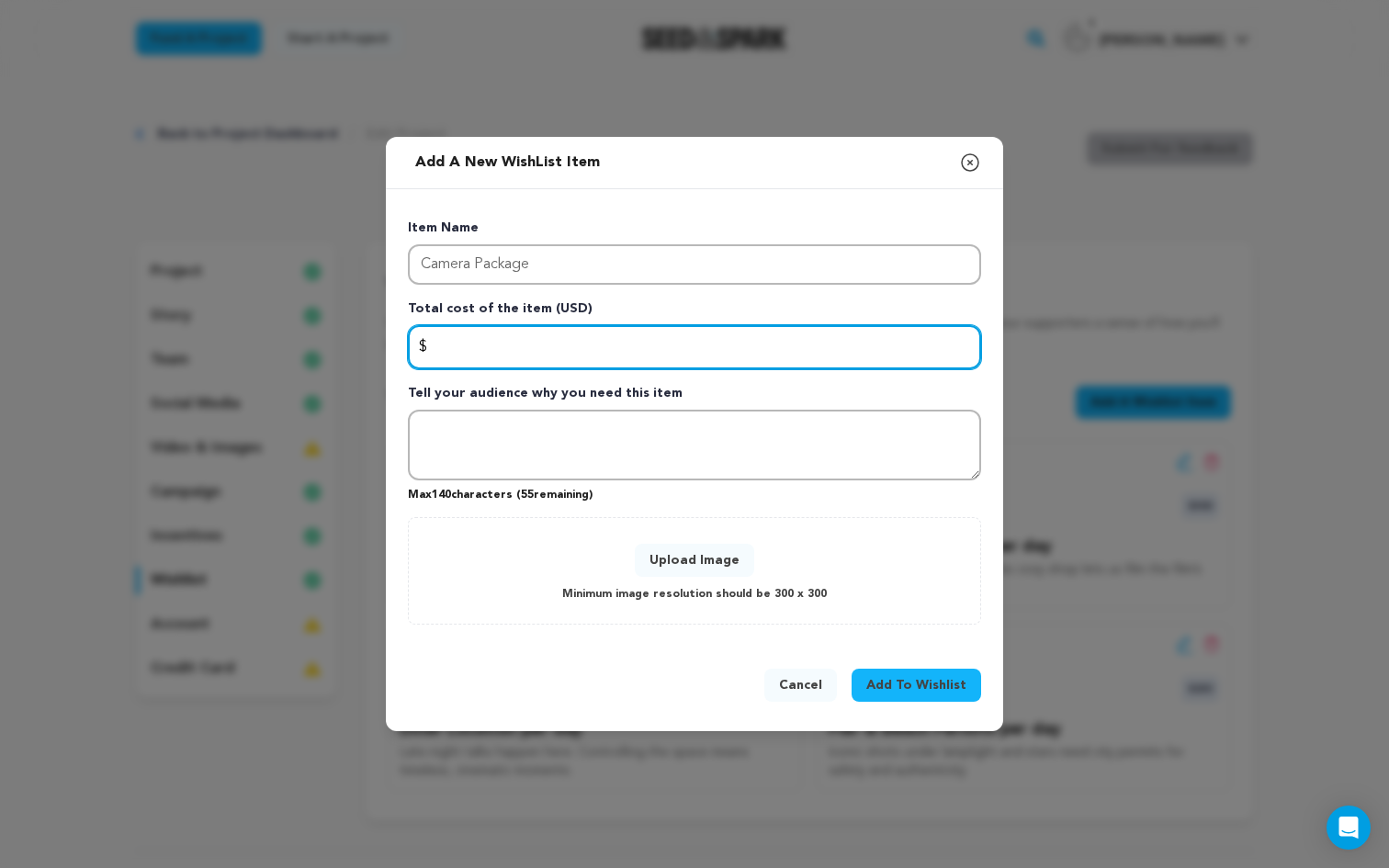
click at [562, 349] on input "Enter total cost of the item" at bounding box center [694, 347] width 573 height 44
type input "1200"
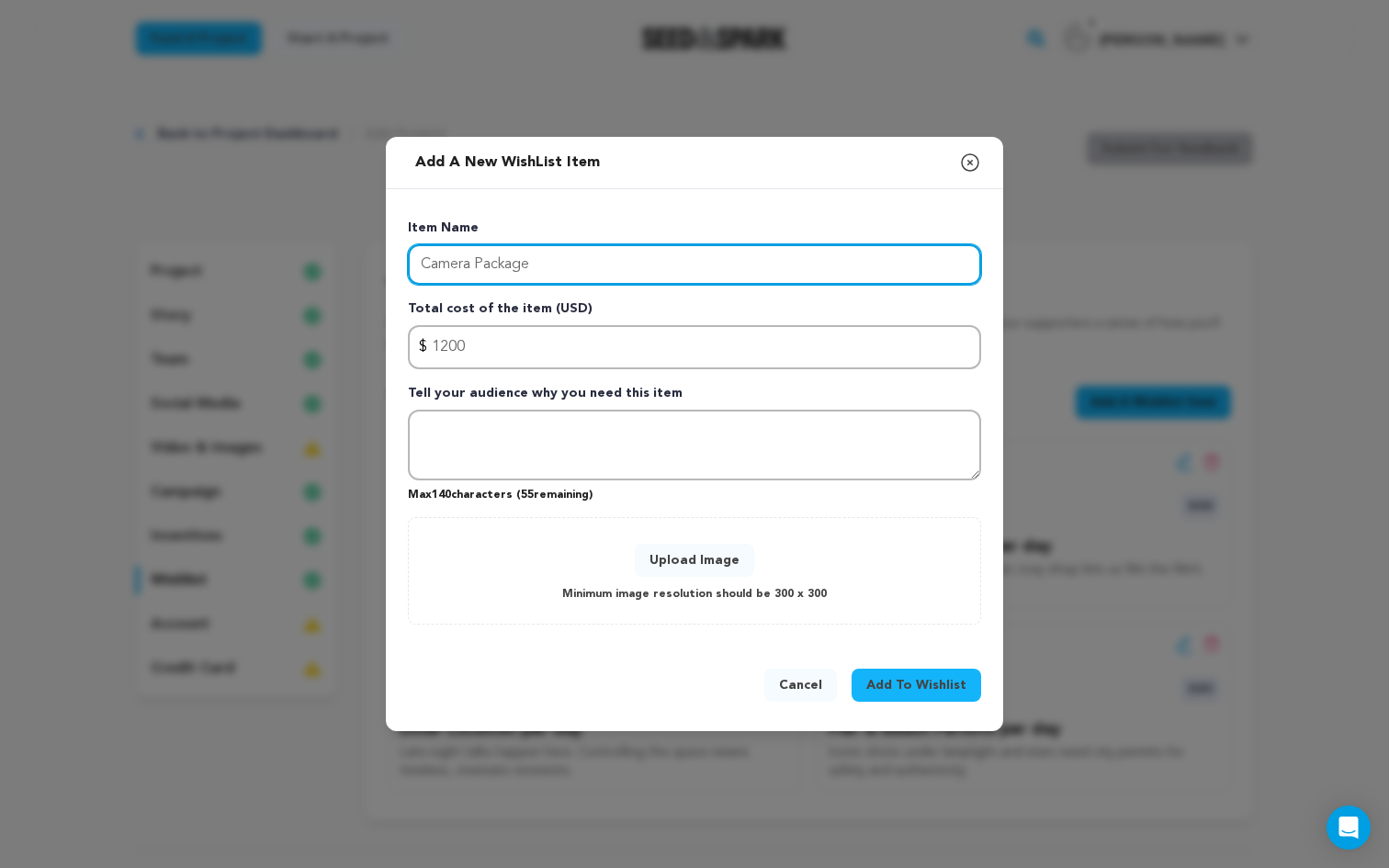
click at [560, 250] on input "Camera Package" at bounding box center [694, 264] width 573 height 41
click at [559, 266] on input "Camera Package" at bounding box center [694, 264] width 573 height 41
type input "Camera Package per week"
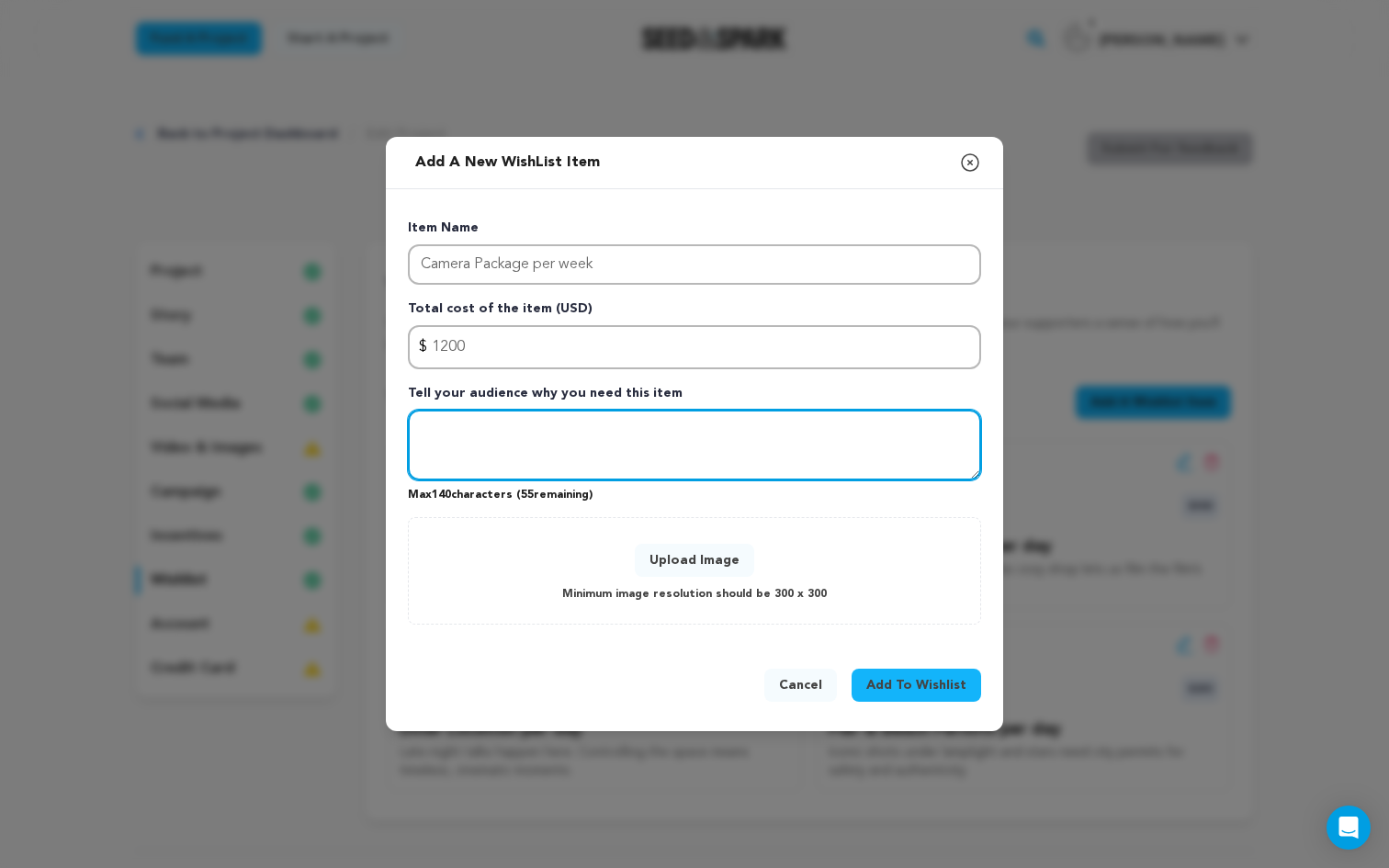
click at [565, 463] on textarea "Tell your audience why you need this item" at bounding box center [694, 446] width 573 height 71
paste textarea "The right lenses capture intimacy and beauty, turning small moments into cinema."
type textarea "The right lenses capture intimacy and beauty, turning small moments into cinema."
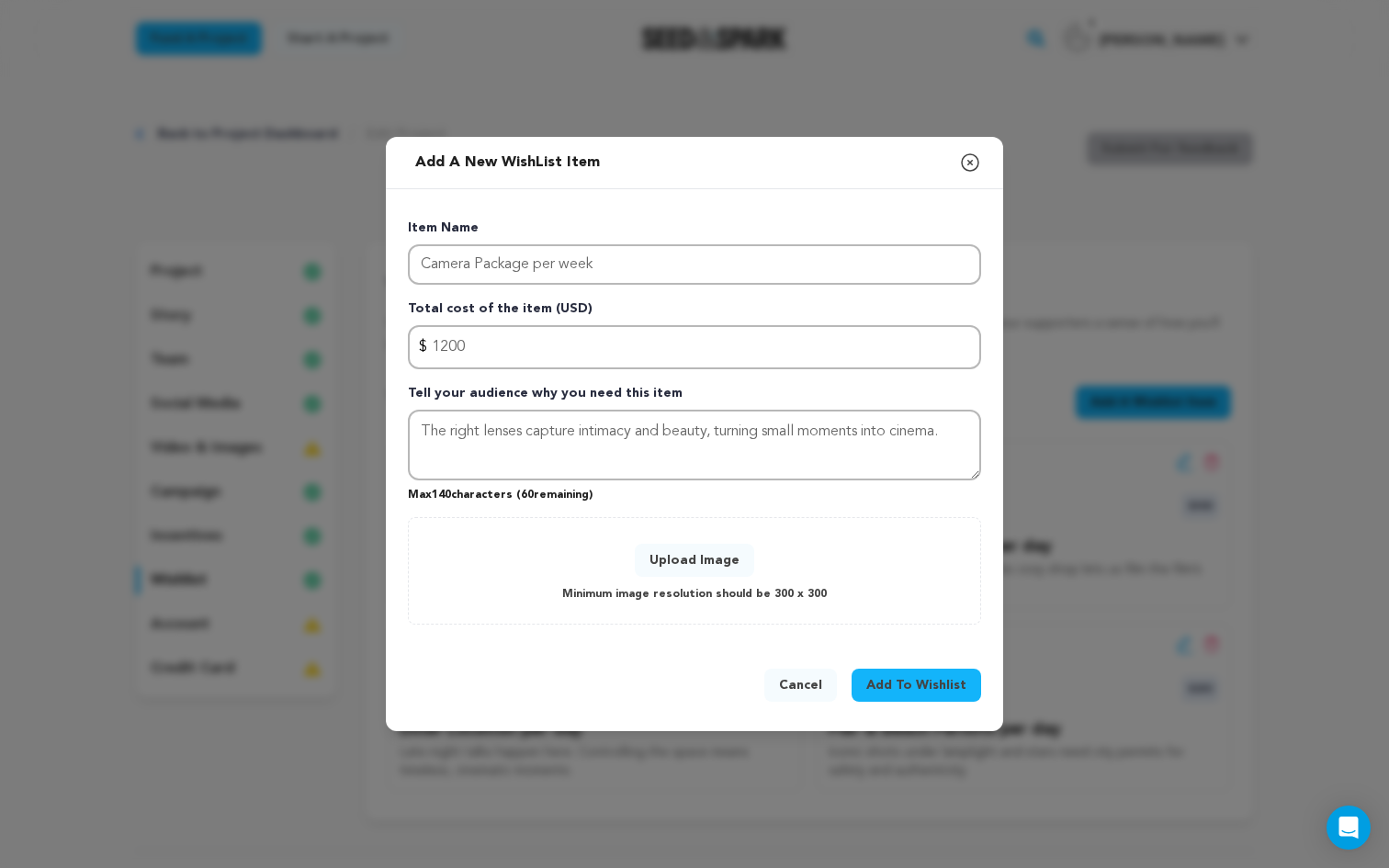
click at [717, 570] on button "Upload Image" at bounding box center [694, 560] width 120 height 33
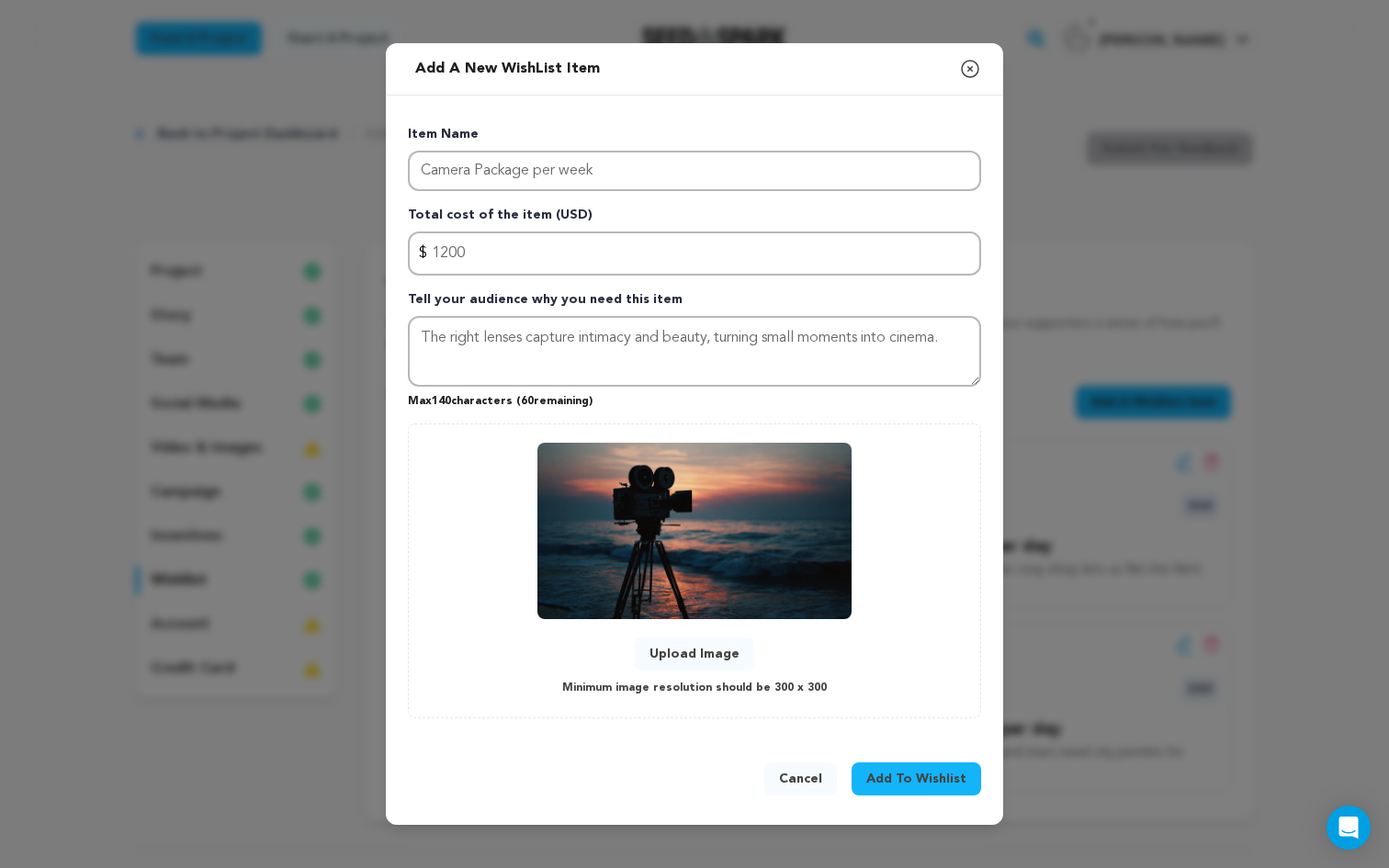
click at [928, 780] on span "Add To Wishlist" at bounding box center [916, 778] width 100 height 18
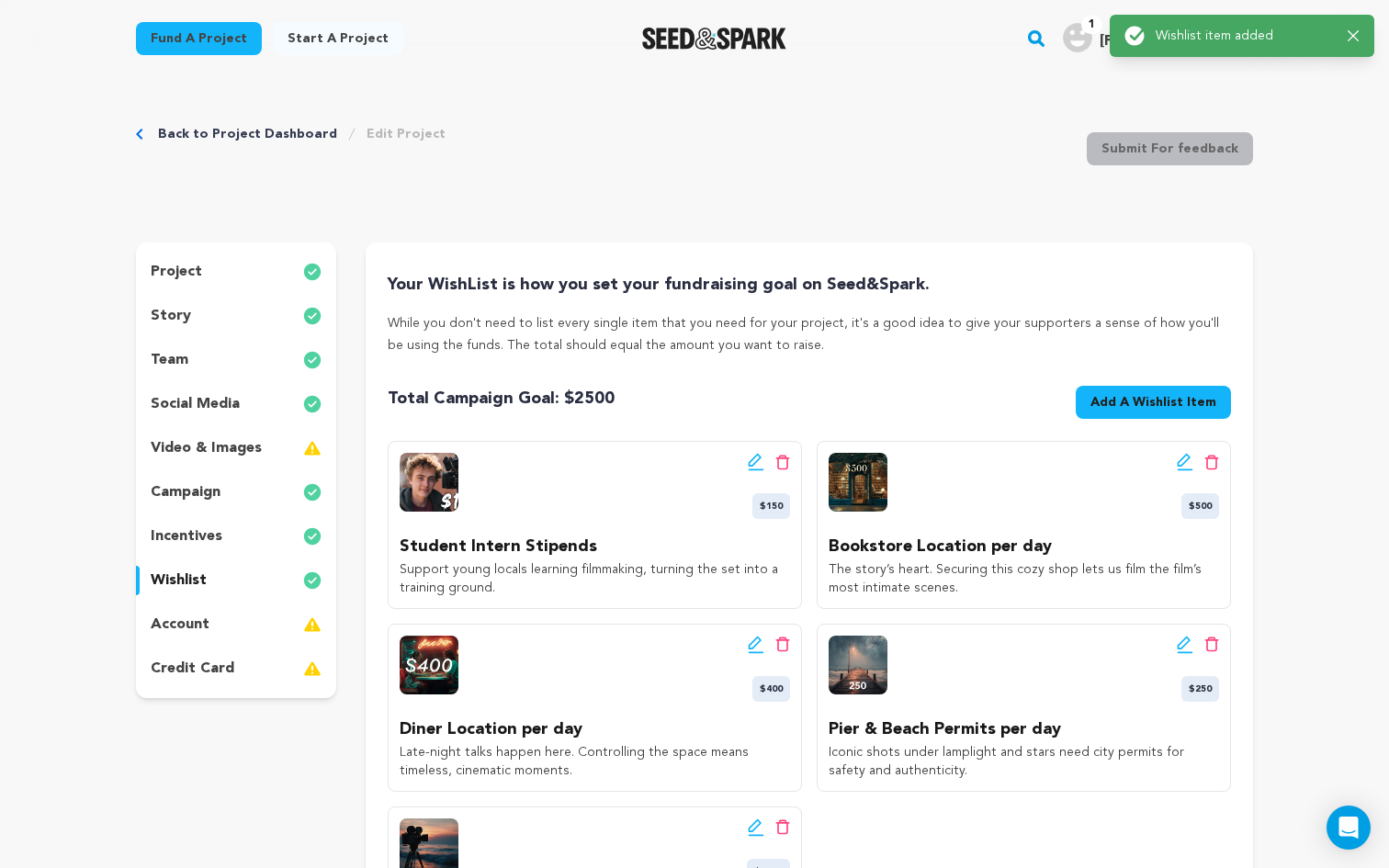
click at [1155, 409] on span "Add A Wishlist Item" at bounding box center [1153, 402] width 125 height 18
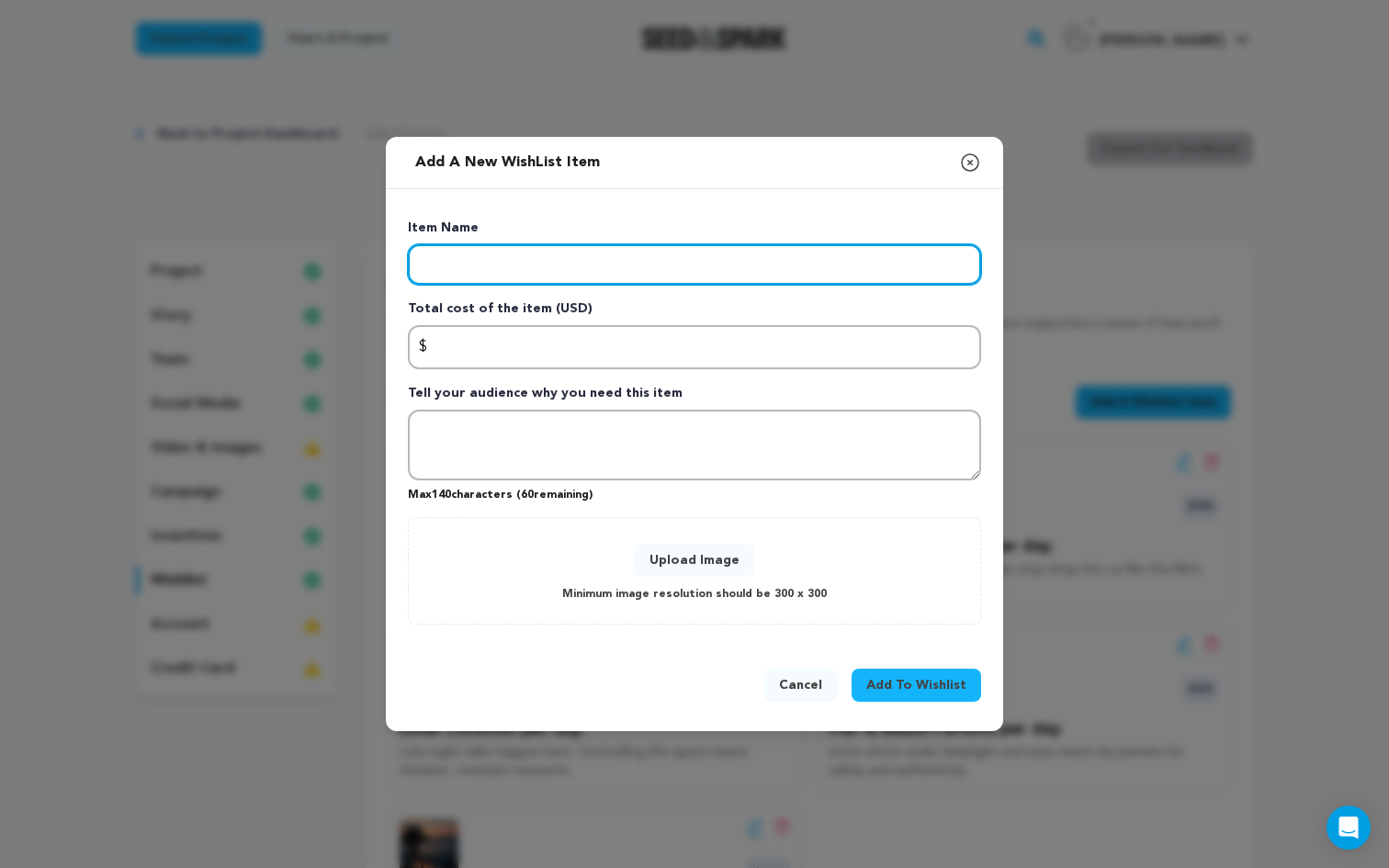
click at [640, 266] on input "Enter item name" at bounding box center [694, 264] width 573 height 41
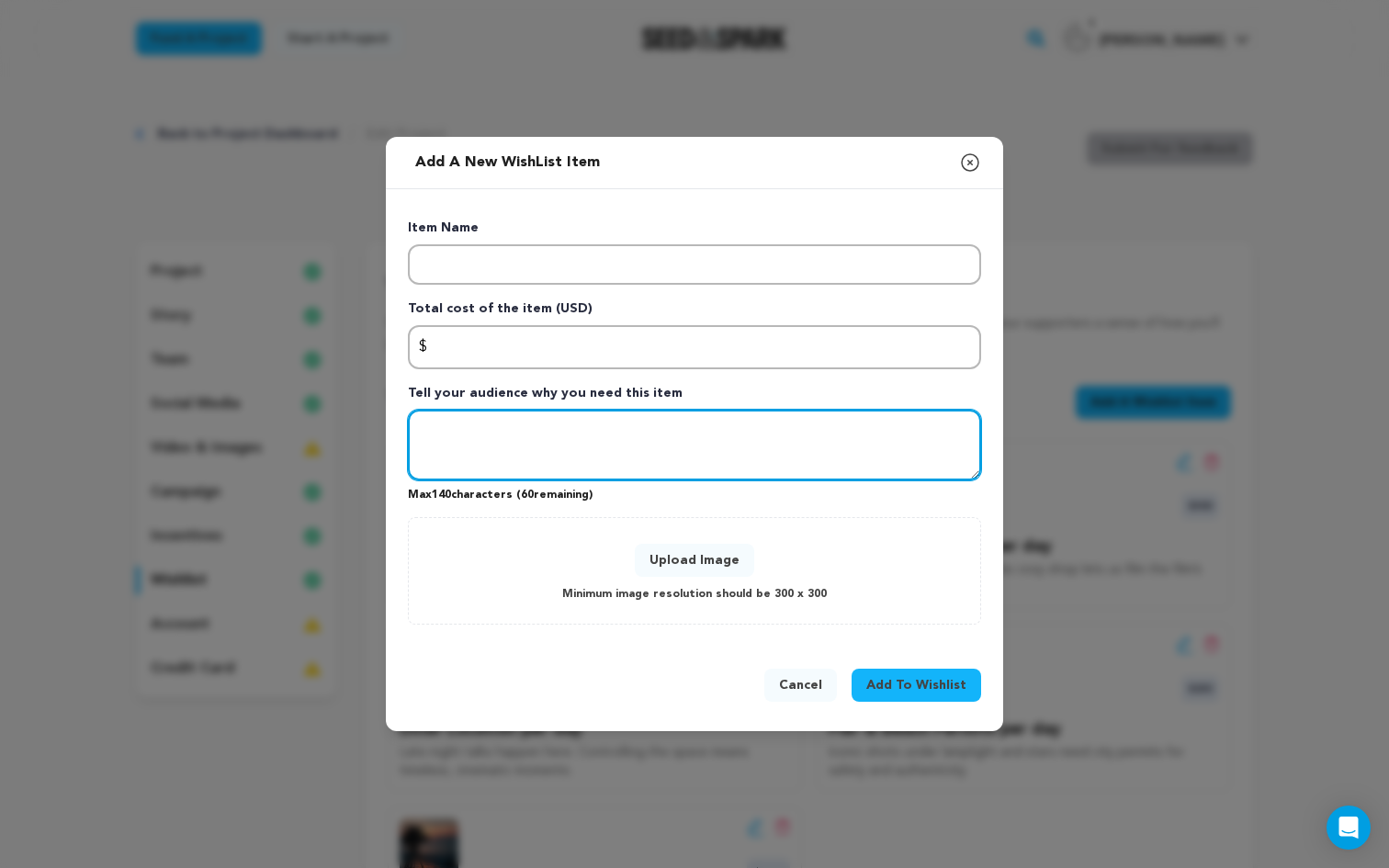
click at [514, 426] on textarea "Tell your audience why you need this item" at bounding box center [694, 446] width 573 height 71
paste textarea "Captures whispers, waves, and silence — vital for a film built on quiet connect…"
type textarea "Captures whispers, waves, and silence — vital for a film built on quiet connect…"
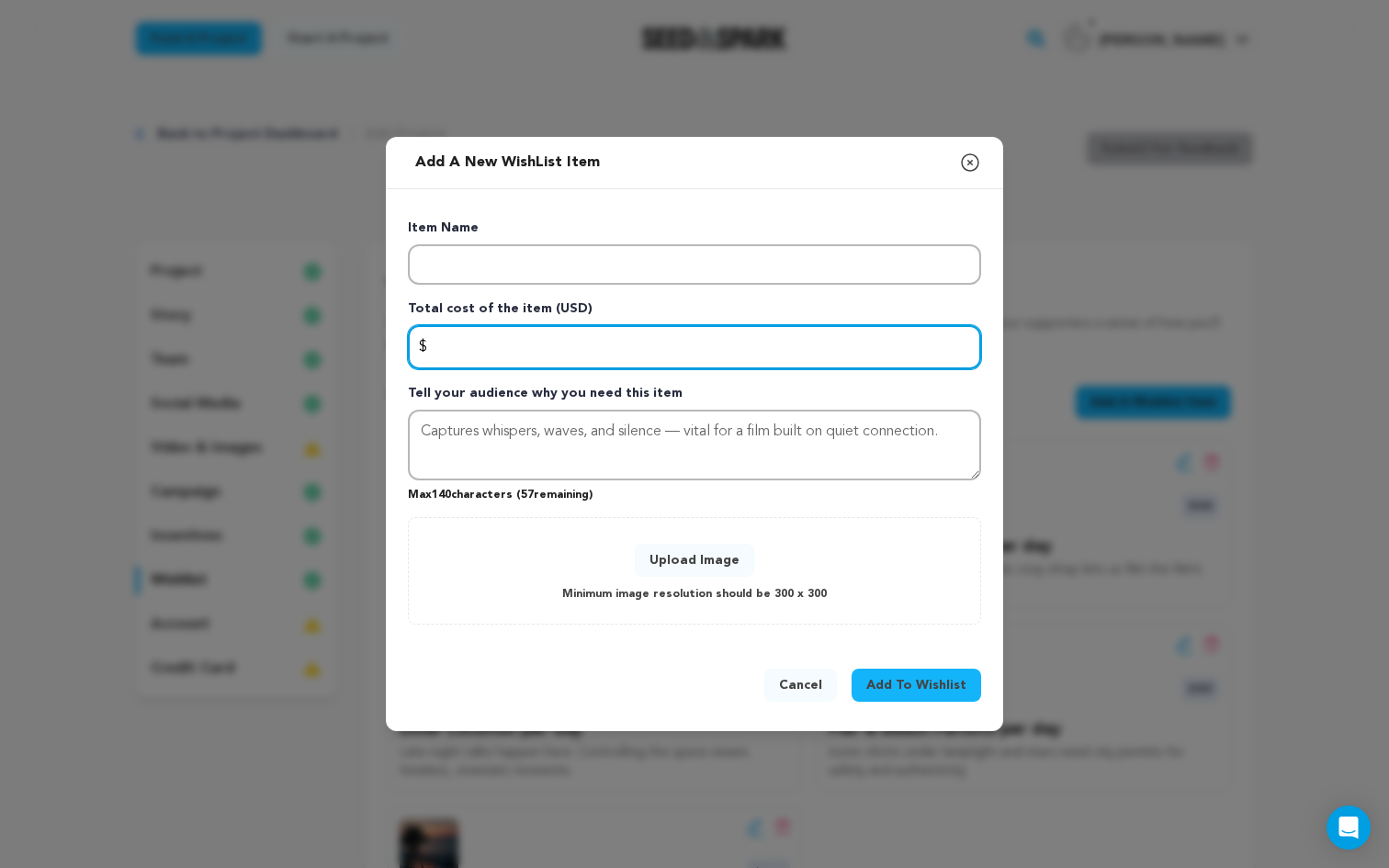
click at [498, 341] on input "Enter total cost of the item" at bounding box center [694, 347] width 573 height 44
type input "250"
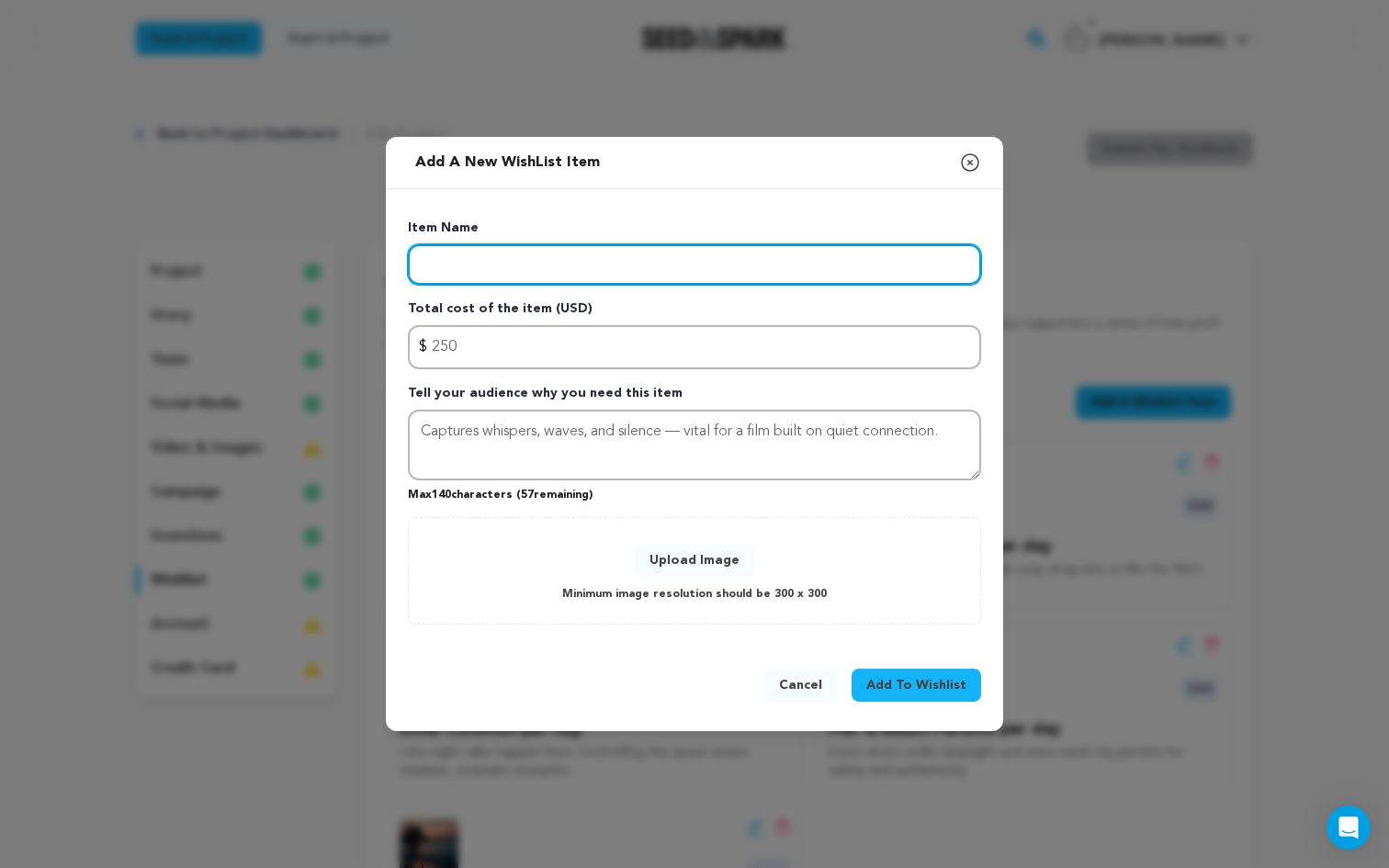
click at [456, 267] on input "Enter item name" at bounding box center [694, 264] width 573 height 41
type input "Sound Gear Per Week"
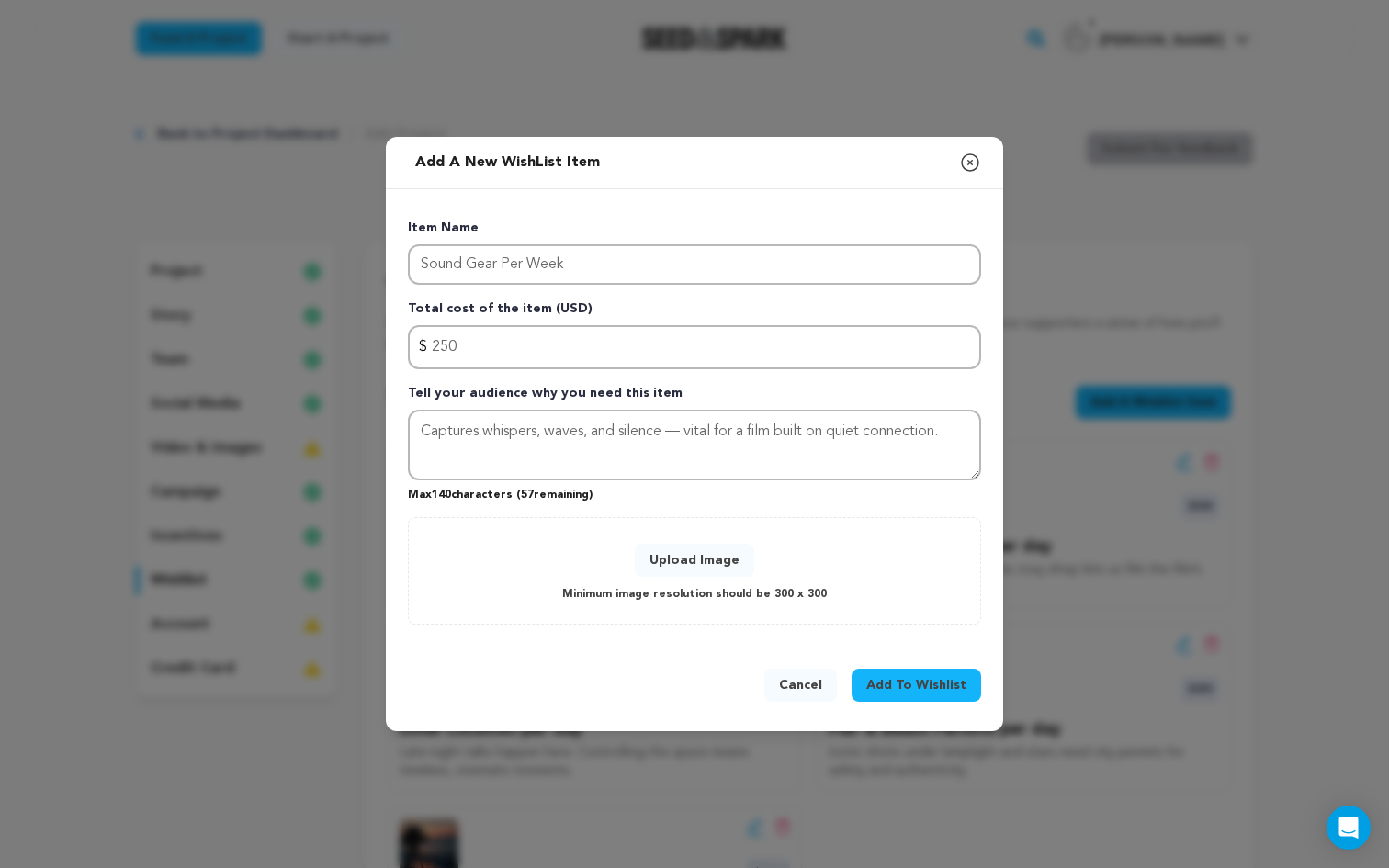
click at [704, 557] on button "Upload Image" at bounding box center [694, 560] width 120 height 33
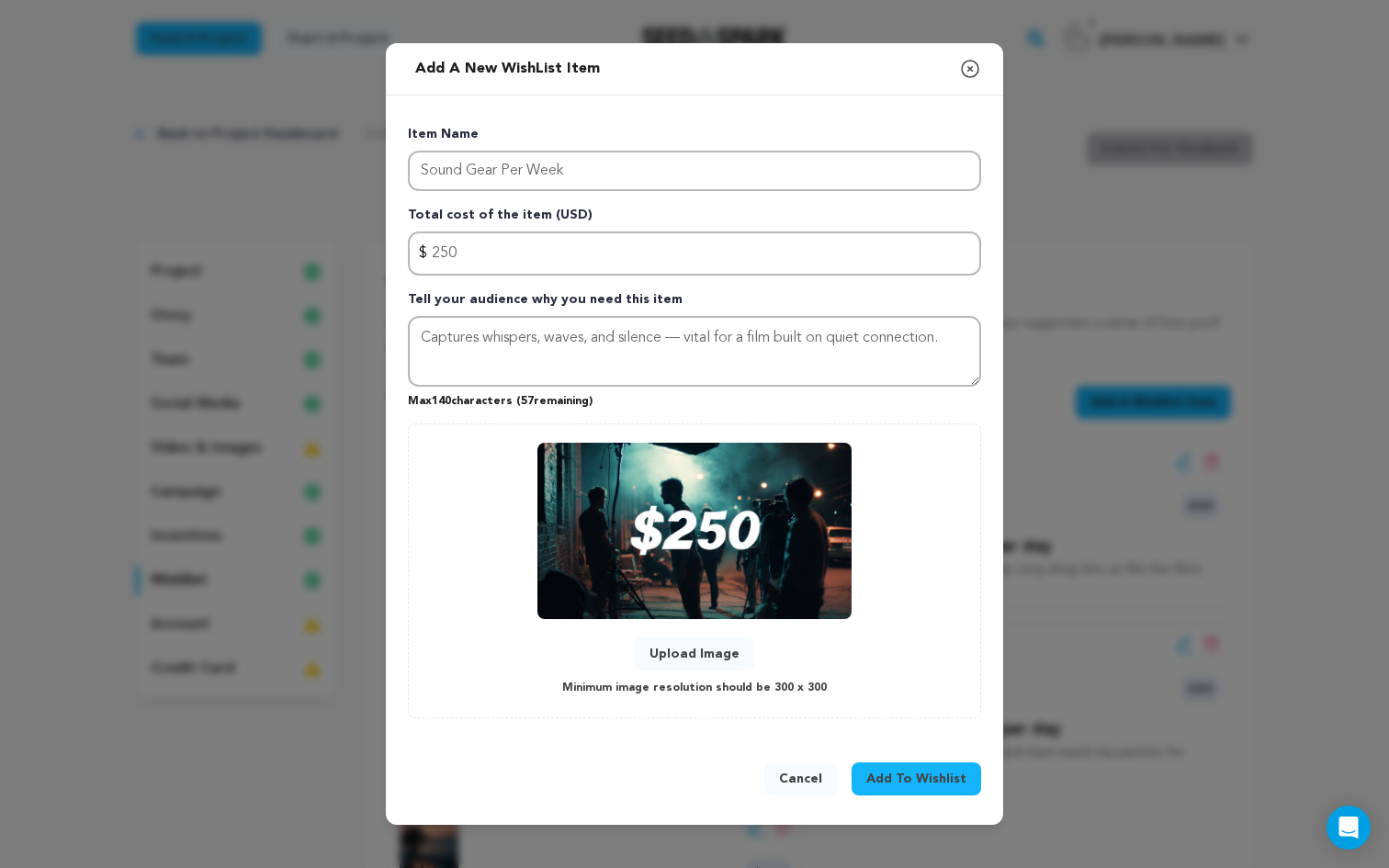
click at [932, 770] on span "Add To Wishlist" at bounding box center [916, 778] width 100 height 18
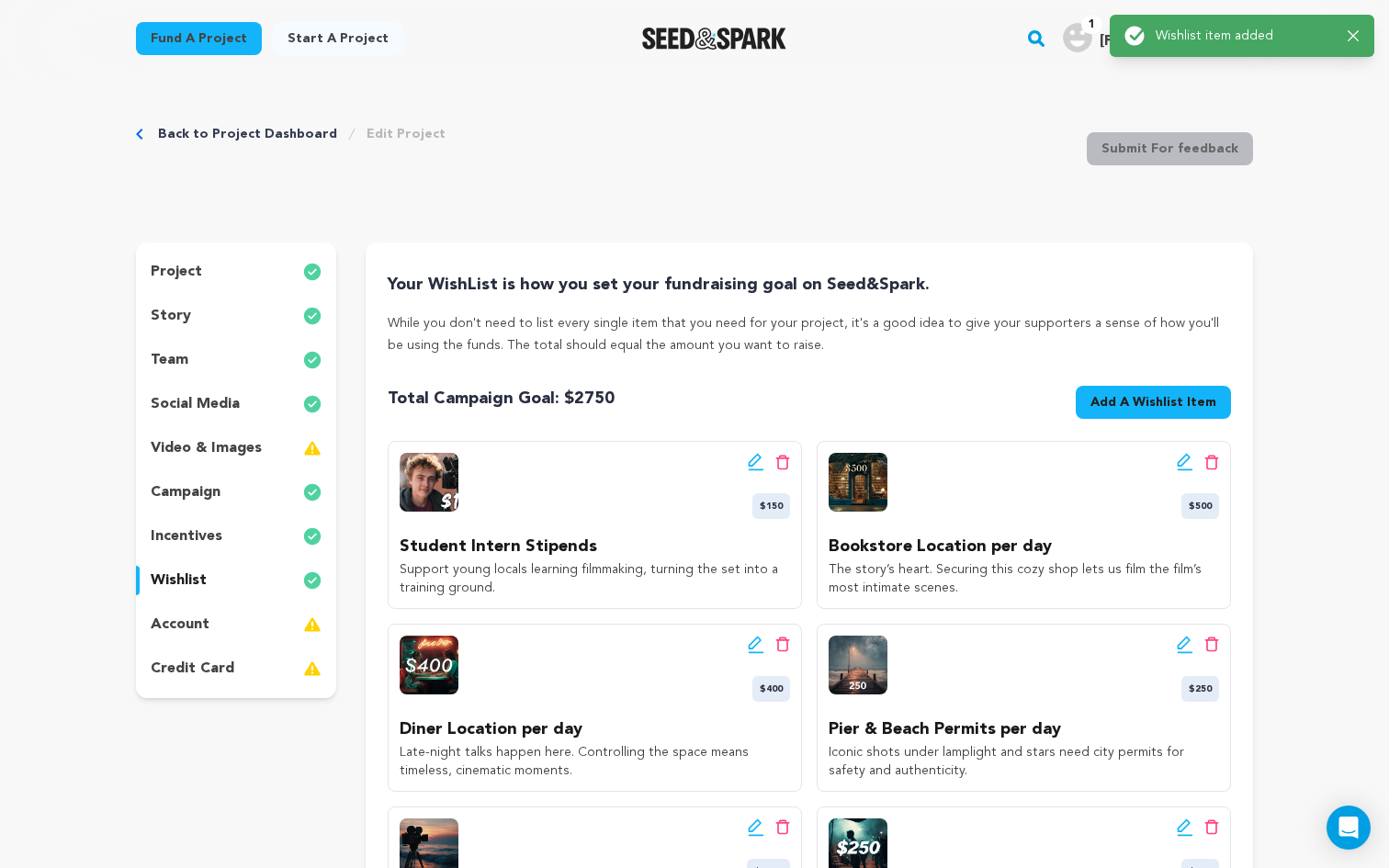
click at [1185, 406] on span "Add A Wishlist Item" at bounding box center [1153, 402] width 125 height 18
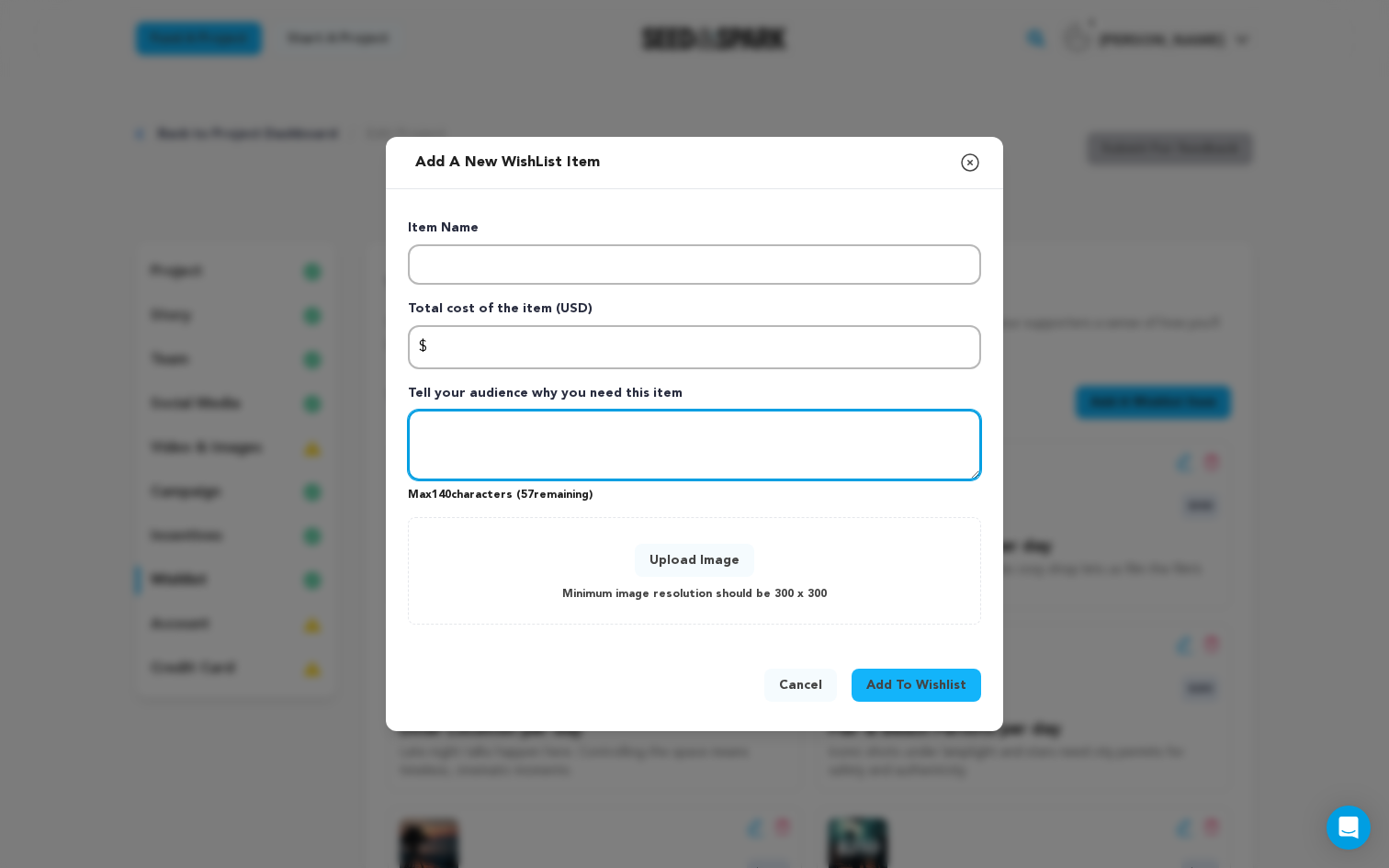
click at [526, 447] on textarea "Tell your audience why you need this item" at bounding box center [694, 446] width 573 height 71
paste textarea "Creates lamplight glow and diner warmth, shaping the film’s [PERSON_NAME] atmos…"
type textarea "Creates lamplight glow and diner warmth, shaping the film’s [PERSON_NAME] atmos…"
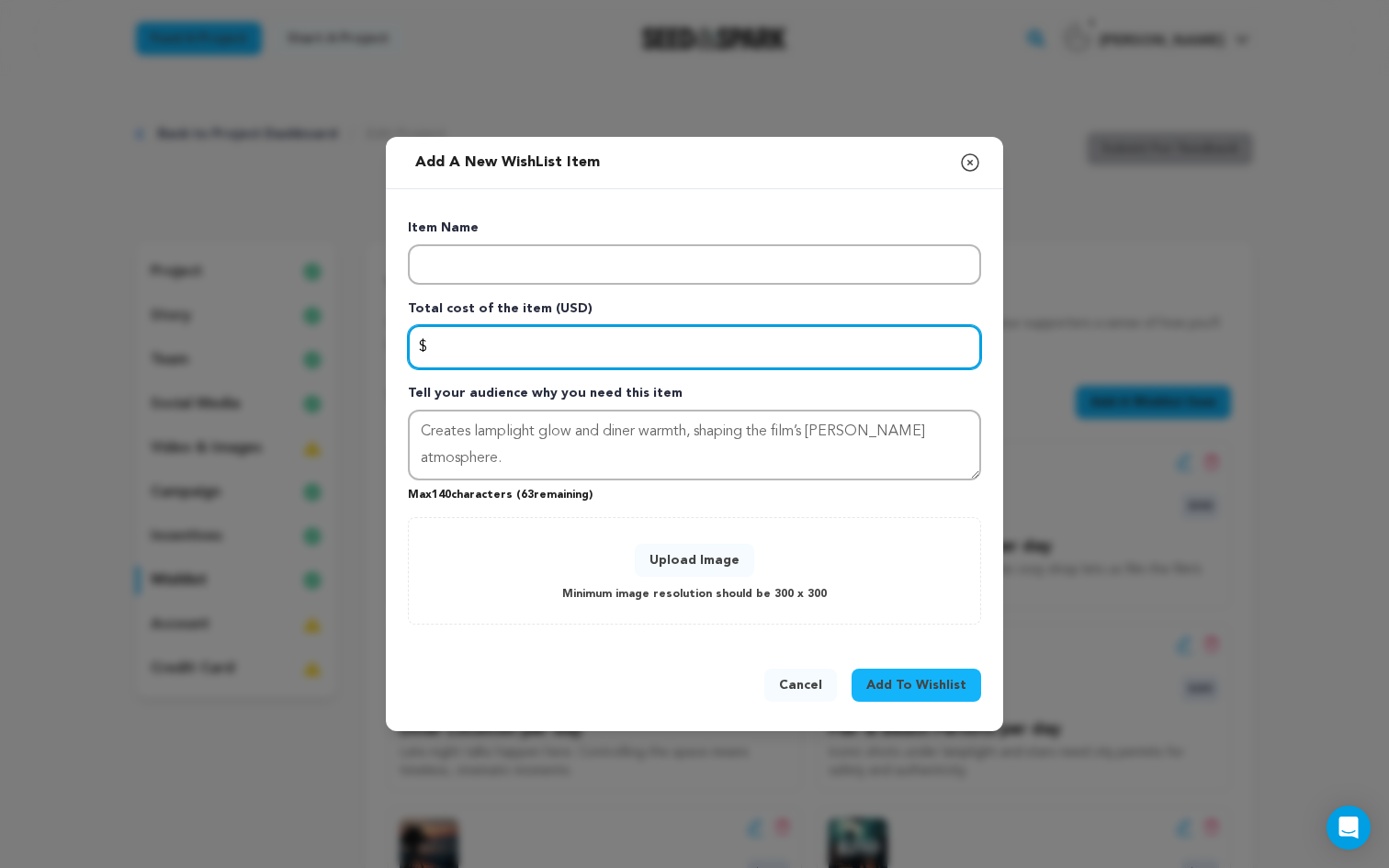
click at [497, 345] on input "Enter total cost of the item" at bounding box center [694, 347] width 573 height 44
type input "750"
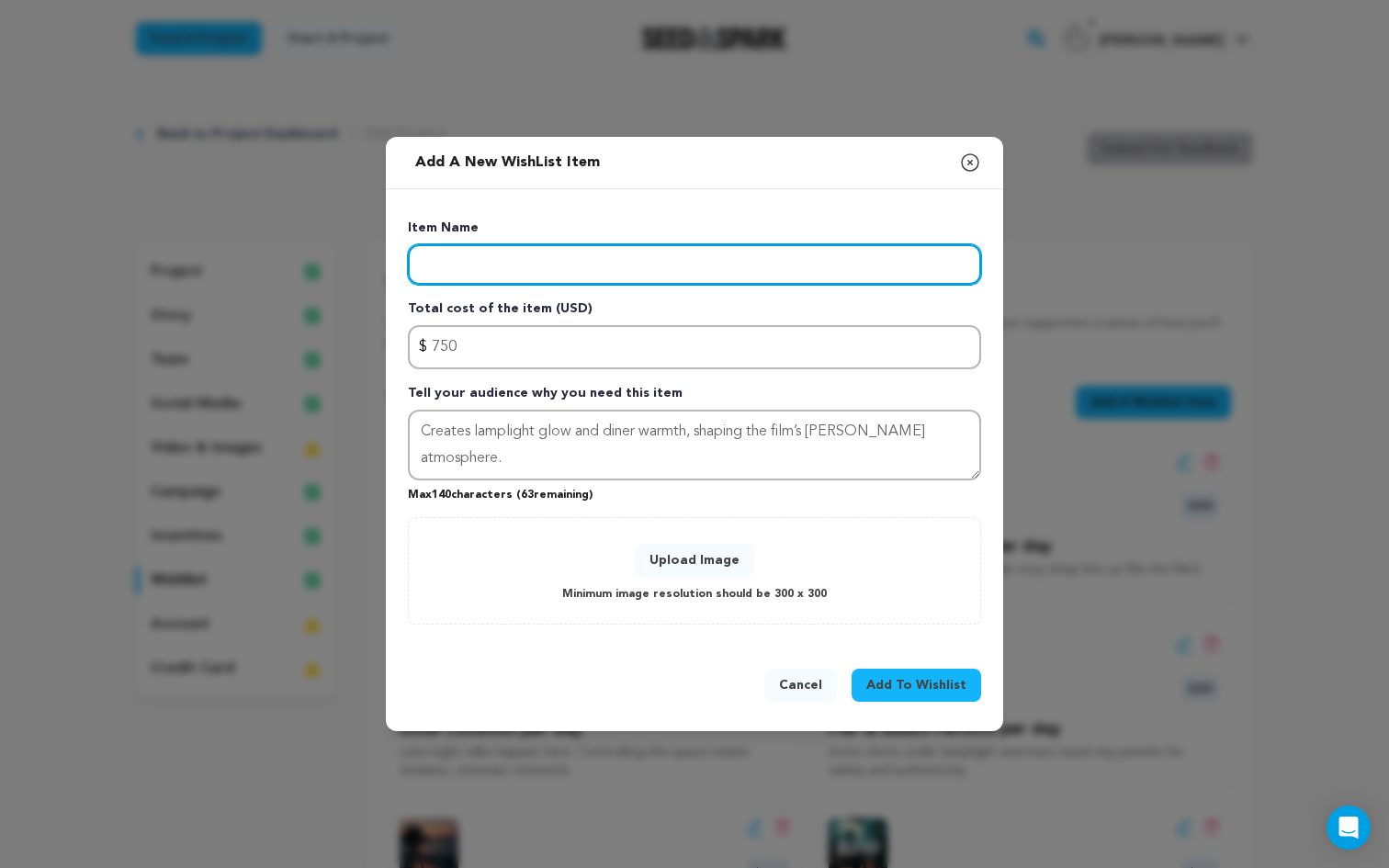
click at [472, 266] on input "Enter item name" at bounding box center [694, 264] width 573 height 41
type input "Lighting Kit per Week"
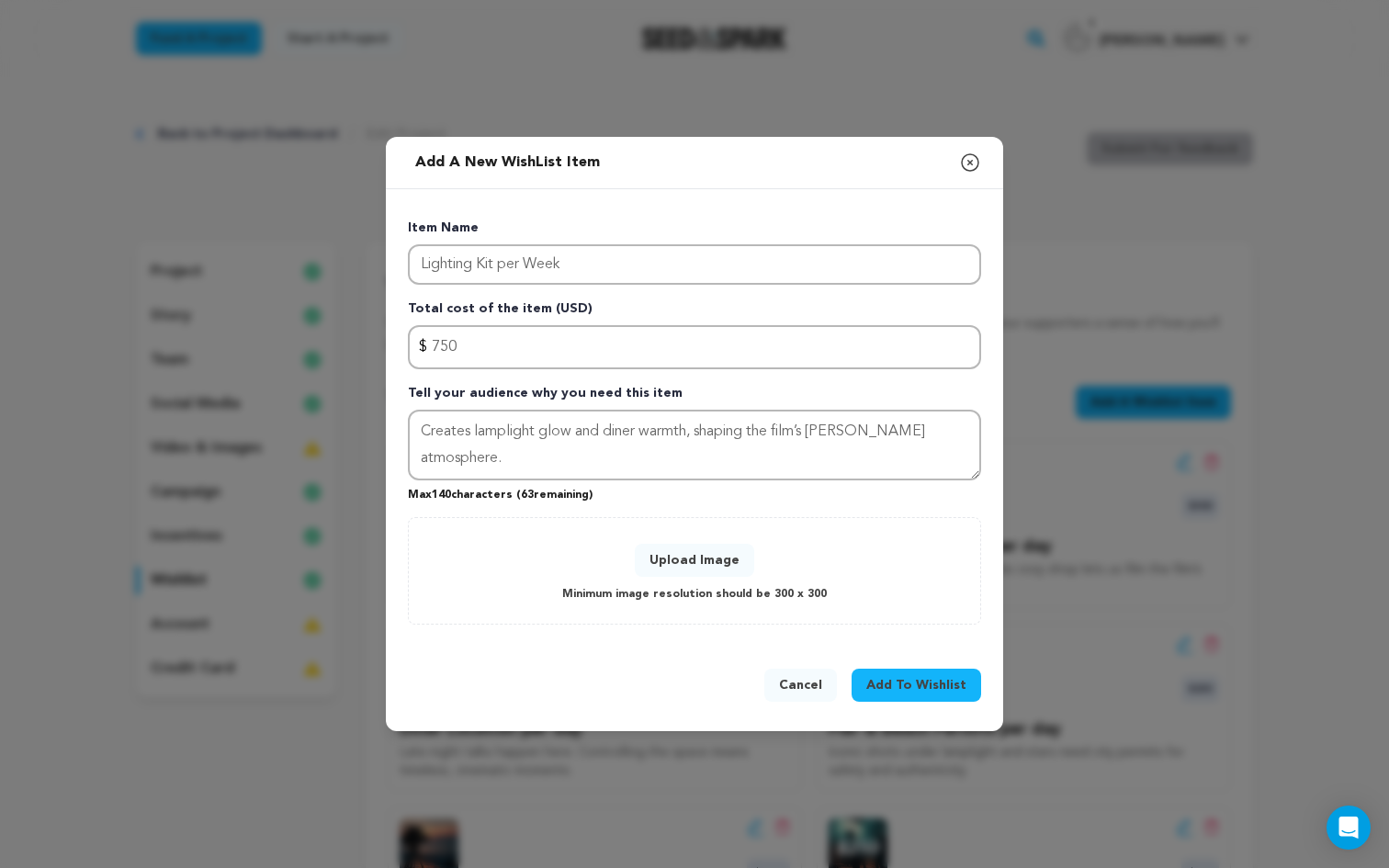
click at [690, 540] on div "Upload Image Minimum image resolution should be 300 x 300" at bounding box center [694, 570] width 534 height 68
click at [690, 550] on button "Upload Image" at bounding box center [694, 560] width 120 height 33
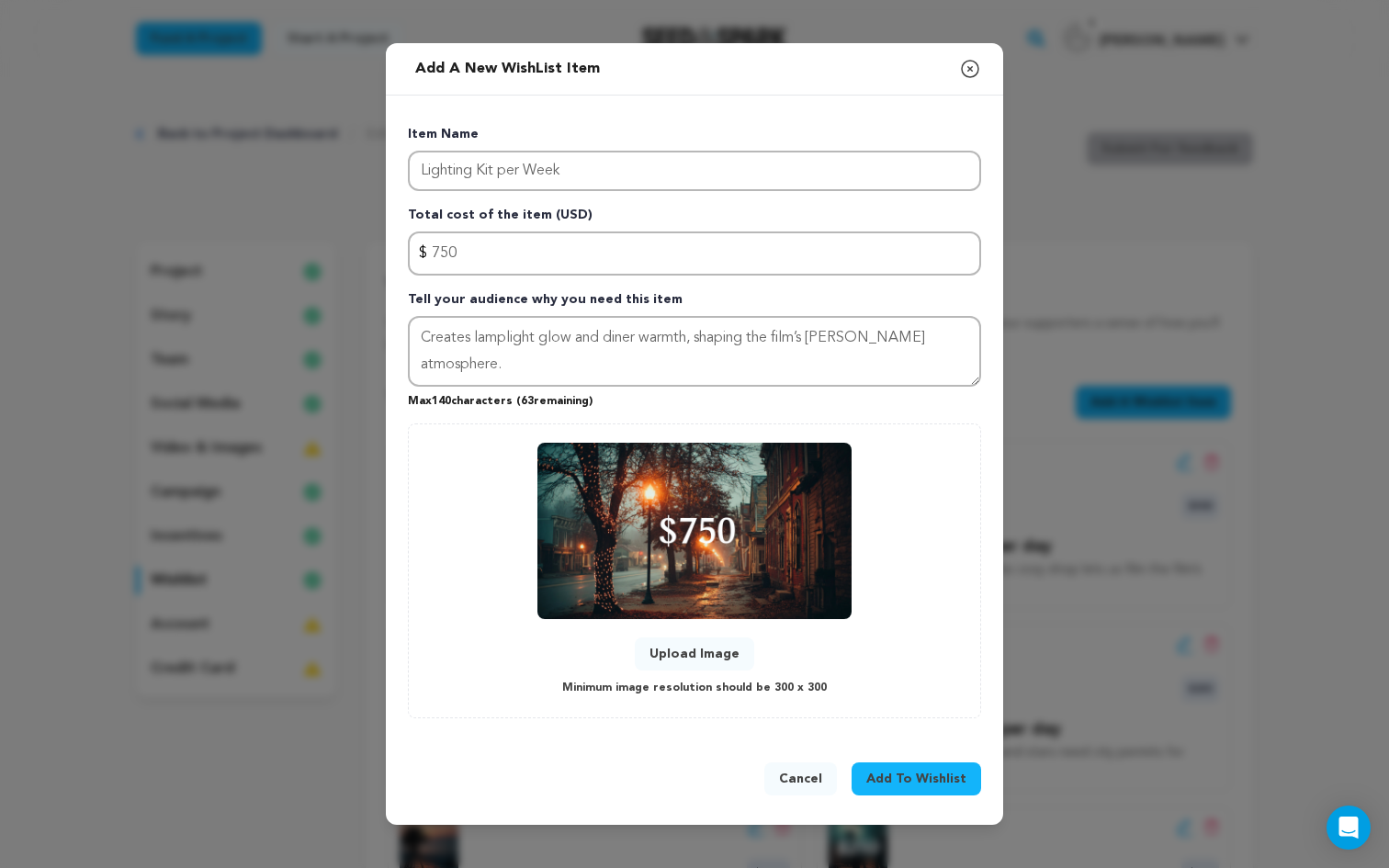
click at [925, 779] on span "Add To Wishlist" at bounding box center [916, 778] width 100 height 18
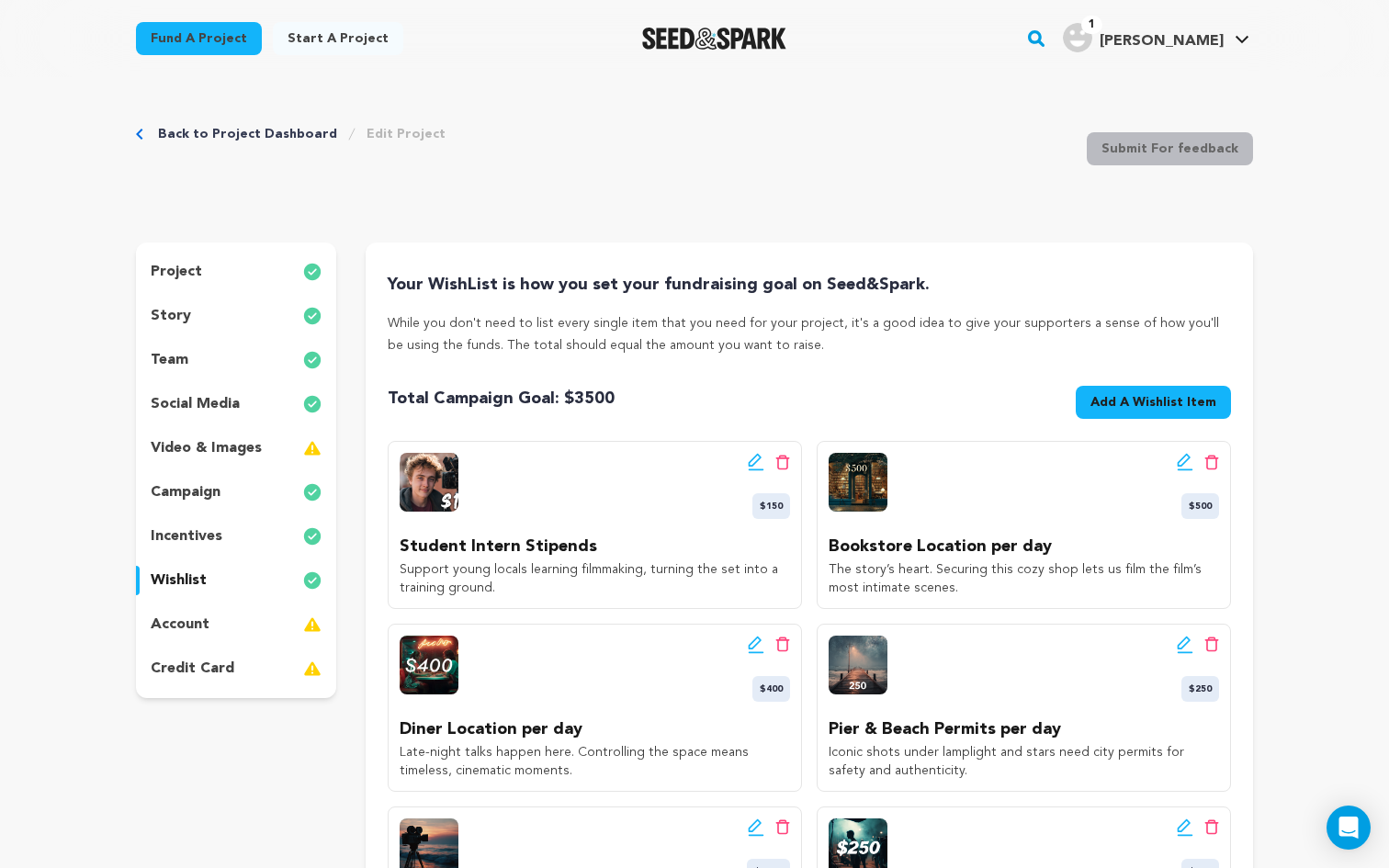
click at [1143, 394] on span "Add A Wishlist Item" at bounding box center [1153, 402] width 125 height 18
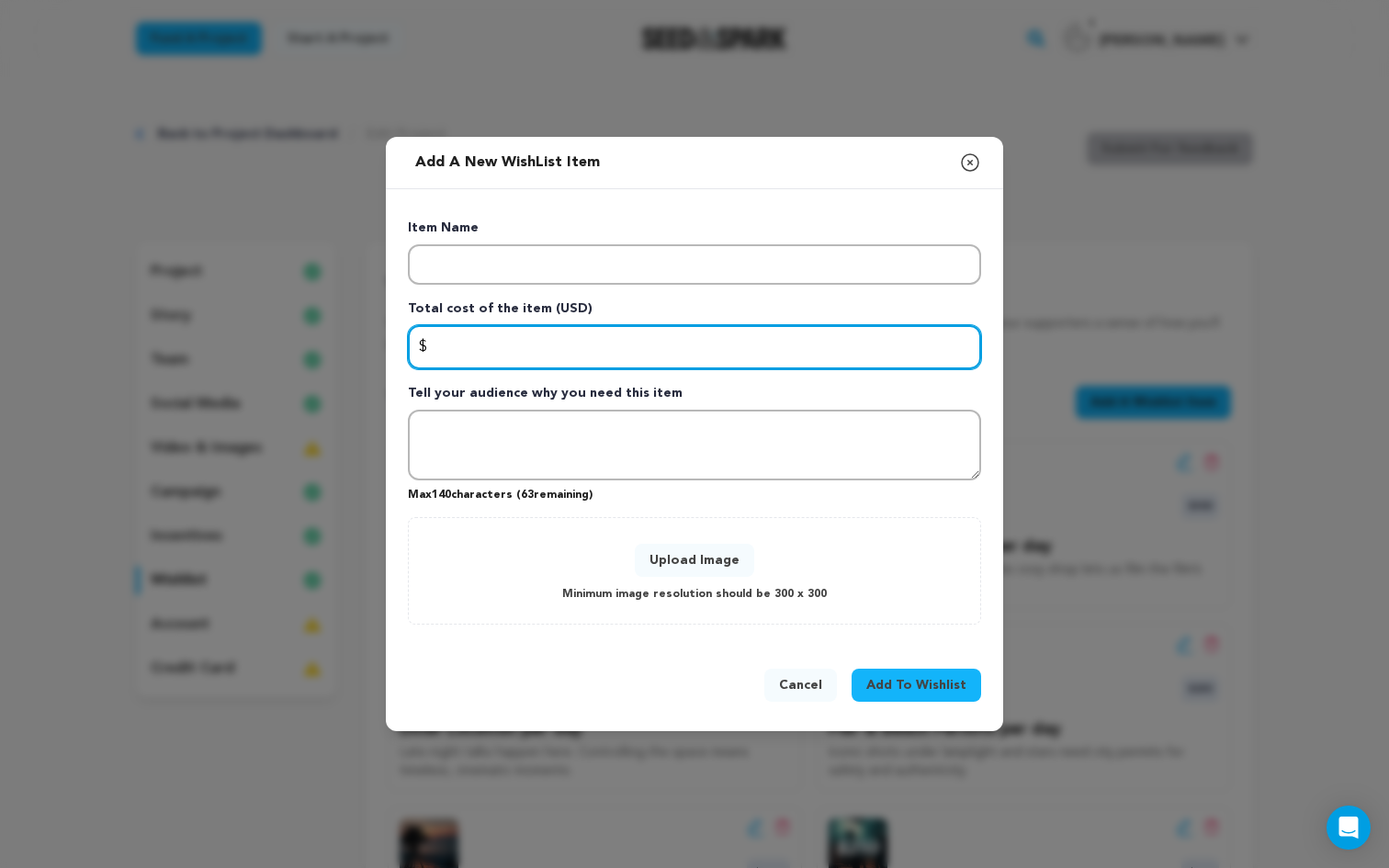
click at [486, 339] on input "Enter total cost of the item" at bounding box center [694, 347] width 573 height 44
type input "500"
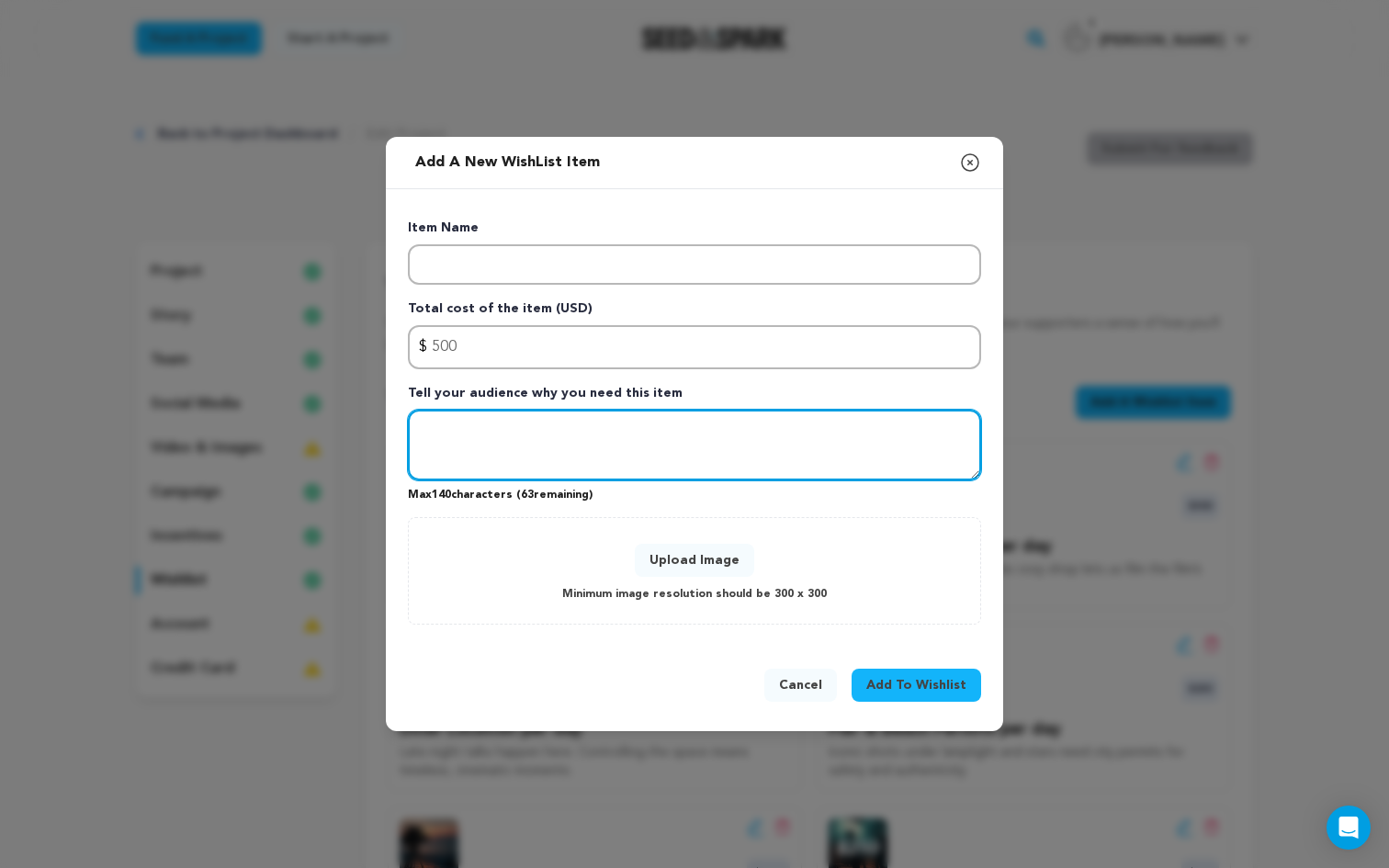
click at [444, 468] on textarea "Tell your audience why you need this item" at bounding box center [694, 446] width 573 height 71
paste textarea "His coat, notebook, and worn shoes visually show his journey without words."
type textarea "His coat, notebook, and worn shoes visually show his journey without words."
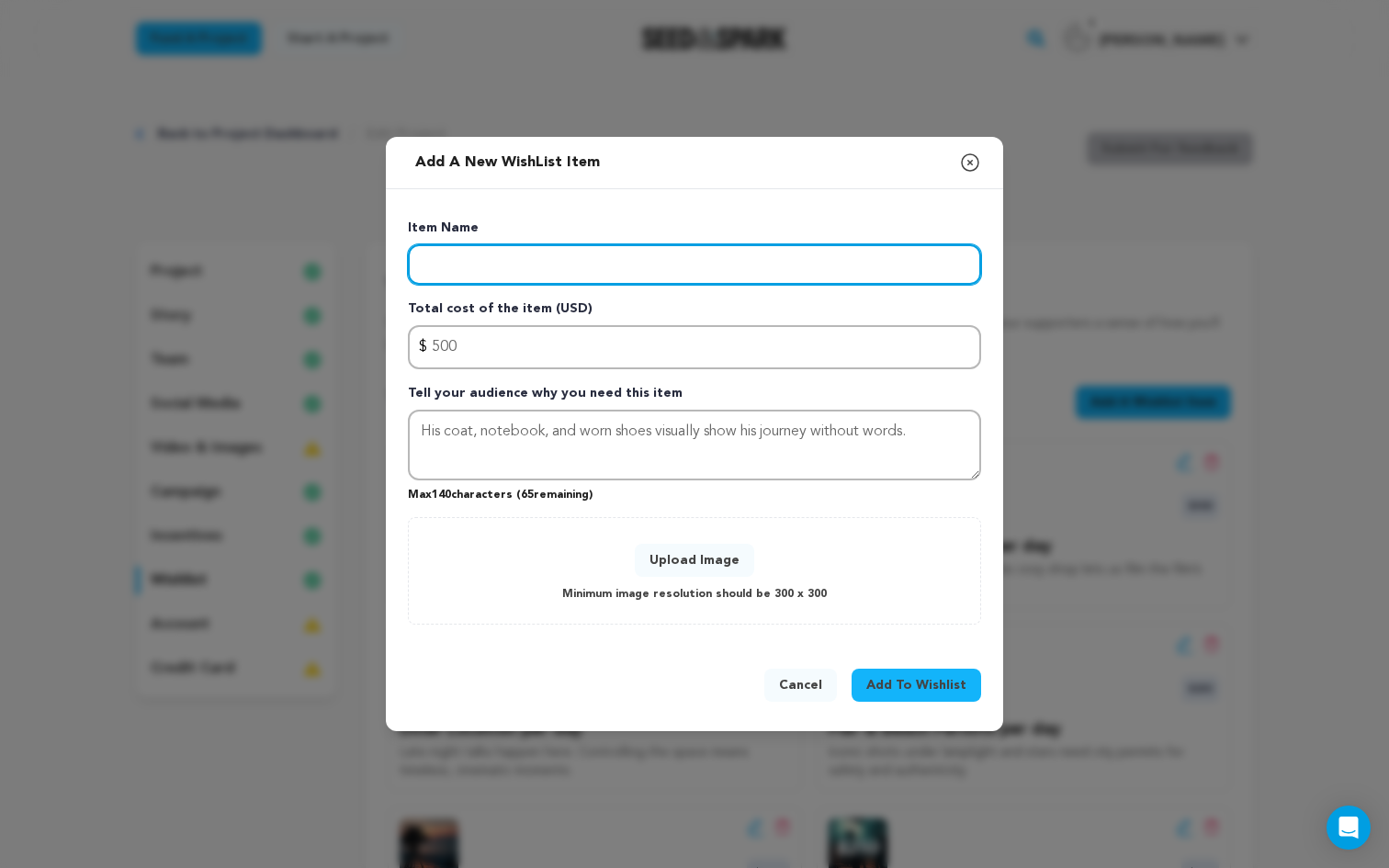
click at [502, 266] on input "Enter item name" at bounding box center [694, 264] width 573 height 41
type input "[PERSON_NAME]'s Wardrobe"
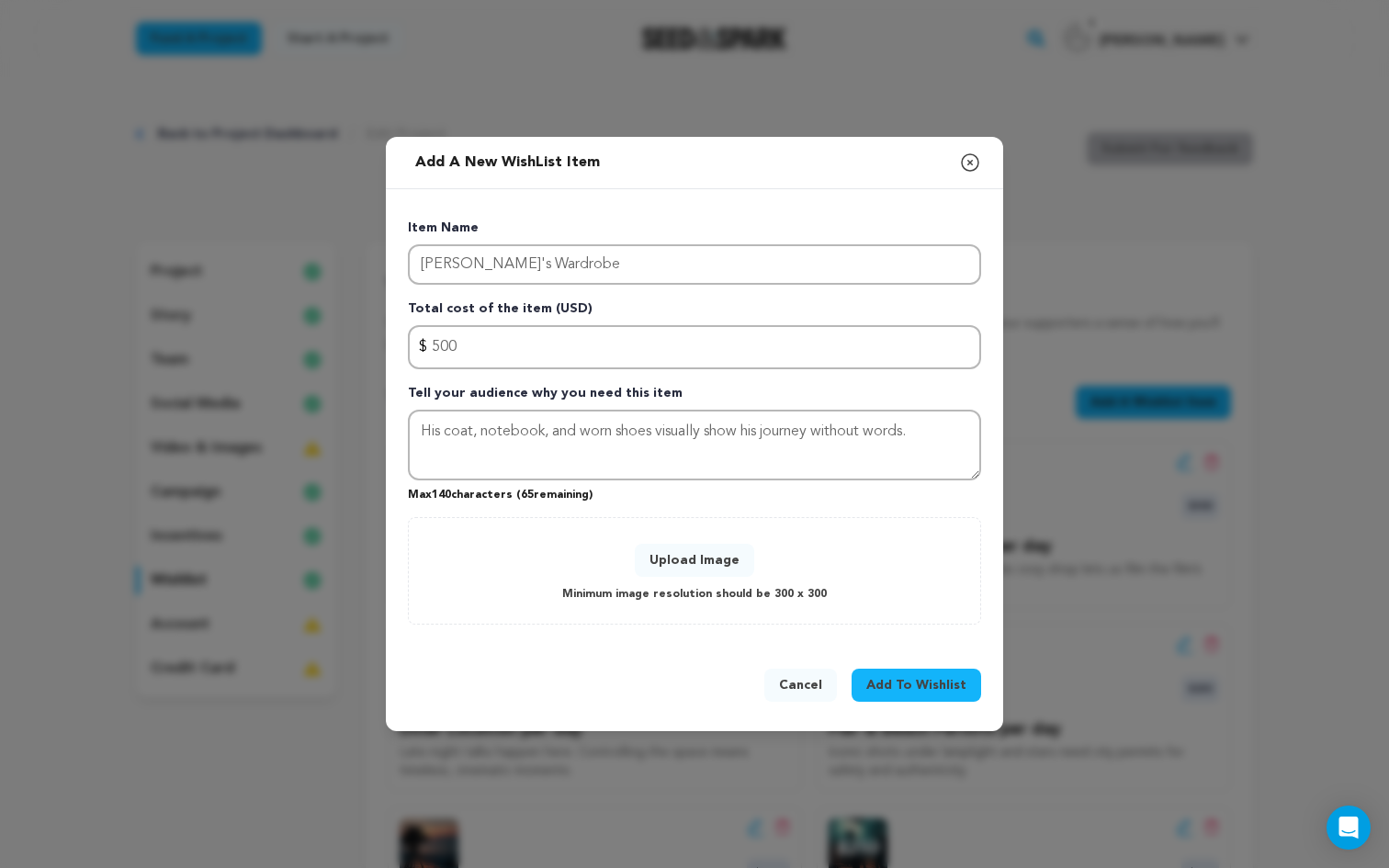
click at [688, 551] on button "Upload Image" at bounding box center [694, 560] width 120 height 33
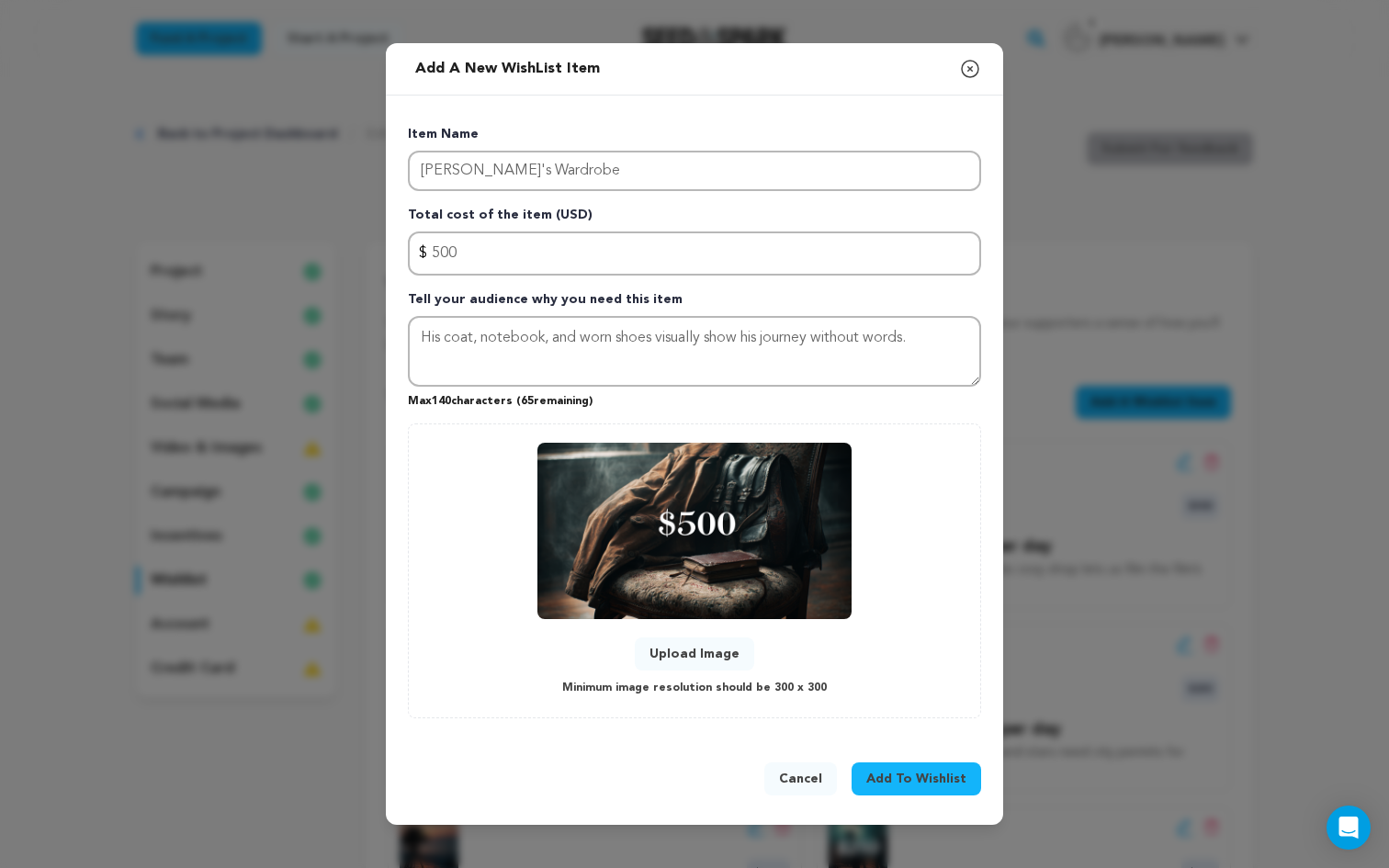
click at [915, 782] on span "Add To Wishlist" at bounding box center [916, 778] width 100 height 18
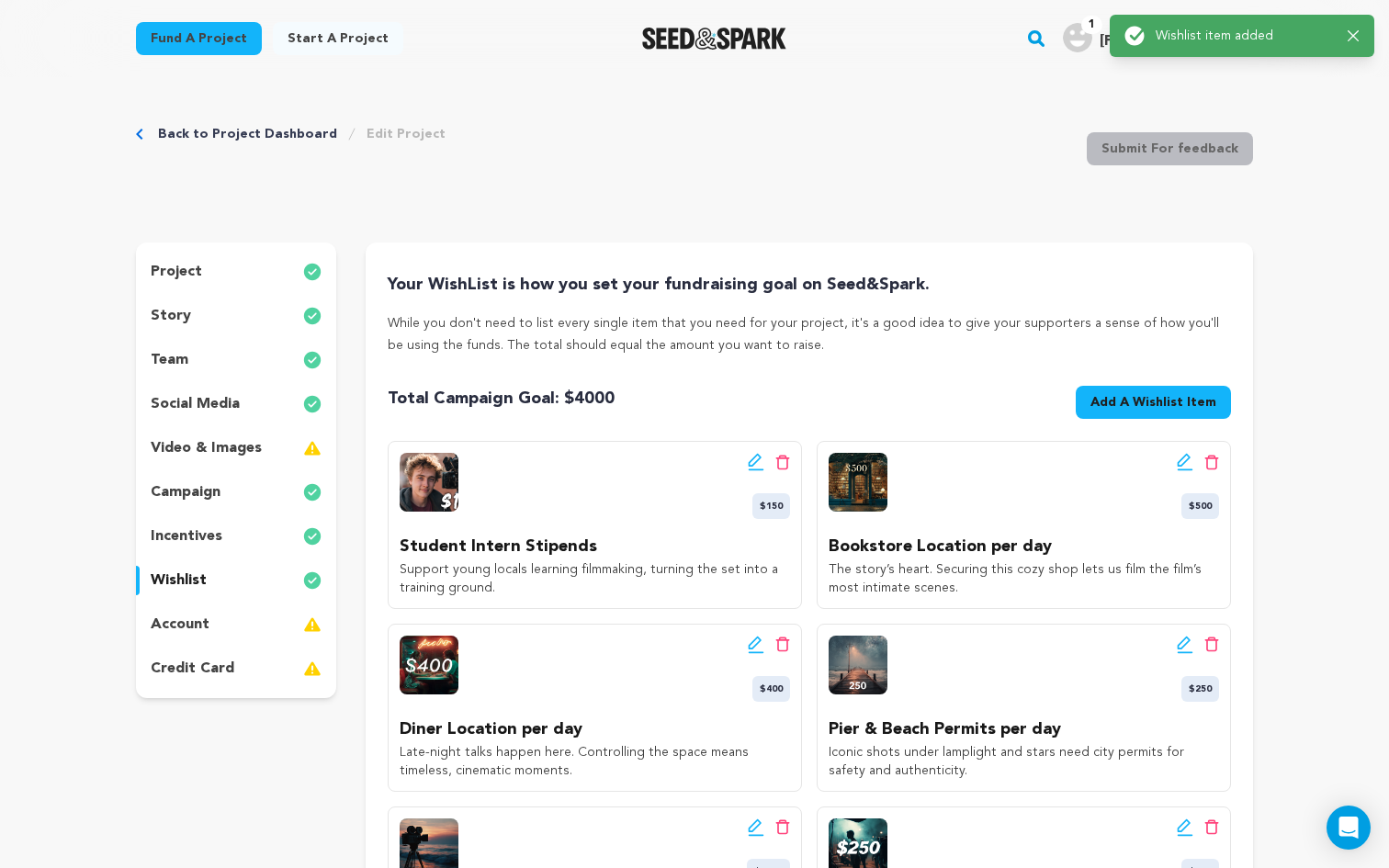
click at [1165, 391] on button "Add A Wishlist Item New Wishlist Item" at bounding box center [1153, 402] width 155 height 33
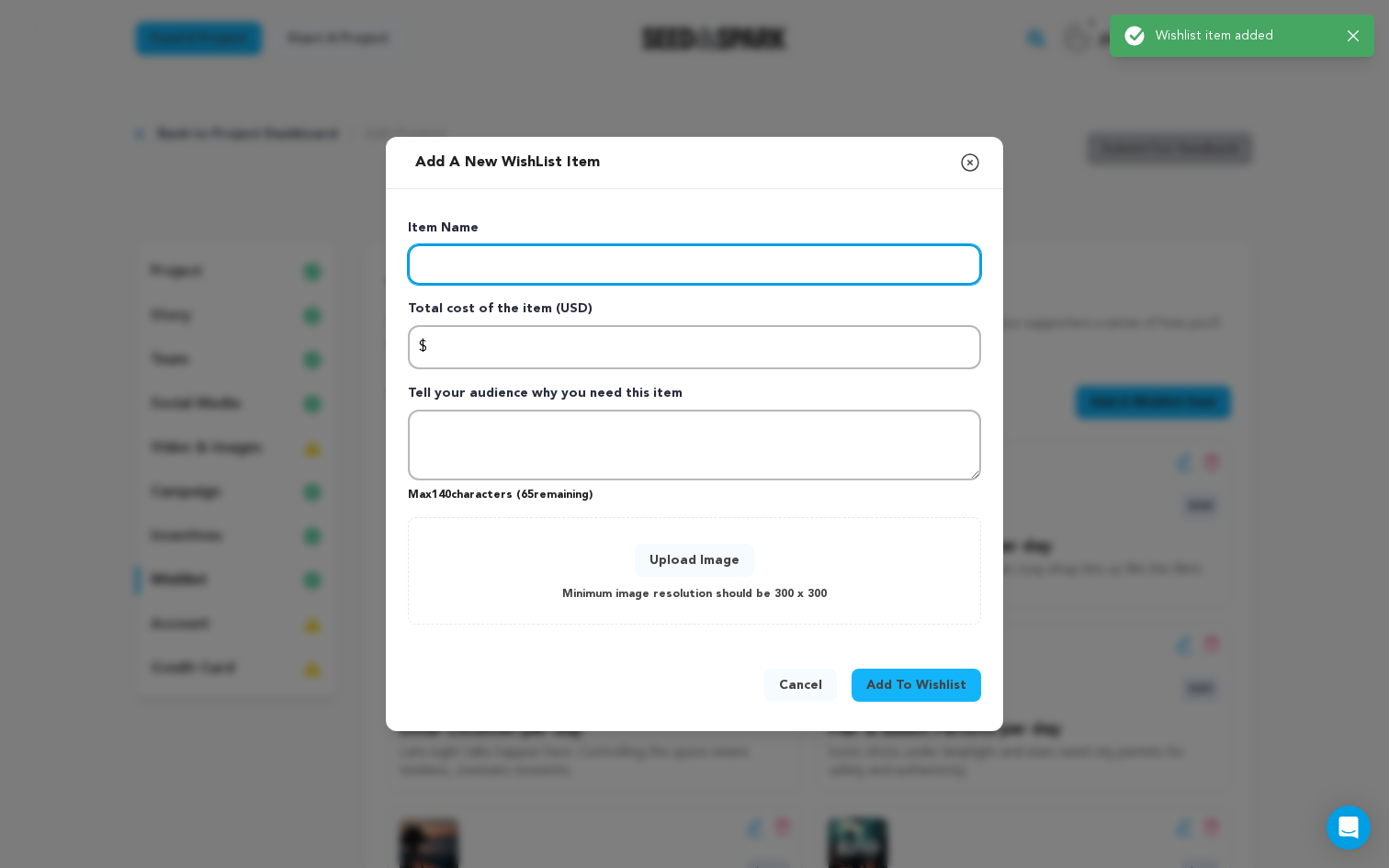
click at [606, 265] on input "Enter item name" at bounding box center [694, 264] width 573 height 41
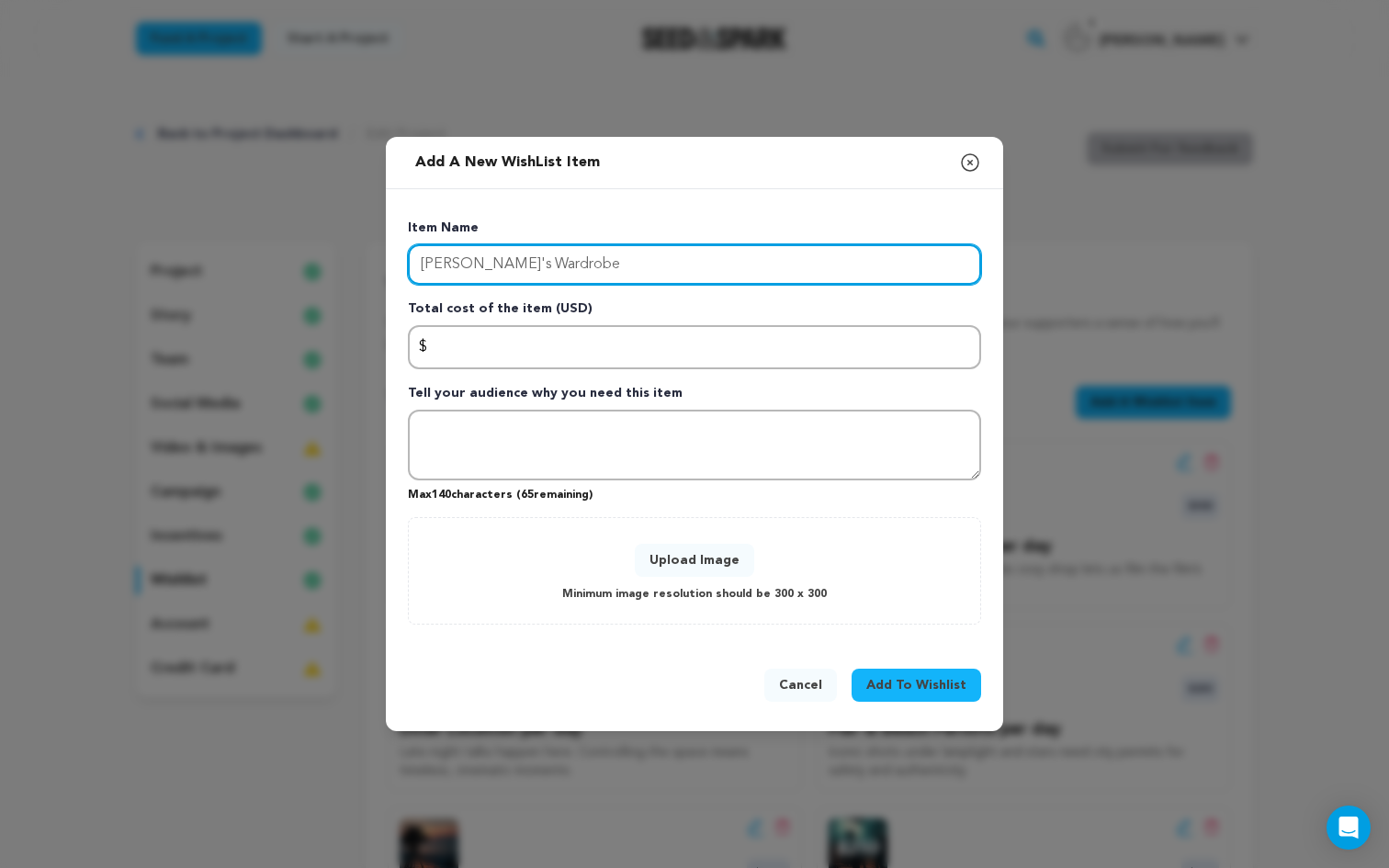
type input "[PERSON_NAME]'s Wardrobe"
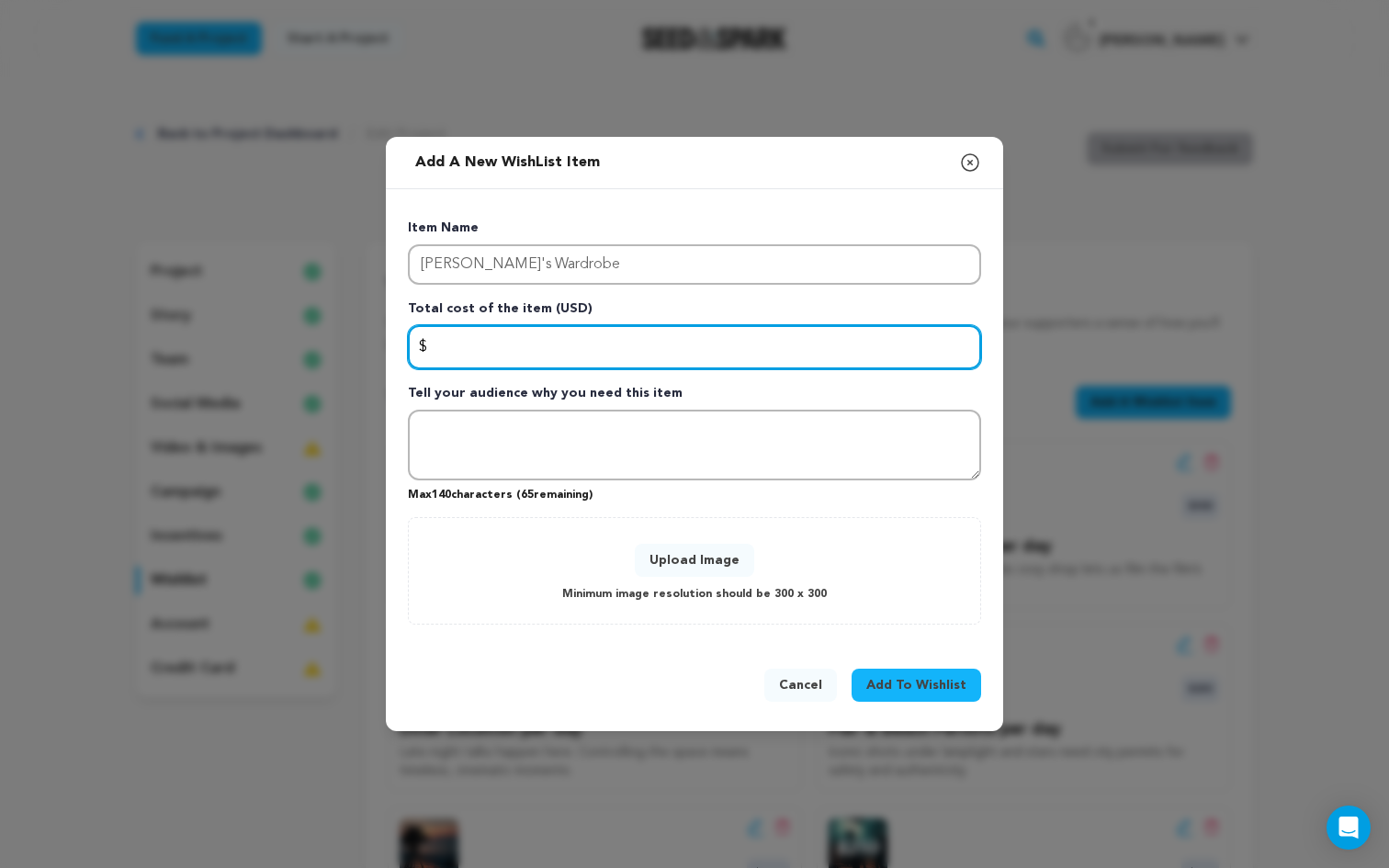
click at [655, 355] on input "Enter total cost of the item" at bounding box center [694, 347] width 573 height 44
type input "500"
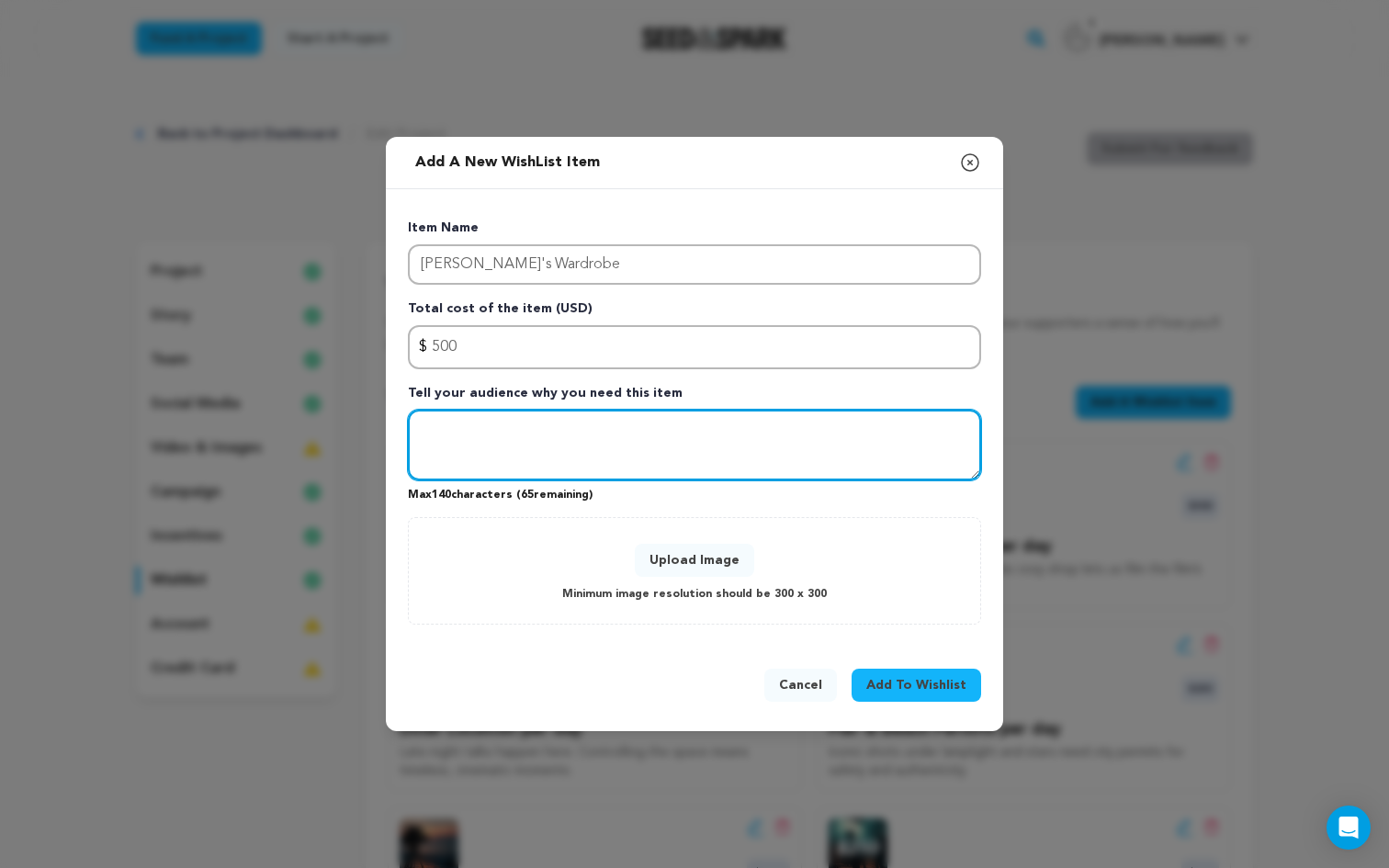
click at [728, 456] on textarea "Tell your audience why you need this item" at bounding box center [694, 446] width 573 height 71
paste textarea "Her bookstore-ready style reflects her roots and [PERSON_NAME]’s effortless cha…"
type textarea "Her bookstore-ready style reflects her roots and [PERSON_NAME]’s effortless cha…"
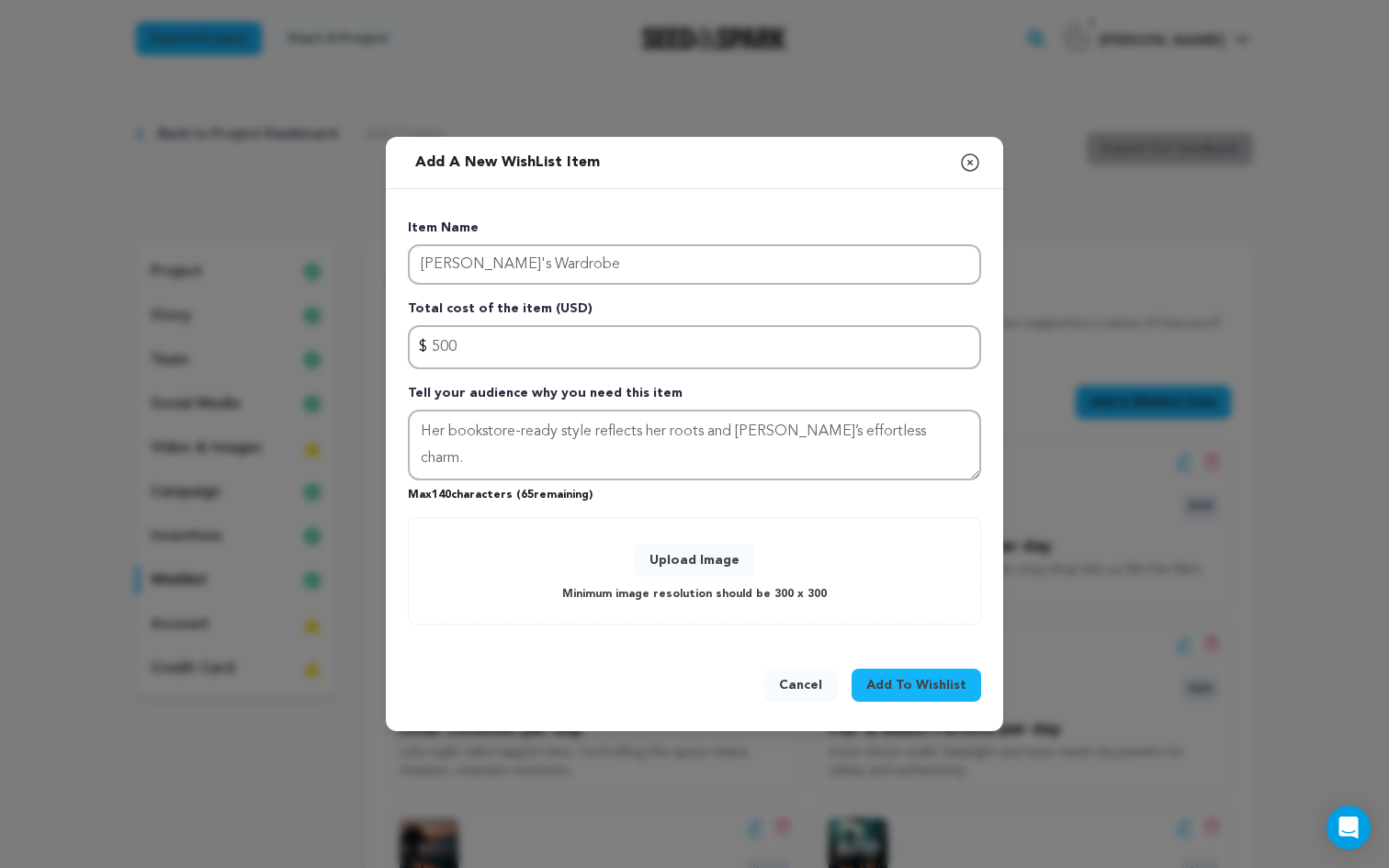
click at [693, 568] on button "Upload Image" at bounding box center [694, 560] width 120 height 33
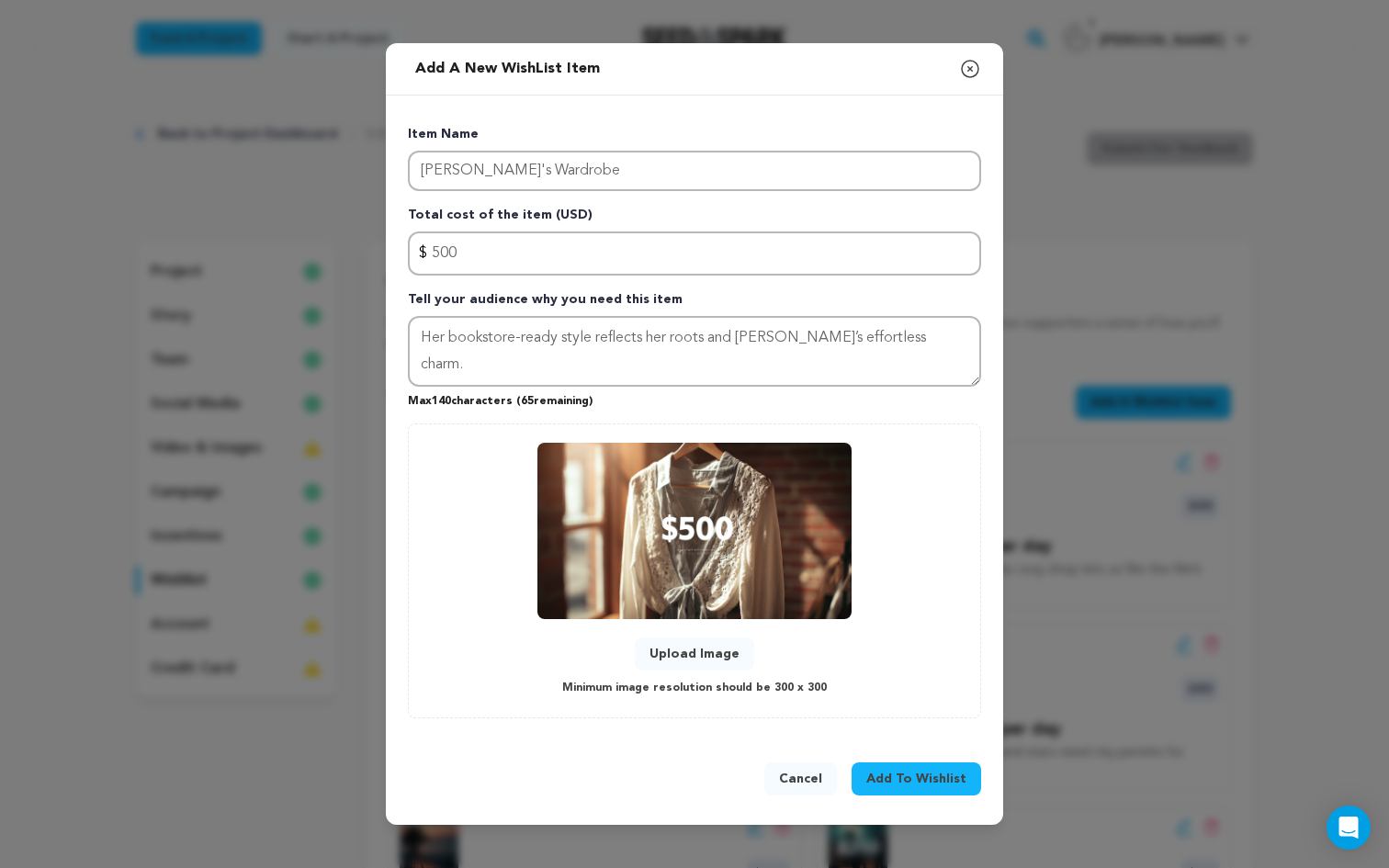
click at [923, 776] on span "Add To Wishlist" at bounding box center [916, 778] width 100 height 18
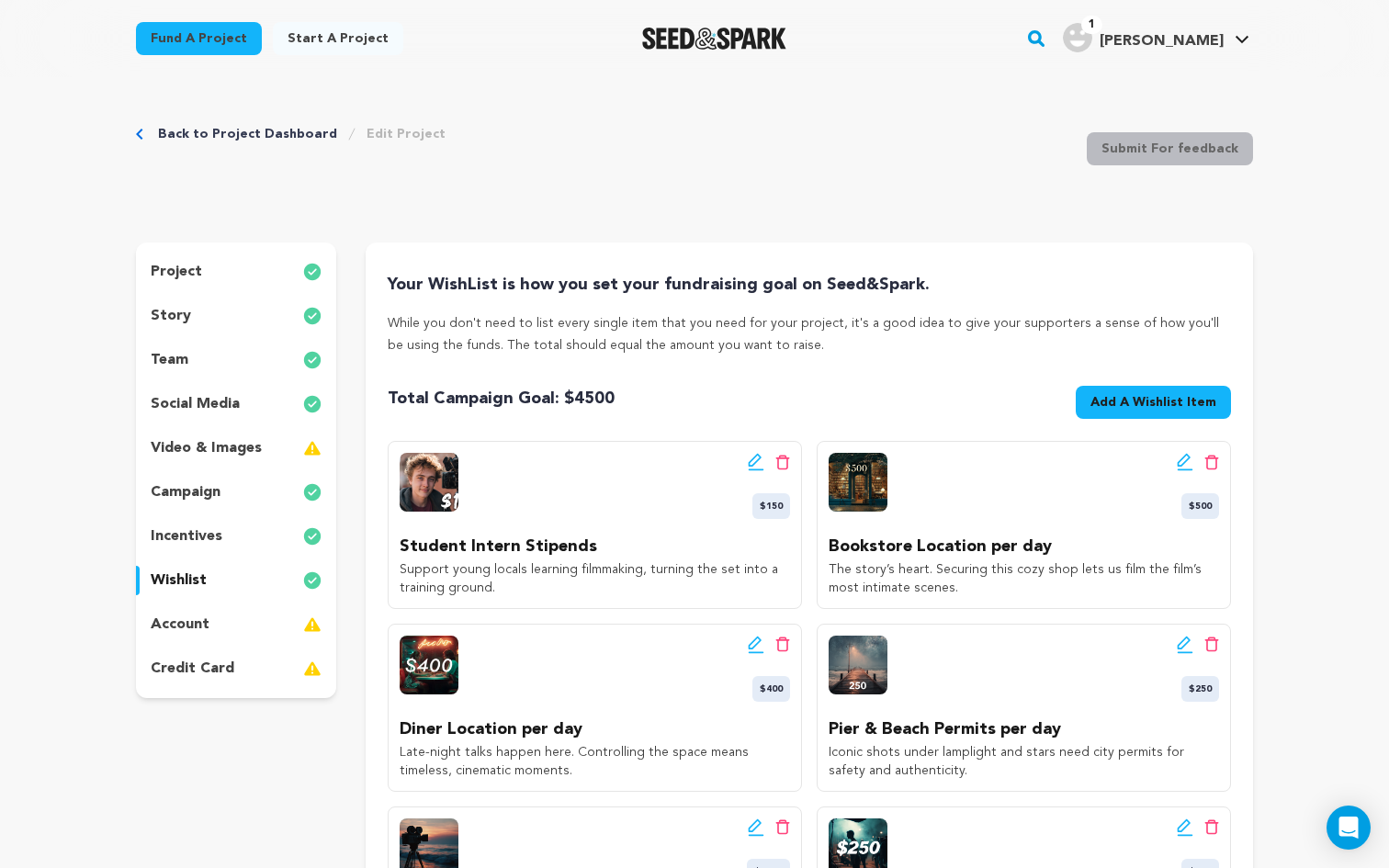
click at [1164, 403] on span "Add A Wishlist Item" at bounding box center [1153, 402] width 125 height 18
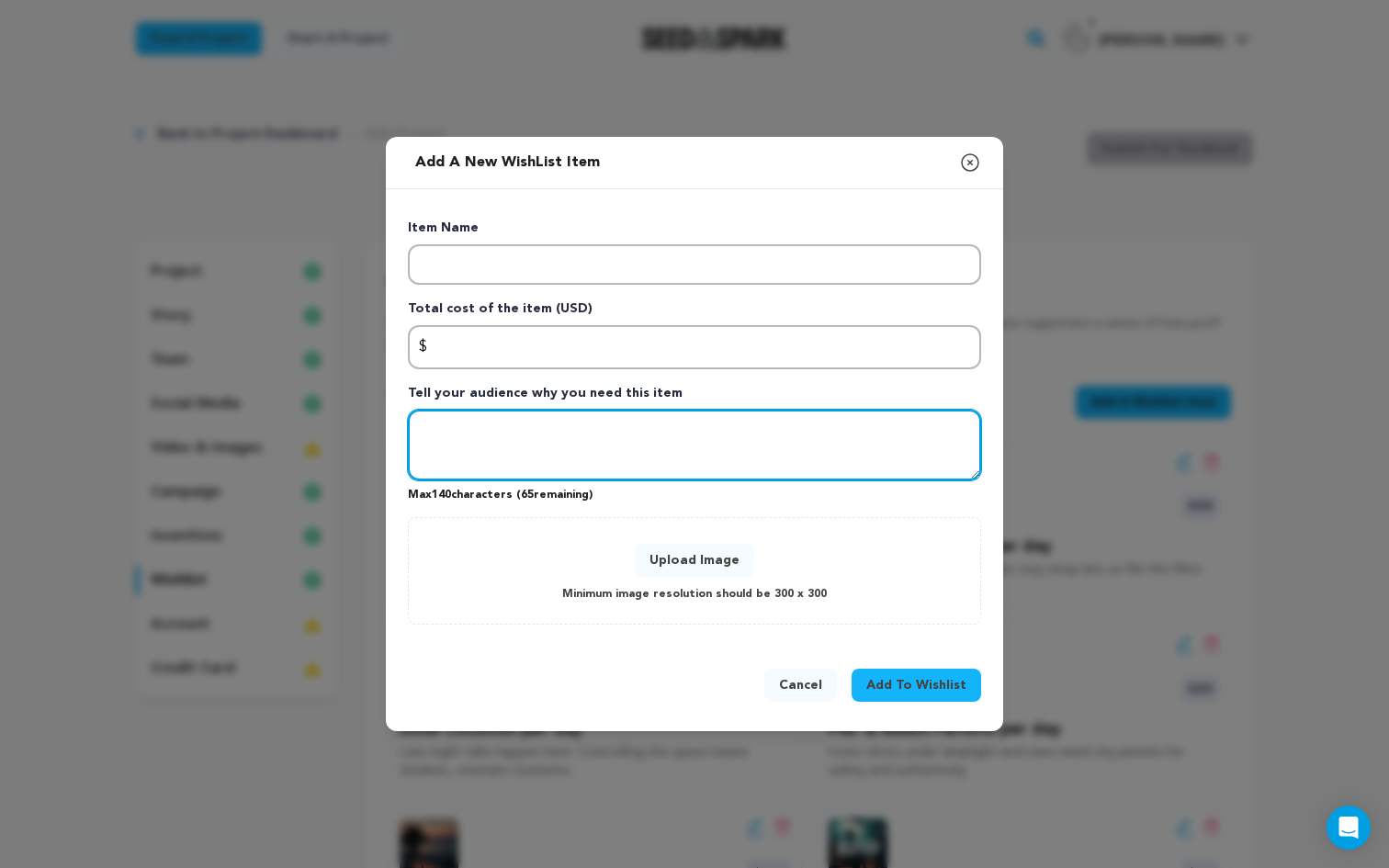
click at [507, 442] on textarea "Tell your audience why you need this item" at bounding box center [694, 446] width 573 height 71
paste textarea "Coffee mugs, Polaroids, and lamplight props make the world feel real and lived-…"
type textarea "Coffee mugs, Polaroids, and lamplight props make the world feel real and lived-…"
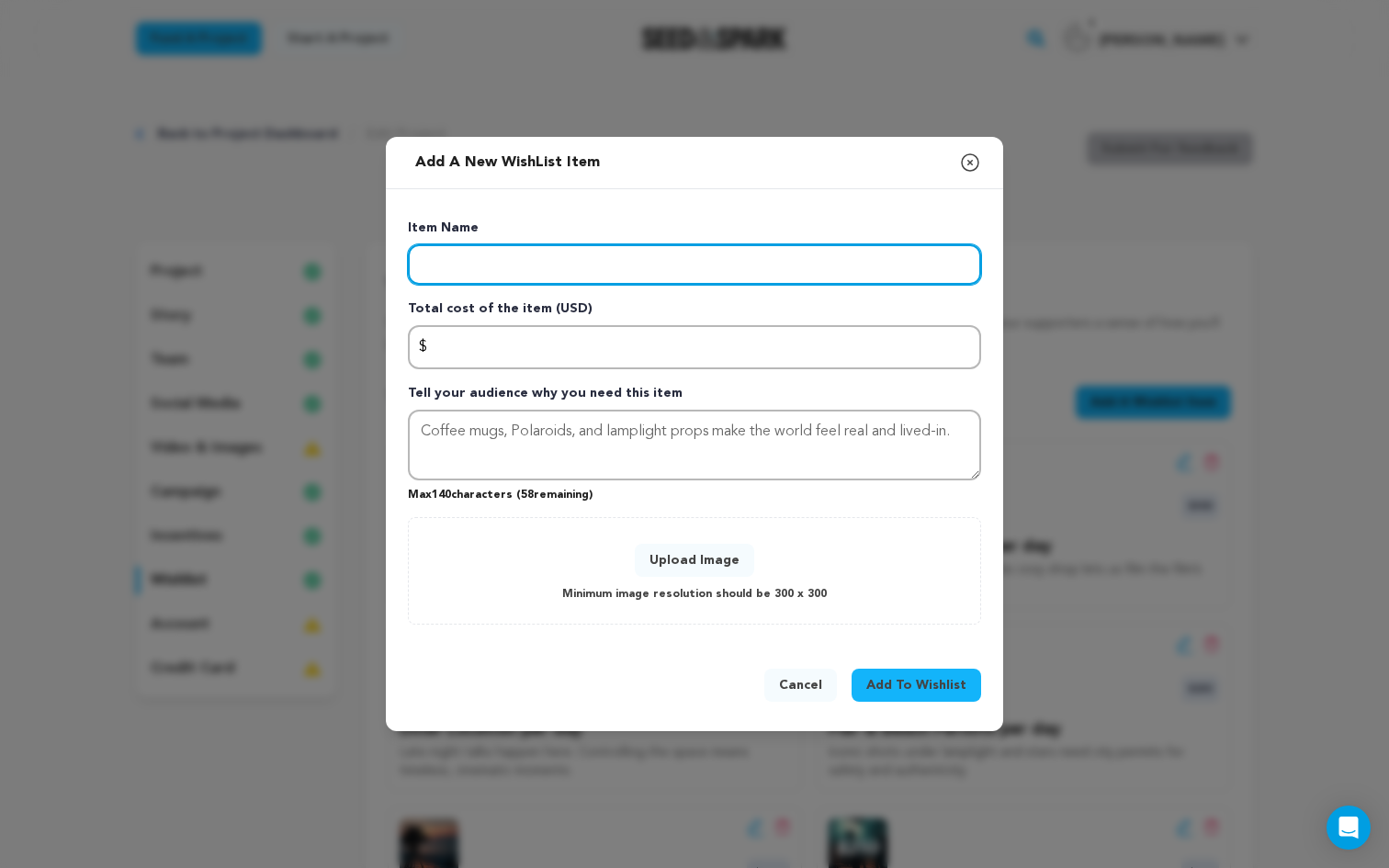
click at [483, 269] on input "Enter item name" at bounding box center [694, 264] width 573 height 41
paste input "Set Dressing & Props"
type input "Set Dressing & Props"
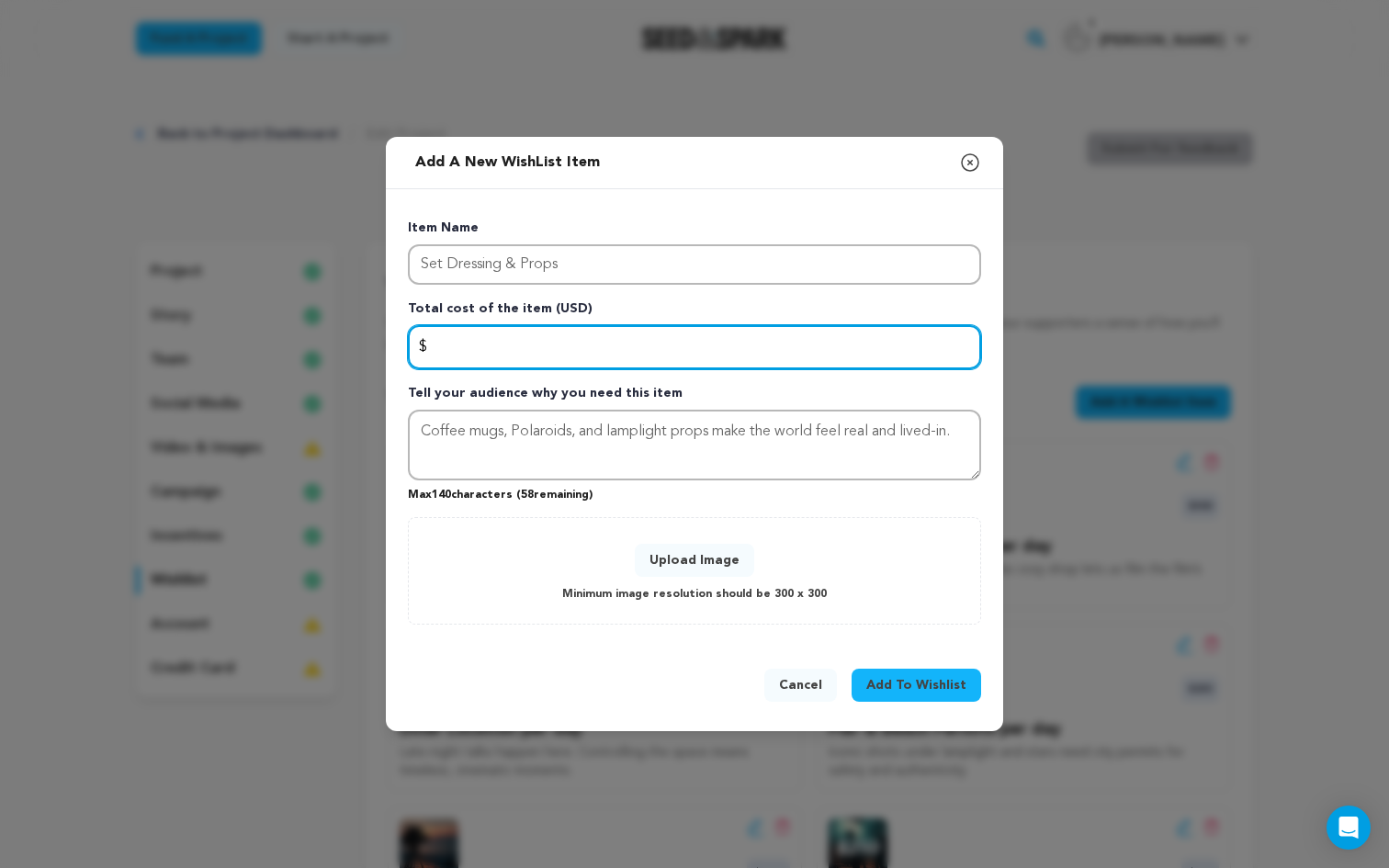
click at [501, 348] on input "Enter total cost of the item" at bounding box center [694, 347] width 573 height 44
click at [532, 360] on input "Enter total cost of the item" at bounding box center [694, 347] width 573 height 44
type input "500"
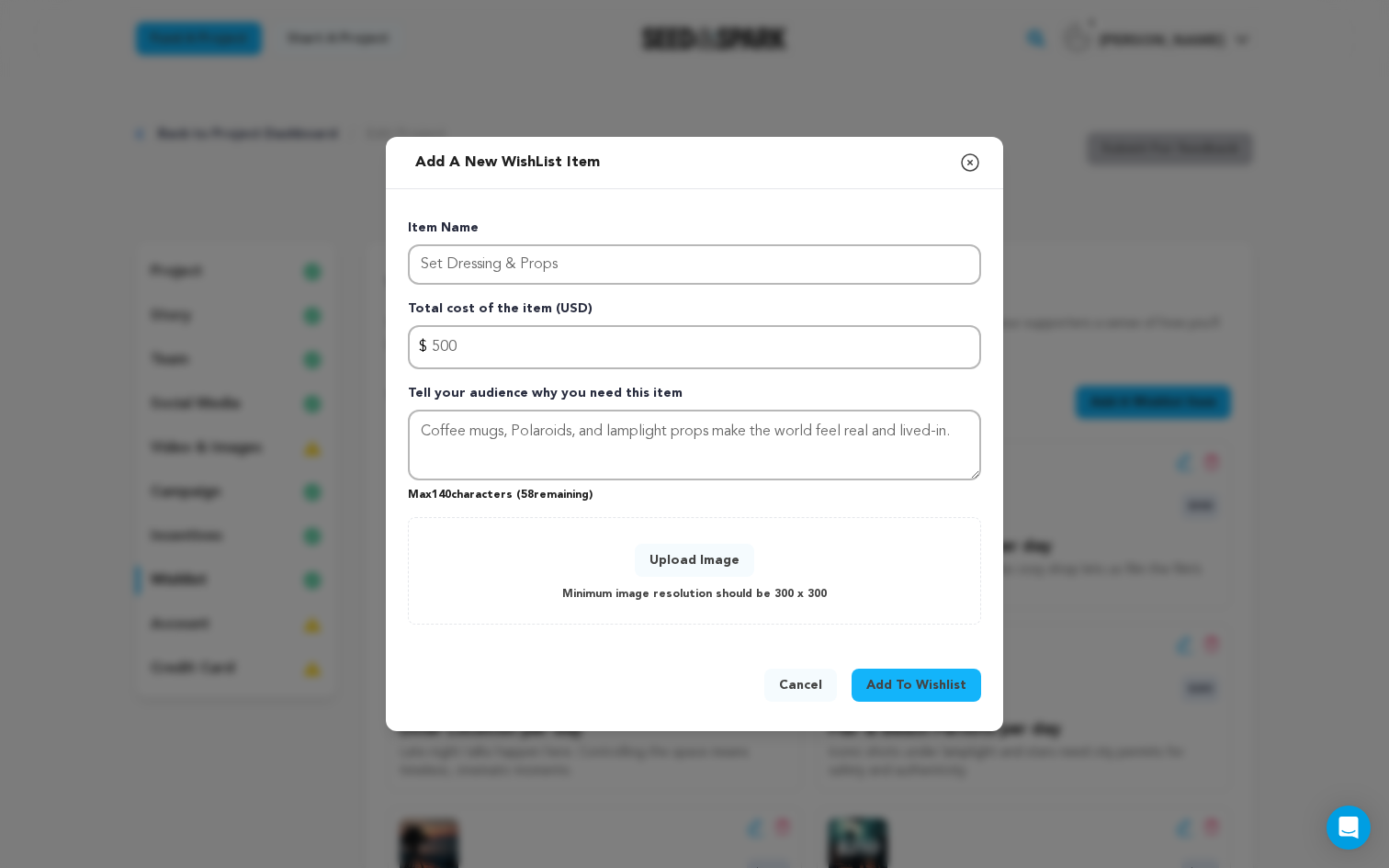
click at [696, 554] on button "Upload Image" at bounding box center [694, 560] width 120 height 33
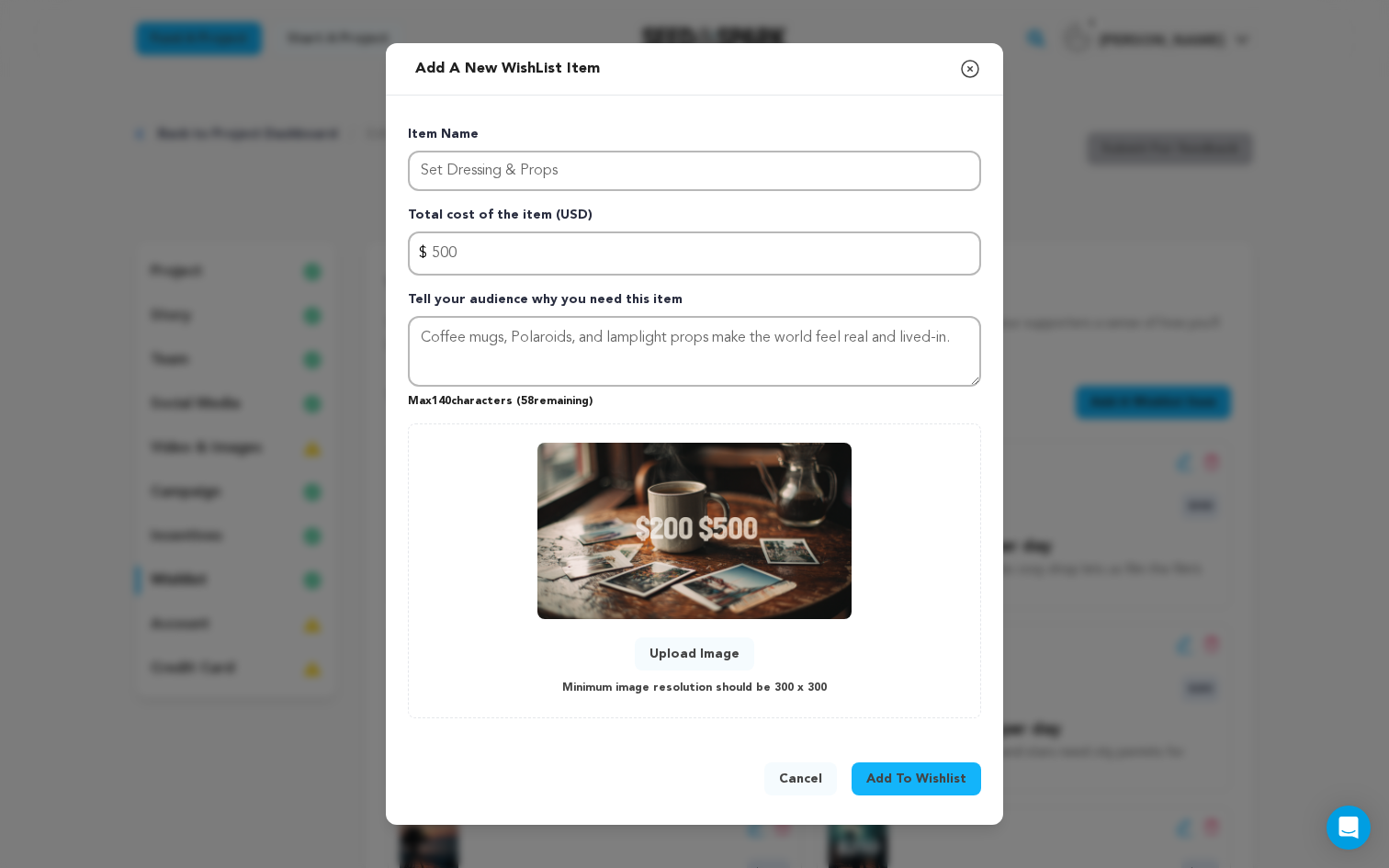
click at [909, 780] on span "Add To Wishlist" at bounding box center [916, 778] width 100 height 18
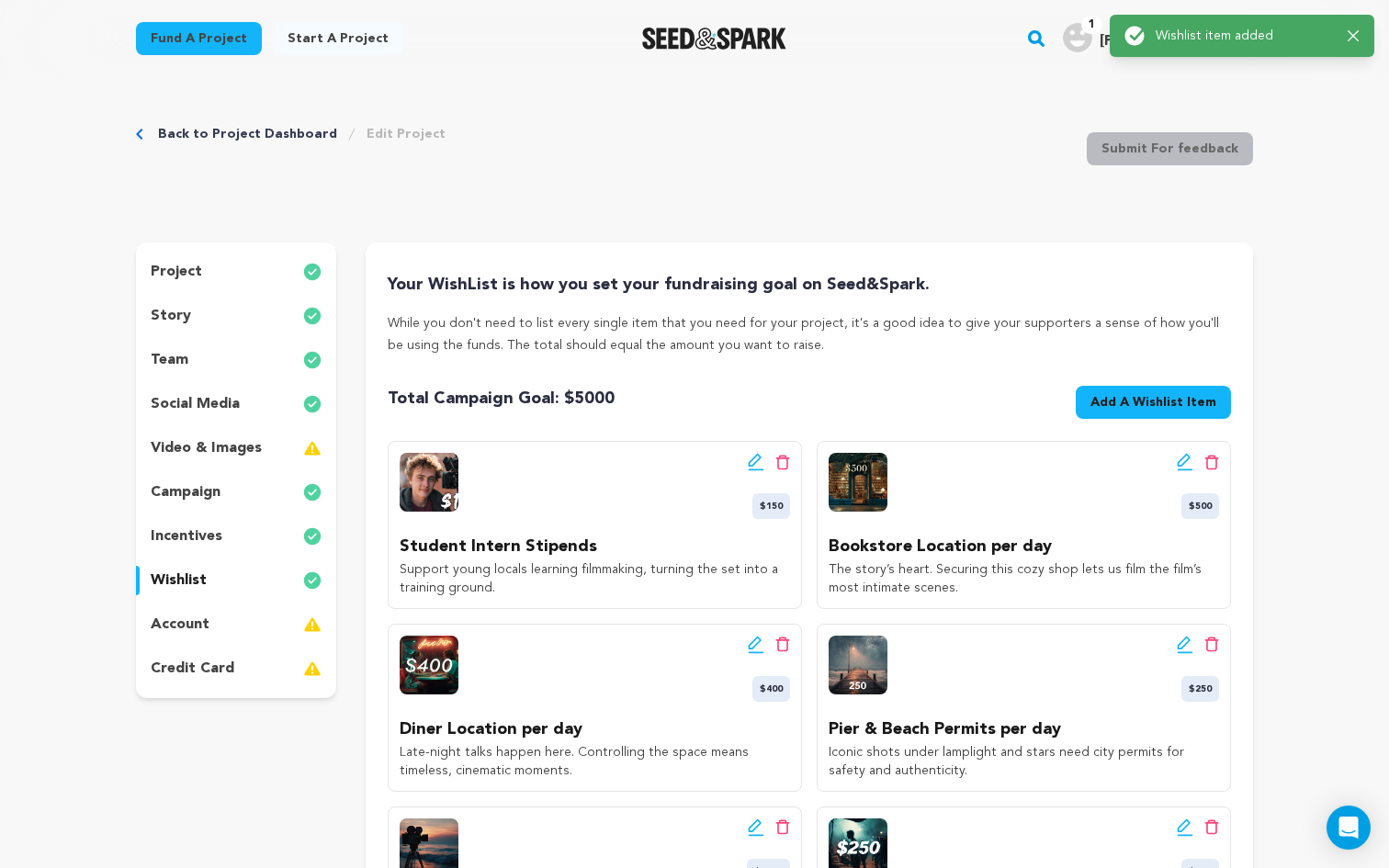
click at [1203, 410] on span "Add A Wishlist Item" at bounding box center [1153, 402] width 125 height 18
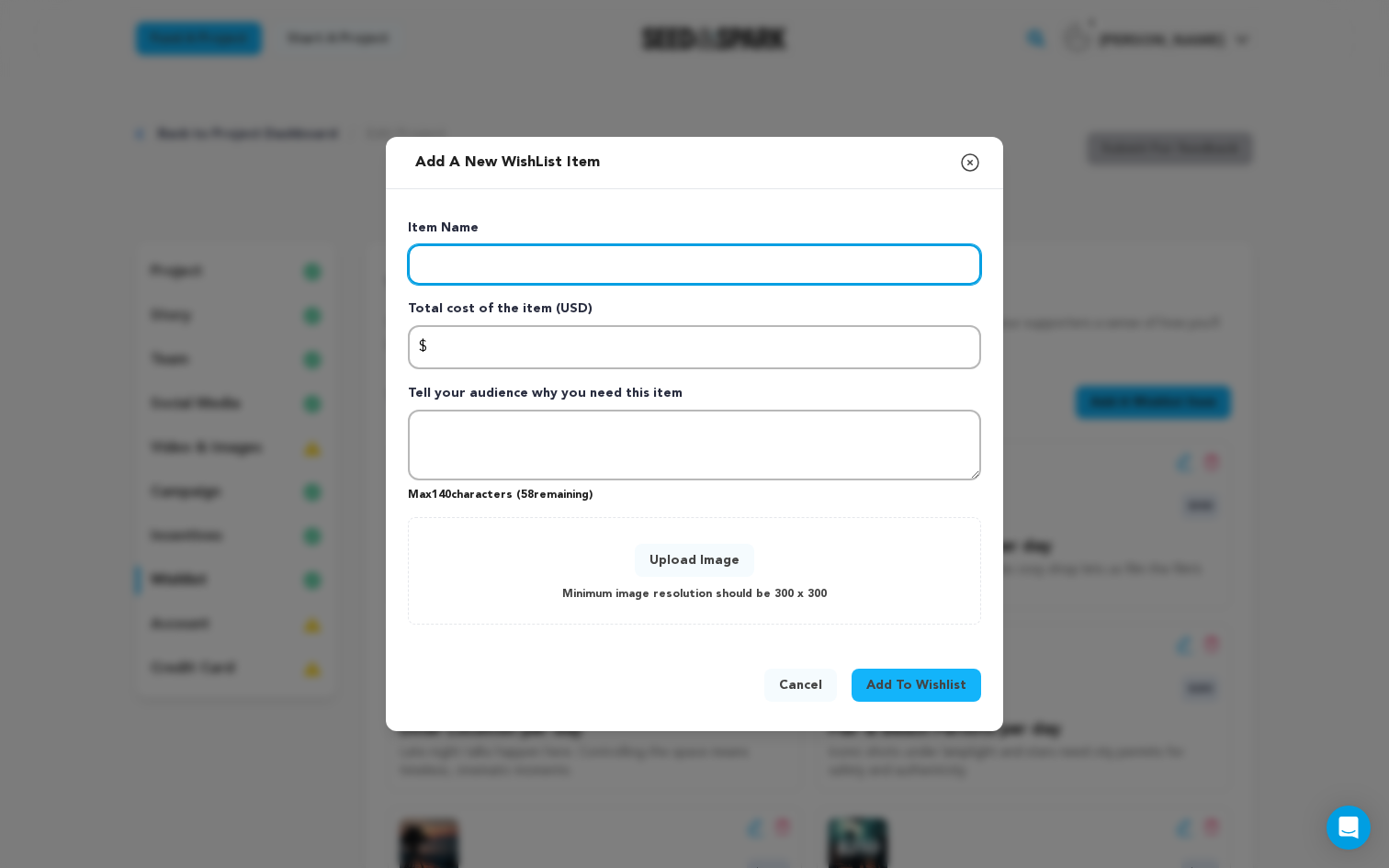
click at [492, 262] on input "Enter item name" at bounding box center [694, 264] width 573 height 41
paste input "Art Direction & Signage"
type input "Art Direction & Signage"
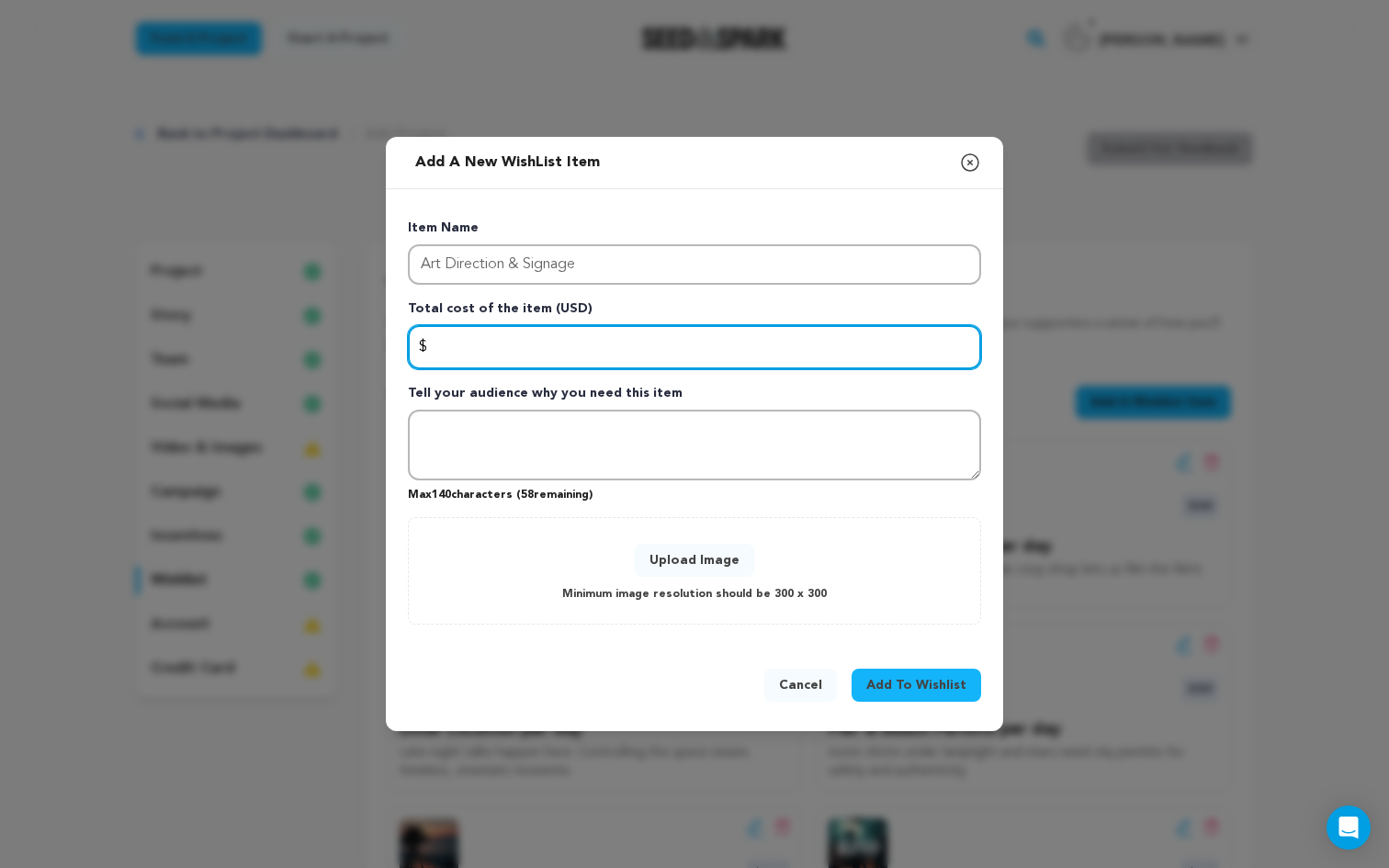
click at [461, 357] on input "Enter total cost of the item" at bounding box center [694, 347] width 573 height 44
type input "750"
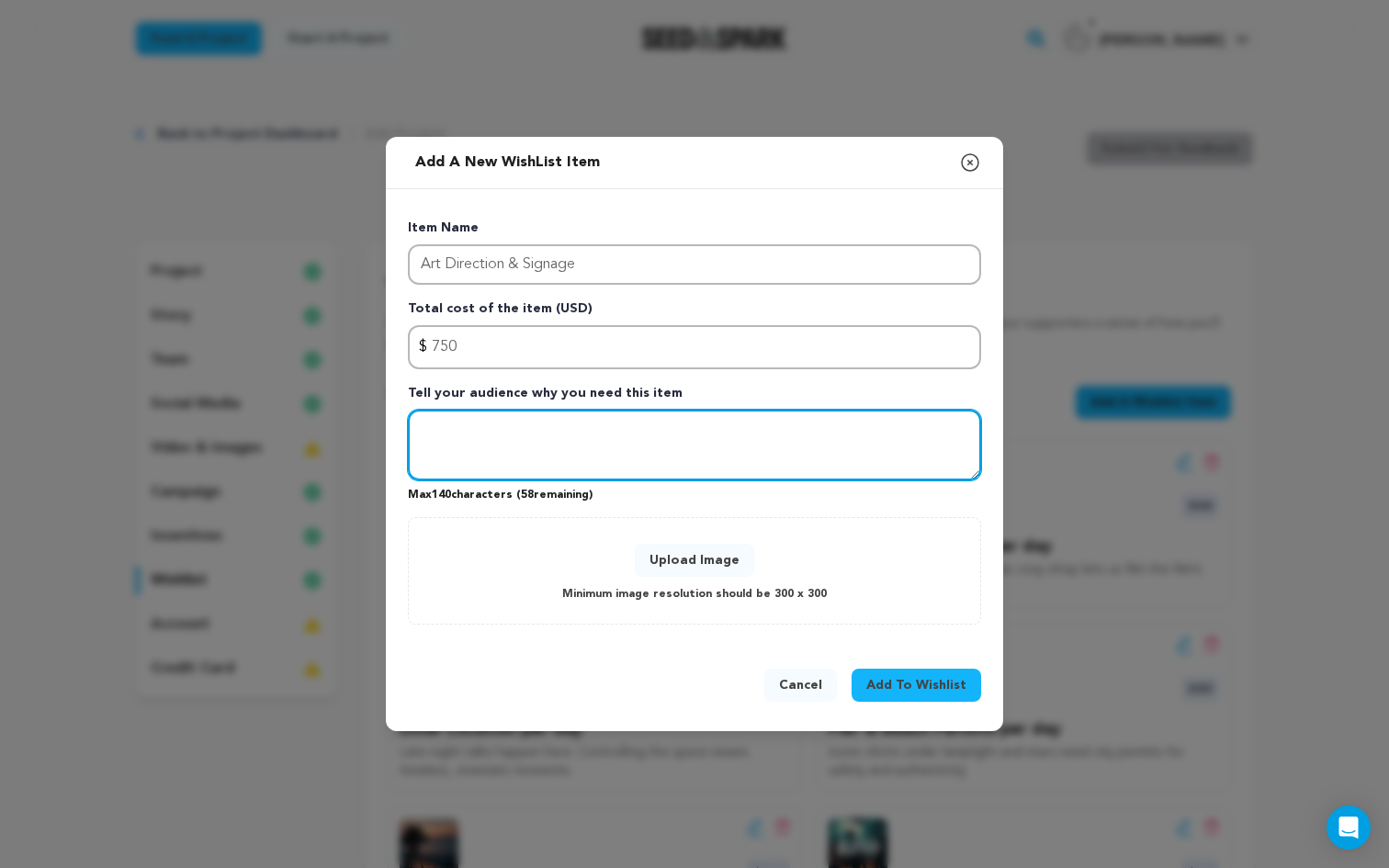
click at [663, 418] on textarea "Tell your audience why you need this item" at bounding box center [694, 446] width 573 height 71
paste textarea "Handmade signs and décor immerse the audience in [GEOGRAPHIC_DATA]’s small-town…"
type textarea "Handmade signs and décor immerse the audience in [GEOGRAPHIC_DATA]’s small-town…"
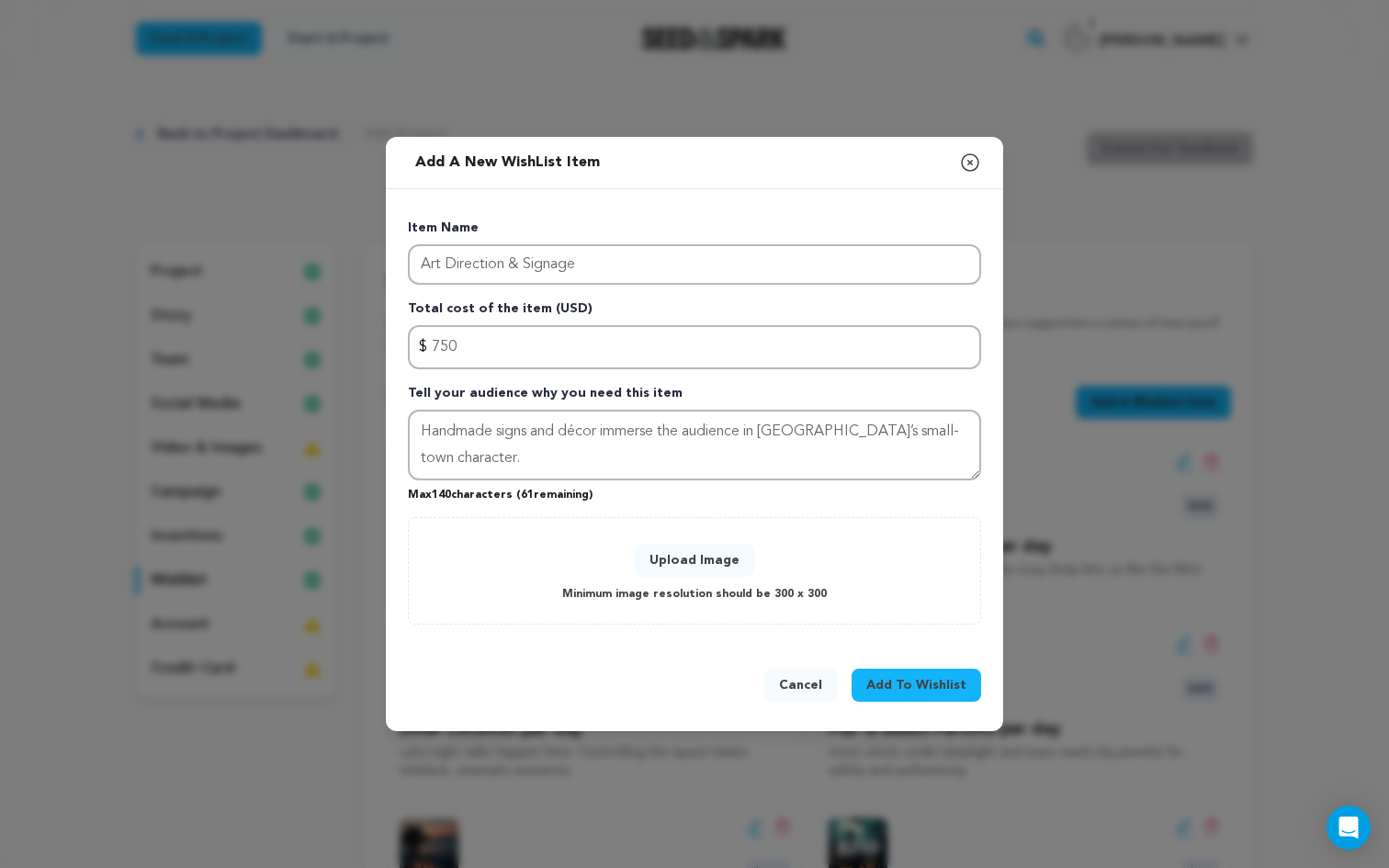
click at [667, 565] on button "Upload Image" at bounding box center [694, 560] width 120 height 33
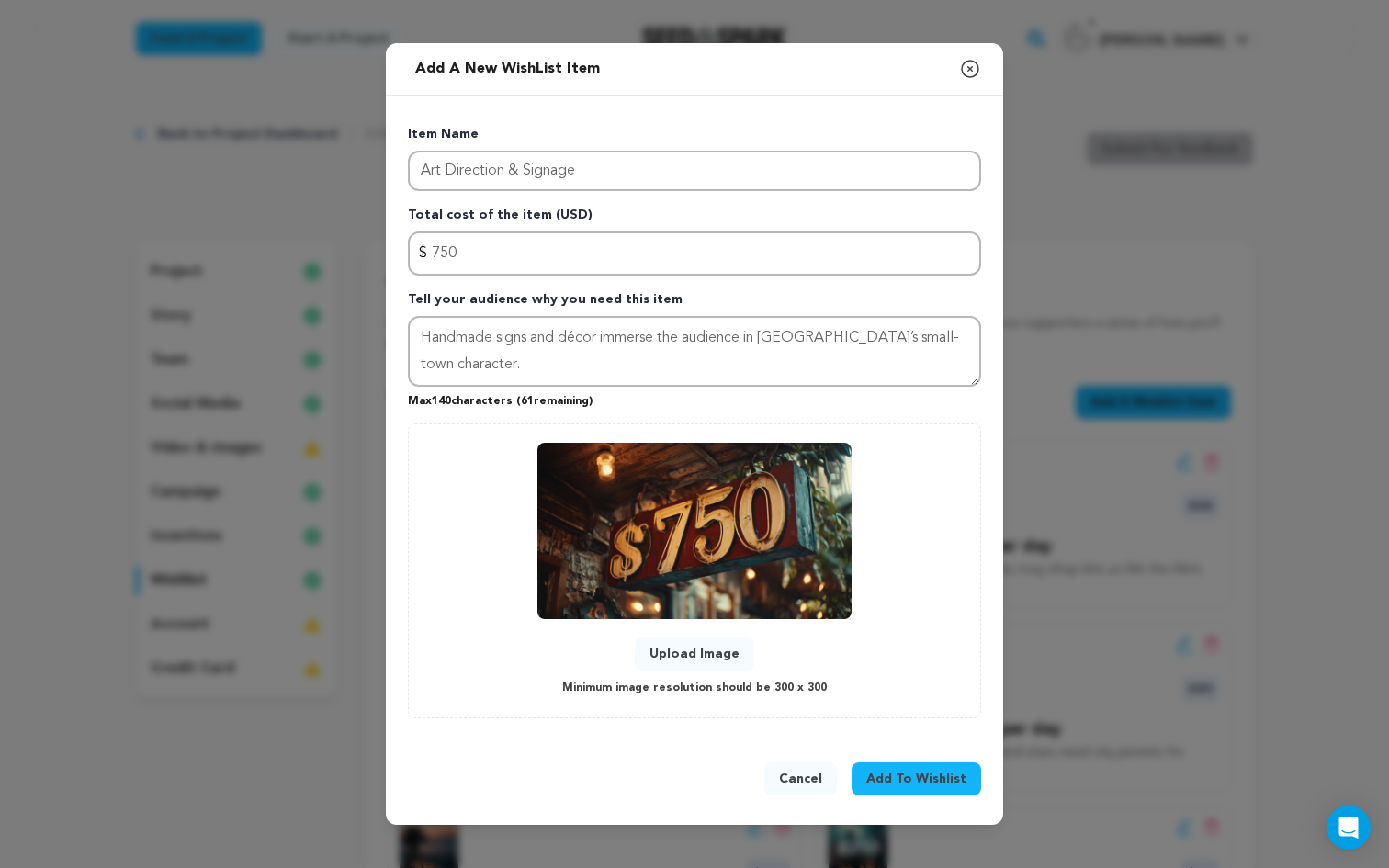
click at [923, 775] on span "Add To Wishlist" at bounding box center [916, 778] width 100 height 18
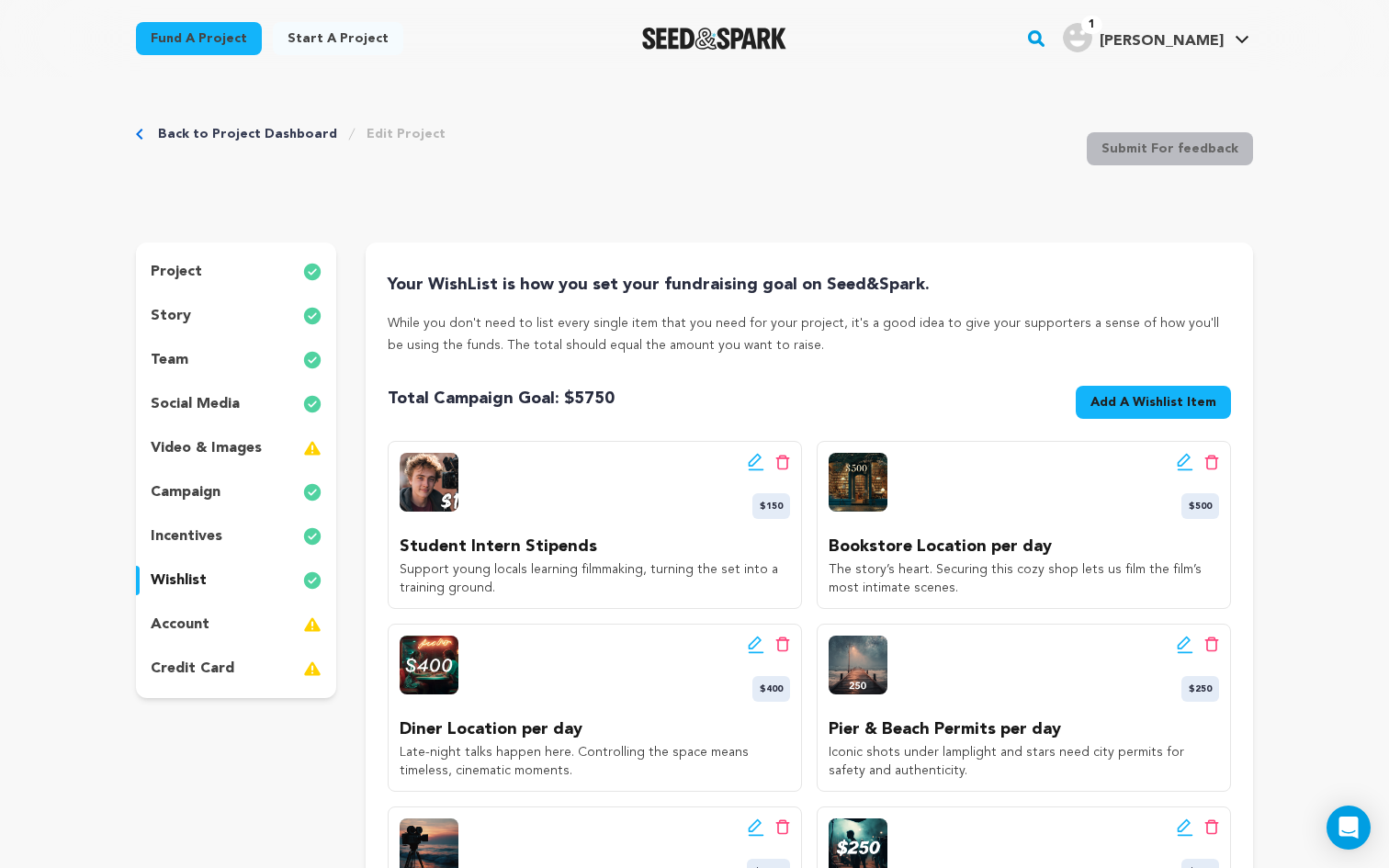
click at [1111, 410] on span "Add A Wishlist Item" at bounding box center [1153, 402] width 125 height 18
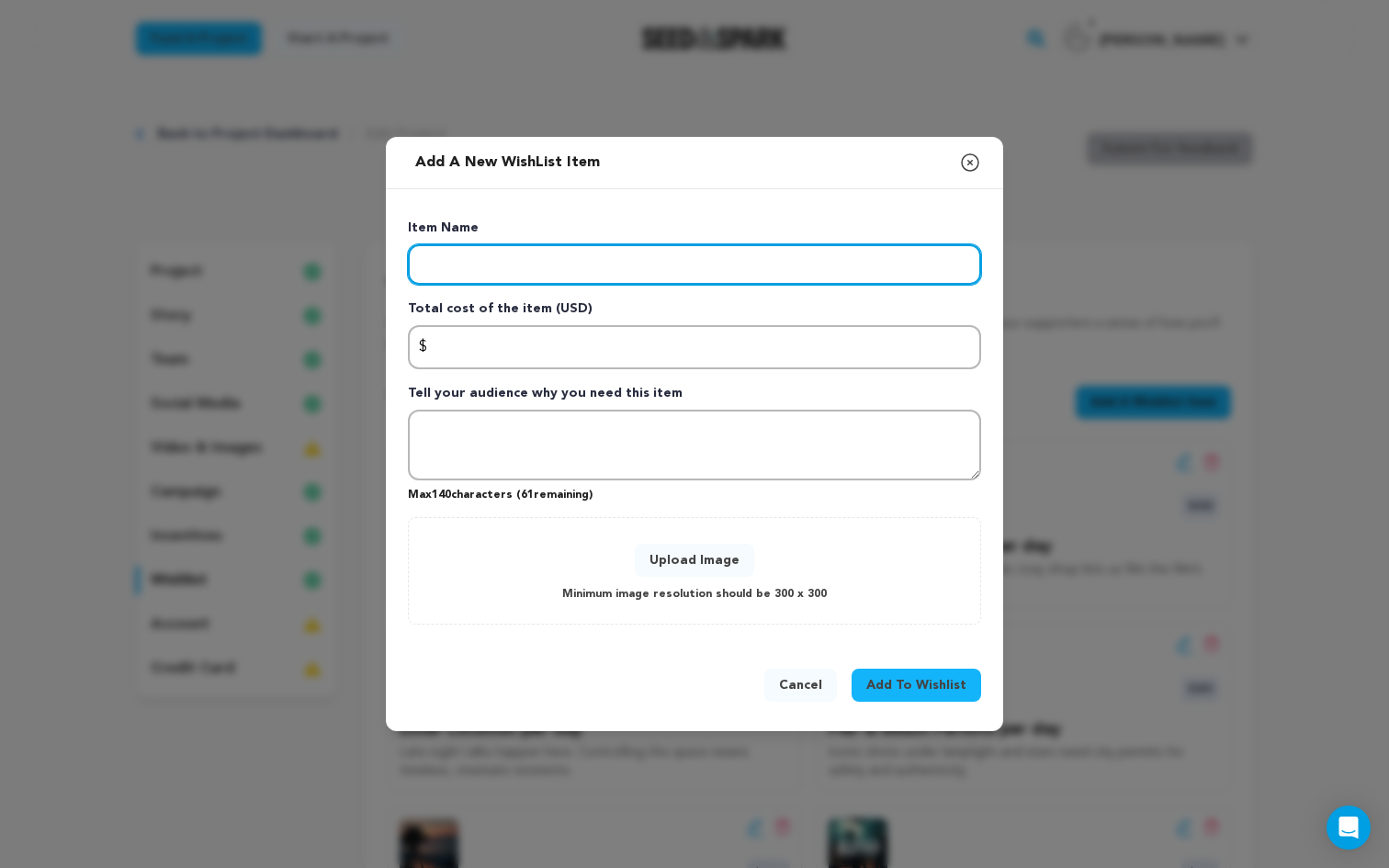
click at [523, 258] on input "Enter item name" at bounding box center [694, 264] width 573 height 41
paste input "Craft Services (Snacks & Coffee)"
type input "Craft Services (Snacks & Coffee) per Day"
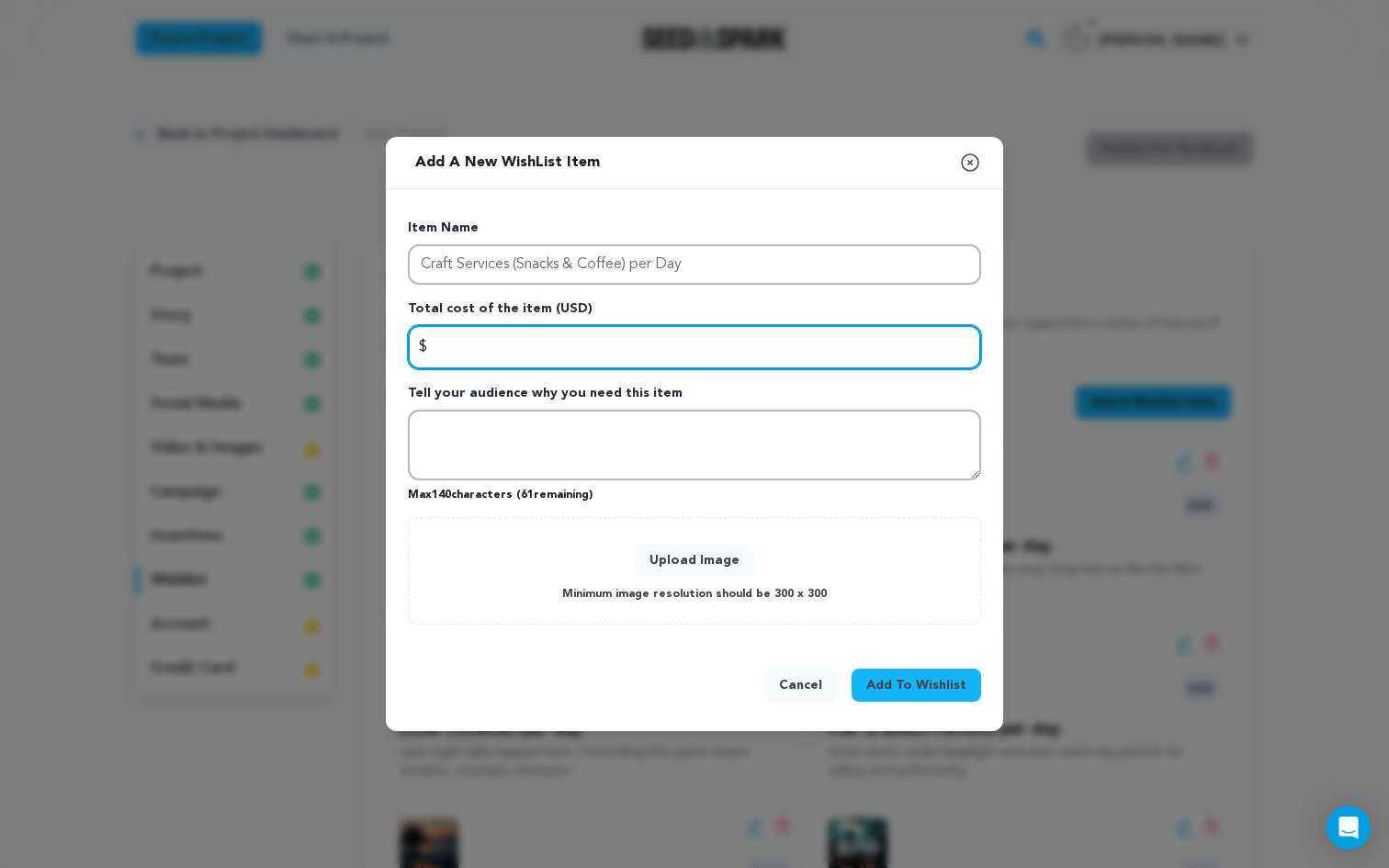
click at [490, 351] on input "Enter total cost of the item" at bounding box center [694, 347] width 573 height 44
type input "150"
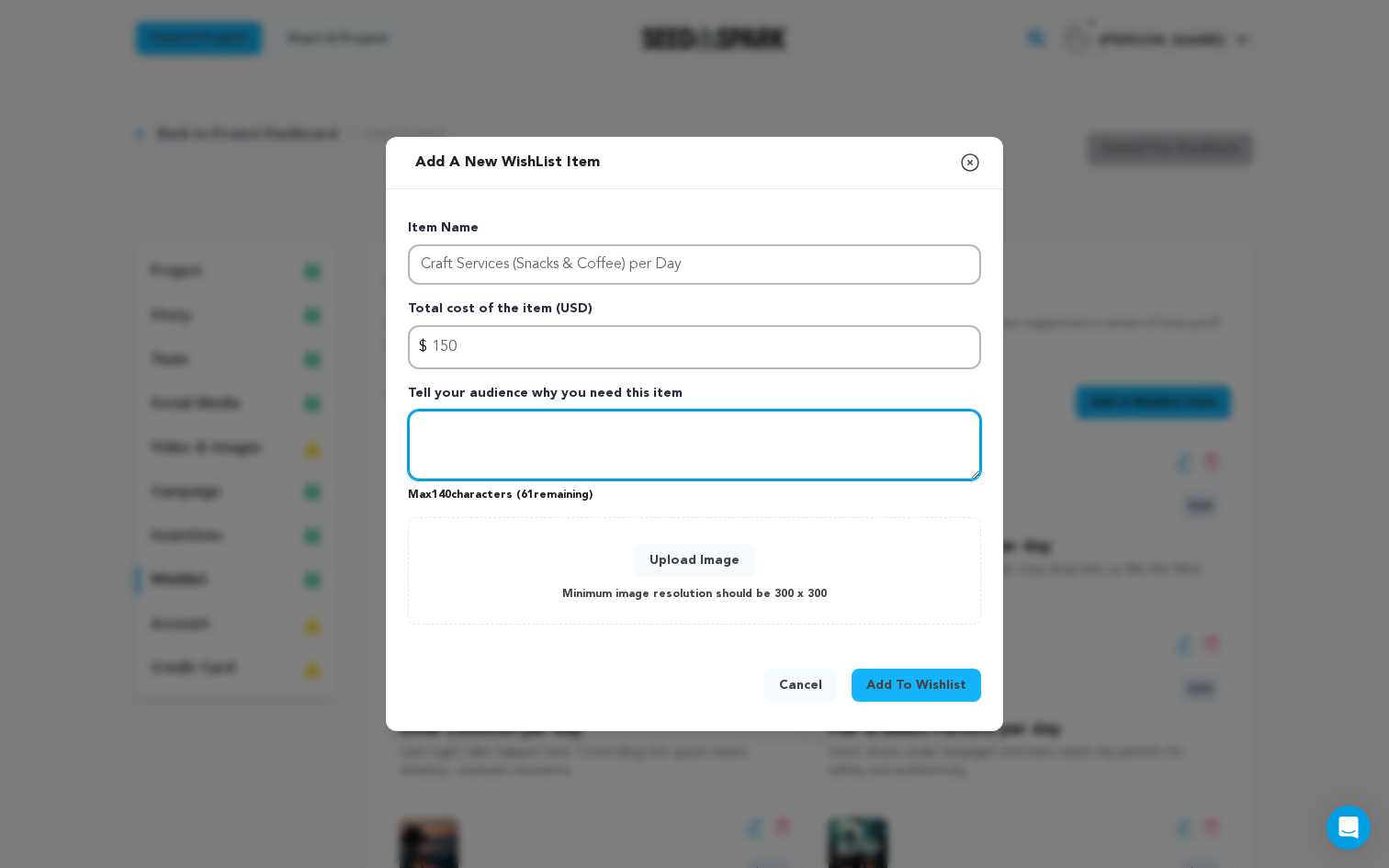
click at [463, 458] on textarea "Tell your audience why you need this item" at bounding box center [694, 446] width 573 height 71
click at [536, 434] on textarea "Tell your audience why you need this item" at bounding box center [694, 446] width 573 height 71
paste textarea "Coffee, fruit, and snacks keep cast and crew energized during long shoot days."
type textarea "Coffee, fruit, and snacks keep cast and crew energized during long shoot days."
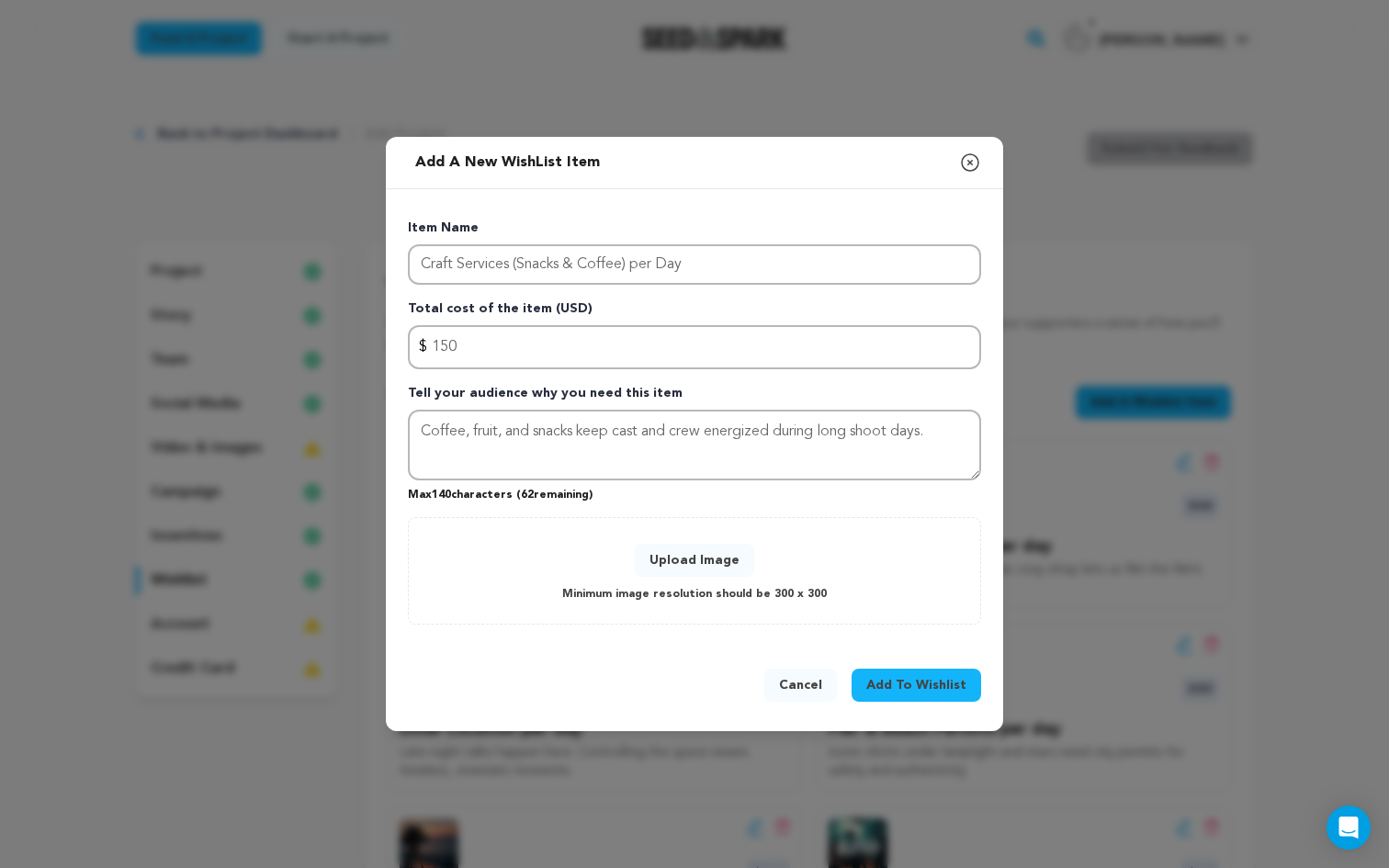
click at [680, 567] on button "Upload Image" at bounding box center [694, 560] width 120 height 33
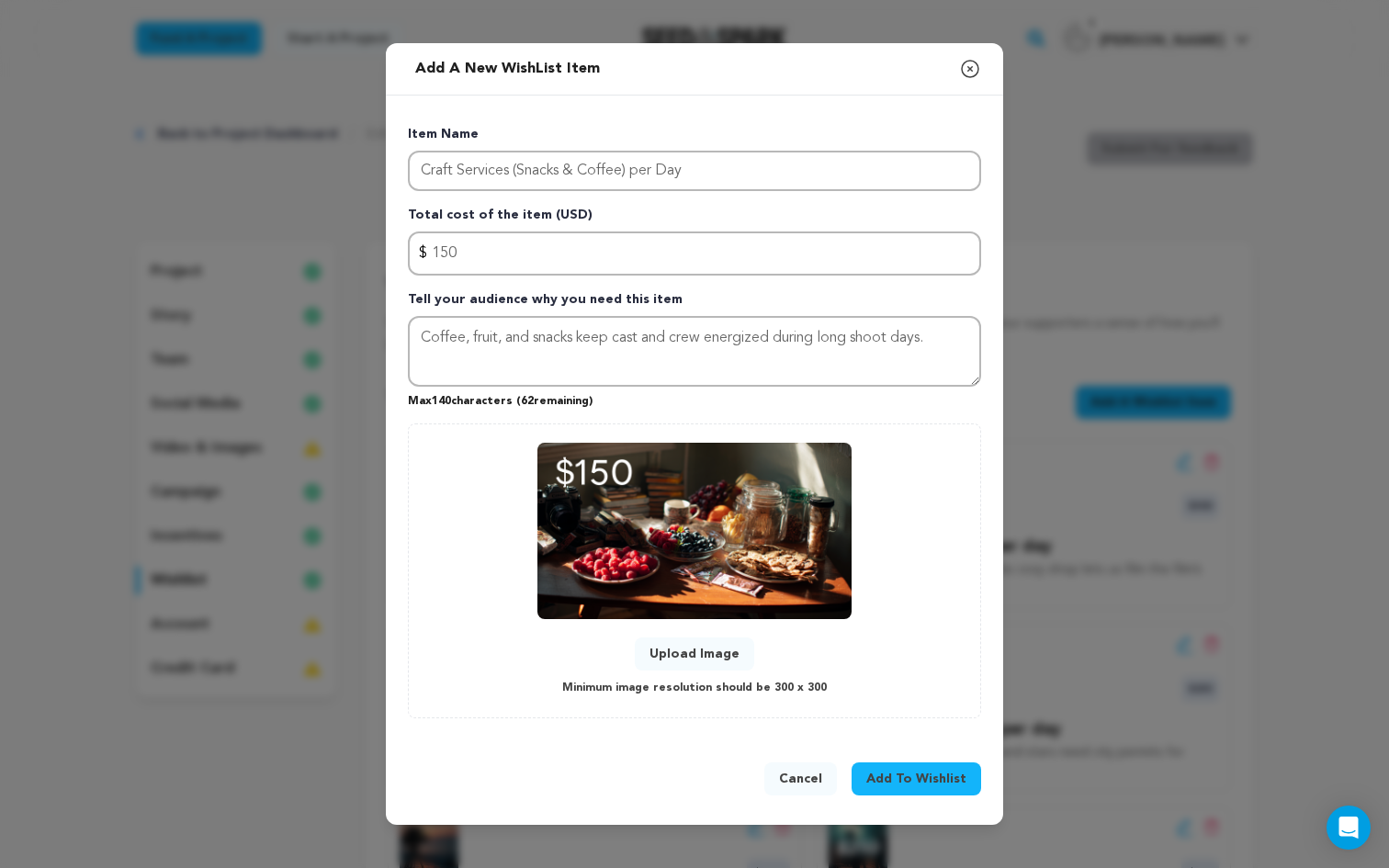
click at [914, 782] on span "Add To Wishlist" at bounding box center [916, 778] width 100 height 18
